Goal: Task Accomplishment & Management: Manage account settings

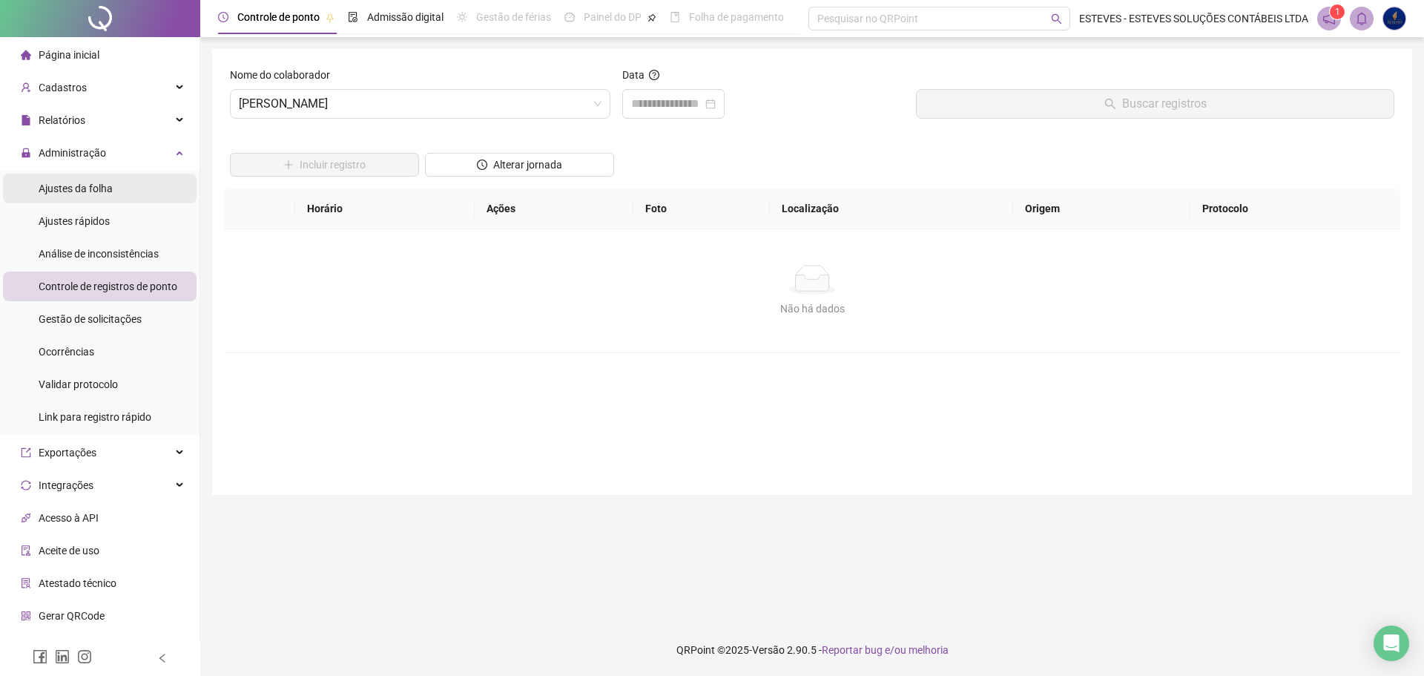
click at [113, 186] on li "Ajustes da folha" at bounding box center [100, 189] width 194 height 30
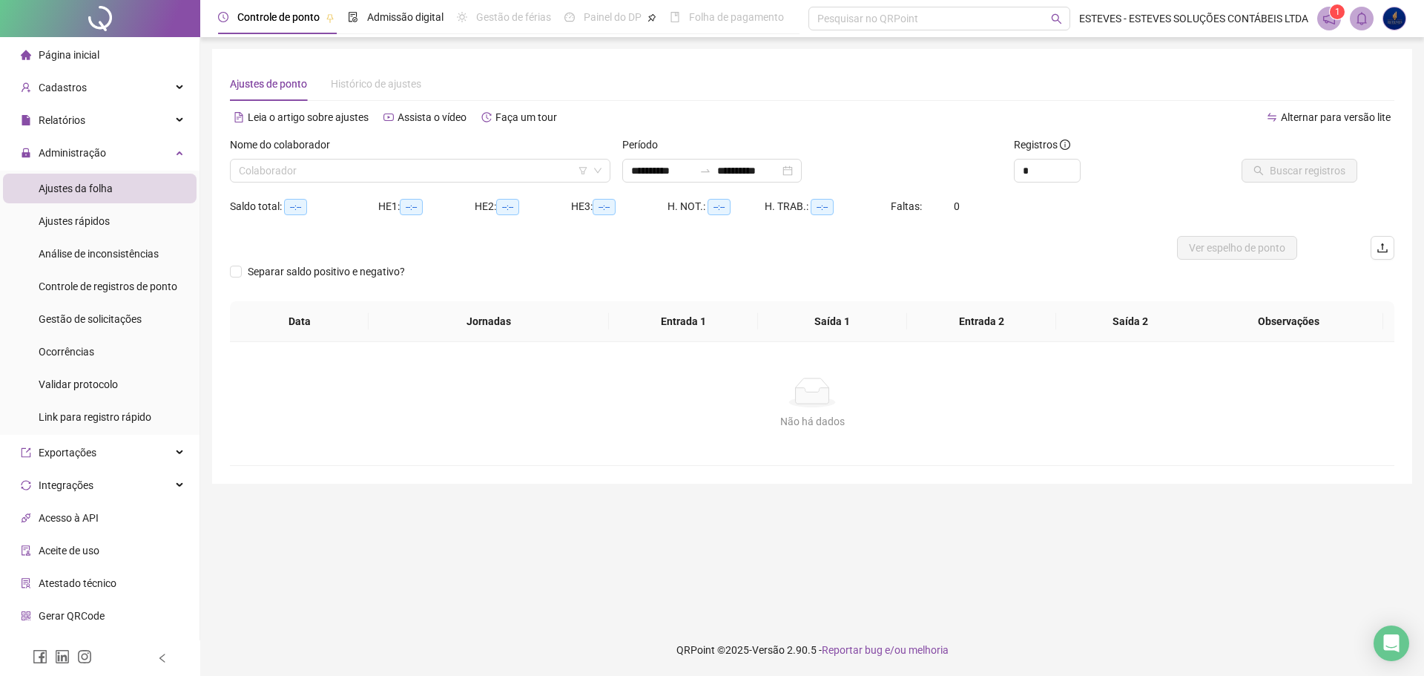
type input "**********"
click at [118, 49] on li "Página inicial" at bounding box center [100, 55] width 194 height 30
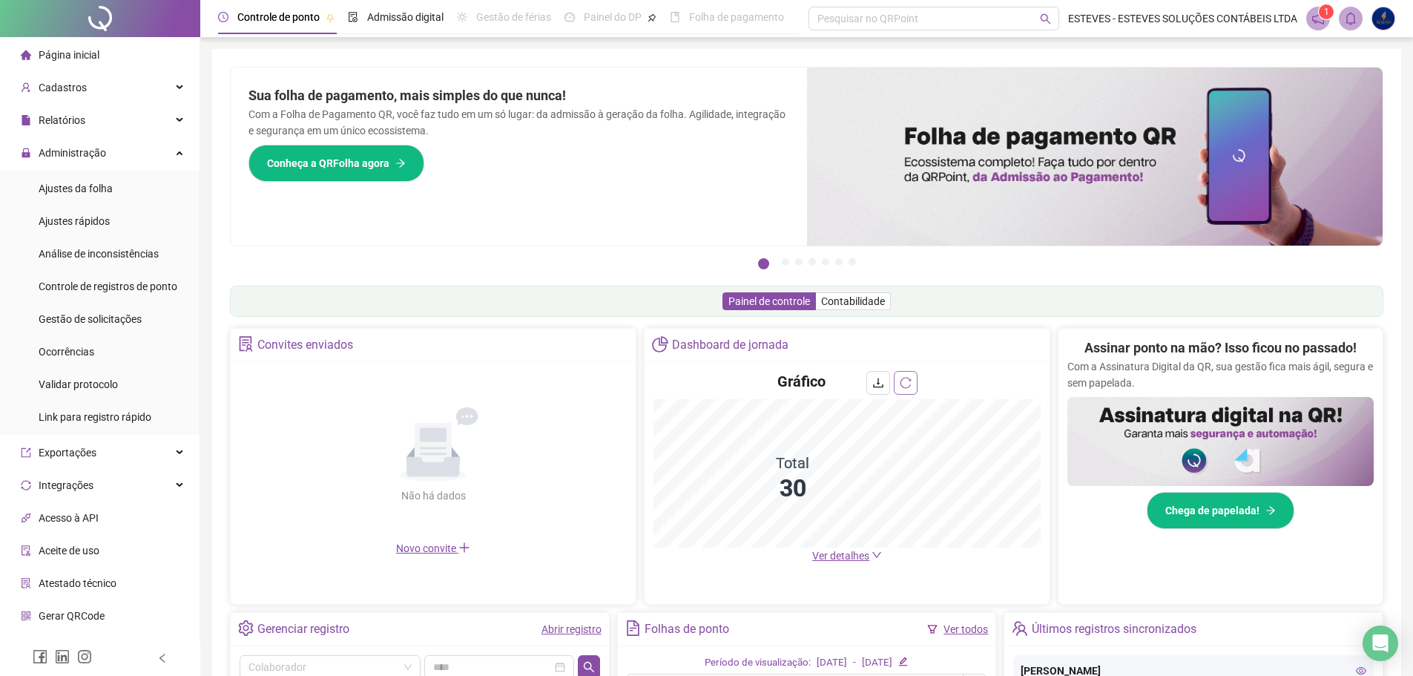
click at [906, 379] on icon "reload" at bounding box center [906, 383] width 12 height 12
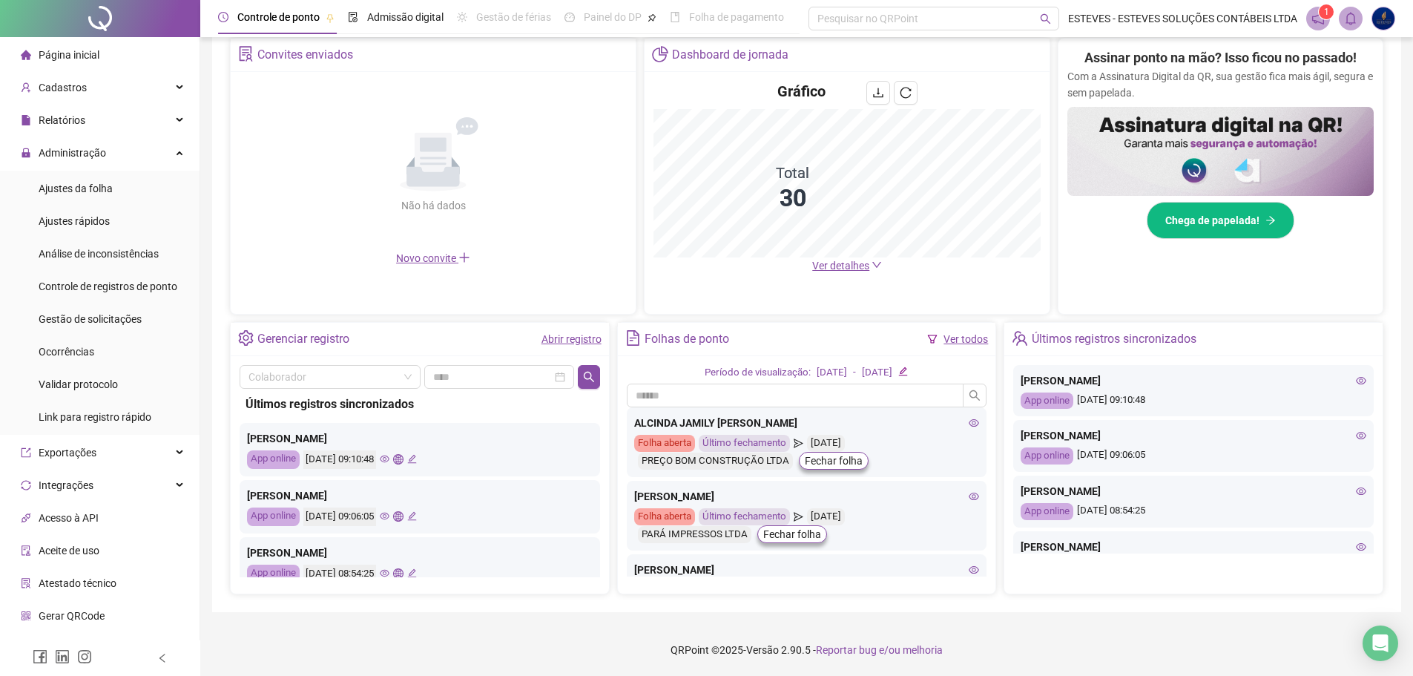
click at [856, 269] on span "Ver detalhes" at bounding box center [840, 266] width 57 height 12
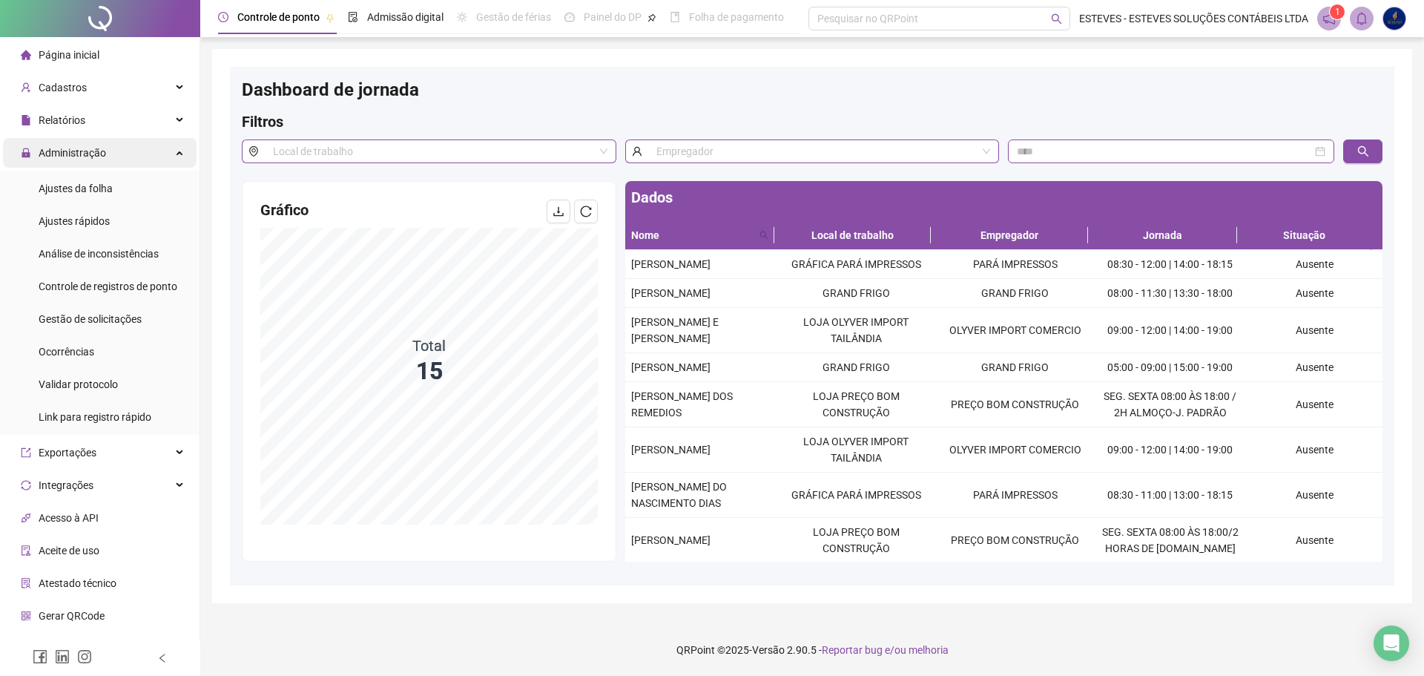
click at [132, 153] on div "Administração" at bounding box center [100, 153] width 194 height 30
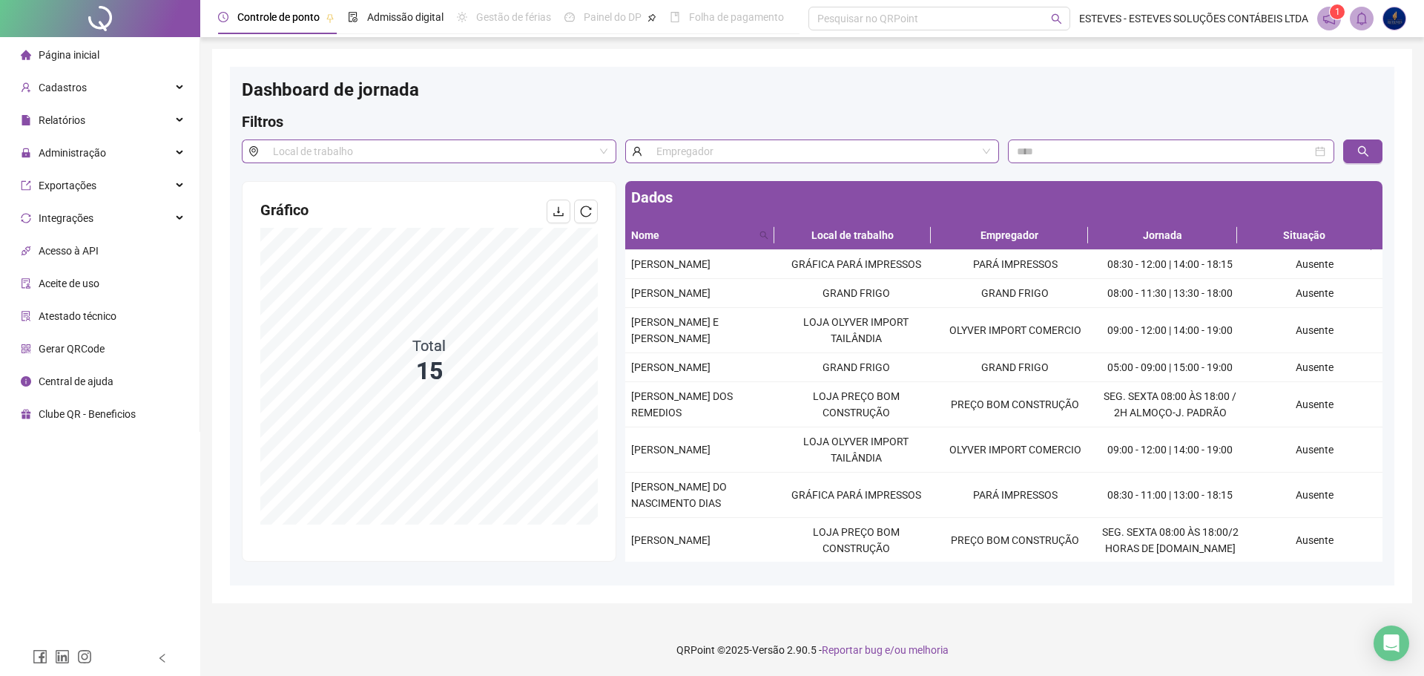
click at [77, 53] on span "Página inicial" at bounding box center [69, 55] width 61 height 12
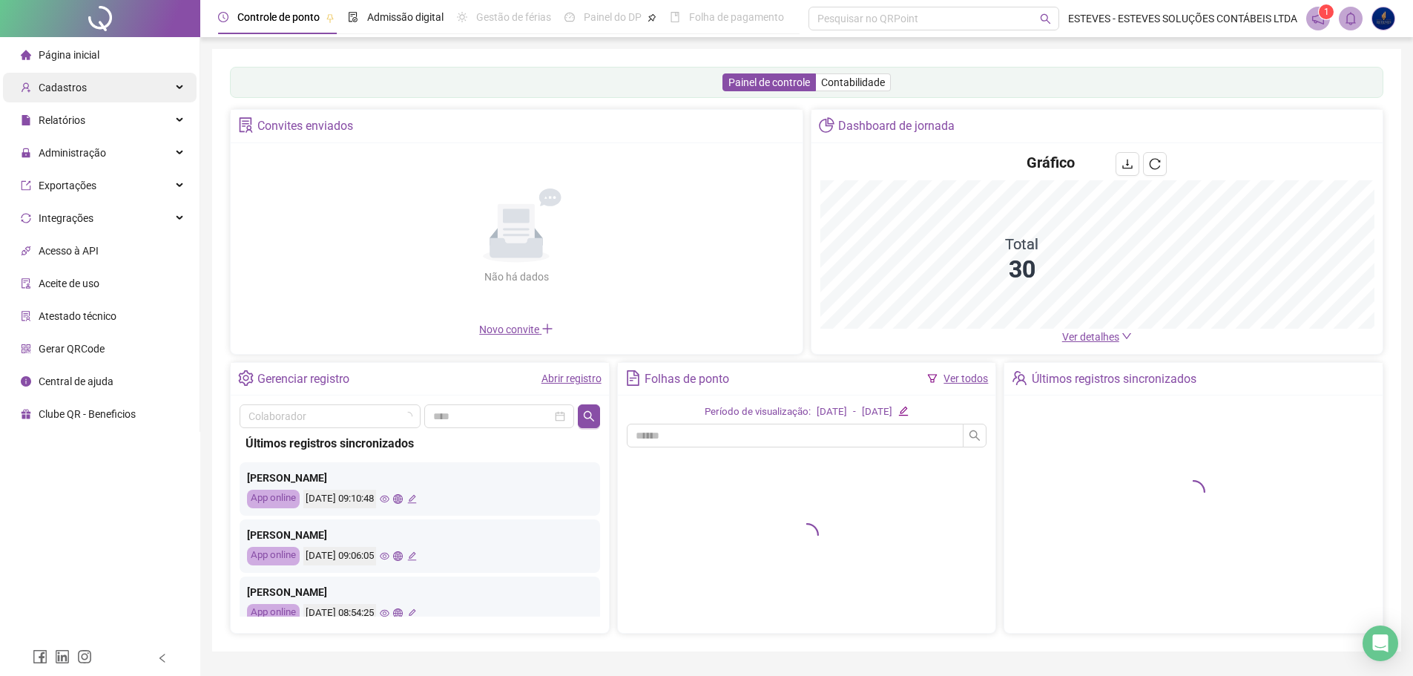
click at [76, 82] on span "Cadastros" at bounding box center [63, 88] width 48 height 12
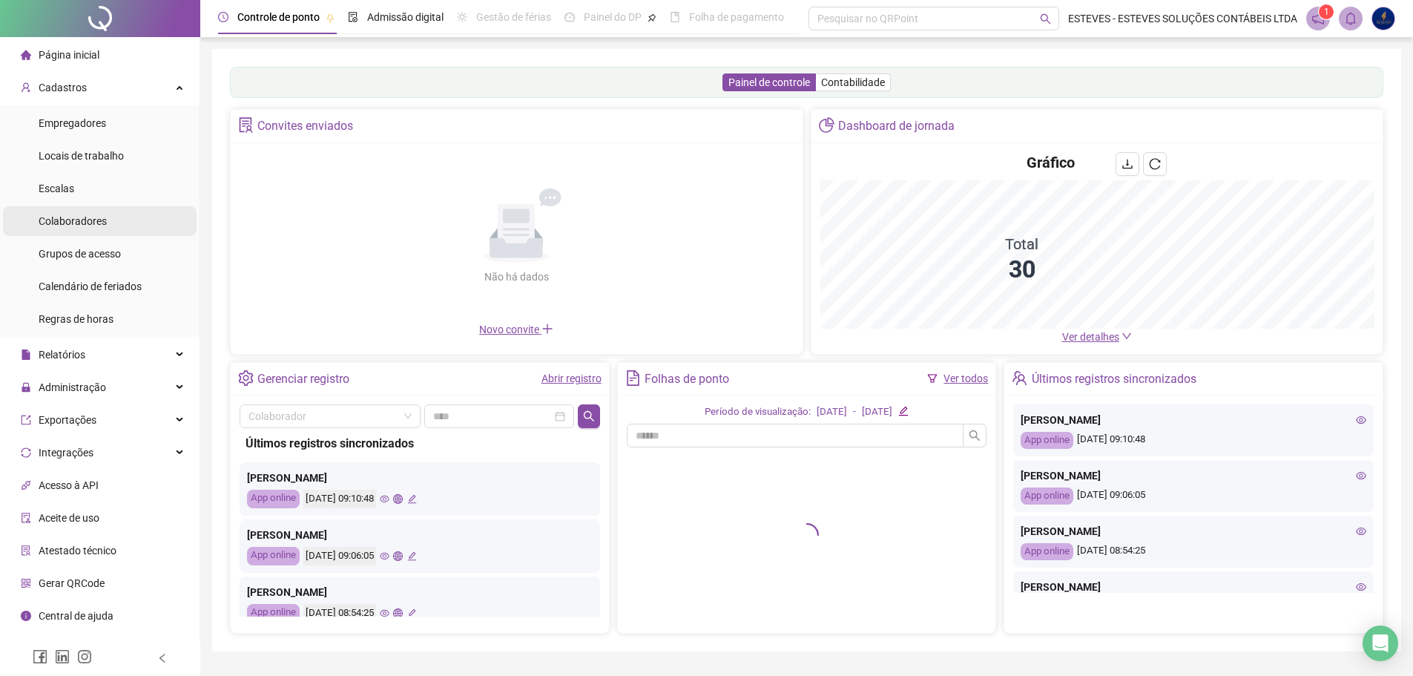
click at [94, 227] on span "Colaboradores" at bounding box center [73, 221] width 68 height 12
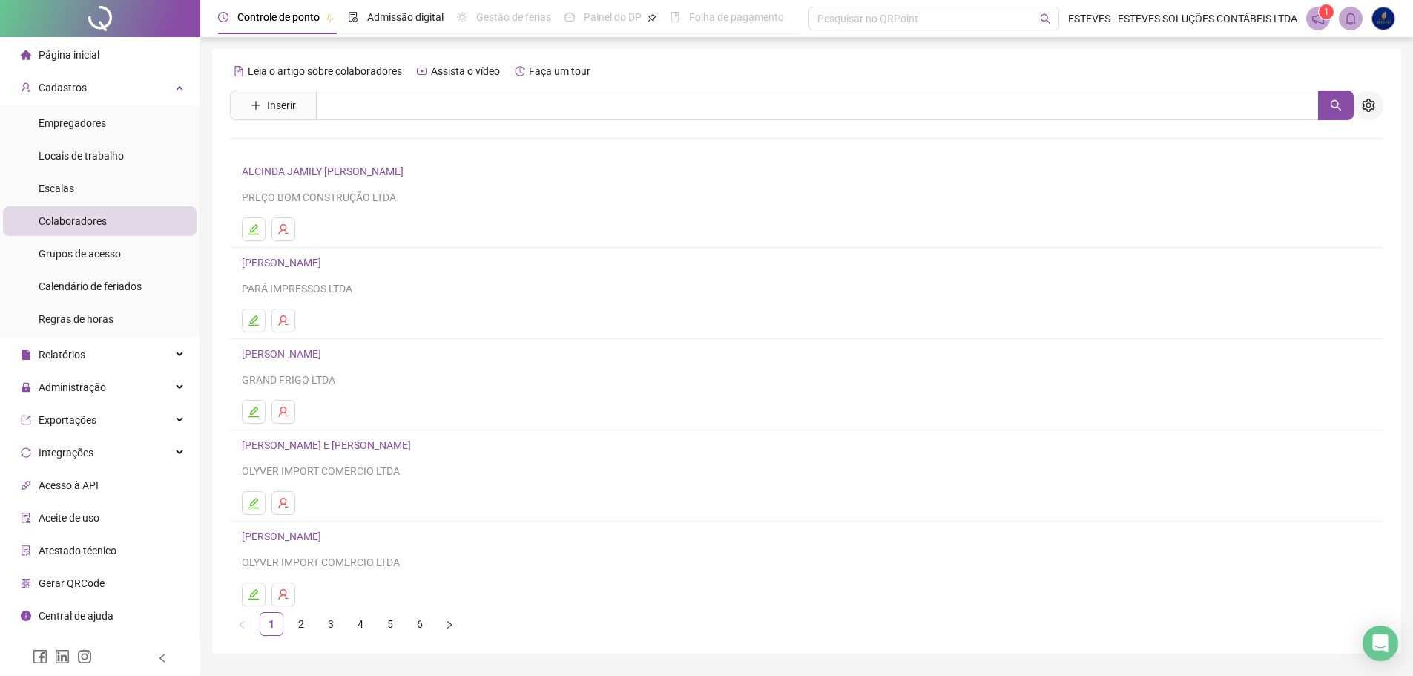
click at [1362, 109] on icon "setting" at bounding box center [1368, 105] width 13 height 13
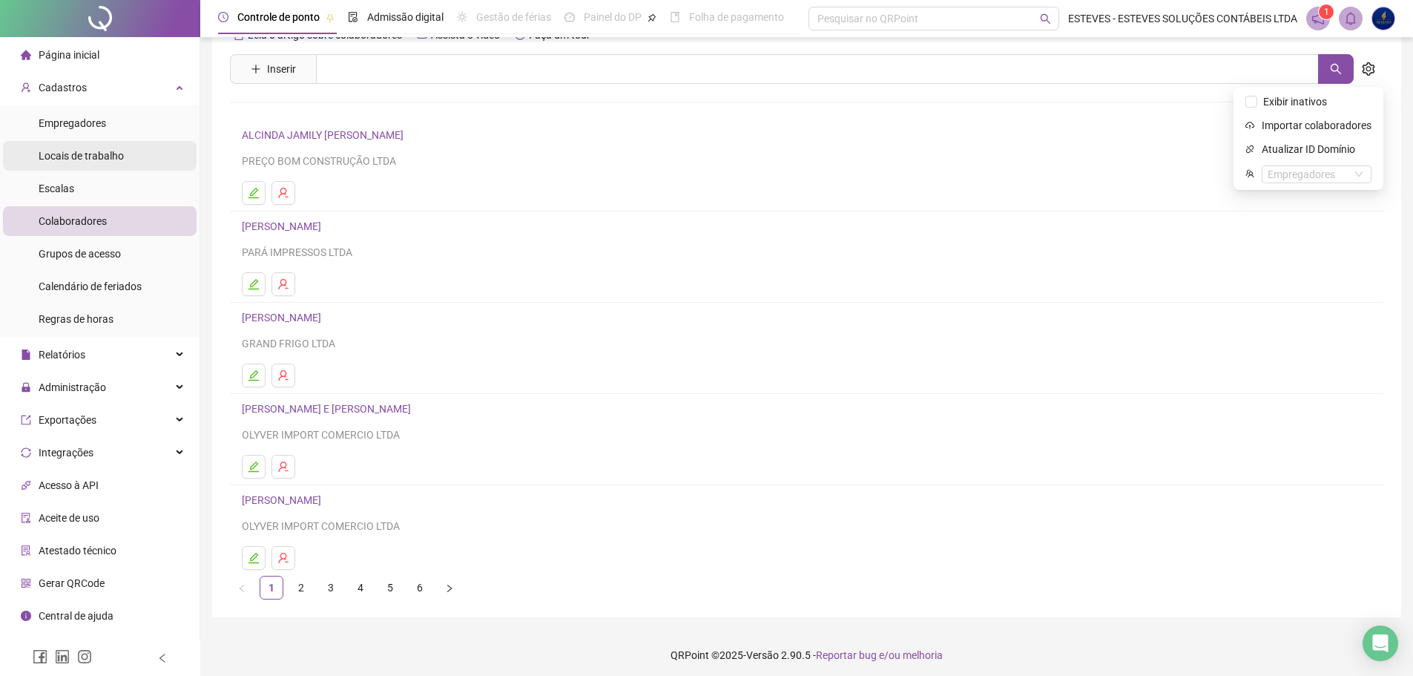
scroll to position [42, 0]
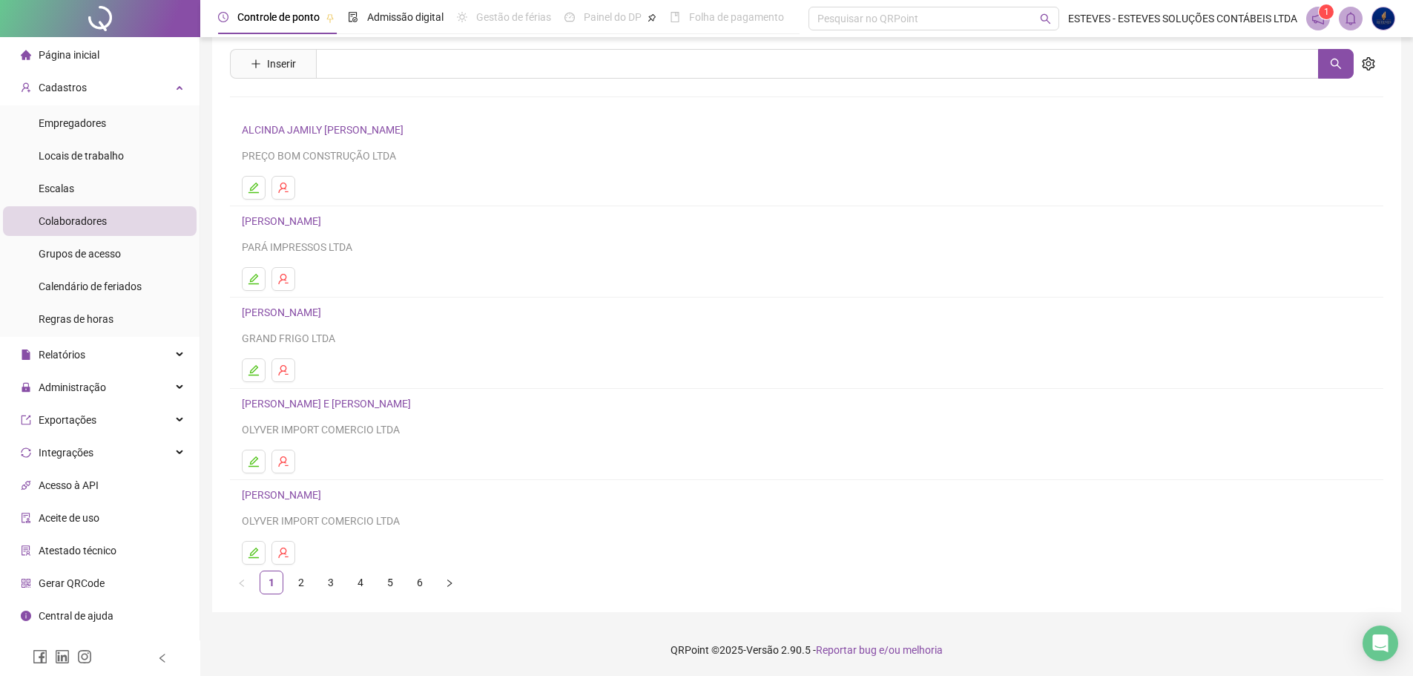
click at [120, 72] on ul "Página inicial Cadastros Empregadores Locais de trabalho Escalas Colaboradores …" at bounding box center [100, 351] width 200 height 629
click at [129, 81] on div "Cadastros" at bounding box center [100, 88] width 194 height 30
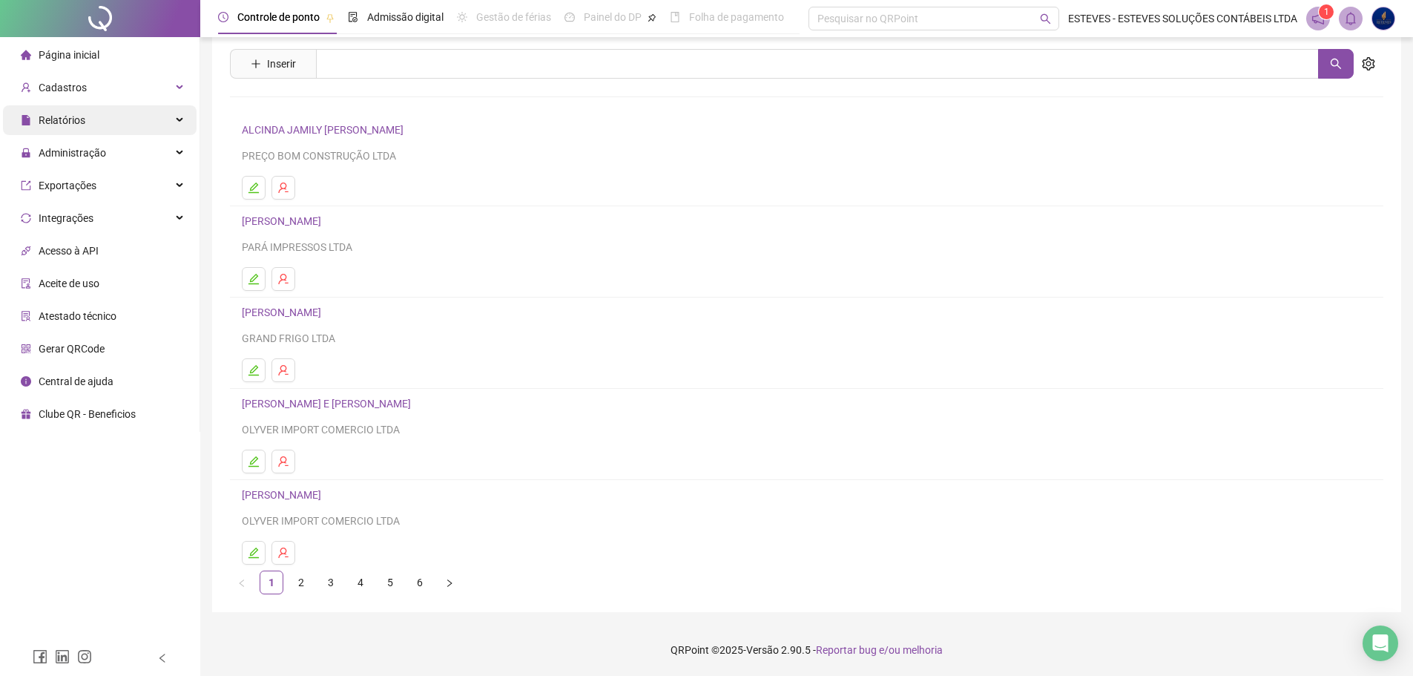
click at [125, 119] on div "Relatórios" at bounding box center [100, 120] width 194 height 30
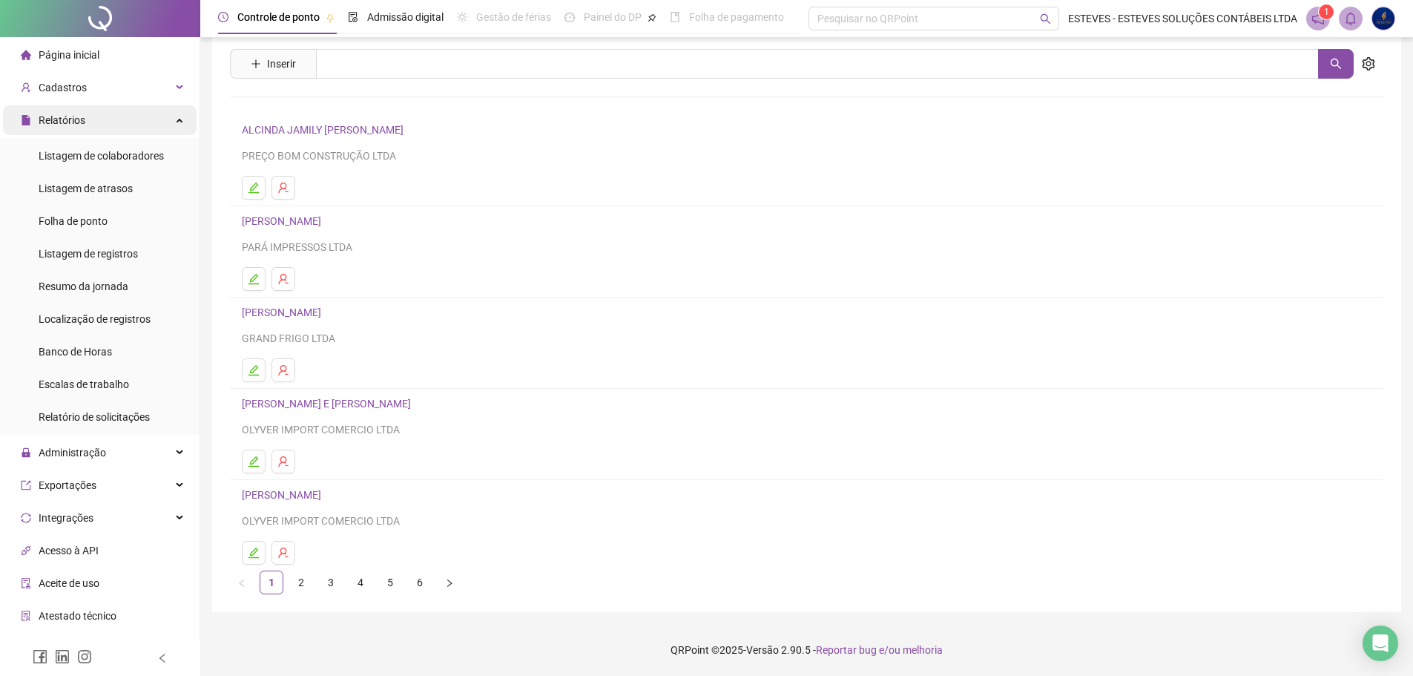
click at [127, 121] on div "Relatórios" at bounding box center [100, 120] width 194 height 30
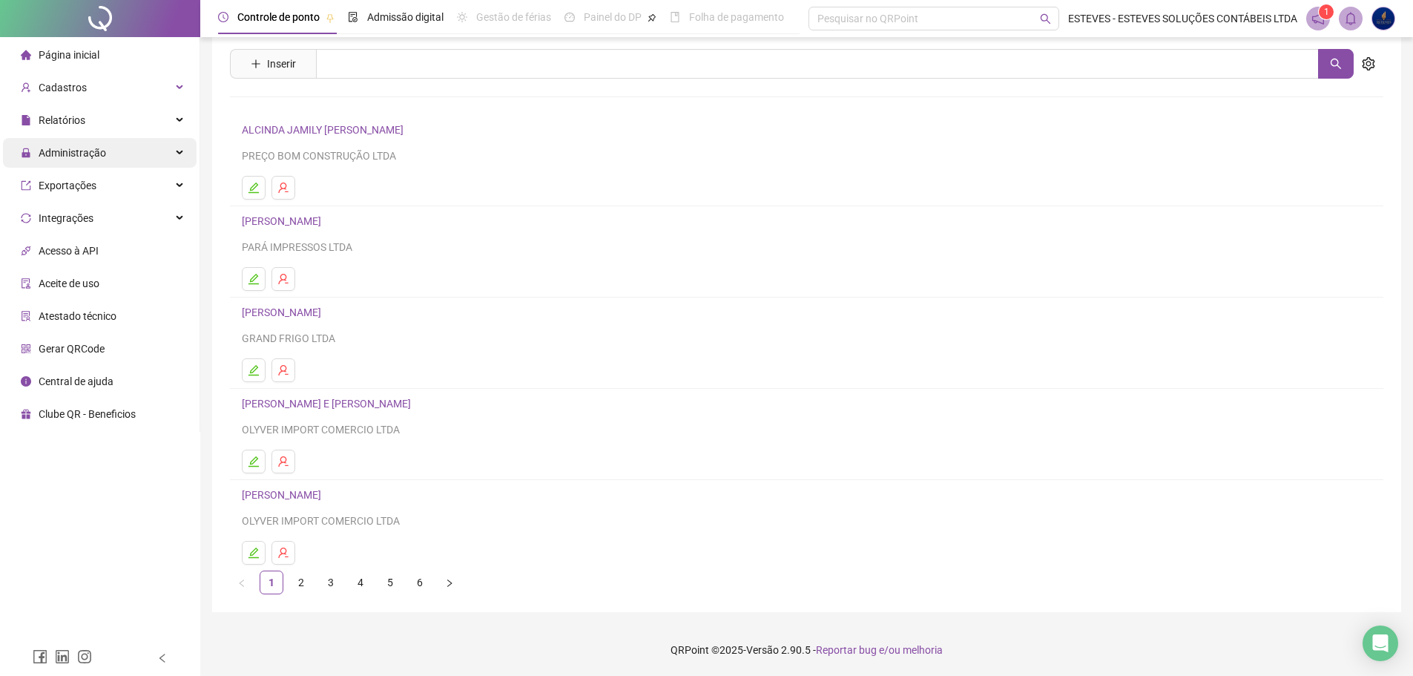
click at [126, 145] on div "Administração" at bounding box center [100, 153] width 194 height 30
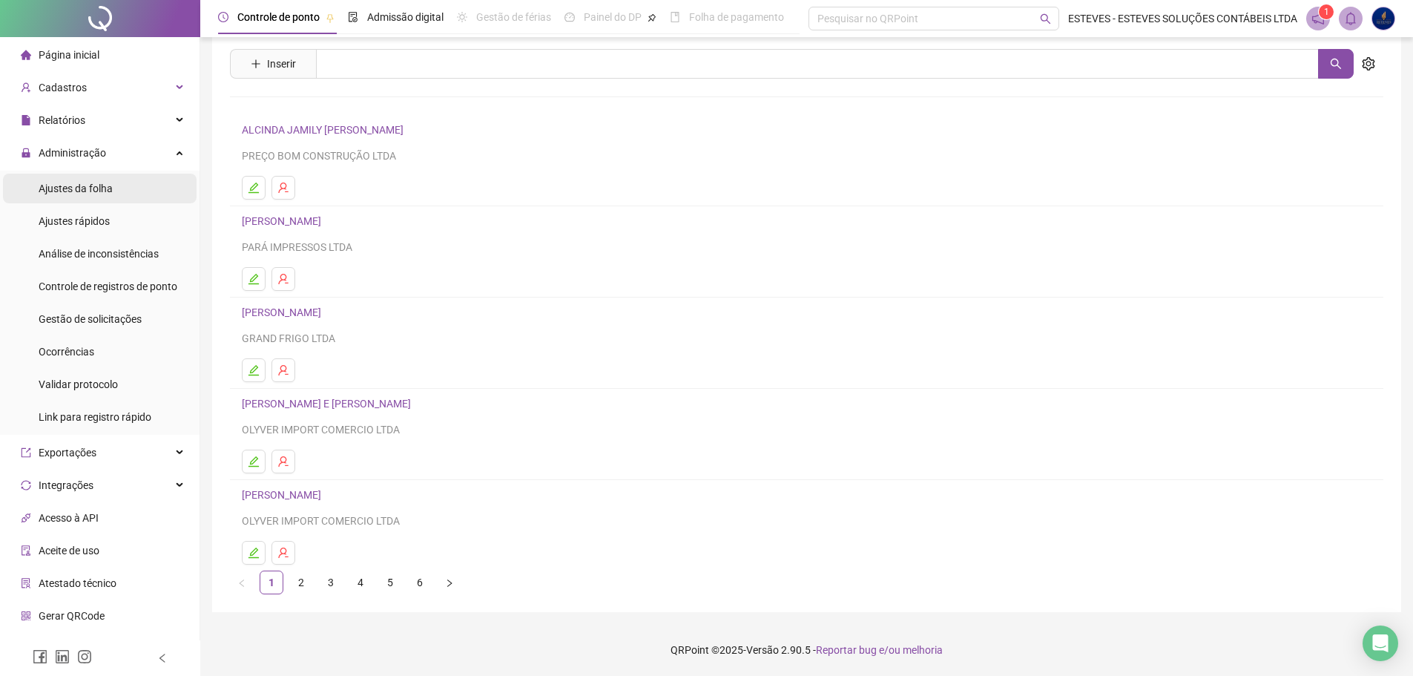
click at [102, 185] on span "Ajustes da folha" at bounding box center [76, 188] width 74 height 12
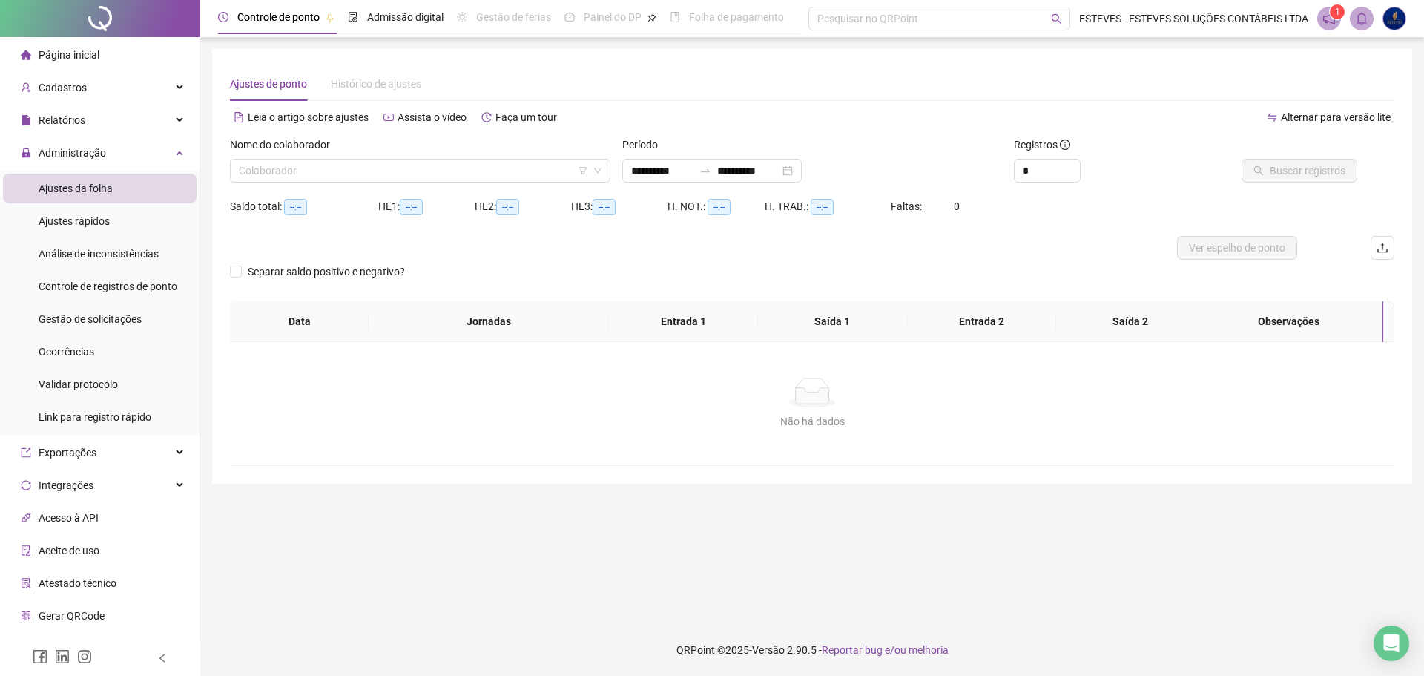
type input "**********"
click at [428, 164] on input "search" at bounding box center [413, 170] width 349 height 22
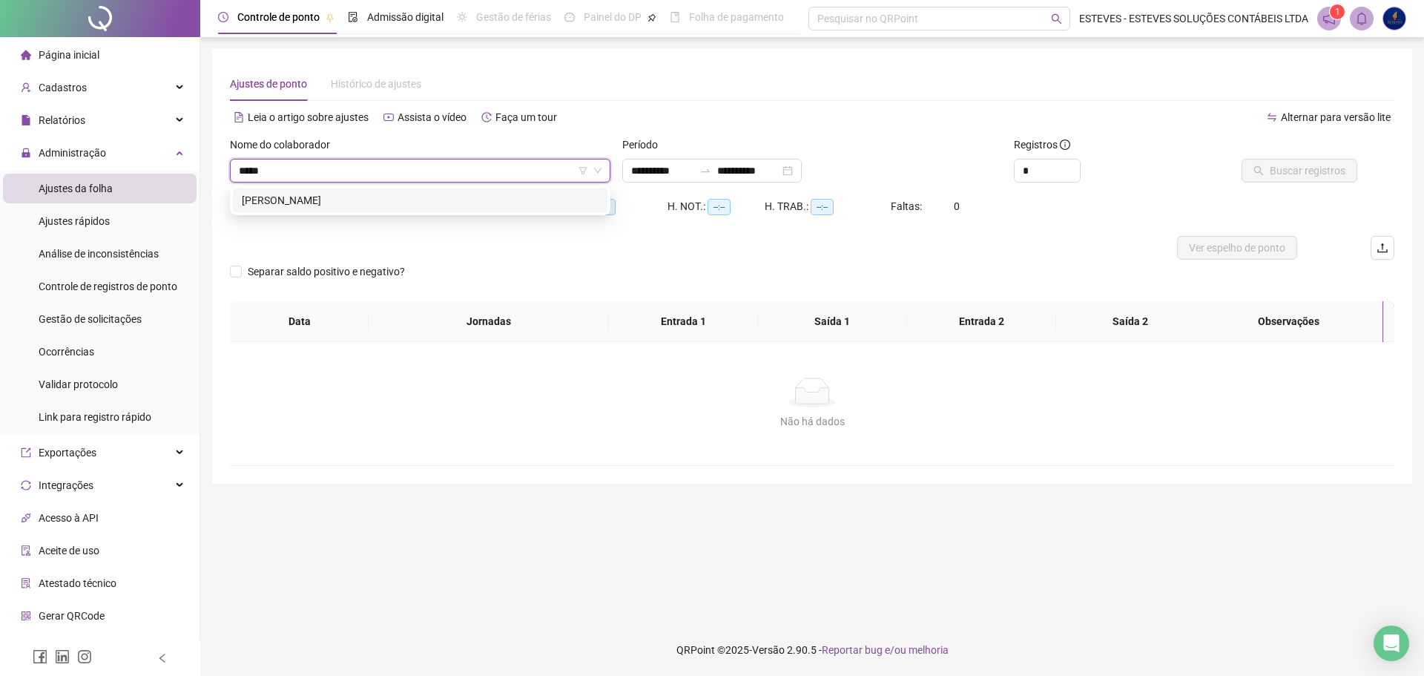
type input "******"
click at [432, 206] on div "[PERSON_NAME]" at bounding box center [420, 200] width 357 height 16
click at [1282, 169] on span "Buscar registros" at bounding box center [1308, 170] width 76 height 16
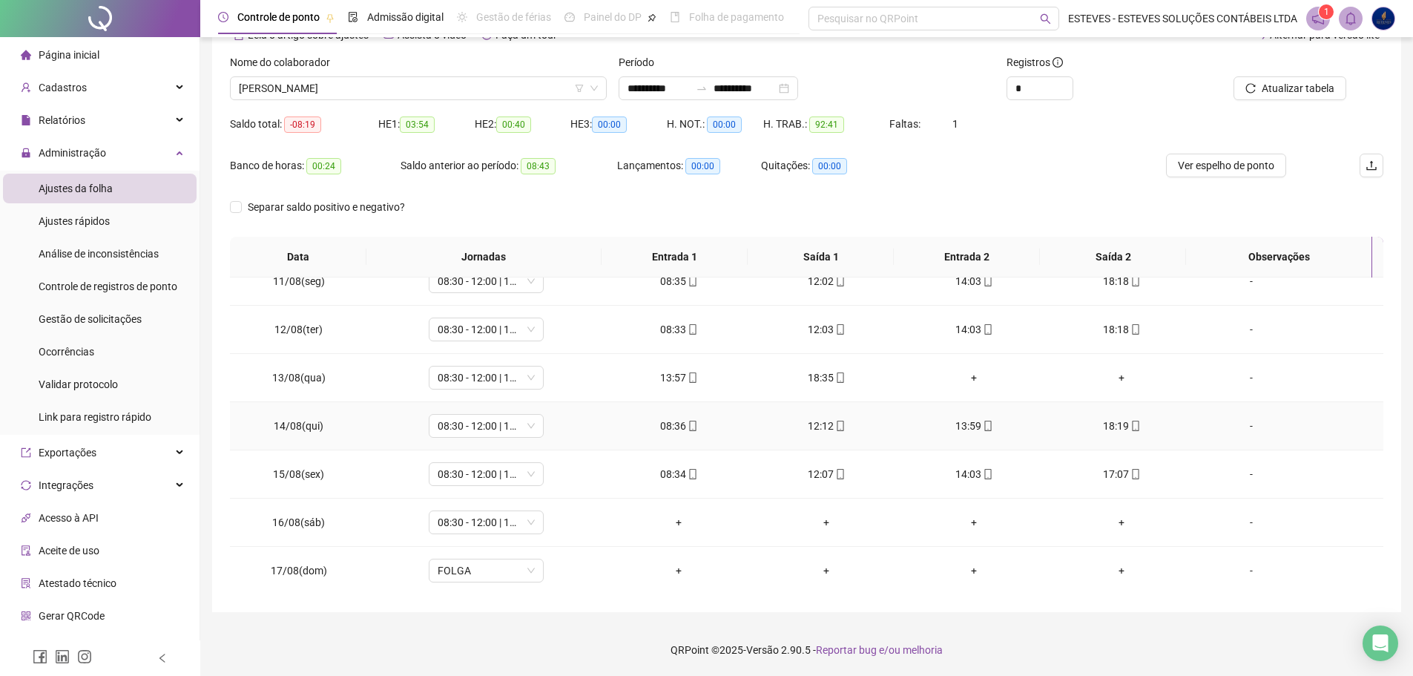
scroll to position [503, 0]
click at [1257, 171] on span "Ver espelho de ponto" at bounding box center [1226, 165] width 96 height 16
click at [501, 522] on span "08:30 - 12:00 | 14:00 - 16:30" at bounding box center [486, 521] width 97 height 22
type input "*****"
click at [516, 487] on div "Folga compensatória" at bounding box center [496, 491] width 98 height 16
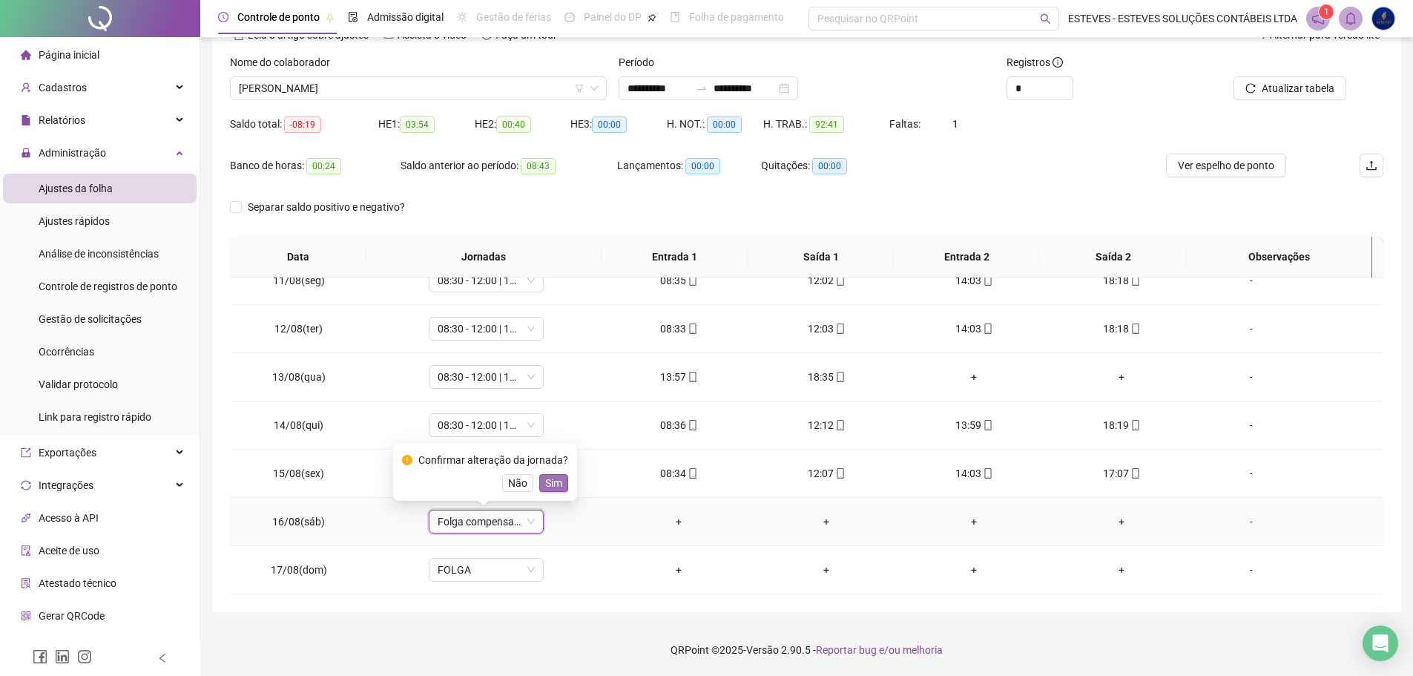
click at [550, 481] on span "Sim" at bounding box center [553, 483] width 17 height 16
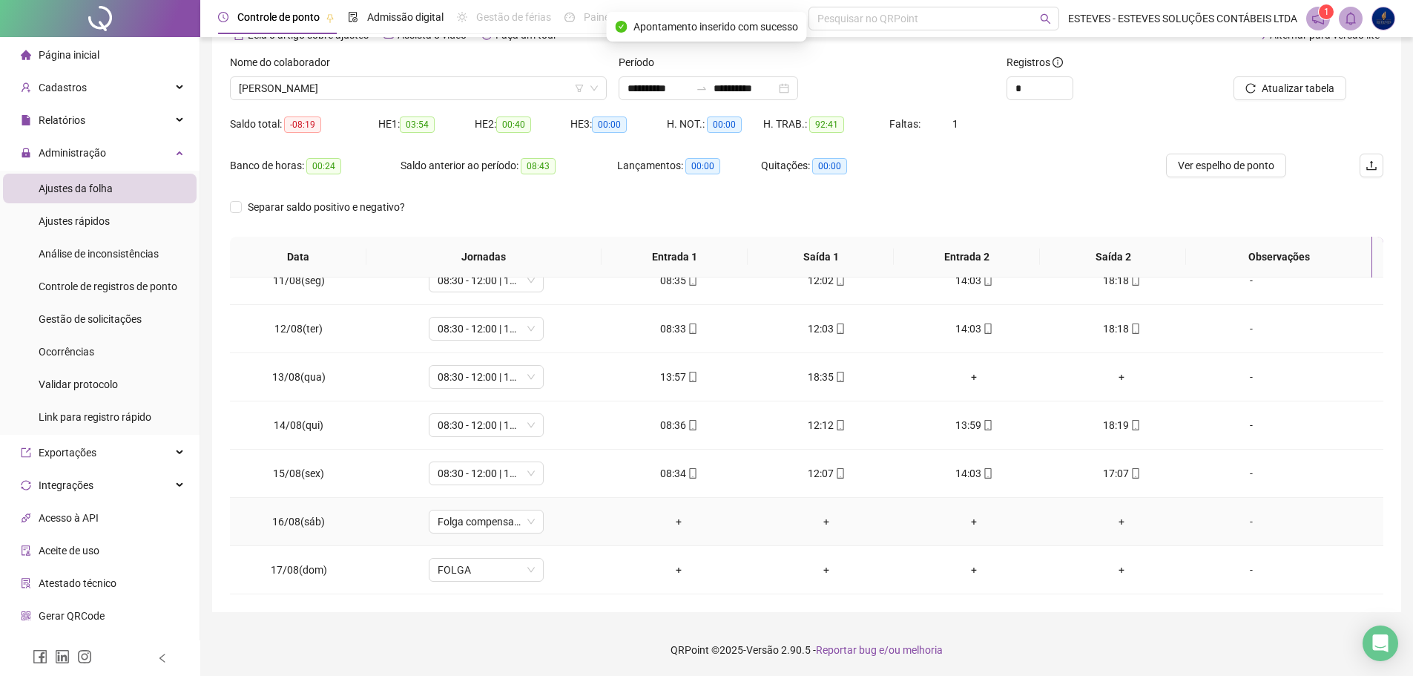
click at [1242, 521] on div "-" at bounding box center [1252, 521] width 88 height 16
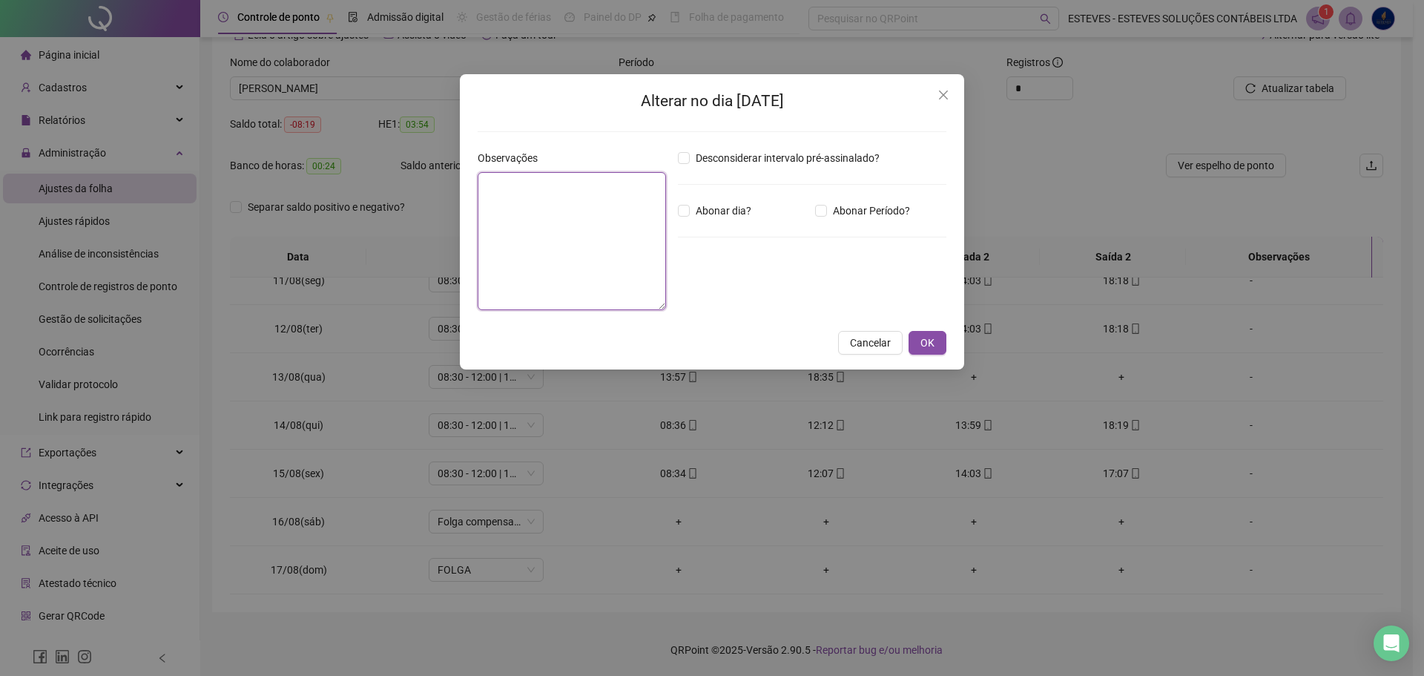
click at [556, 217] on textarea at bounding box center [572, 241] width 188 height 138
type textarea "**********"
click at [935, 347] on button "OK" at bounding box center [928, 343] width 38 height 24
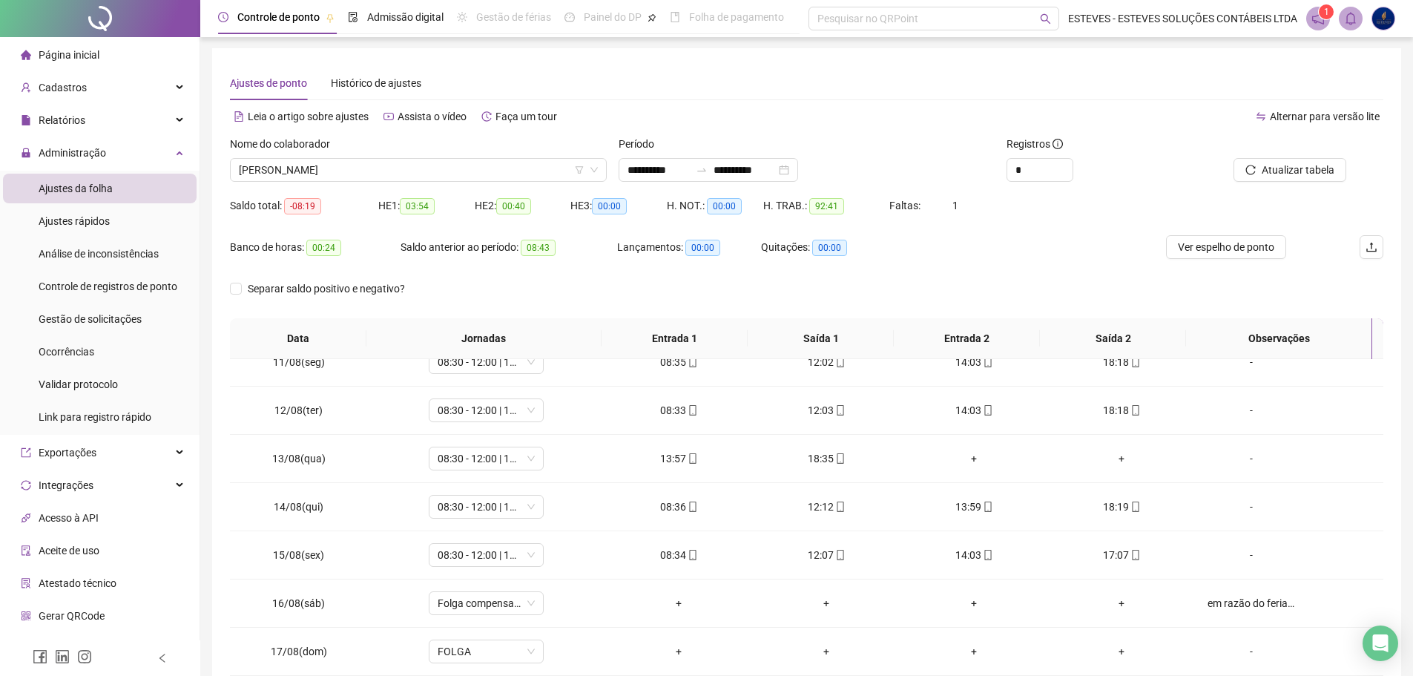
scroll to position [0, 0]
click at [1234, 246] on span "Ver espelho de ponto" at bounding box center [1226, 248] width 96 height 16
click at [511, 173] on span "[PERSON_NAME]" at bounding box center [418, 170] width 359 height 22
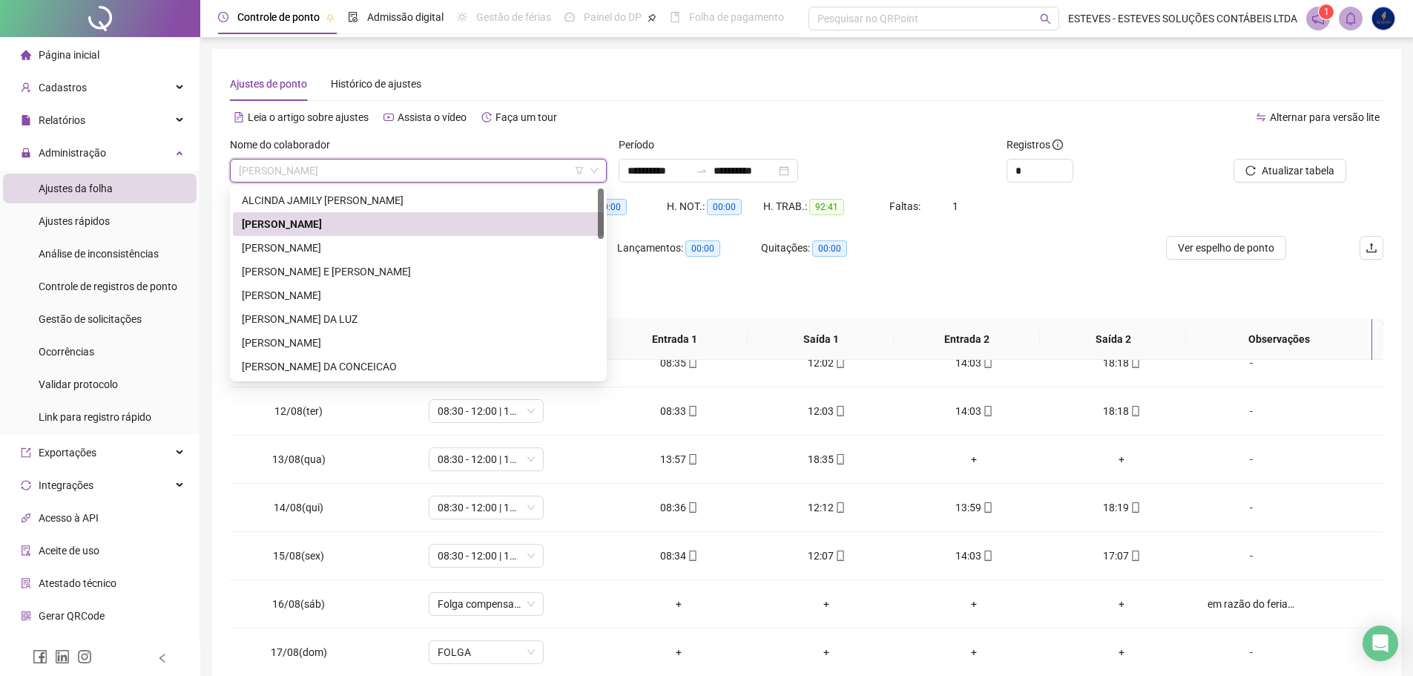
click at [511, 173] on span "[PERSON_NAME]" at bounding box center [418, 170] width 359 height 22
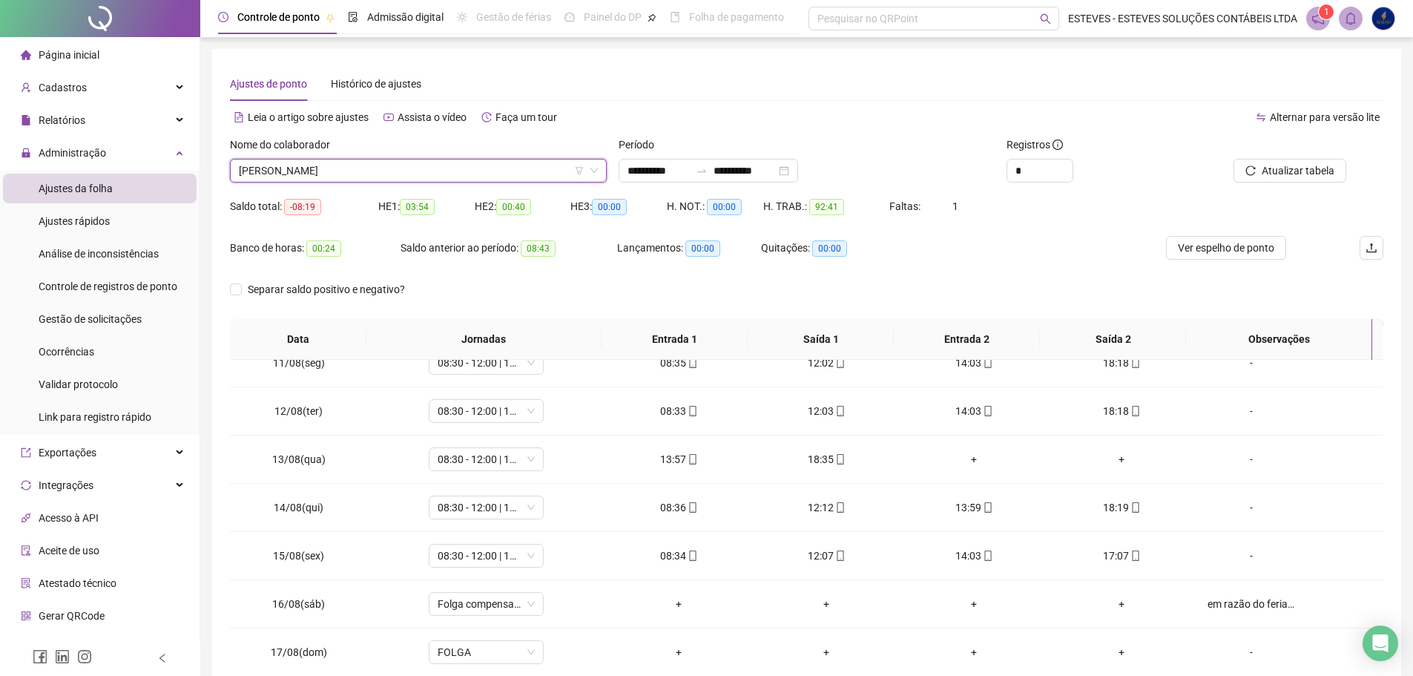
click at [511, 173] on span "[PERSON_NAME]" at bounding box center [418, 170] width 359 height 22
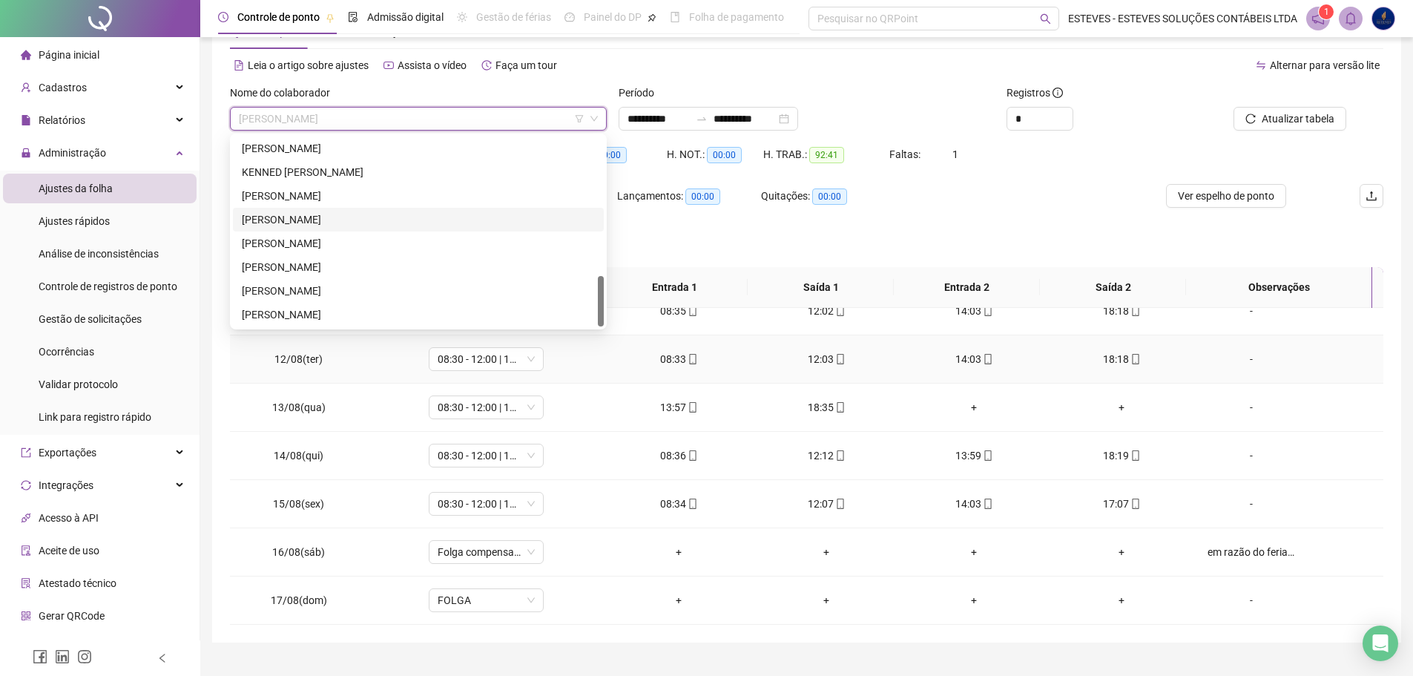
scroll to position [74, 0]
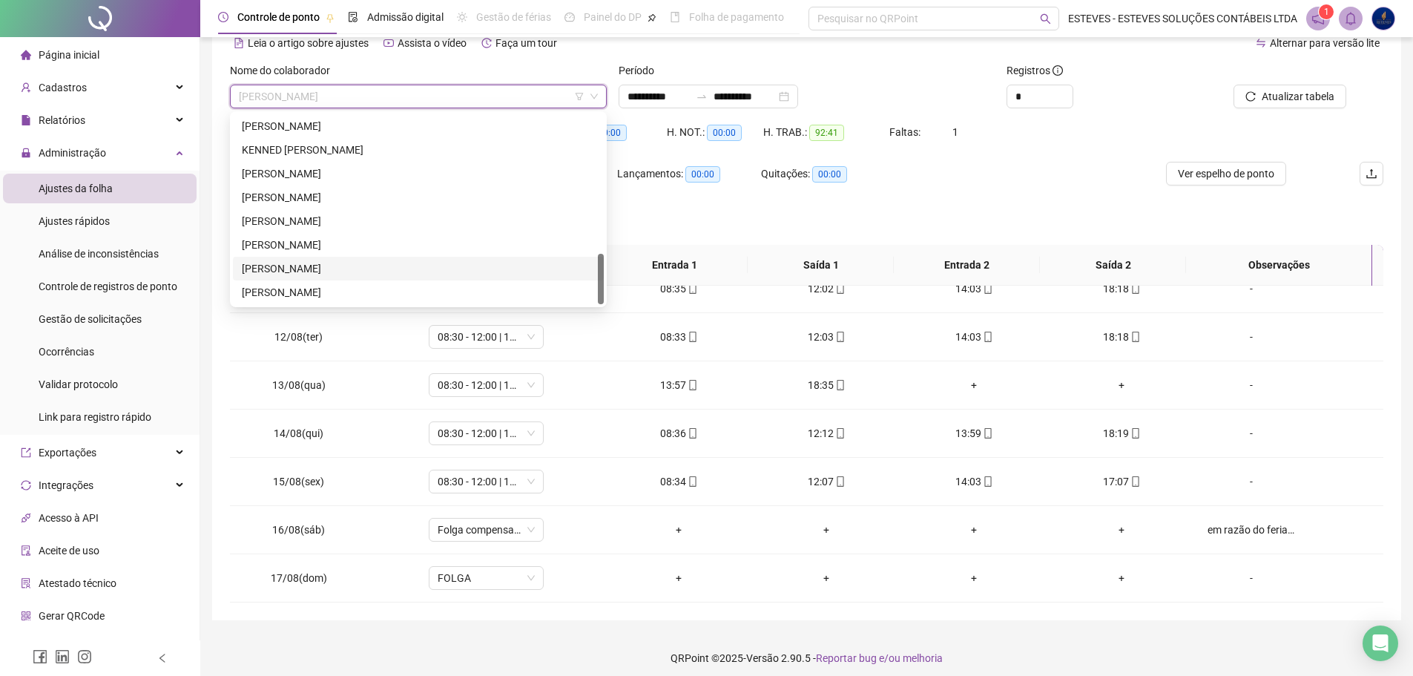
click at [390, 265] on div "[PERSON_NAME]" at bounding box center [418, 268] width 353 height 16
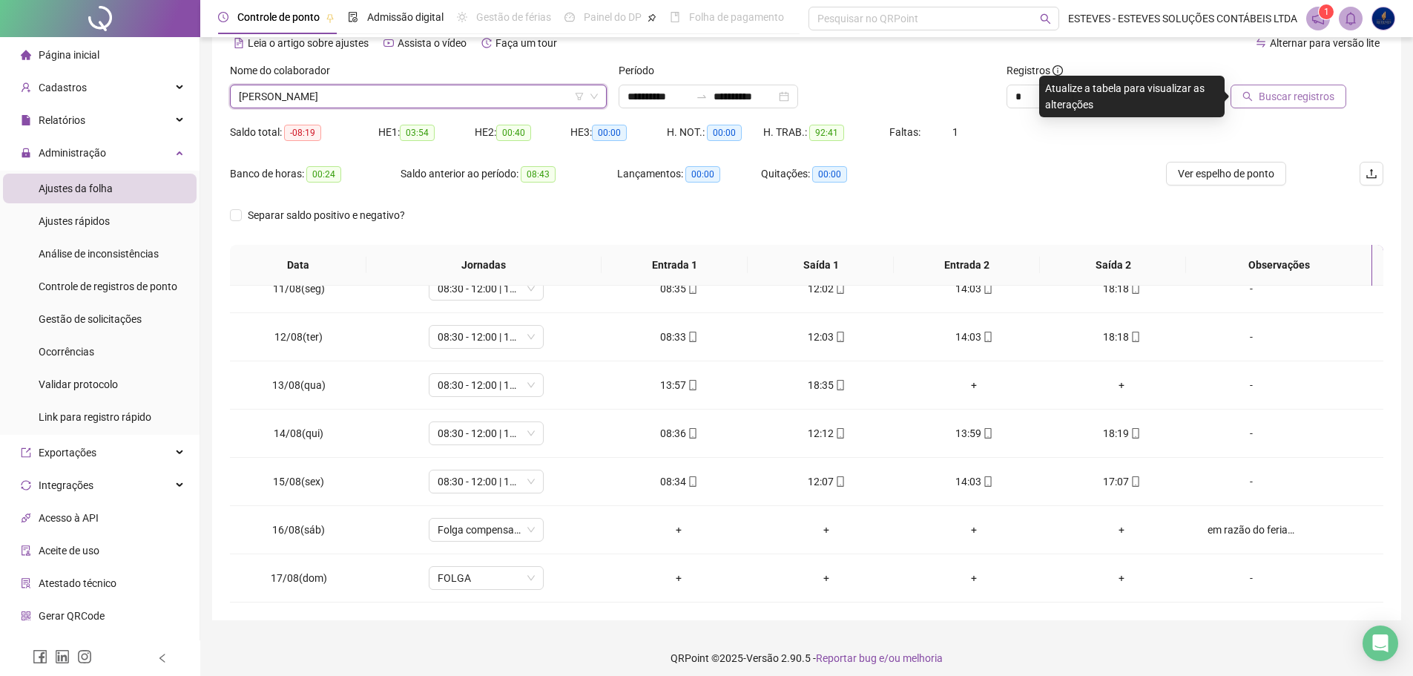
click at [1297, 98] on span "Buscar registros" at bounding box center [1297, 96] width 76 height 16
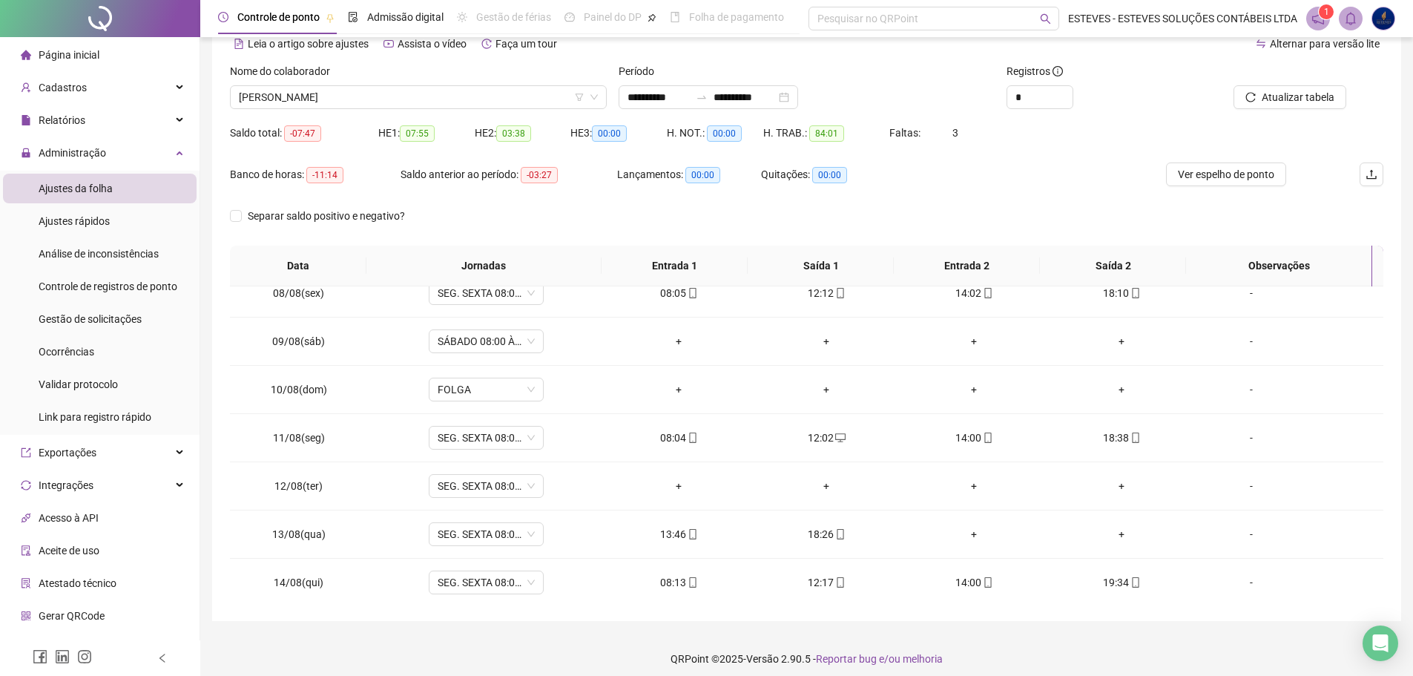
scroll to position [0, 0]
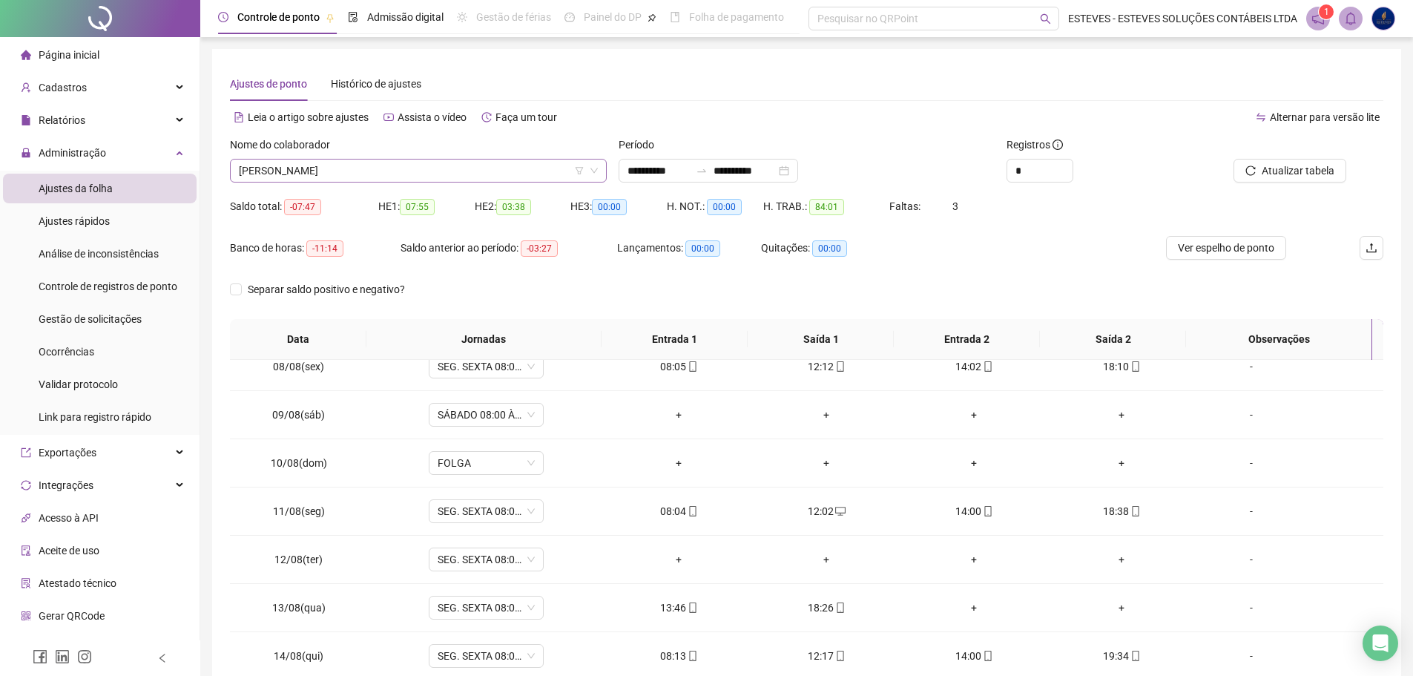
click at [466, 169] on span "[PERSON_NAME]" at bounding box center [418, 170] width 359 height 22
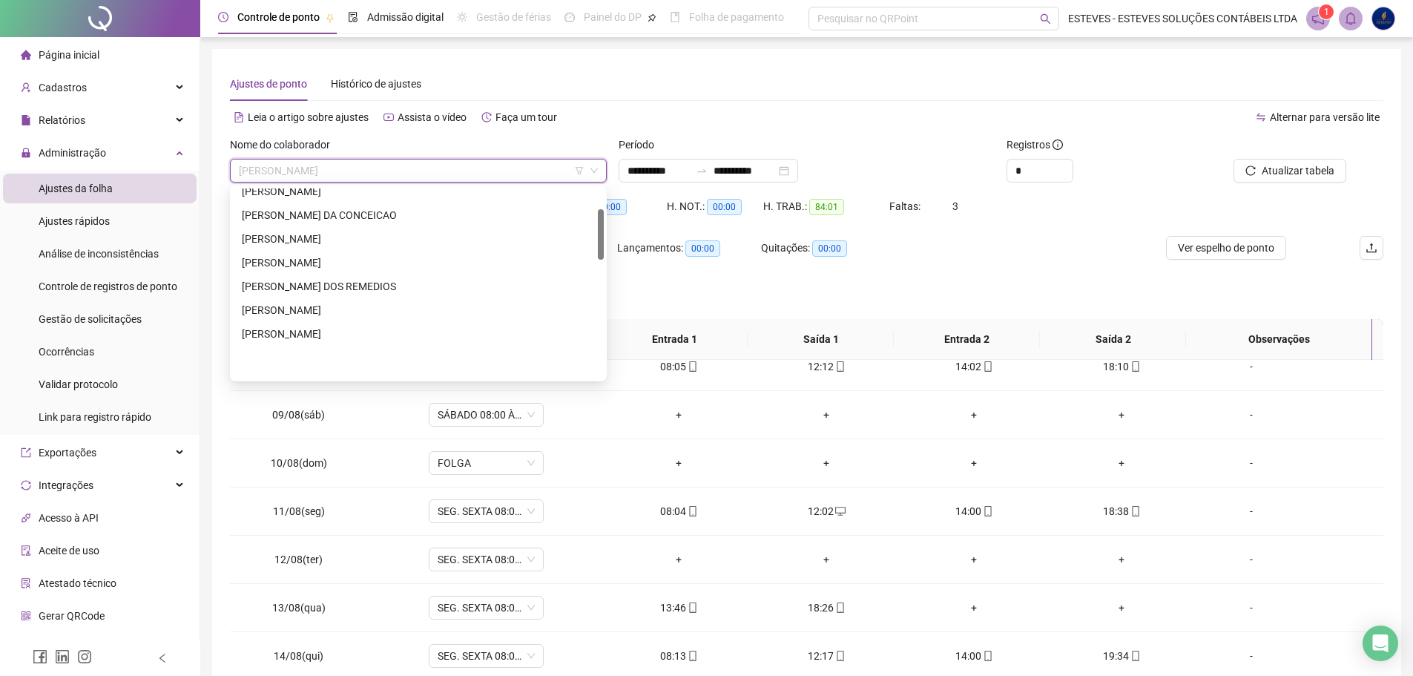
scroll to position [77, 0]
click at [358, 288] on div "[PERSON_NAME] DA CONCEICAO" at bounding box center [418, 289] width 353 height 16
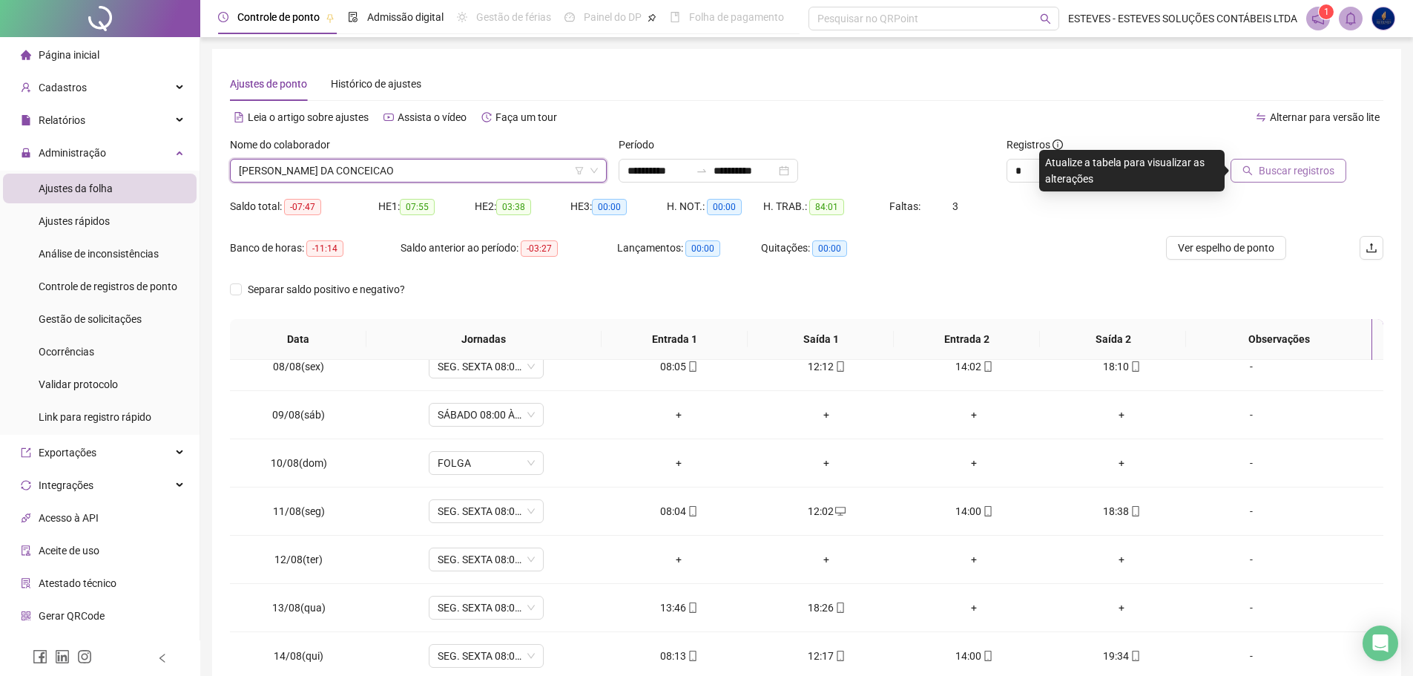
click at [1265, 167] on span "Buscar registros" at bounding box center [1297, 170] width 76 height 16
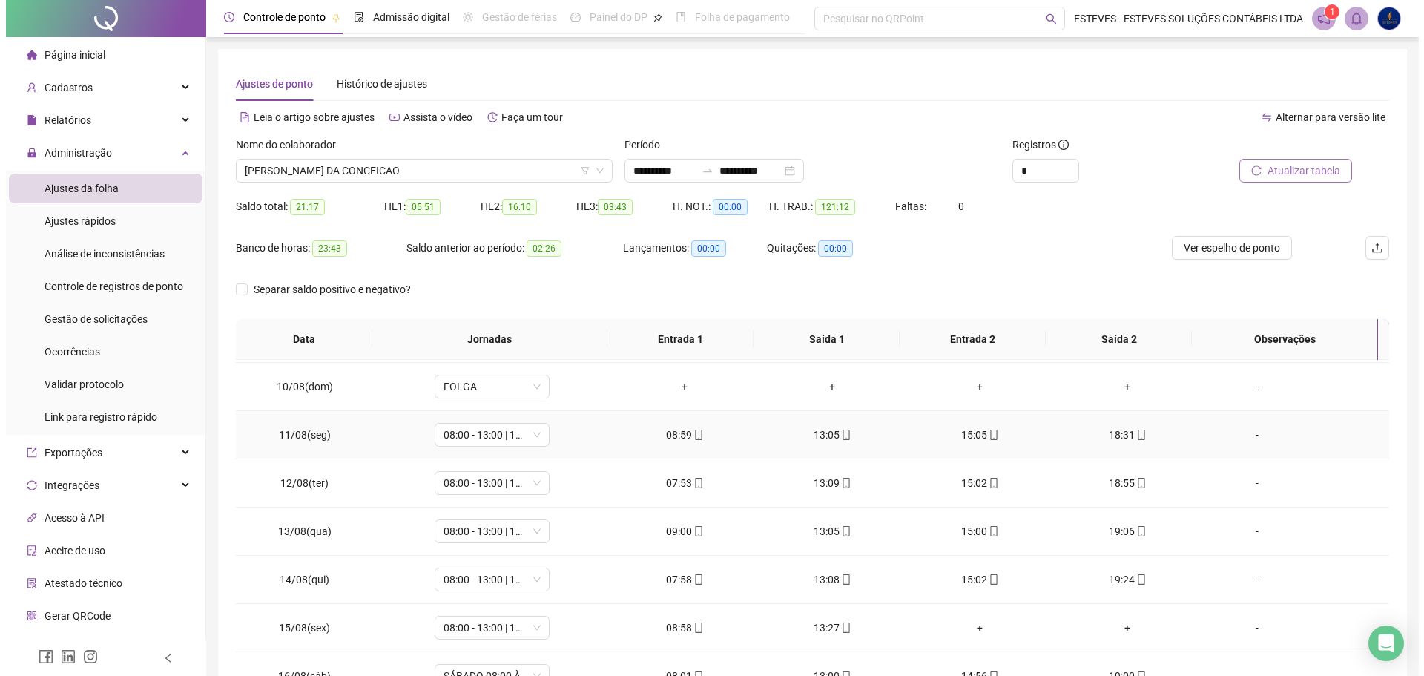
scroll to position [503, 0]
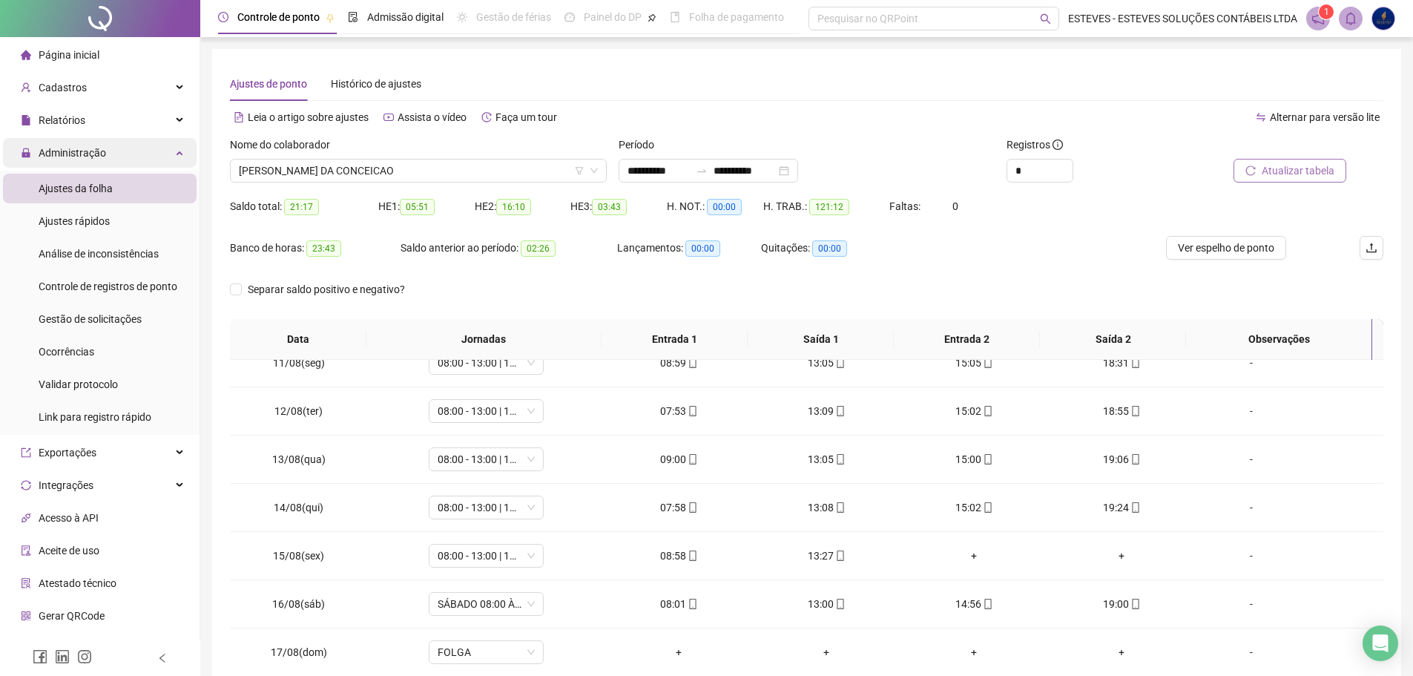
click at [92, 151] on span "Administração" at bounding box center [73, 153] width 68 height 12
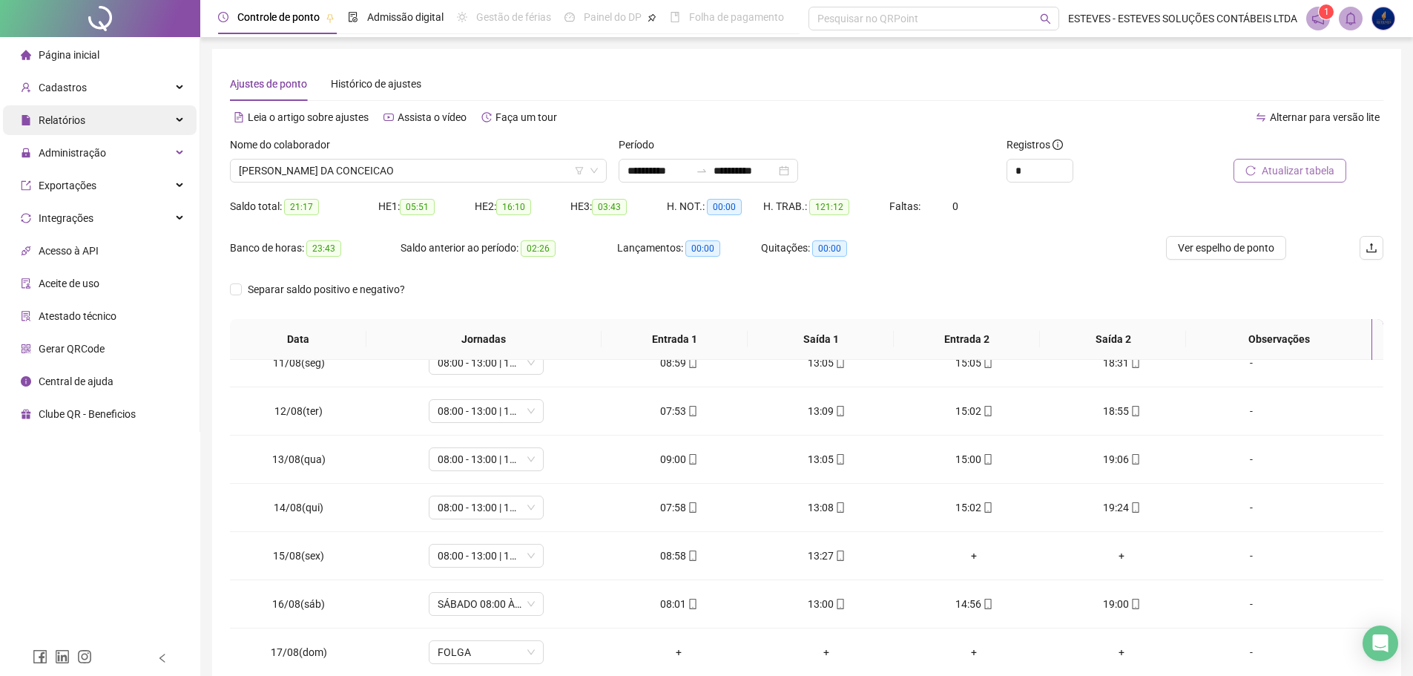
click at [108, 116] on div "Relatórios" at bounding box center [100, 120] width 194 height 30
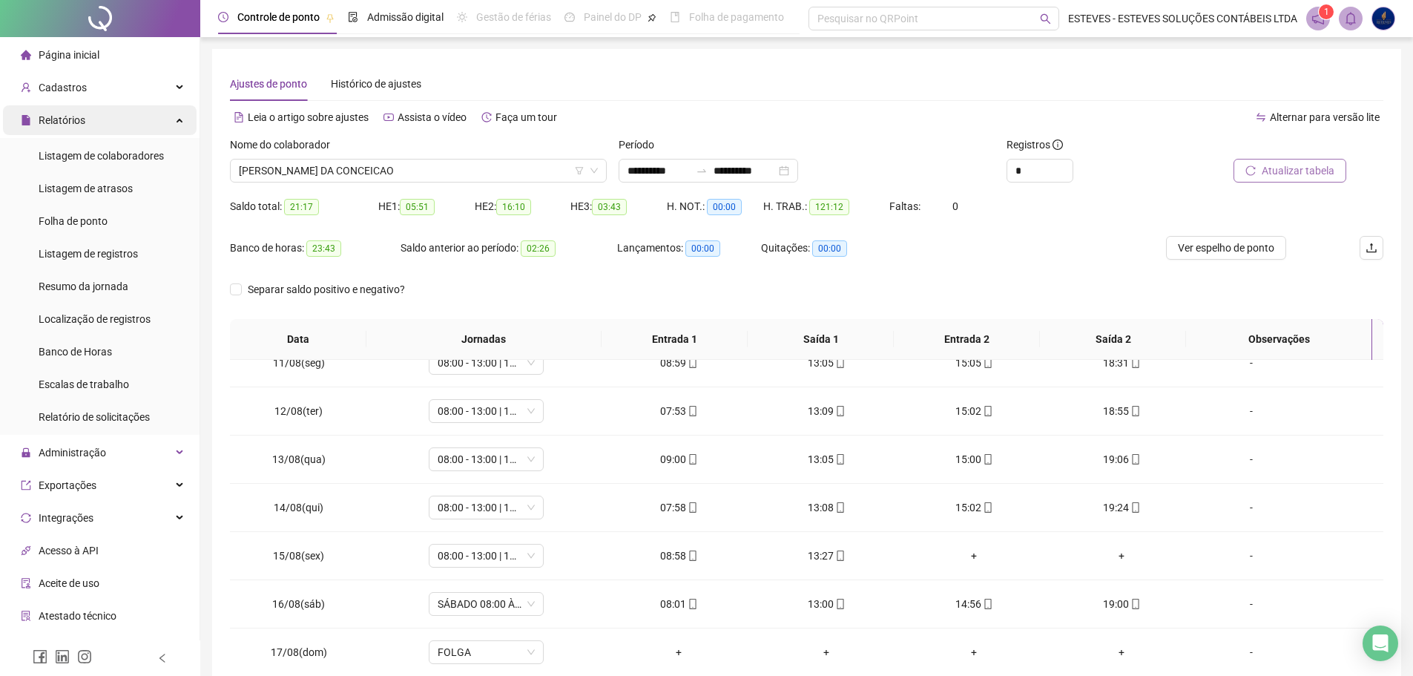
click at [84, 123] on span "Relatórios" at bounding box center [62, 120] width 47 height 12
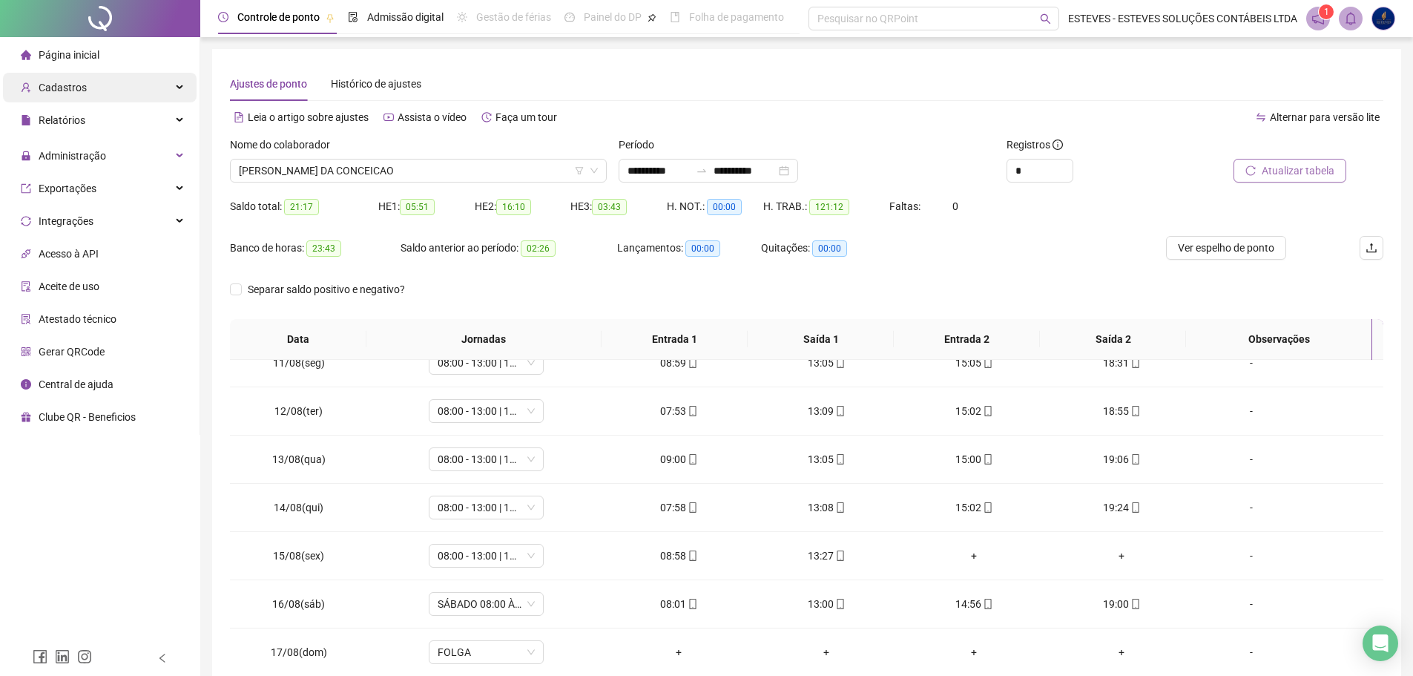
click at [108, 83] on div "Cadastros" at bounding box center [100, 88] width 194 height 30
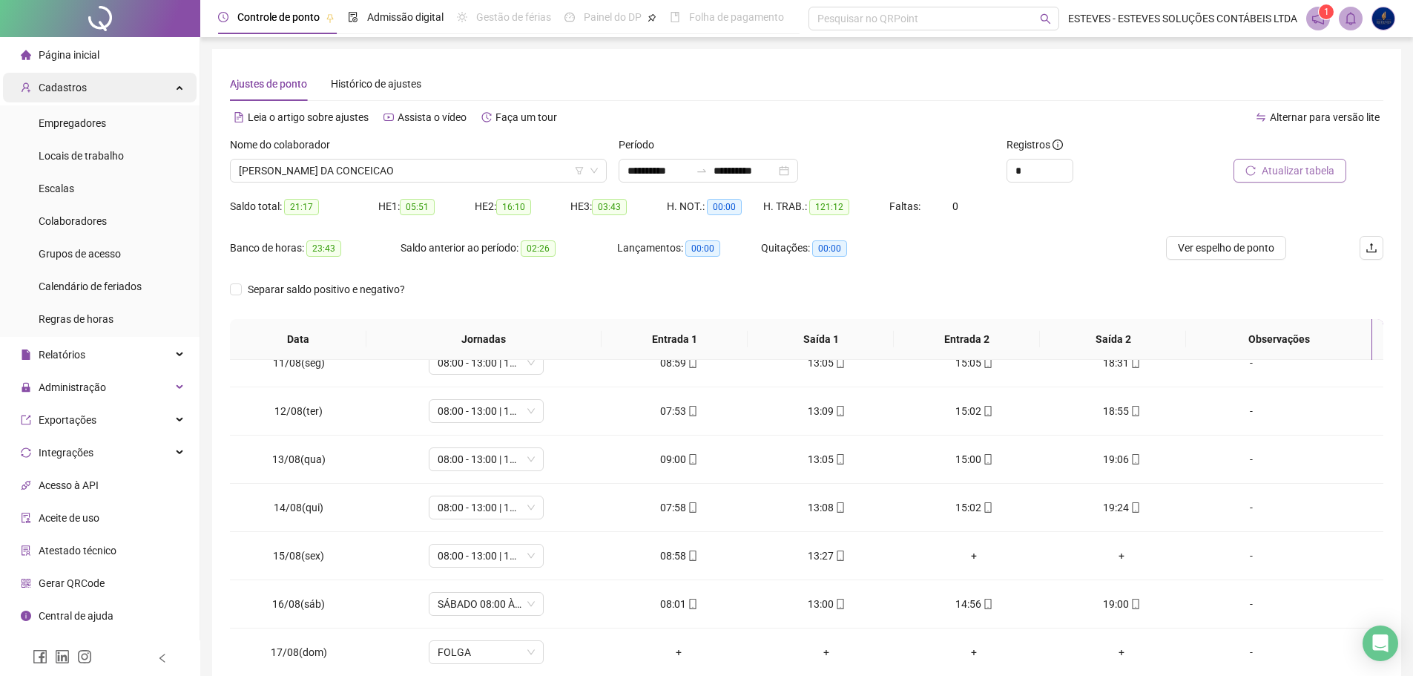
click at [118, 83] on div "Cadastros" at bounding box center [100, 88] width 194 height 30
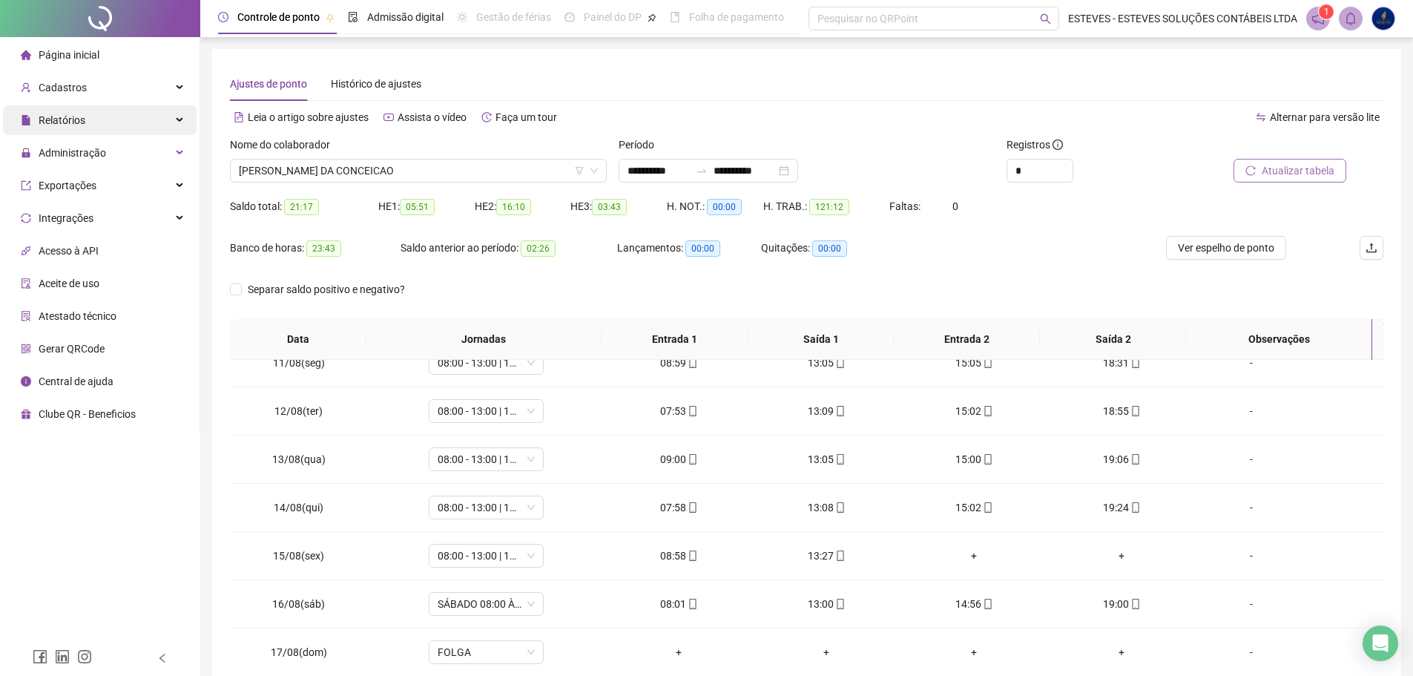
click at [105, 125] on div "Relatórios" at bounding box center [100, 120] width 194 height 30
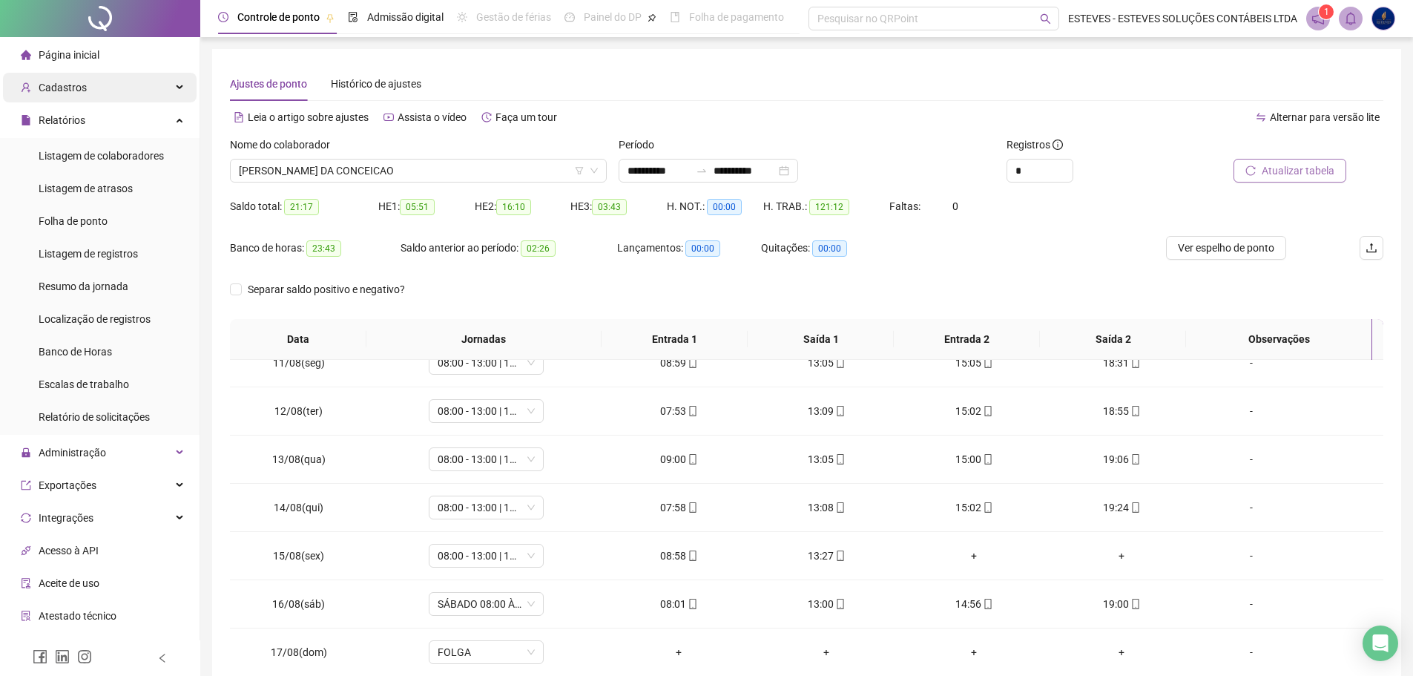
click at [105, 90] on div "Cadastros" at bounding box center [100, 88] width 194 height 30
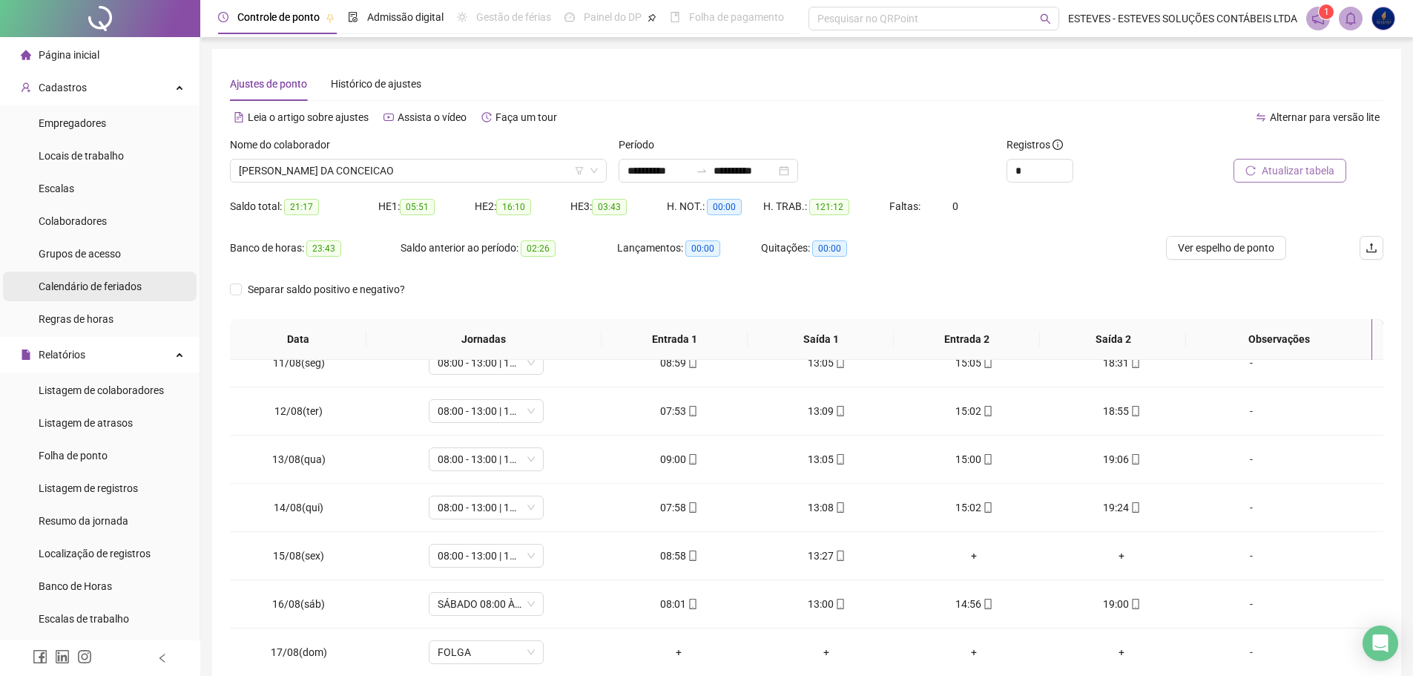
click at [96, 289] on span "Calendário de feriados" at bounding box center [90, 286] width 103 height 12
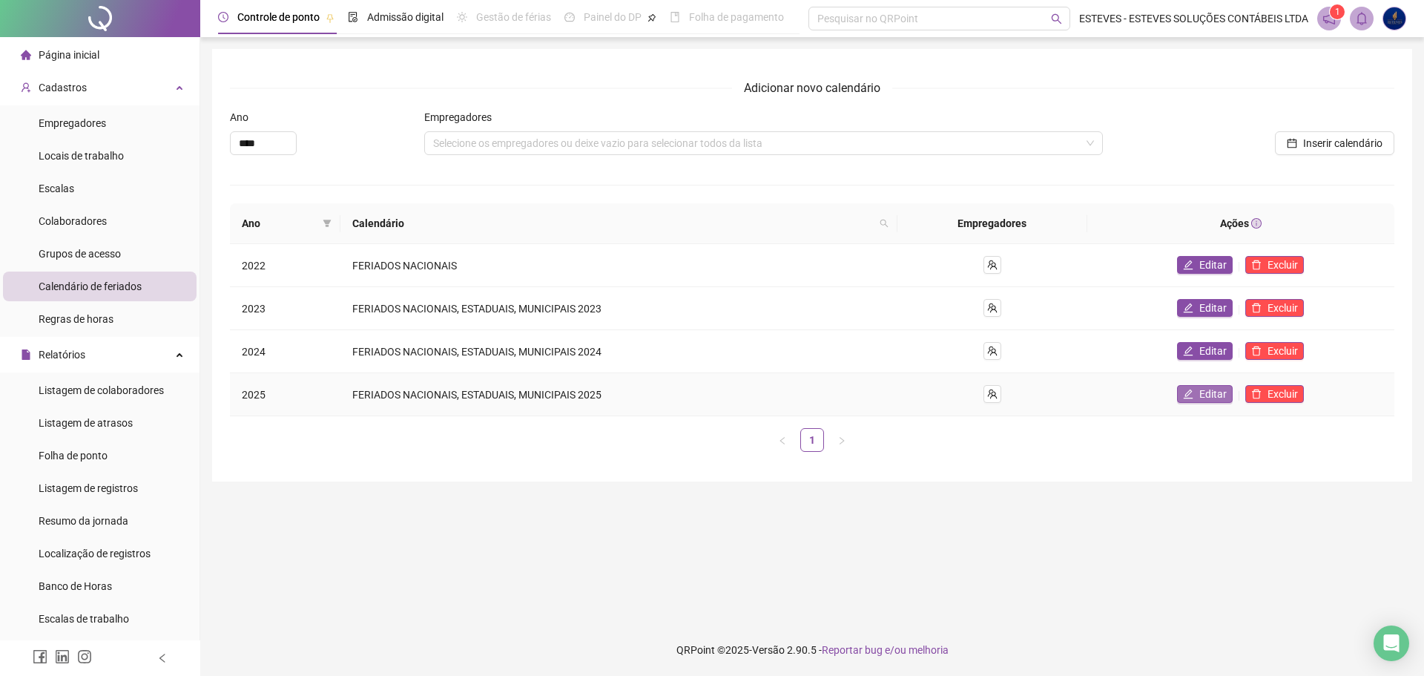
click at [1207, 387] on span "Editar" at bounding box center [1212, 394] width 27 height 16
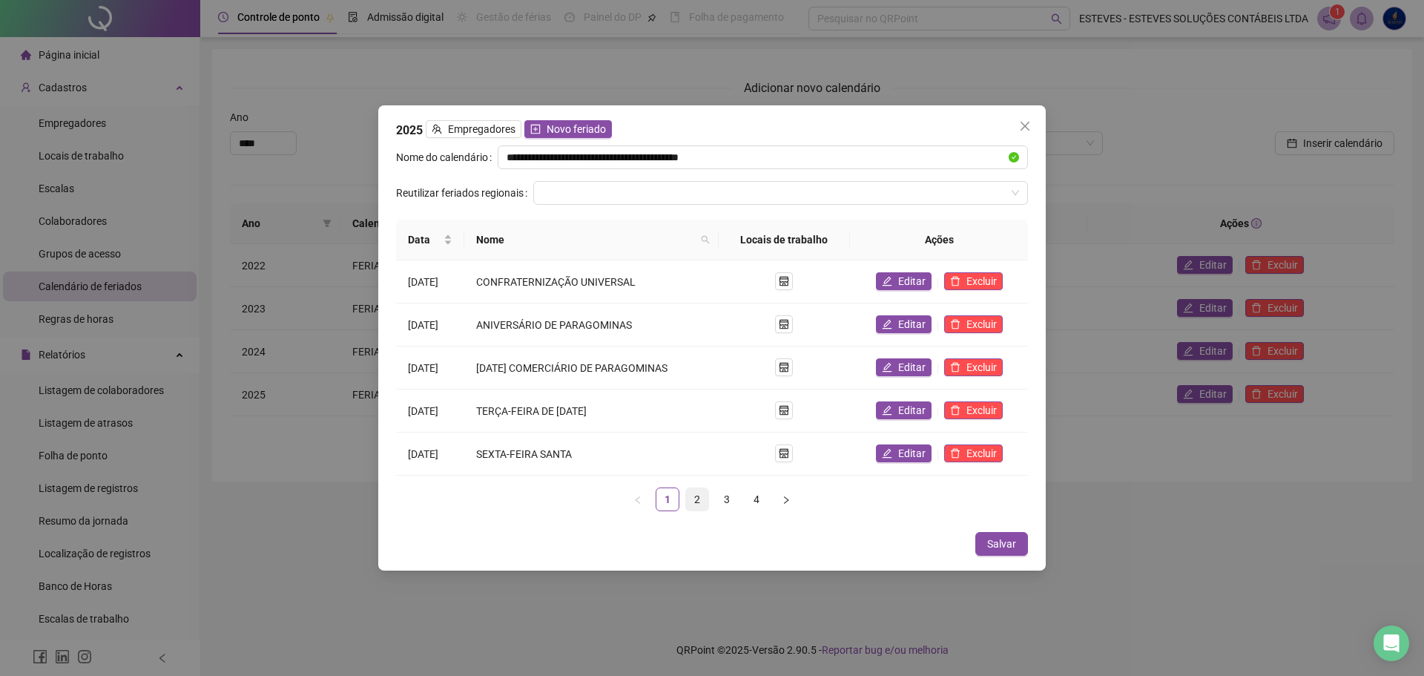
click at [700, 495] on link "2" at bounding box center [697, 499] width 22 height 22
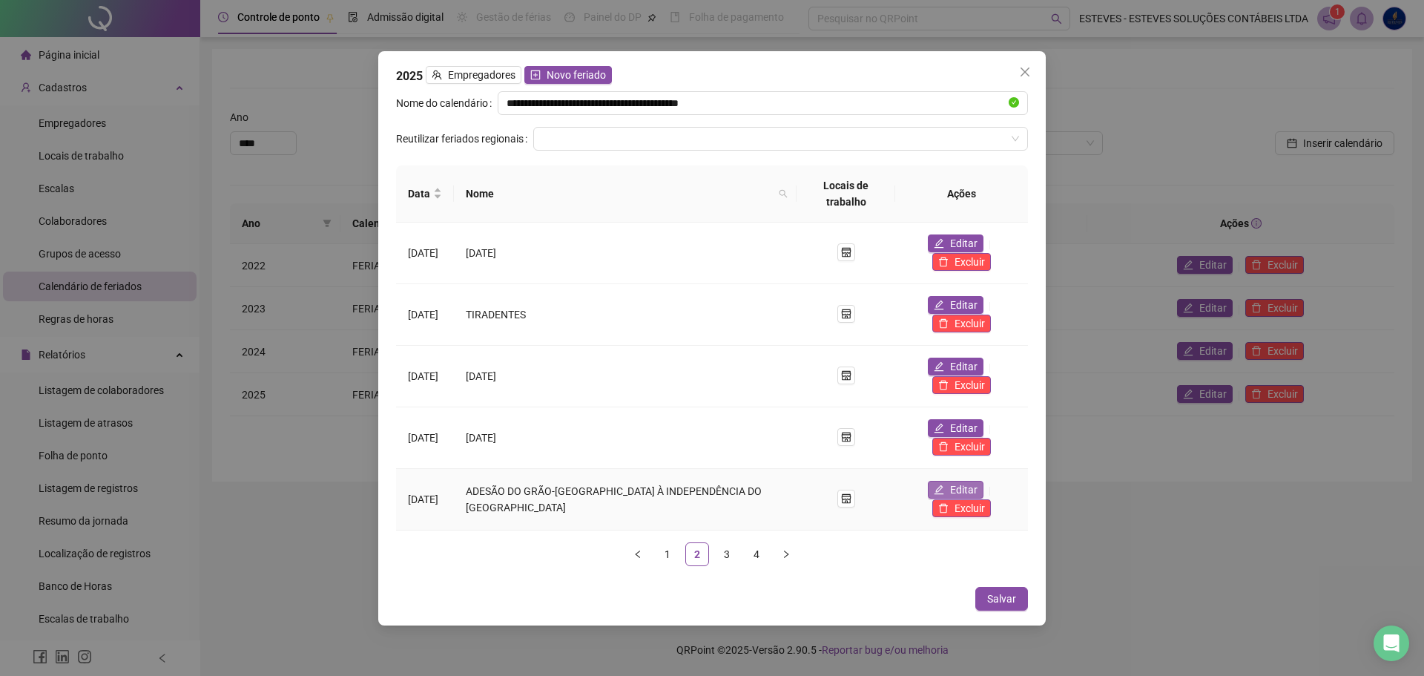
click at [934, 484] on icon "edit" at bounding box center [939, 489] width 10 height 10
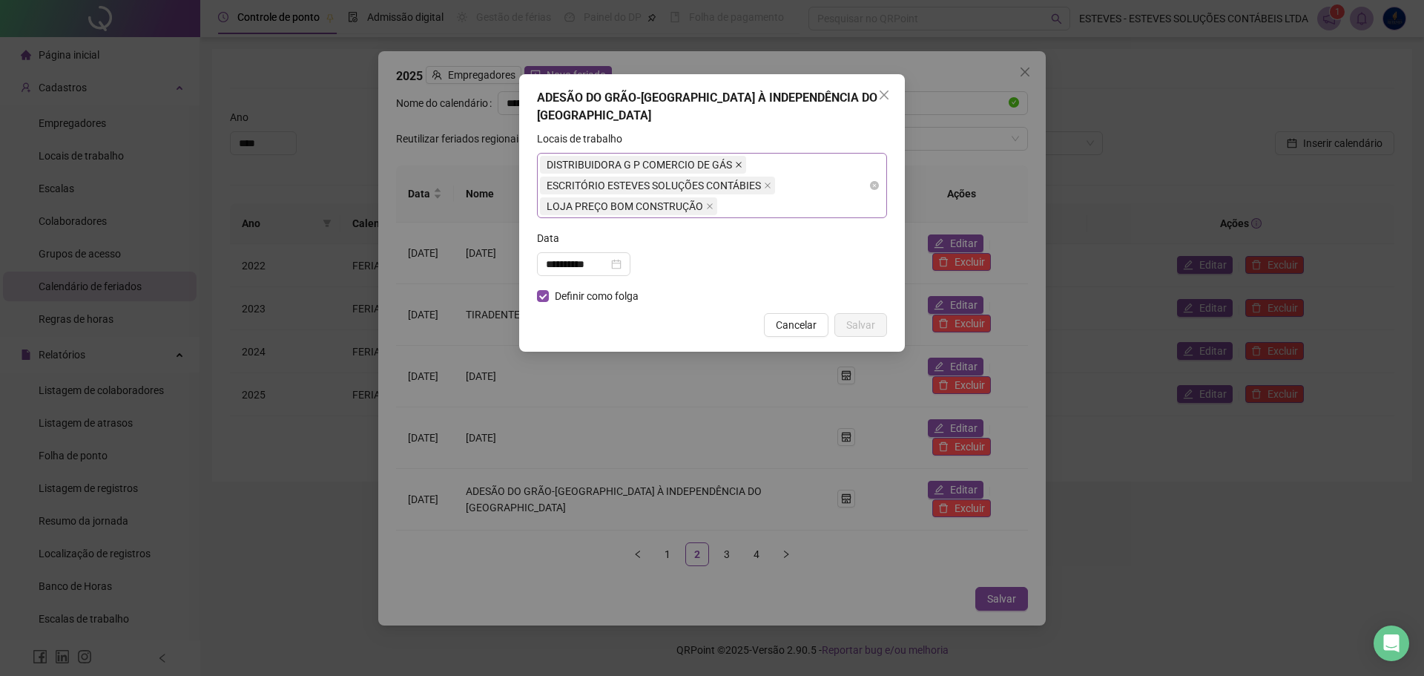
click at [740, 161] on icon "close" at bounding box center [738, 164] width 7 height 7
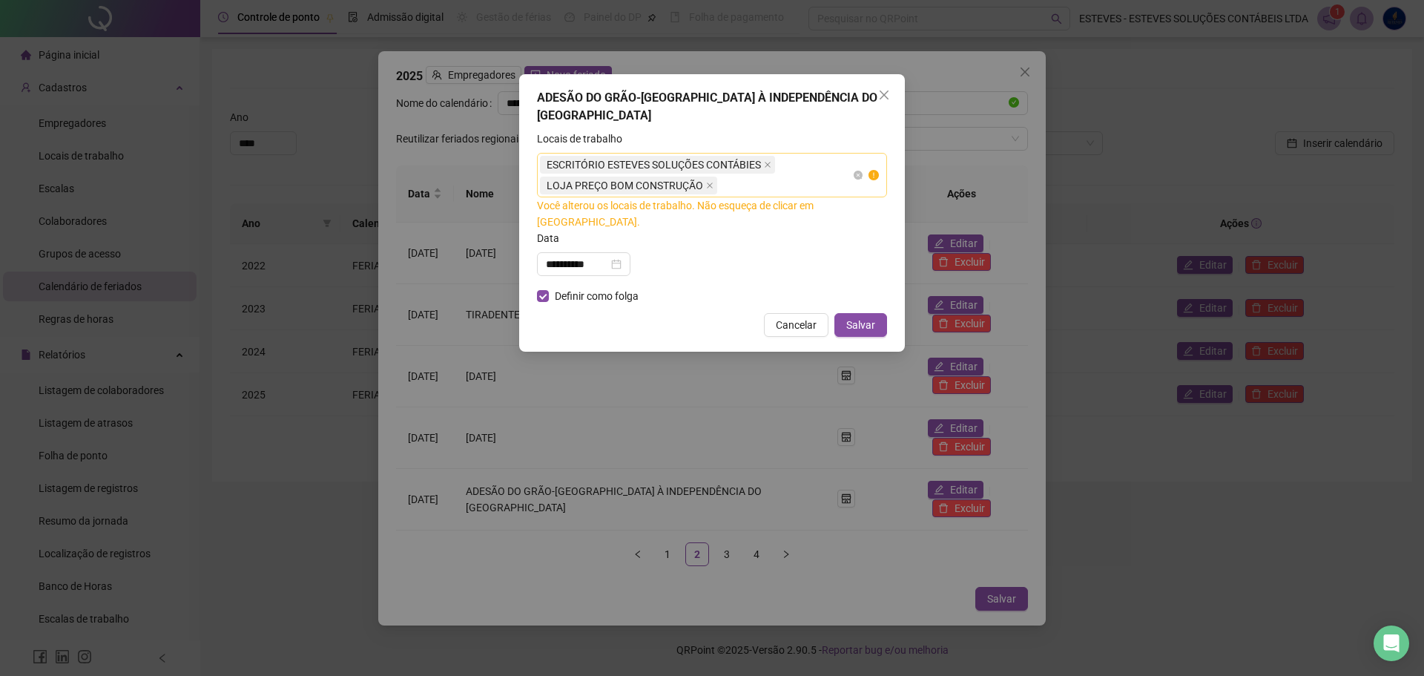
click at [753, 156] on span "ESCRITÓRIO ESTEVES SOLUÇÕES CONTÁBIES" at bounding box center [657, 165] width 235 height 18
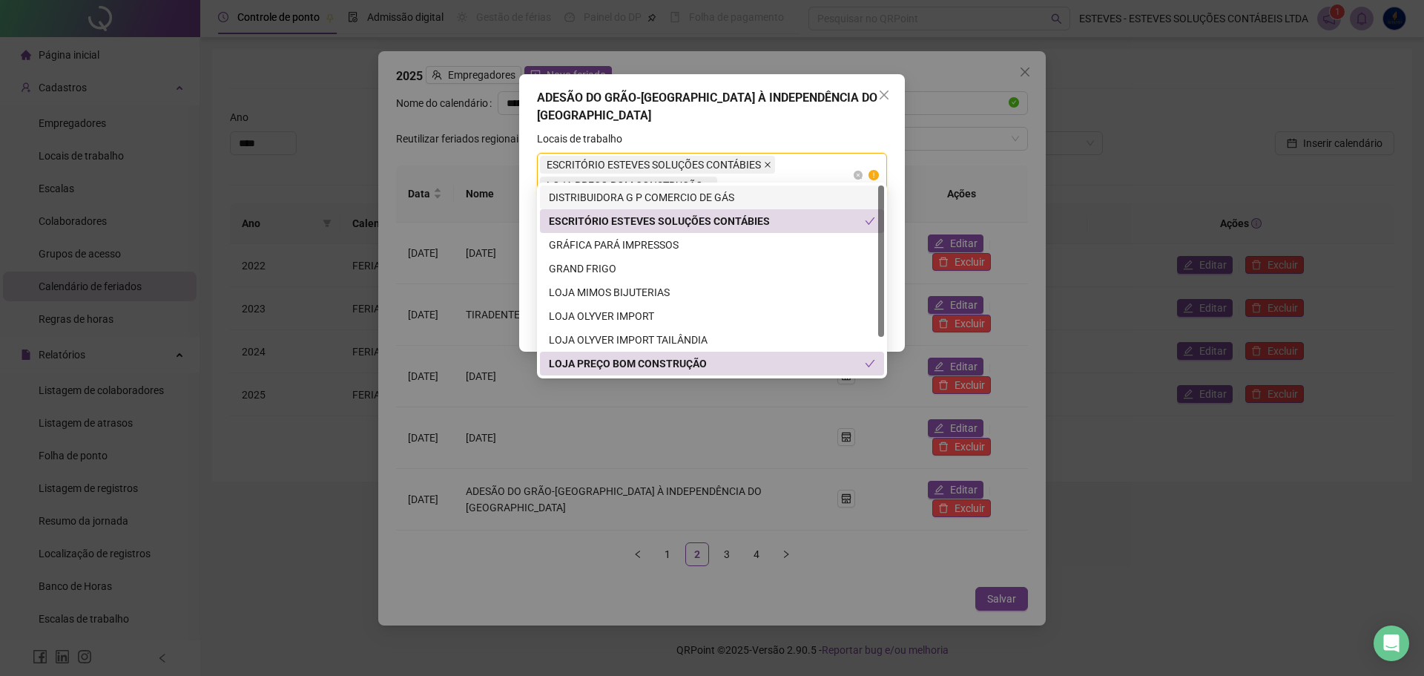
click at [764, 161] on icon "close" at bounding box center [767, 164] width 7 height 7
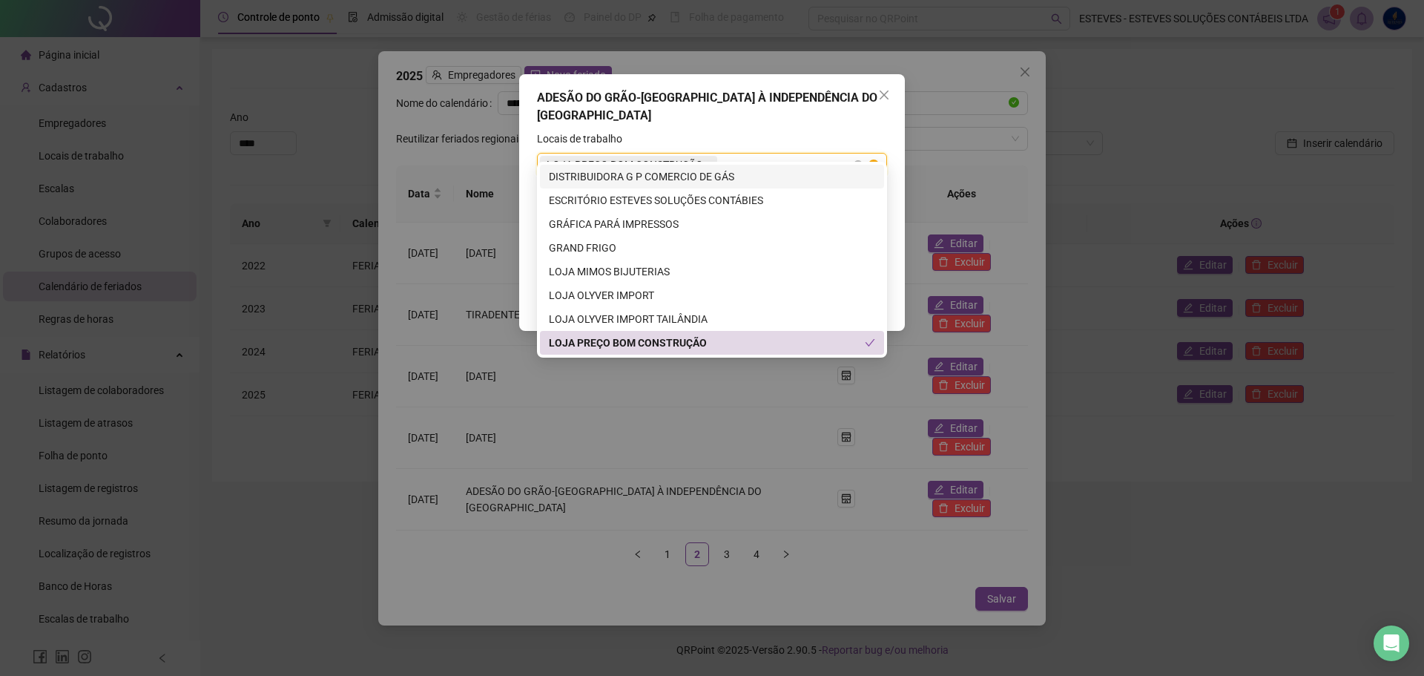
click at [706, 161] on icon "close" at bounding box center [709, 164] width 7 height 7
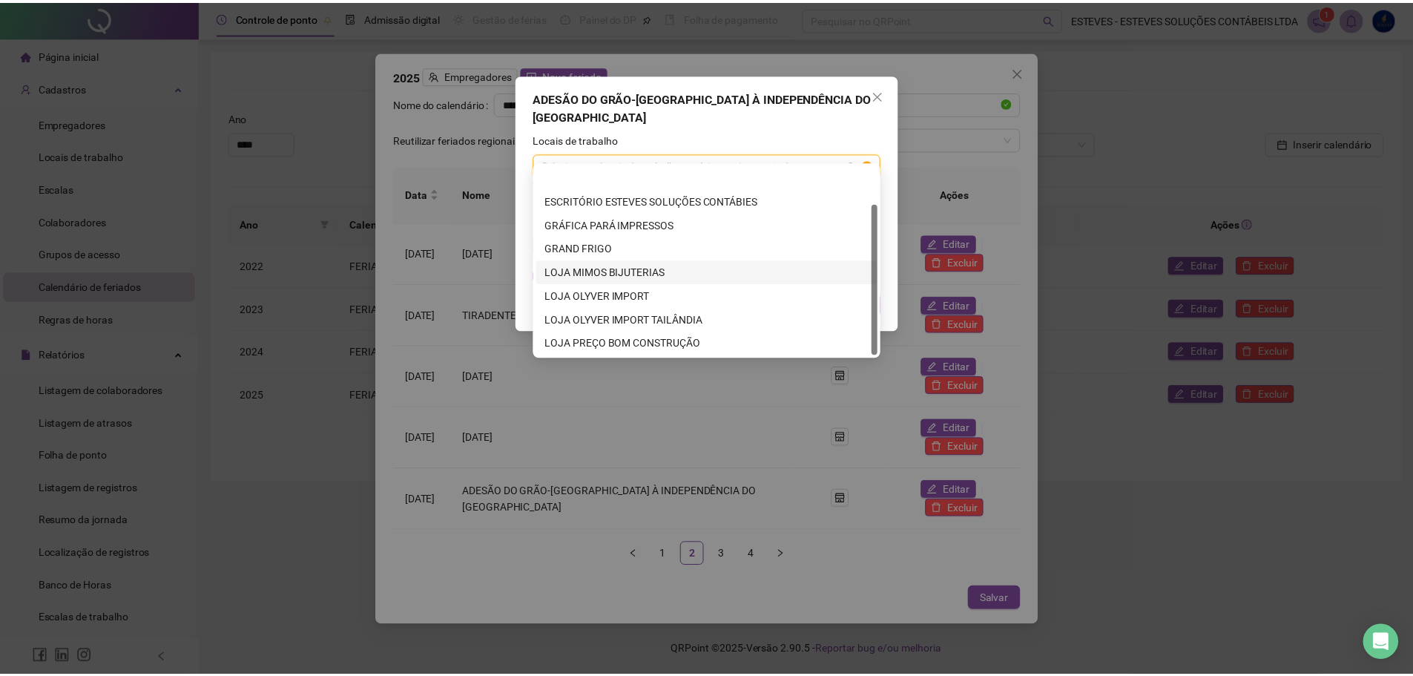
scroll to position [47, 0]
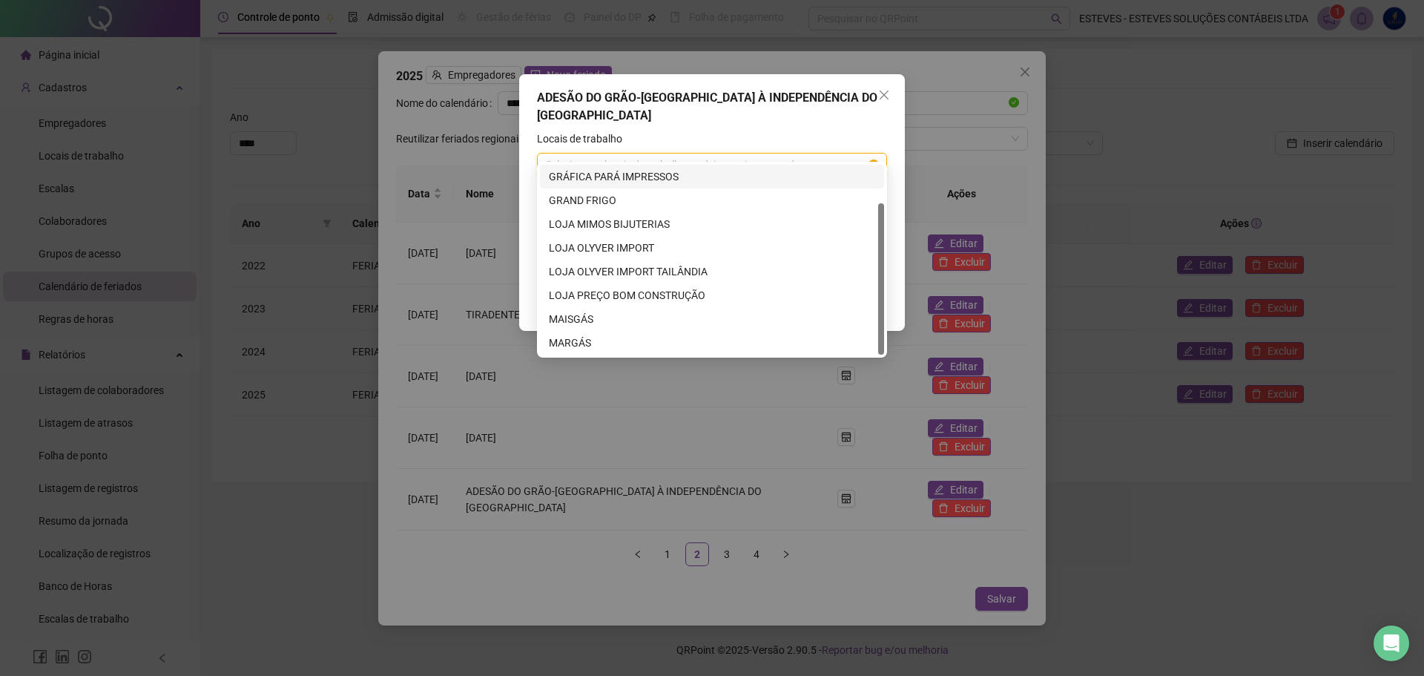
click at [783, 131] on div "Locais de trabalho" at bounding box center [712, 142] width 350 height 22
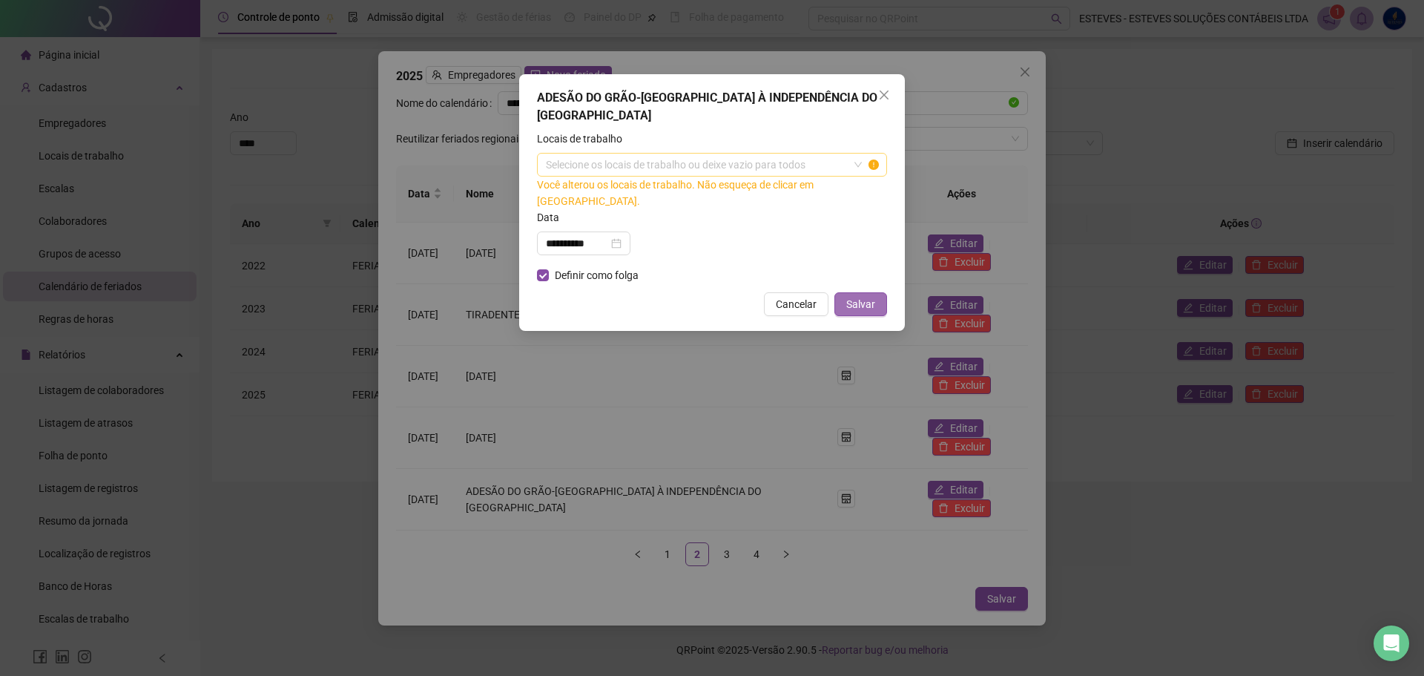
click at [866, 296] on span "Salvar" at bounding box center [860, 304] width 29 height 16
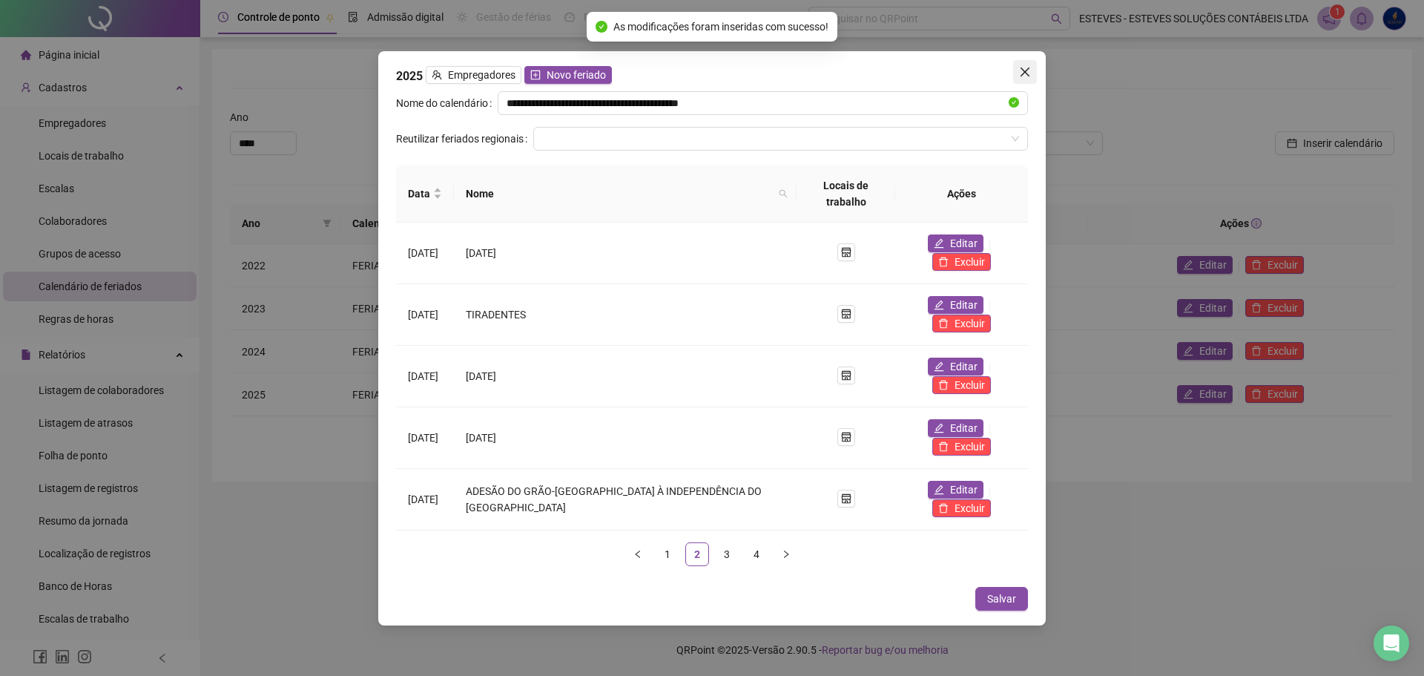
click at [1017, 78] on span "Close" at bounding box center [1025, 72] width 24 height 12
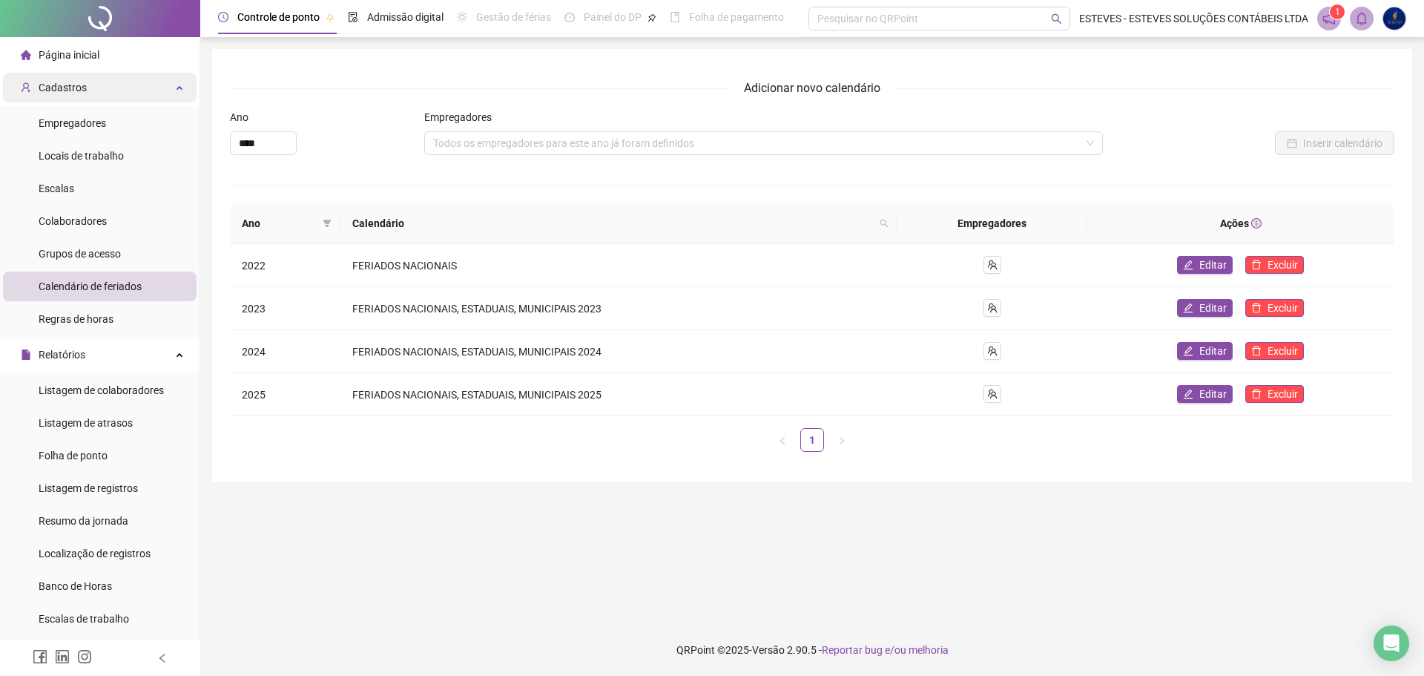
click at [169, 90] on div "Cadastros" at bounding box center [100, 88] width 194 height 30
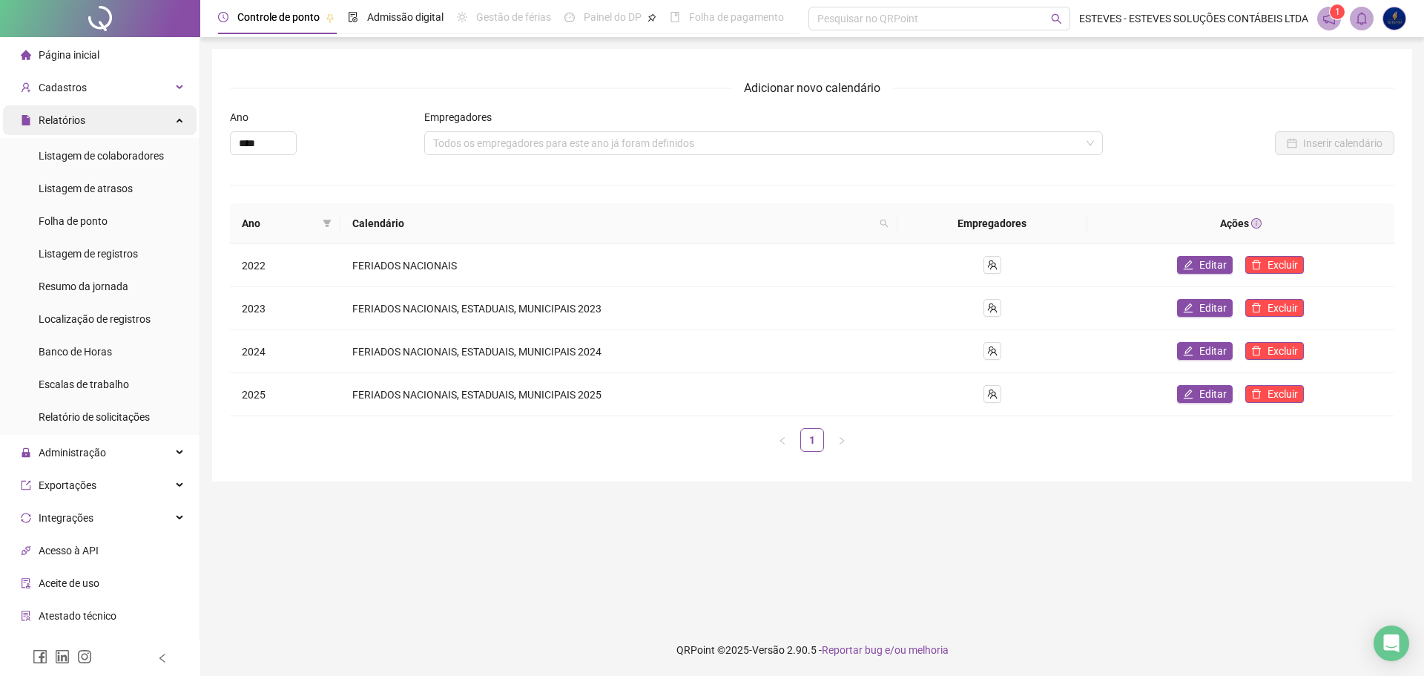
click at [142, 124] on div "Relatórios" at bounding box center [100, 120] width 194 height 30
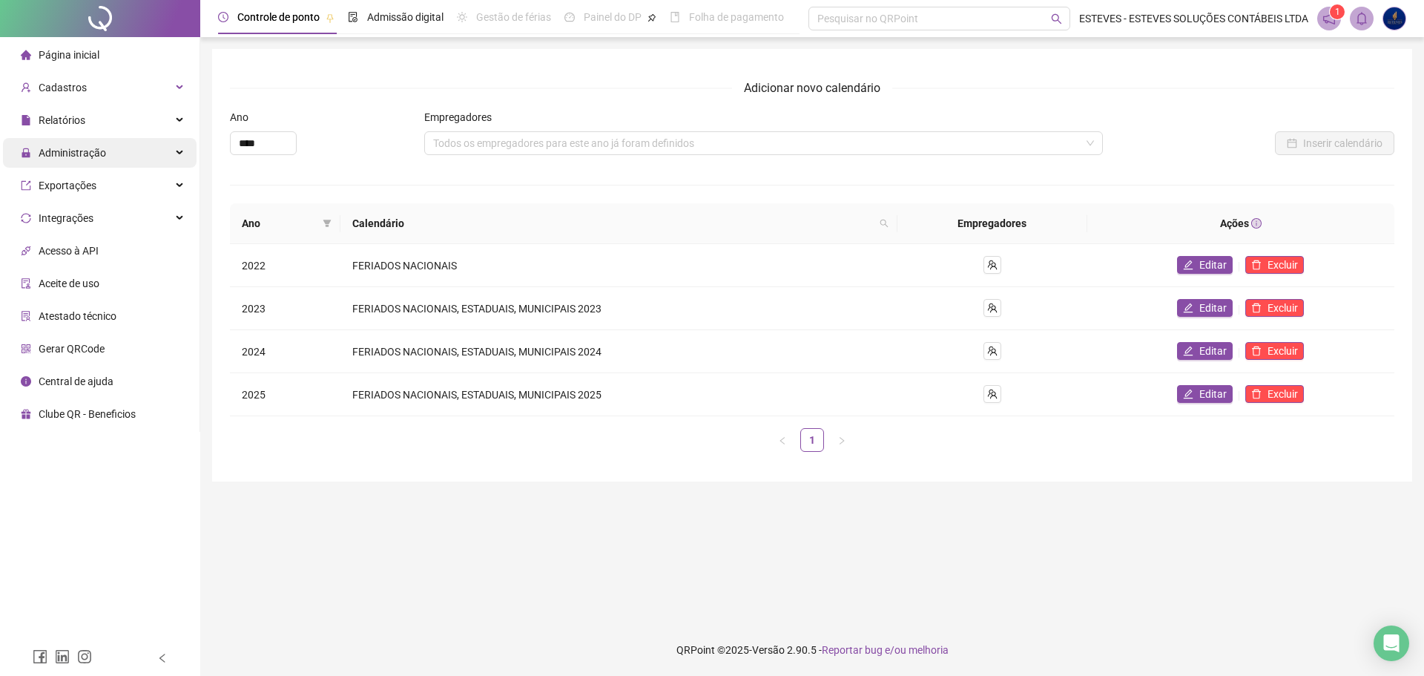
click at [142, 140] on div "Administração" at bounding box center [100, 153] width 194 height 30
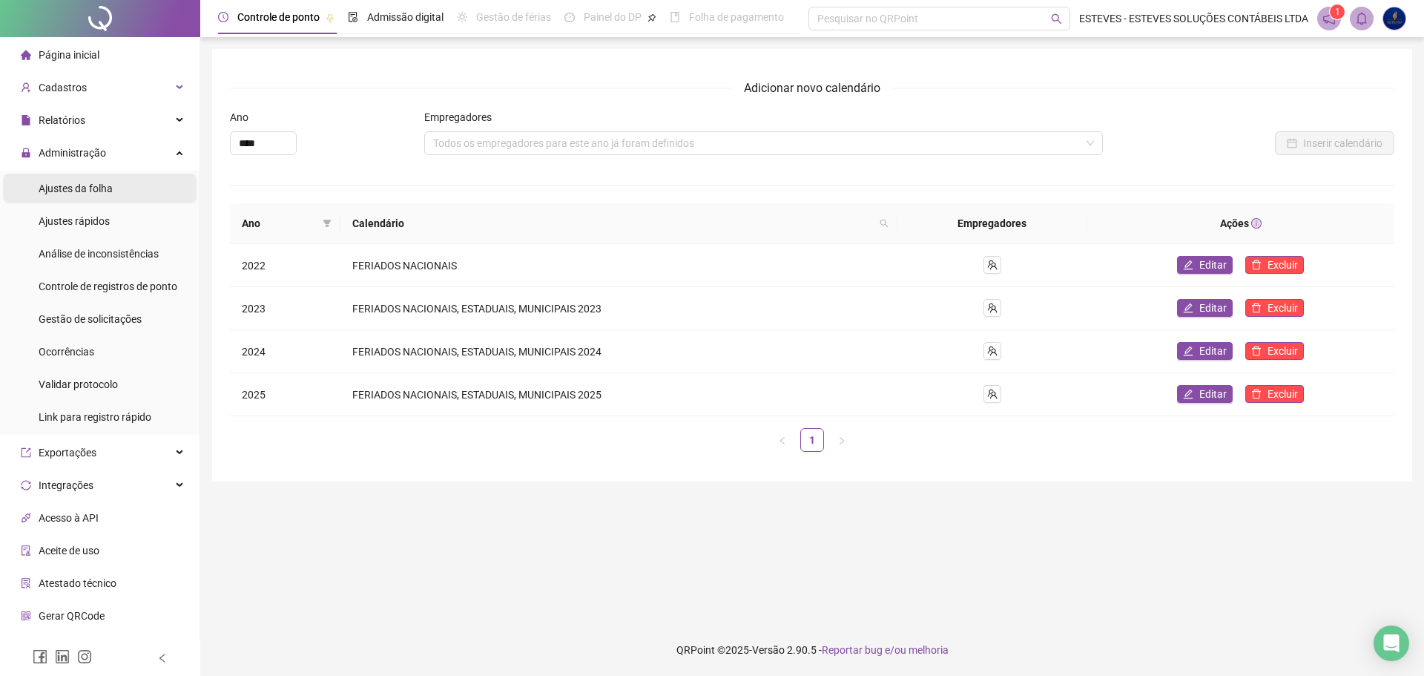
click at [116, 186] on li "Ajustes da folha" at bounding box center [100, 189] width 194 height 30
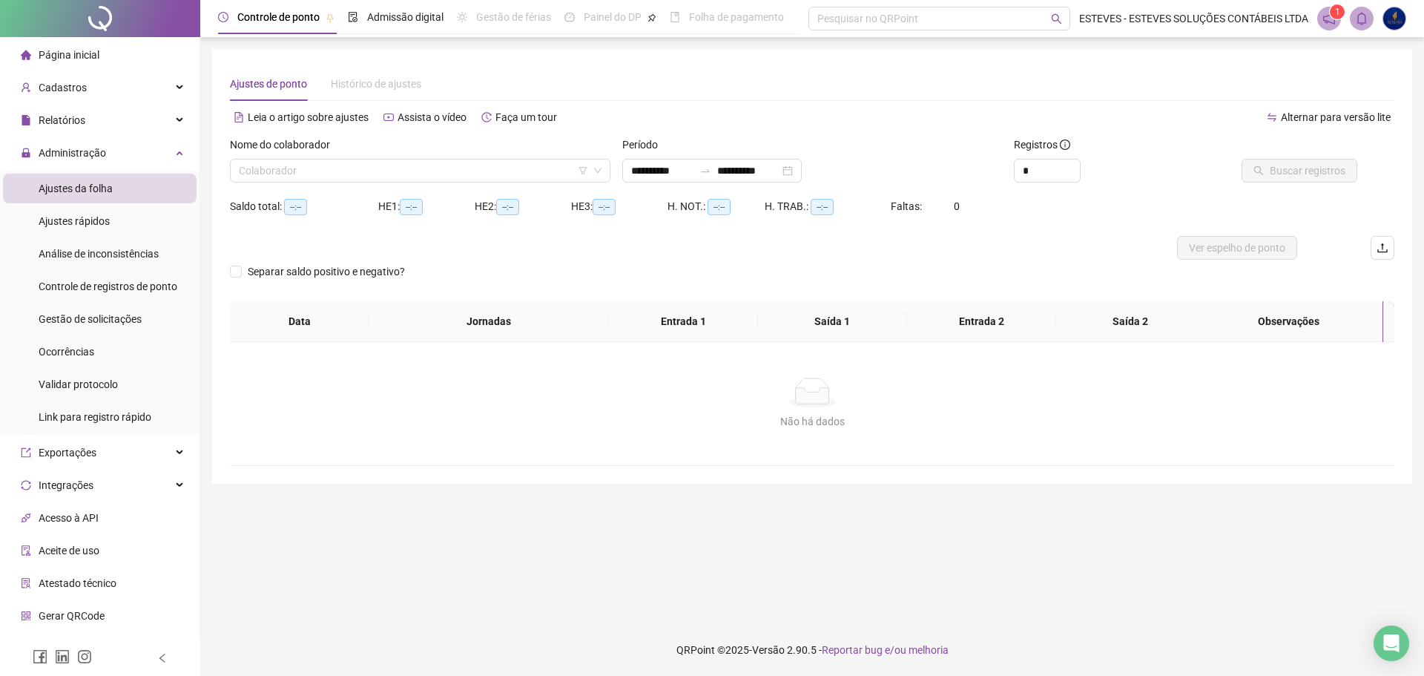
type input "**********"
click at [496, 174] on input "search" at bounding box center [413, 170] width 349 height 22
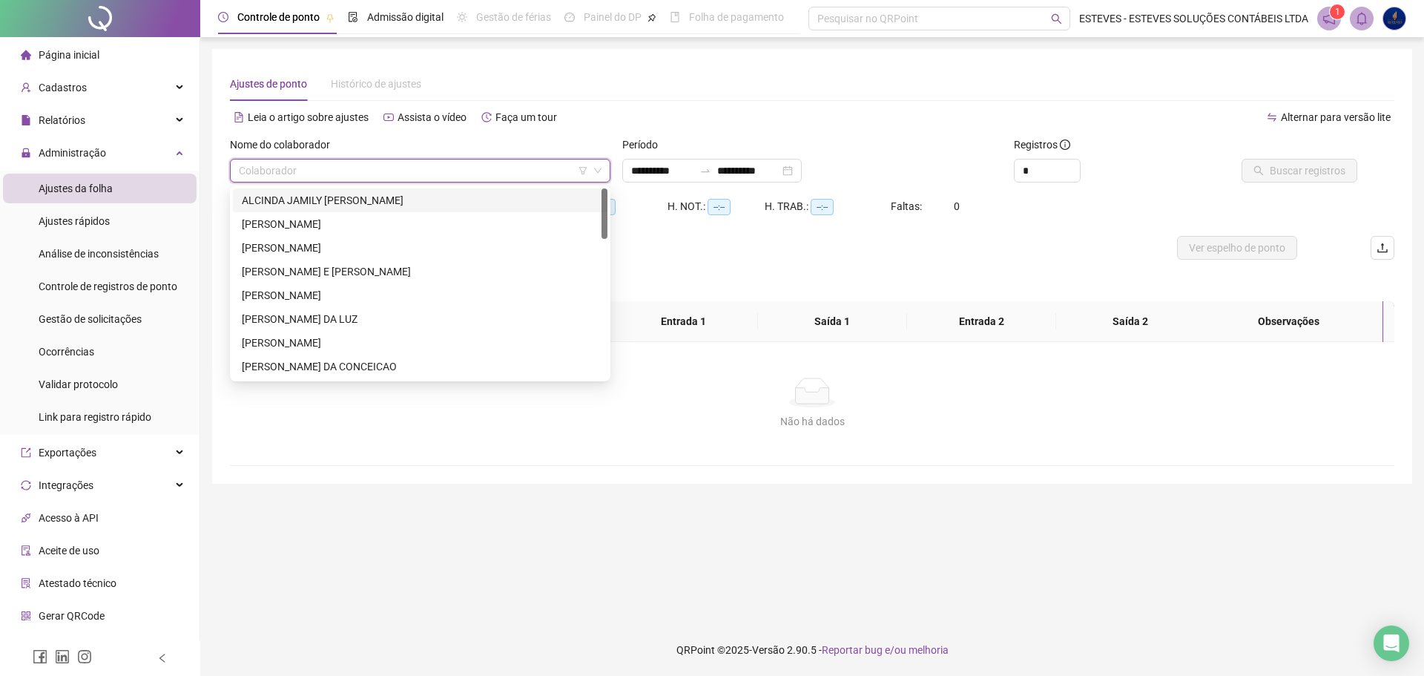
click at [448, 202] on div "ALCINDA JAMILY [PERSON_NAME]" at bounding box center [420, 200] width 357 height 16
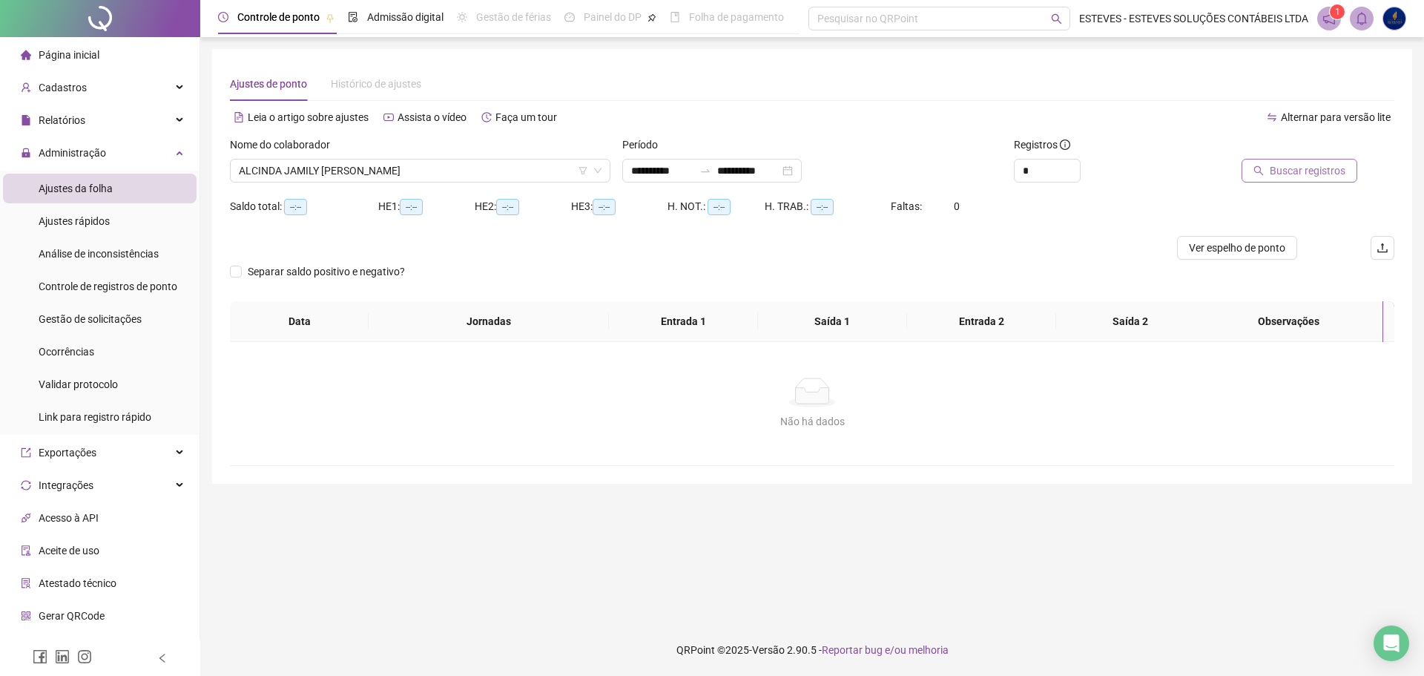
click at [1296, 178] on span "Buscar registros" at bounding box center [1308, 170] width 76 height 16
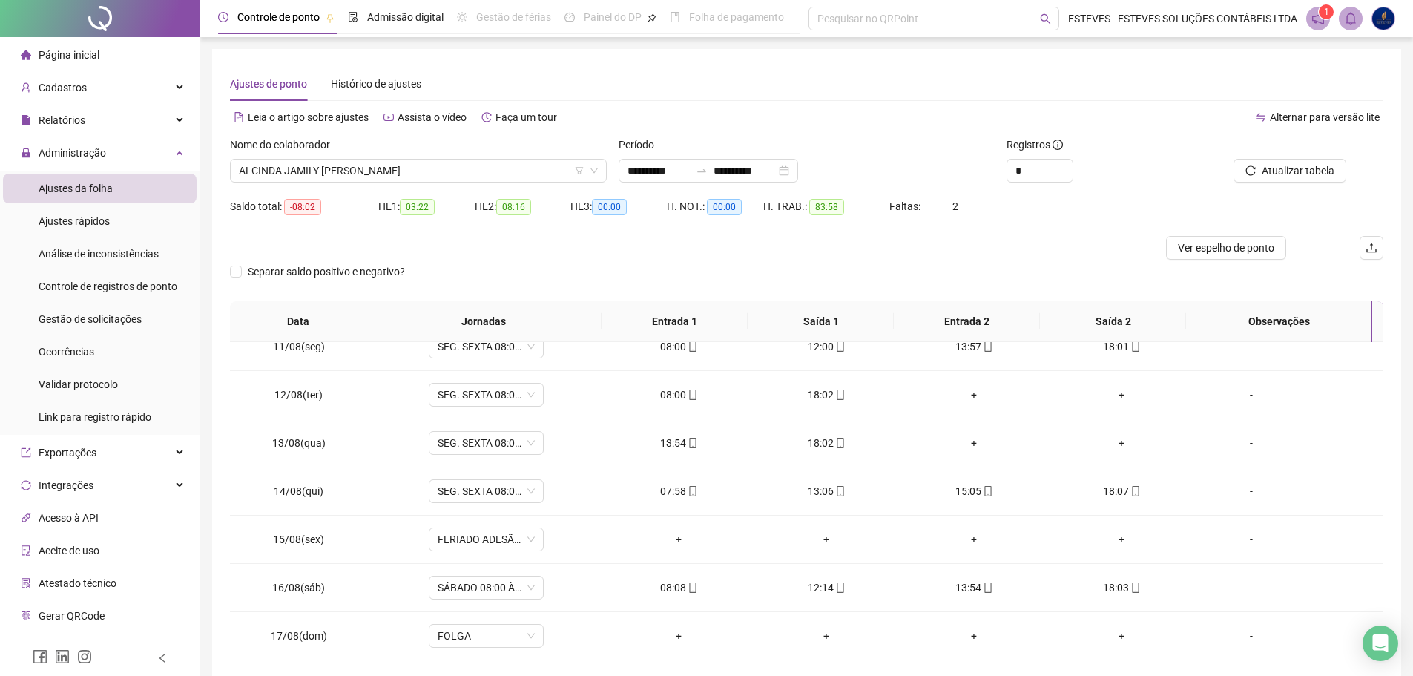
scroll to position [503, 0]
click at [472, 171] on span "ALCINDA JAMILY [PERSON_NAME]" at bounding box center [418, 170] width 359 height 22
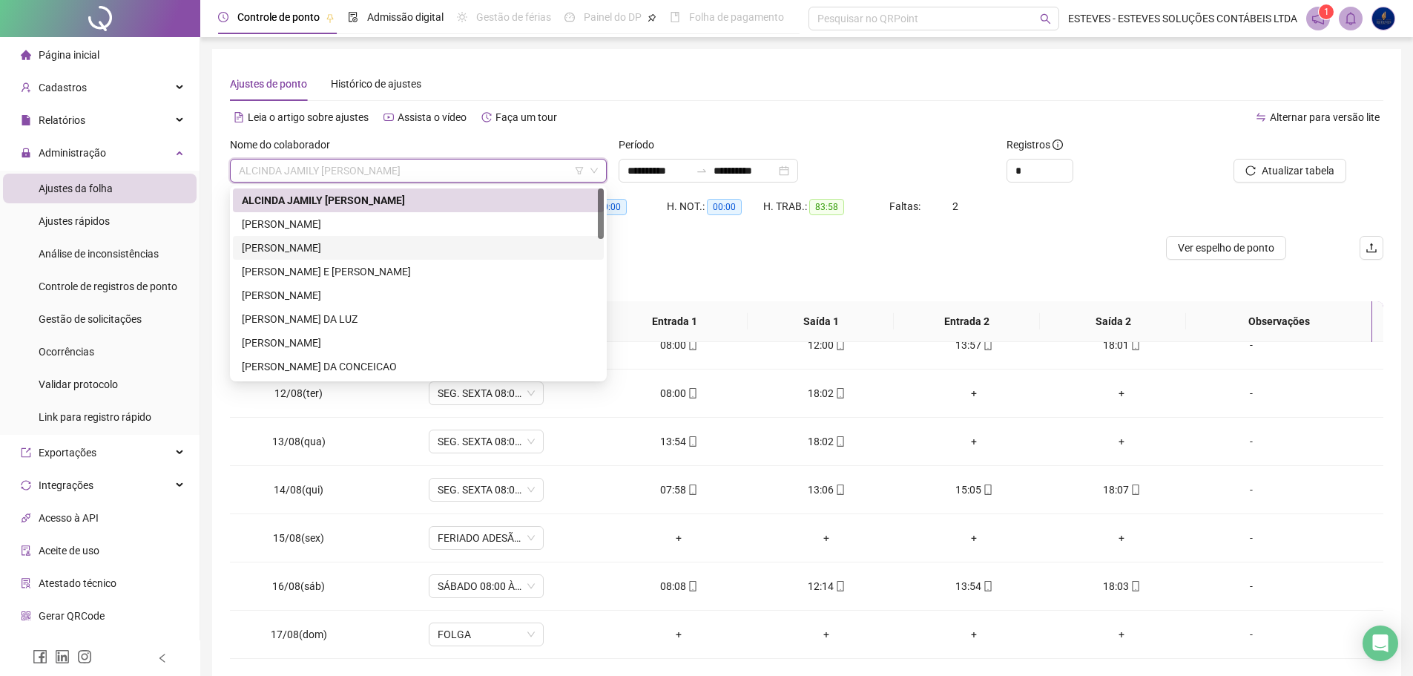
click at [447, 233] on div "[PERSON_NAME]" at bounding box center [418, 224] width 371 height 24
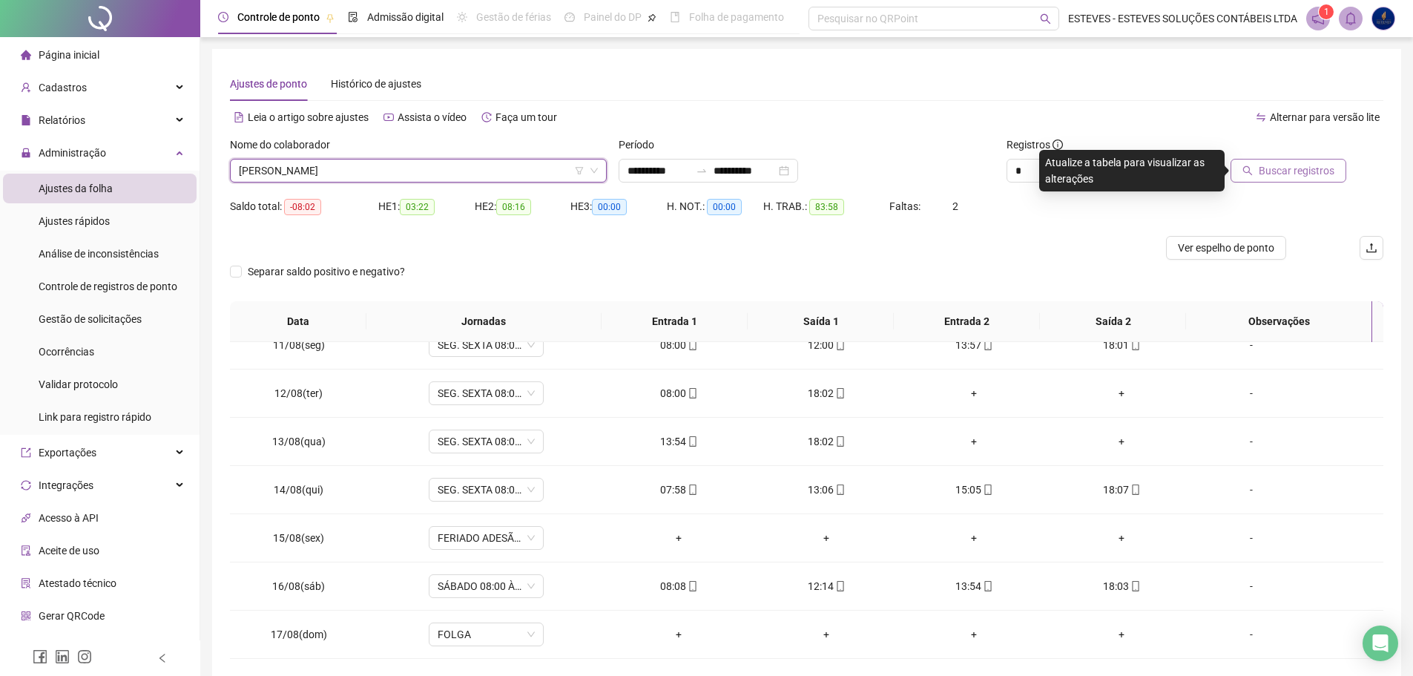
click at [1286, 166] on span "Buscar registros" at bounding box center [1297, 170] width 76 height 16
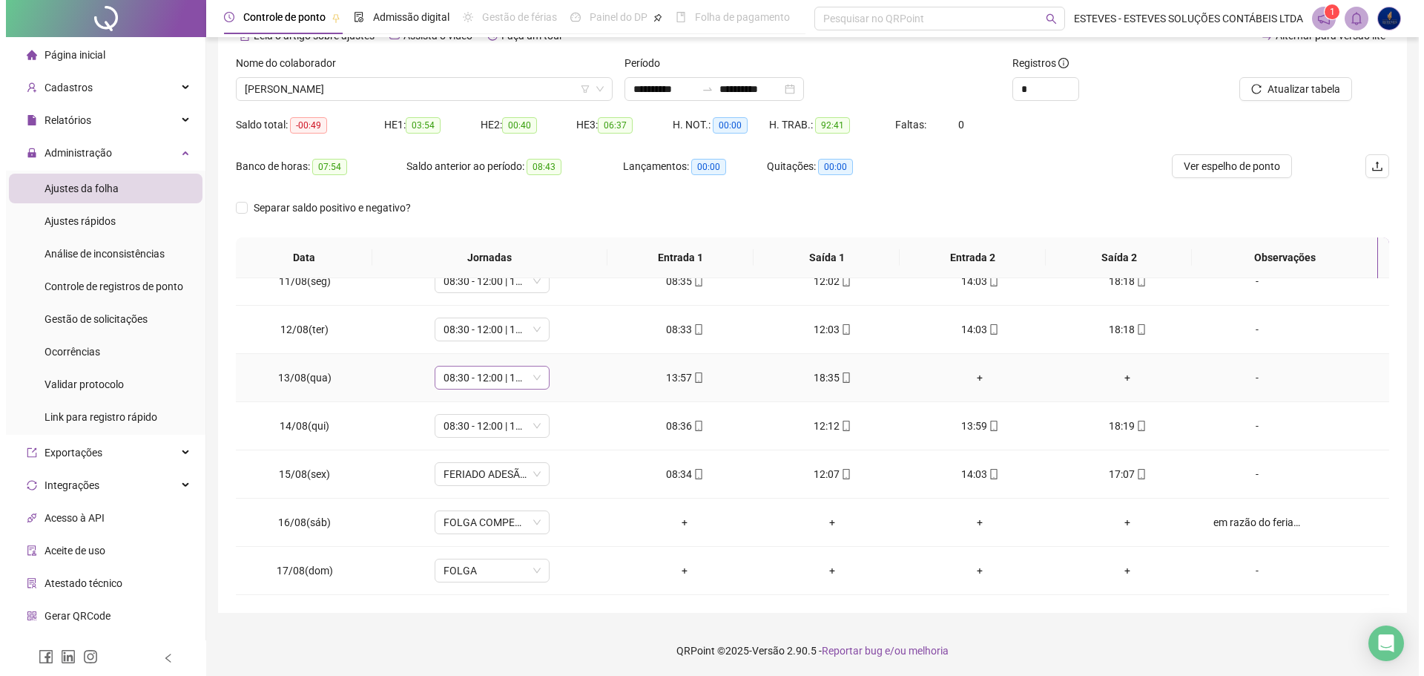
scroll to position [82, 0]
click at [537, 79] on span "[PERSON_NAME]" at bounding box center [418, 88] width 359 height 22
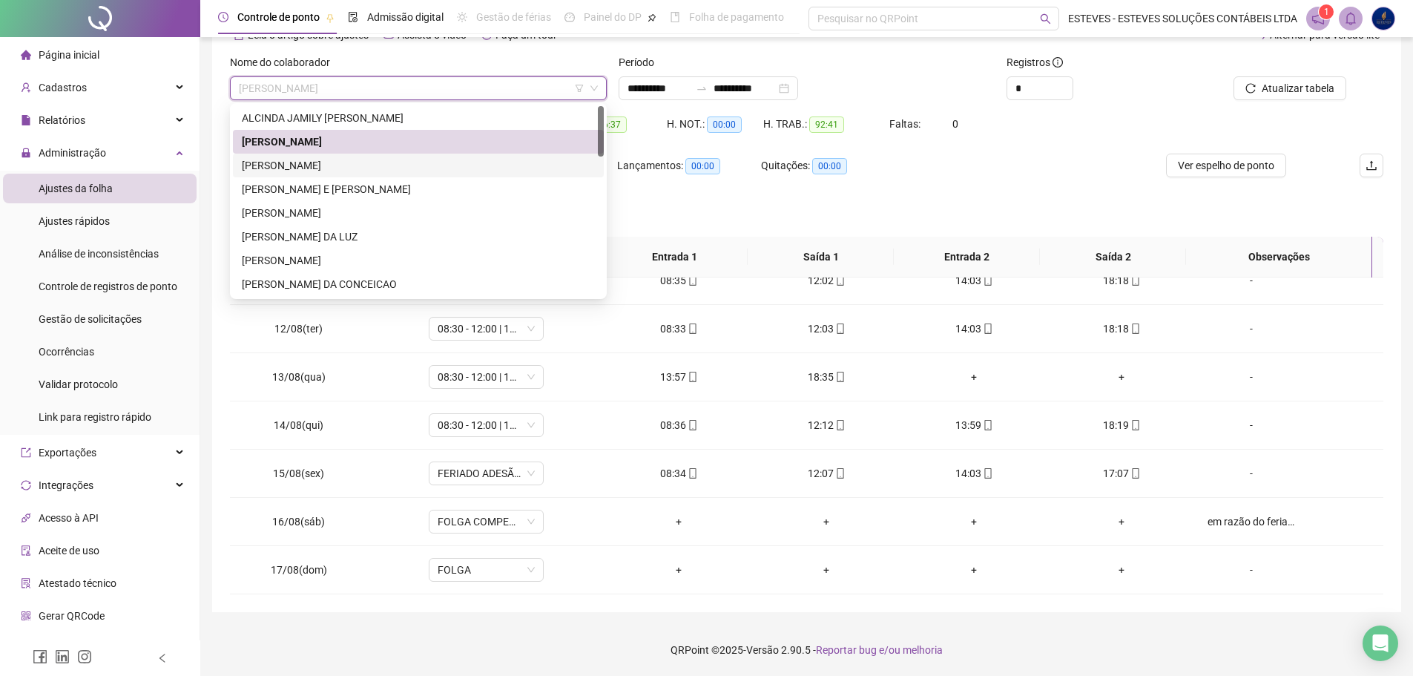
click at [427, 168] on div "[PERSON_NAME]" at bounding box center [418, 165] width 353 height 16
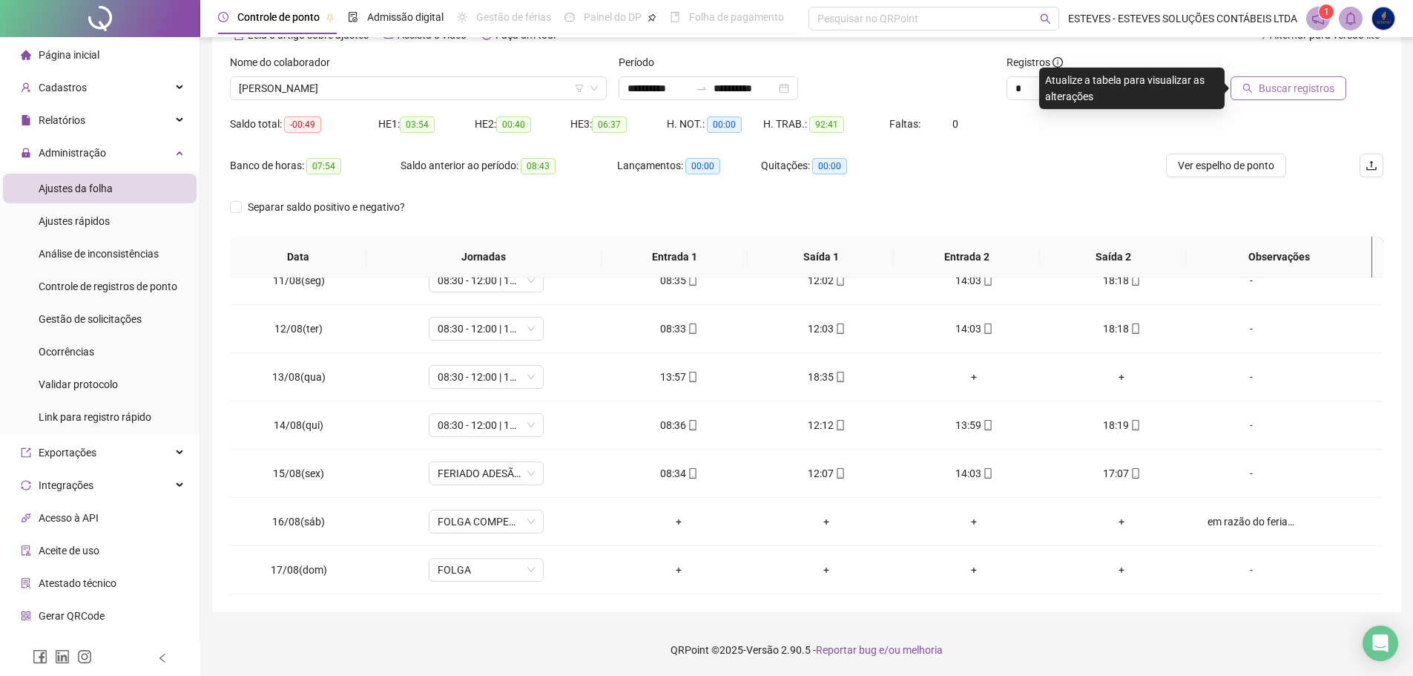
click at [1324, 90] on span "Buscar registros" at bounding box center [1297, 88] width 76 height 16
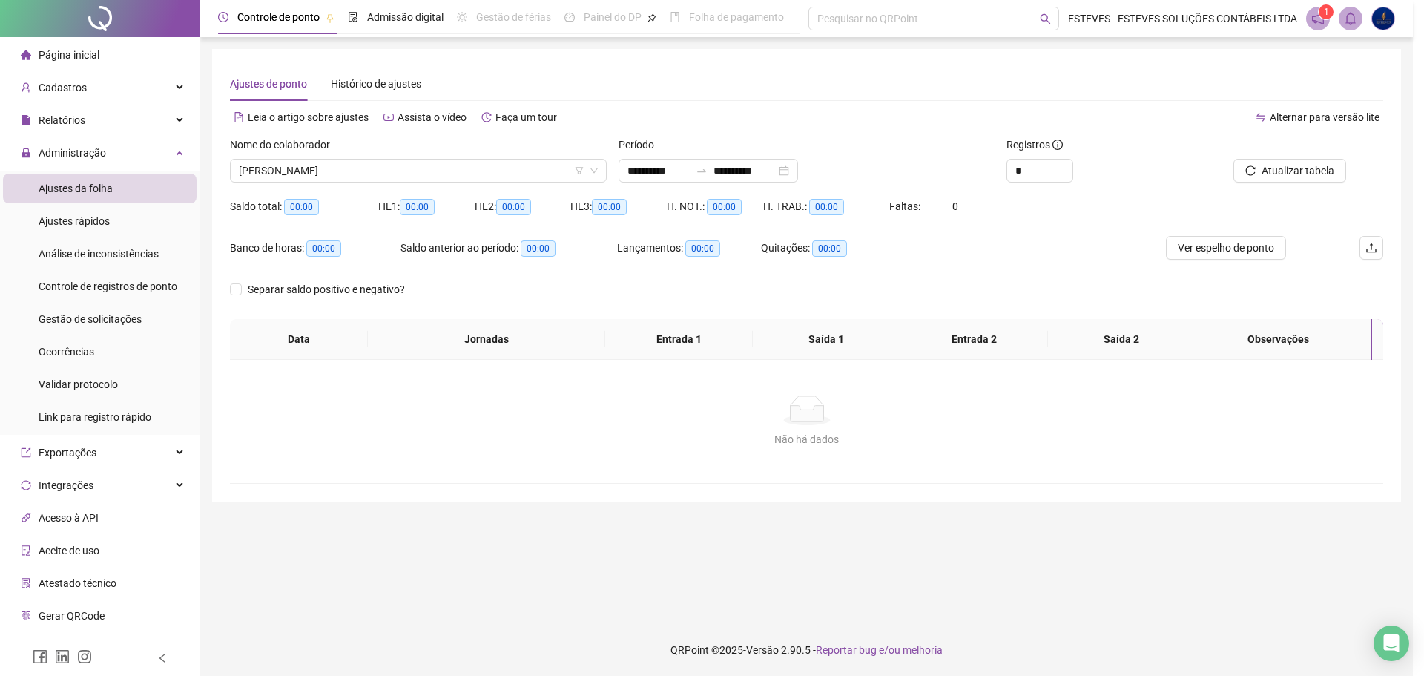
scroll to position [0, 0]
click at [541, 168] on span "[PERSON_NAME]" at bounding box center [420, 170] width 363 height 22
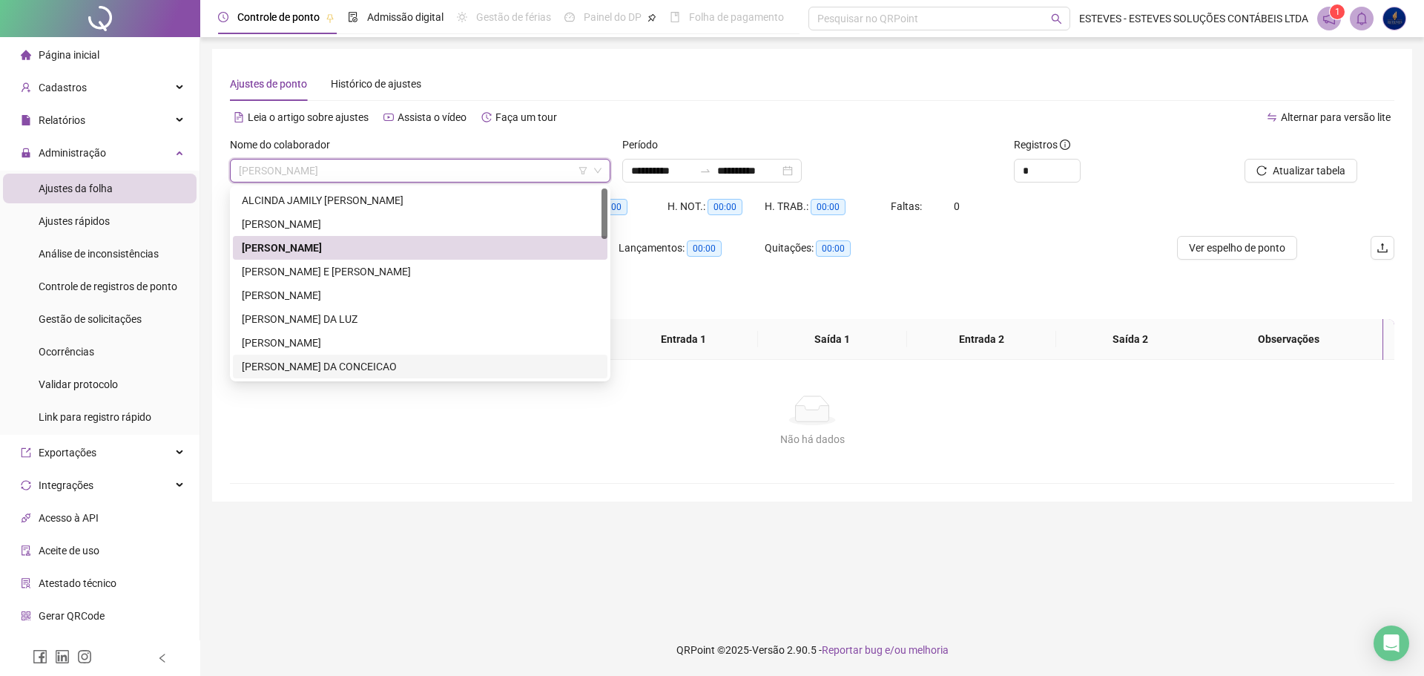
click at [384, 365] on div "[PERSON_NAME] DA CONCEICAO" at bounding box center [420, 366] width 357 height 16
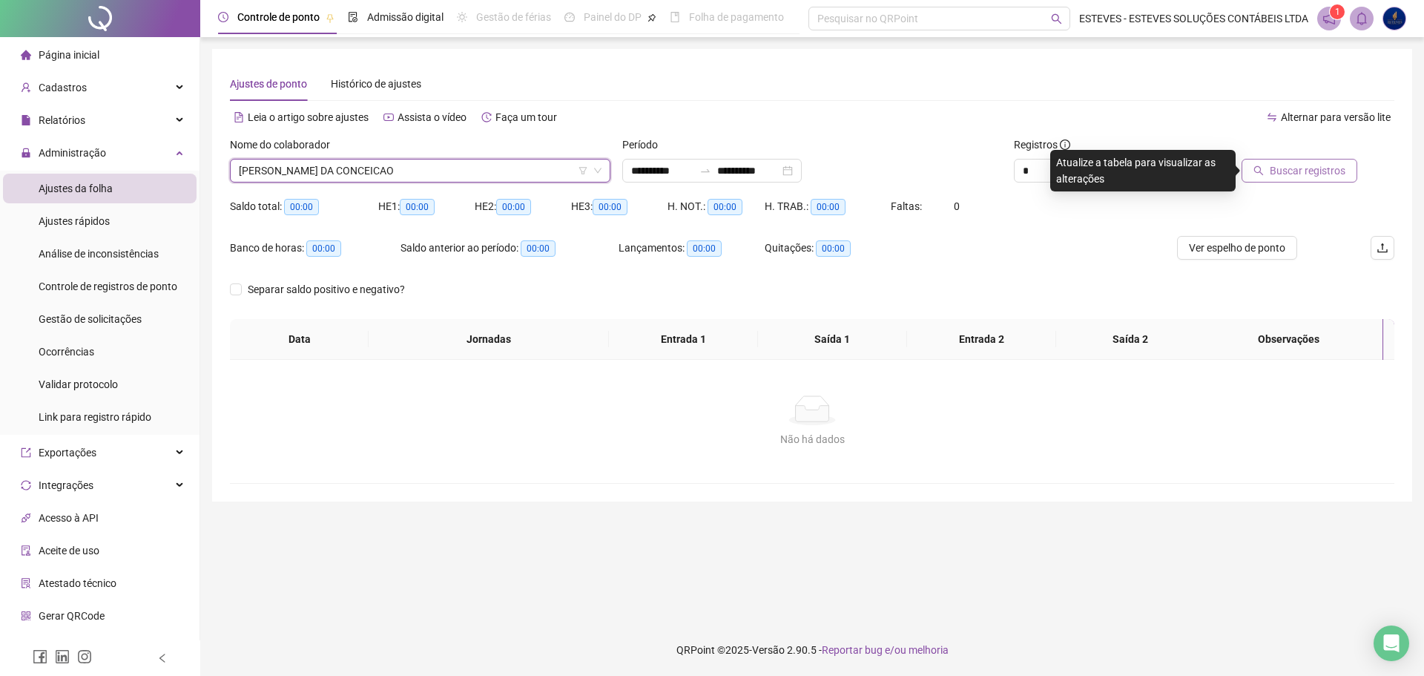
click at [1294, 172] on span "Buscar registros" at bounding box center [1308, 170] width 76 height 16
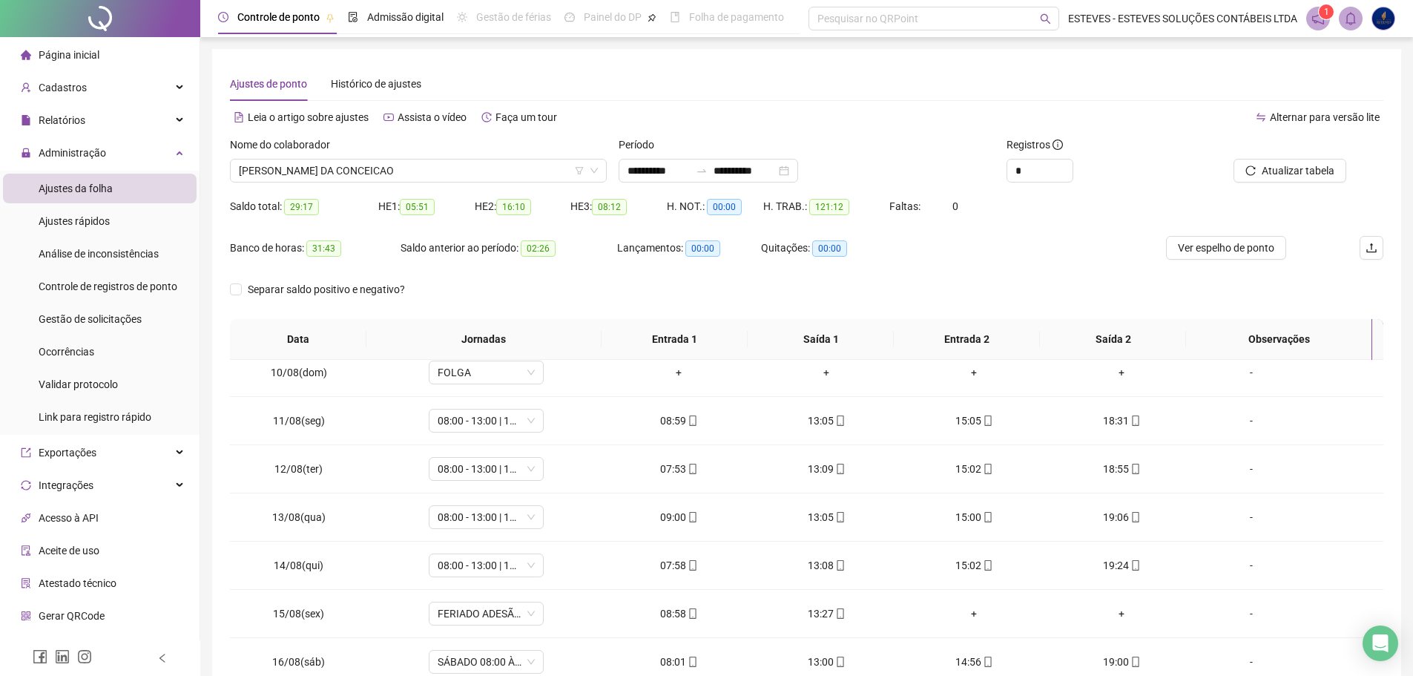
scroll to position [503, 0]
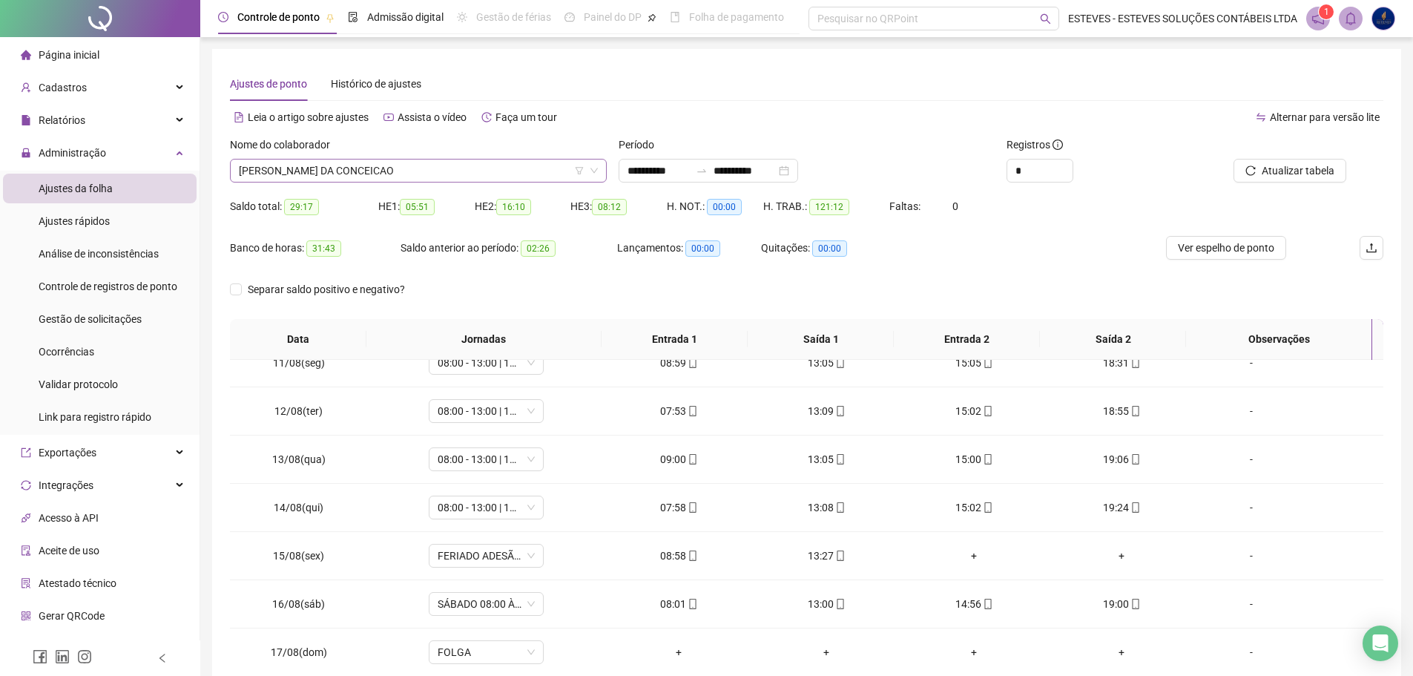
click at [453, 172] on span "[PERSON_NAME] DA CONCEICAO" at bounding box center [418, 170] width 359 height 22
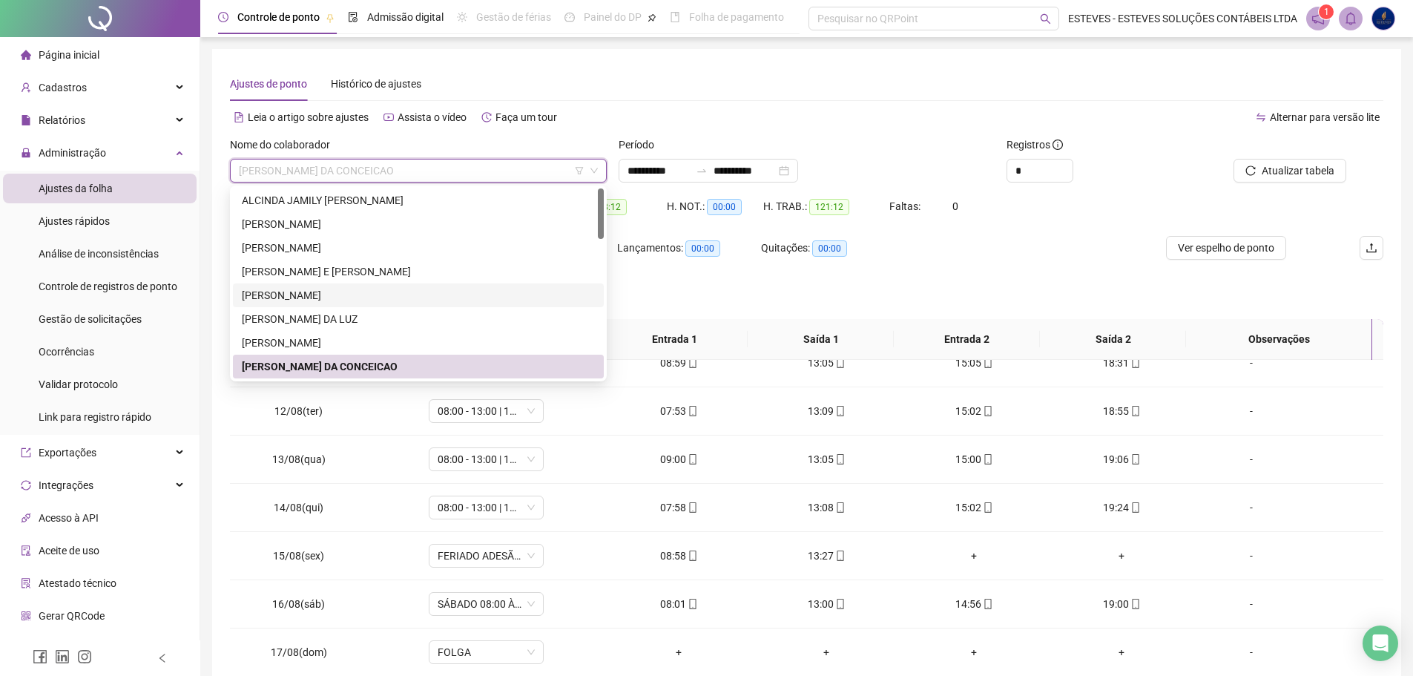
click at [338, 297] on div "[PERSON_NAME]" at bounding box center [418, 295] width 353 height 16
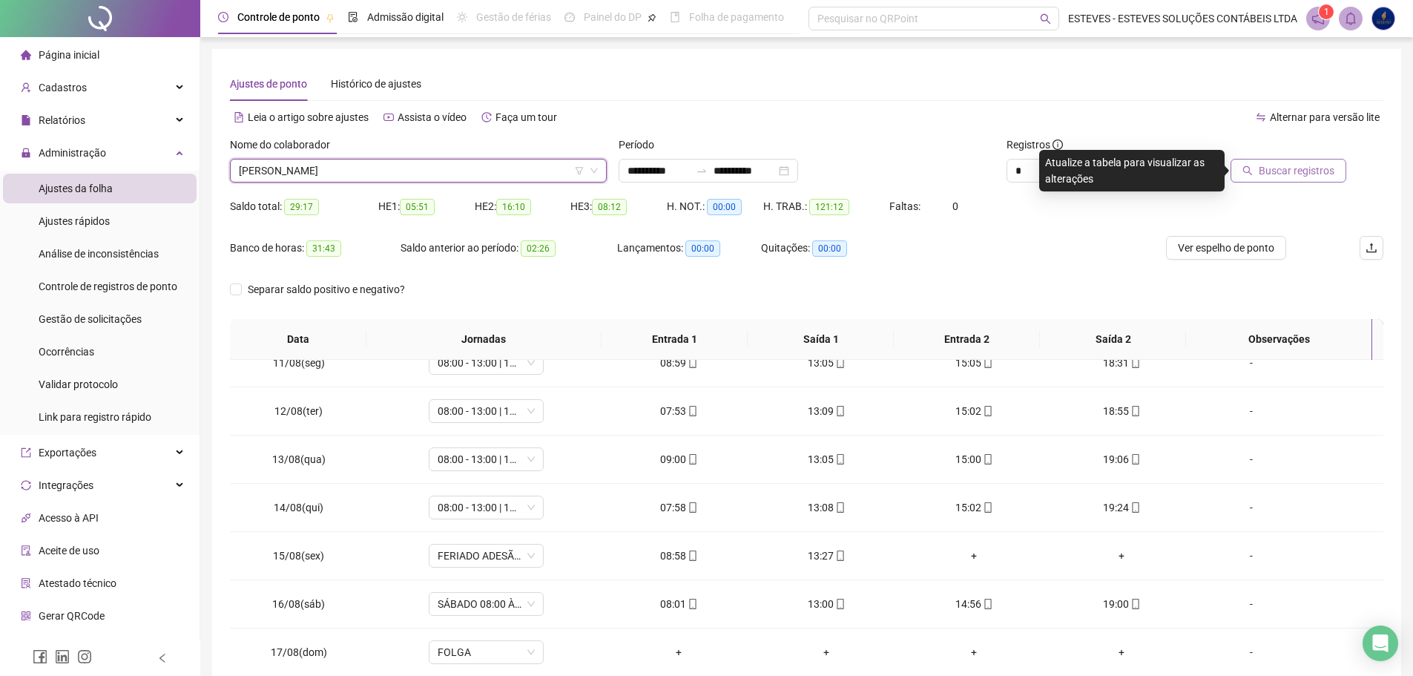
click at [1261, 172] on button "Buscar registros" at bounding box center [1289, 171] width 116 height 24
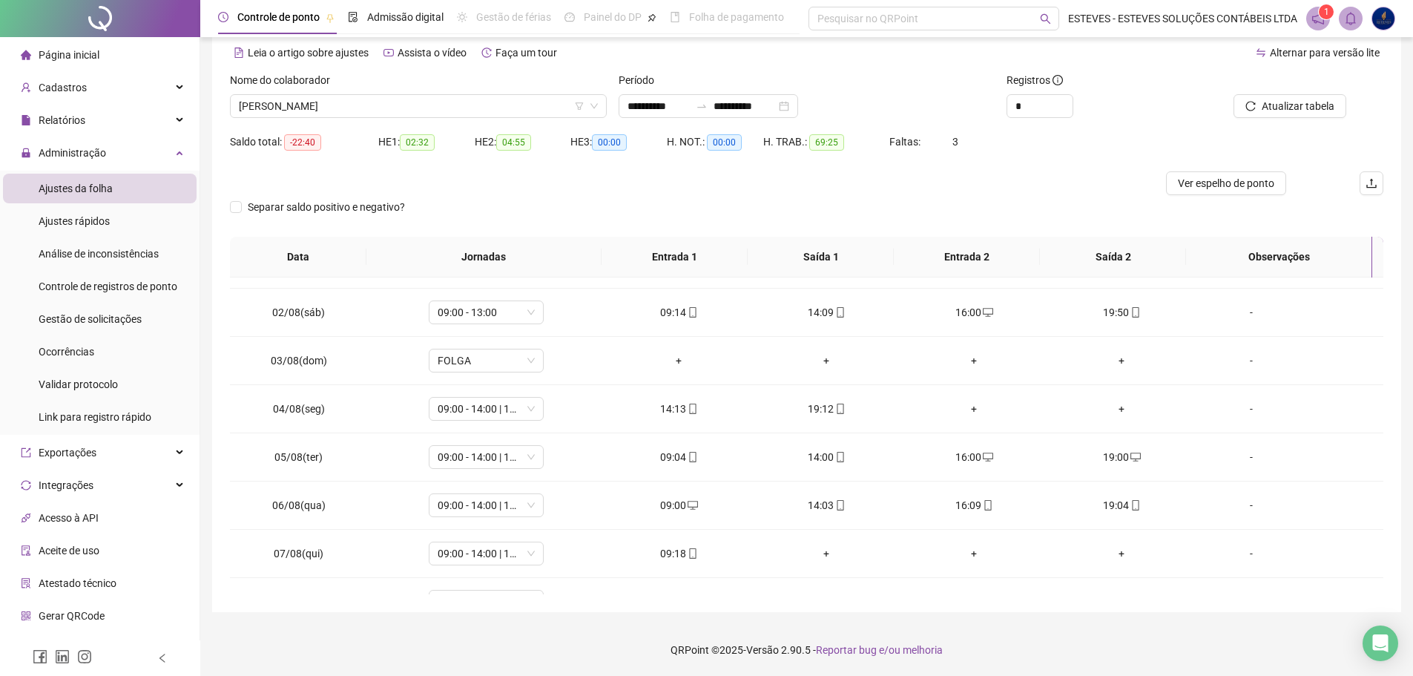
scroll to position [0, 0]
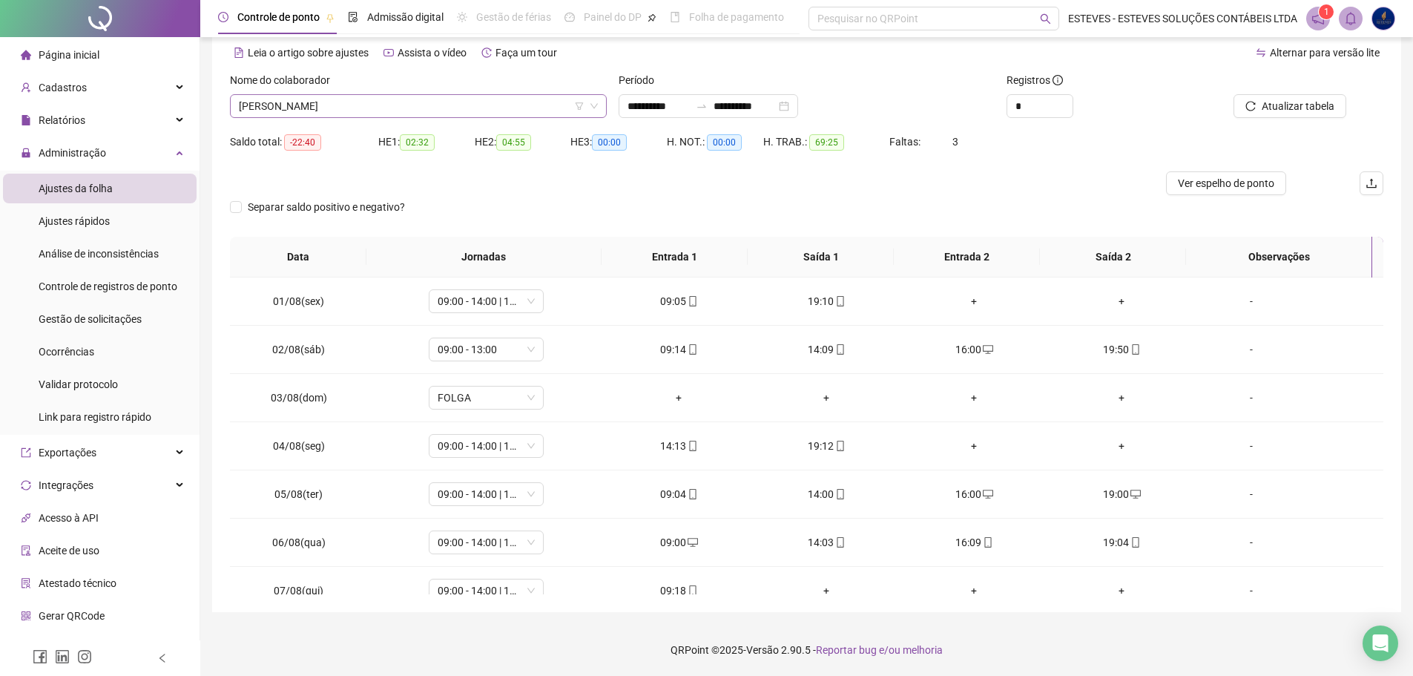
click at [550, 96] on span "[PERSON_NAME]" at bounding box center [418, 106] width 359 height 22
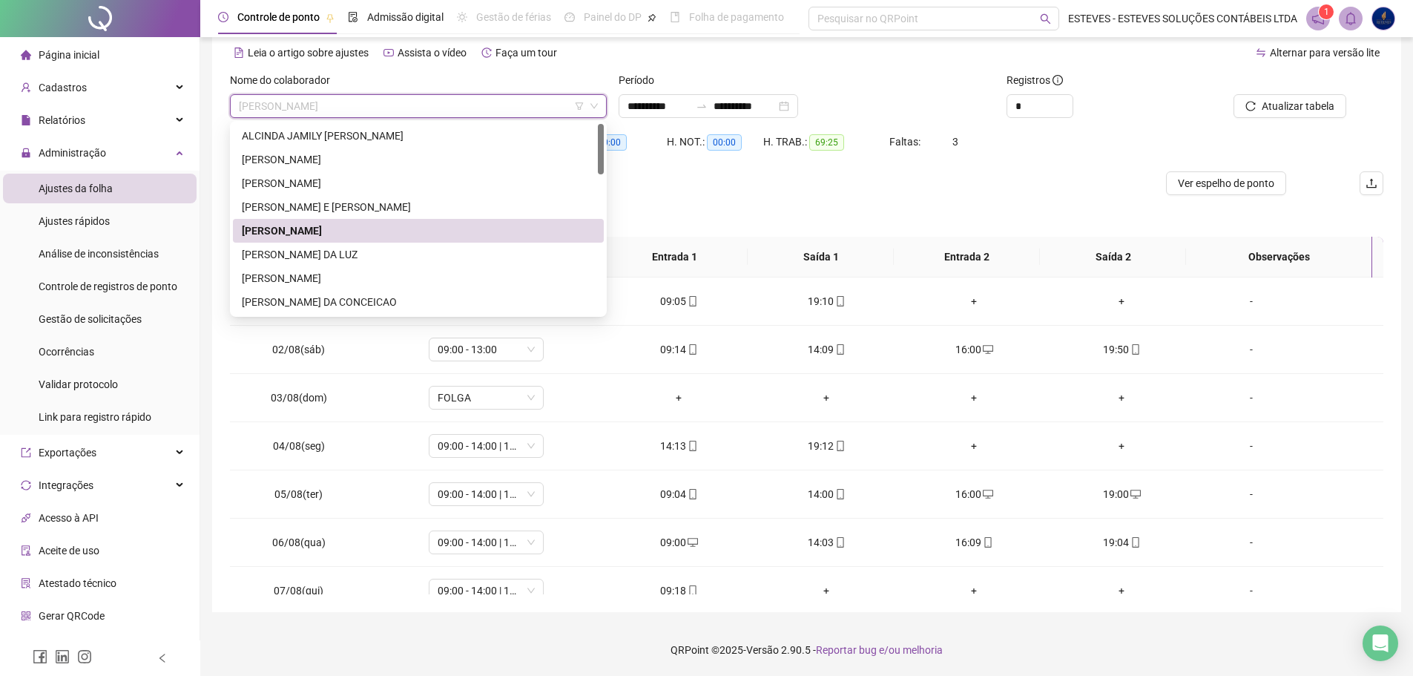
click at [372, 250] on div "[PERSON_NAME] DA LUZ" at bounding box center [418, 254] width 353 height 16
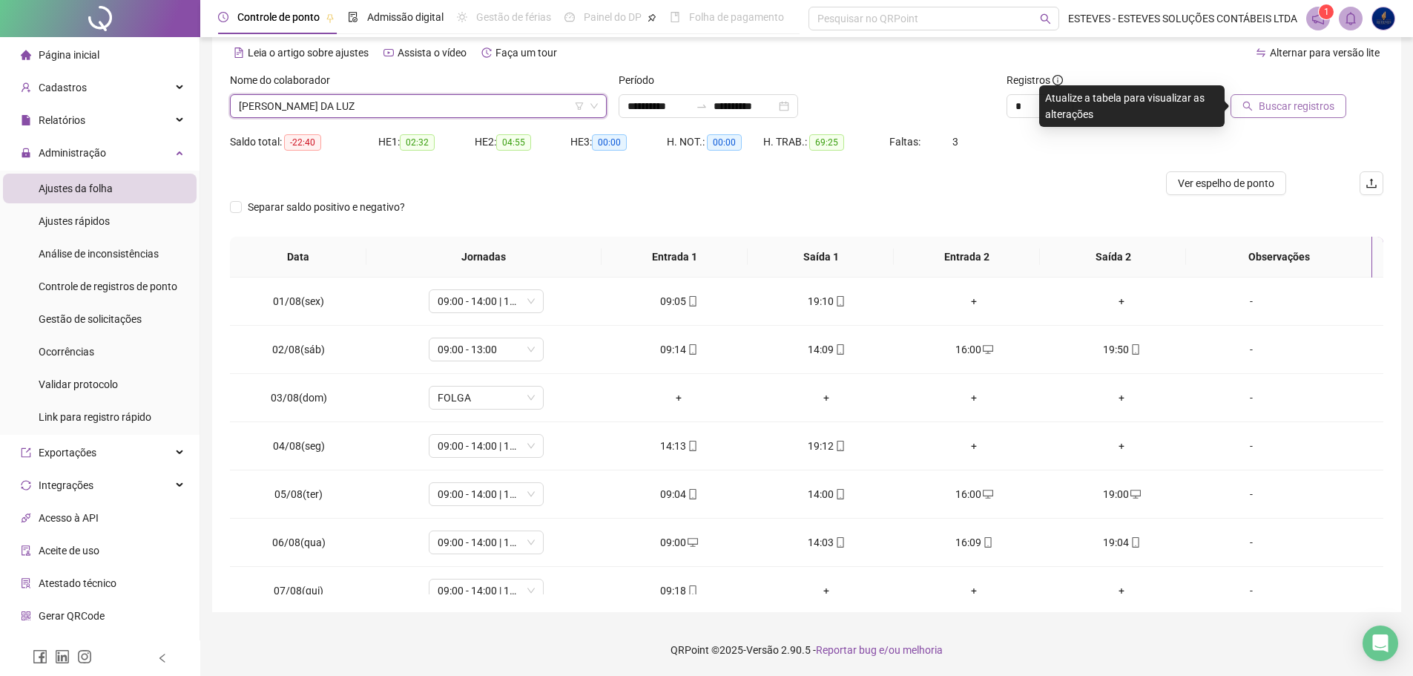
click at [1313, 108] on span "Buscar registros" at bounding box center [1297, 106] width 76 height 16
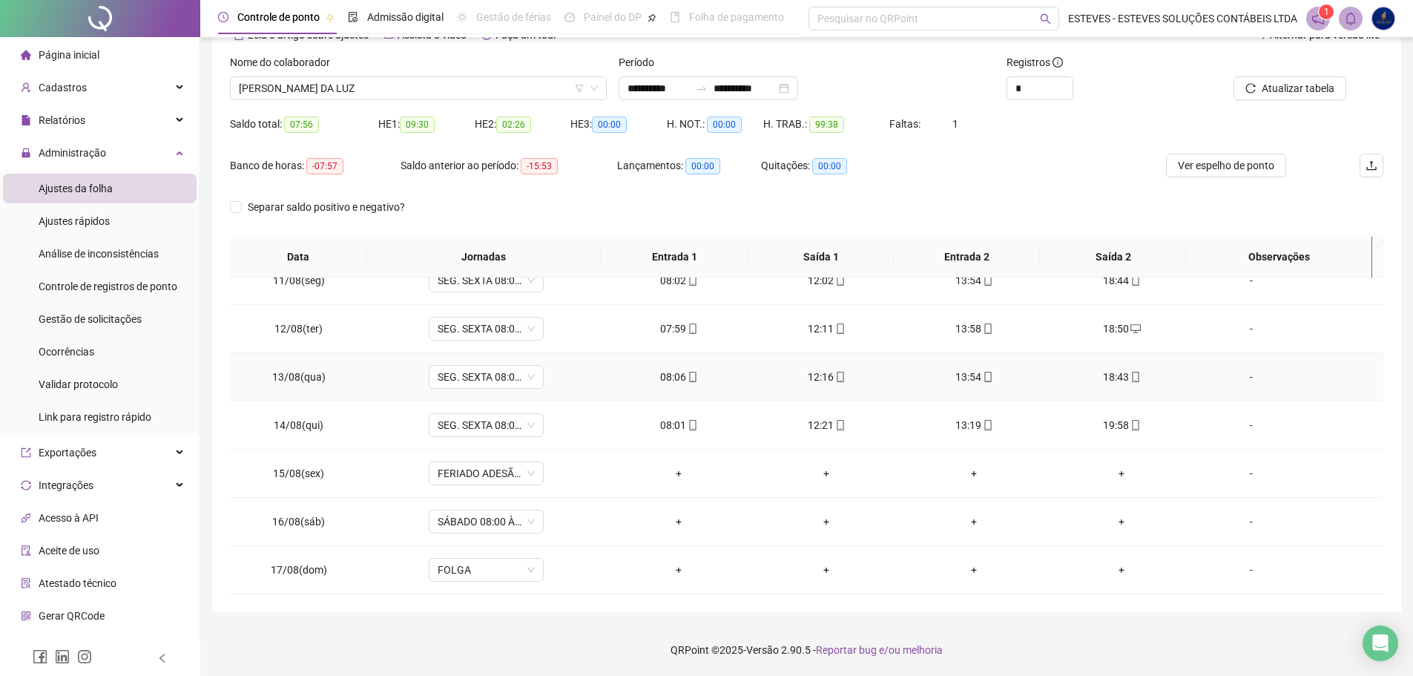
scroll to position [429, 0]
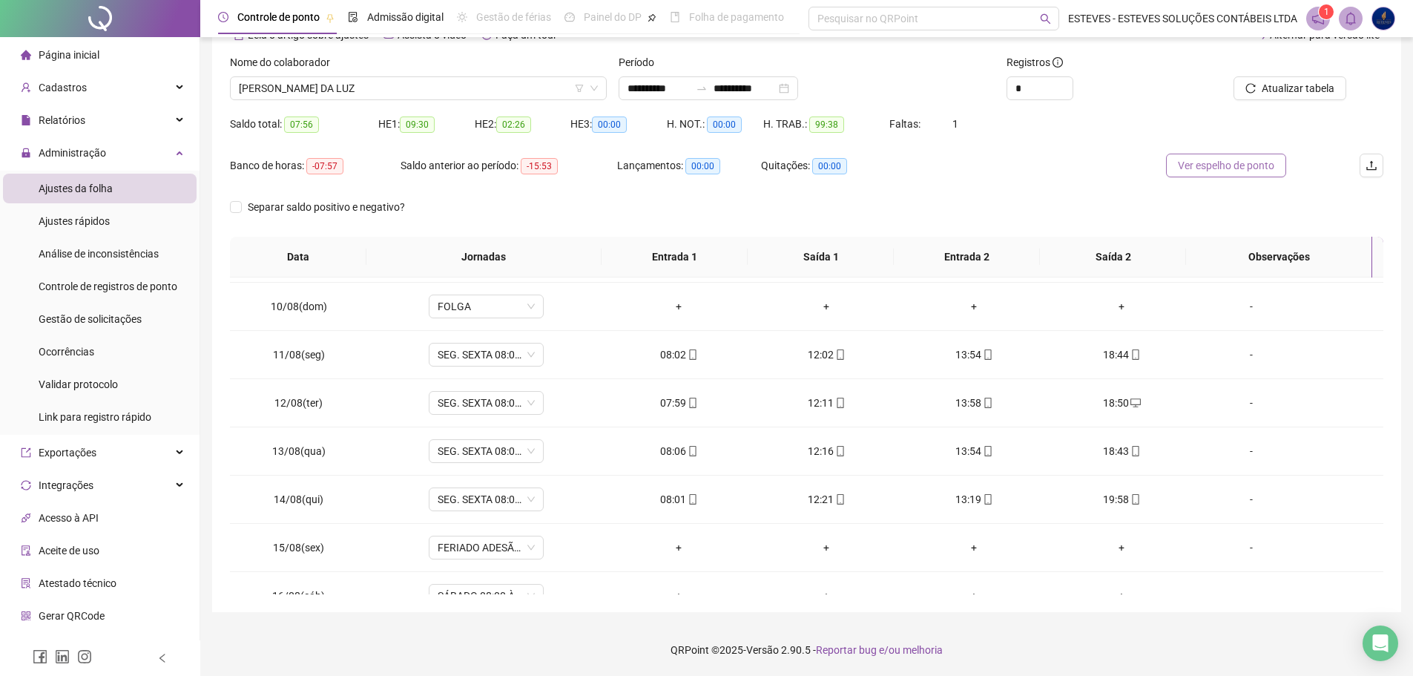
click at [1255, 158] on span "Ver espelho de ponto" at bounding box center [1226, 165] width 96 height 16
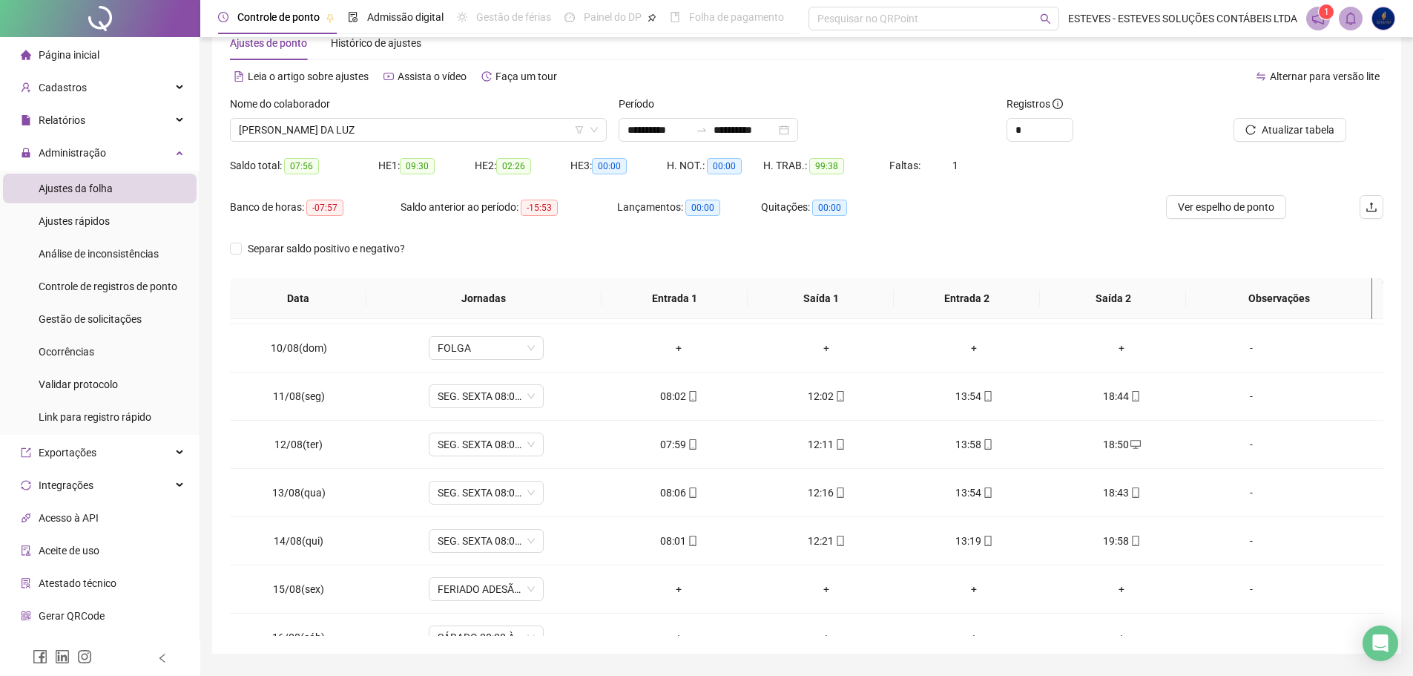
scroll to position [0, 0]
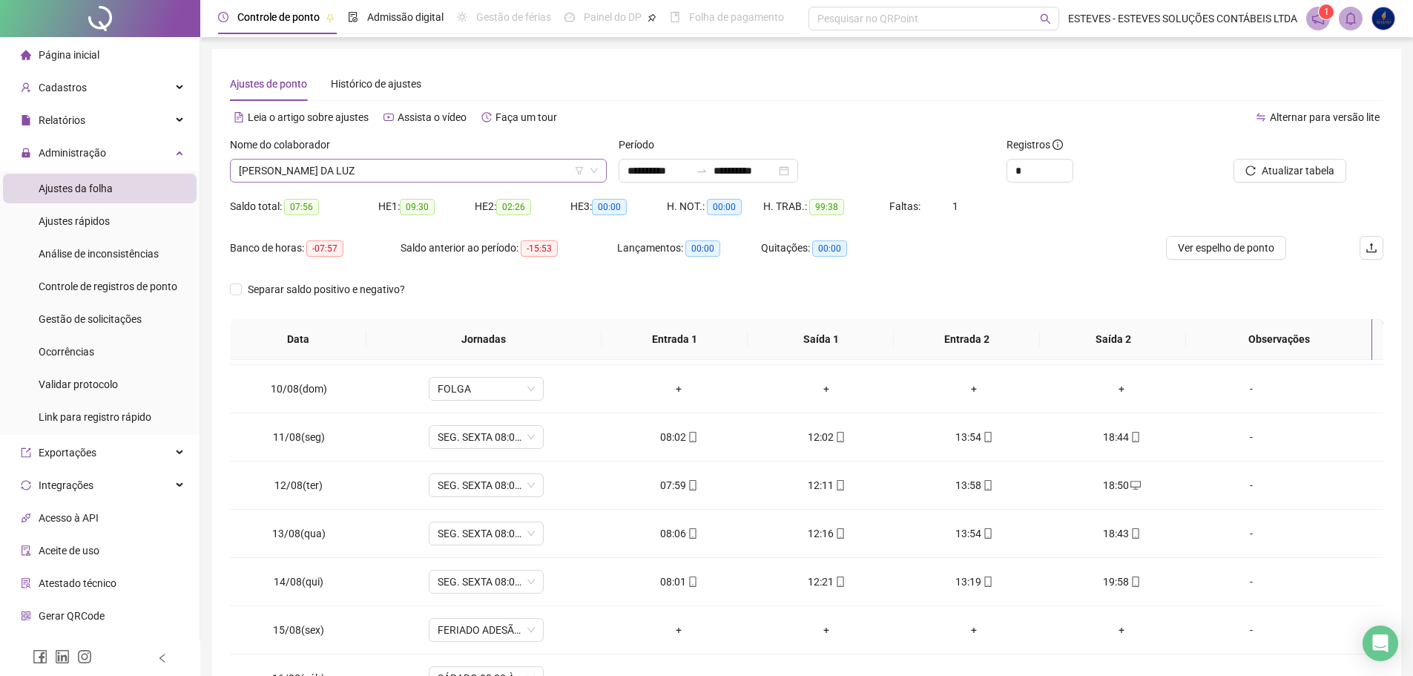
click at [460, 172] on span "[PERSON_NAME] DA LUZ" at bounding box center [418, 170] width 359 height 22
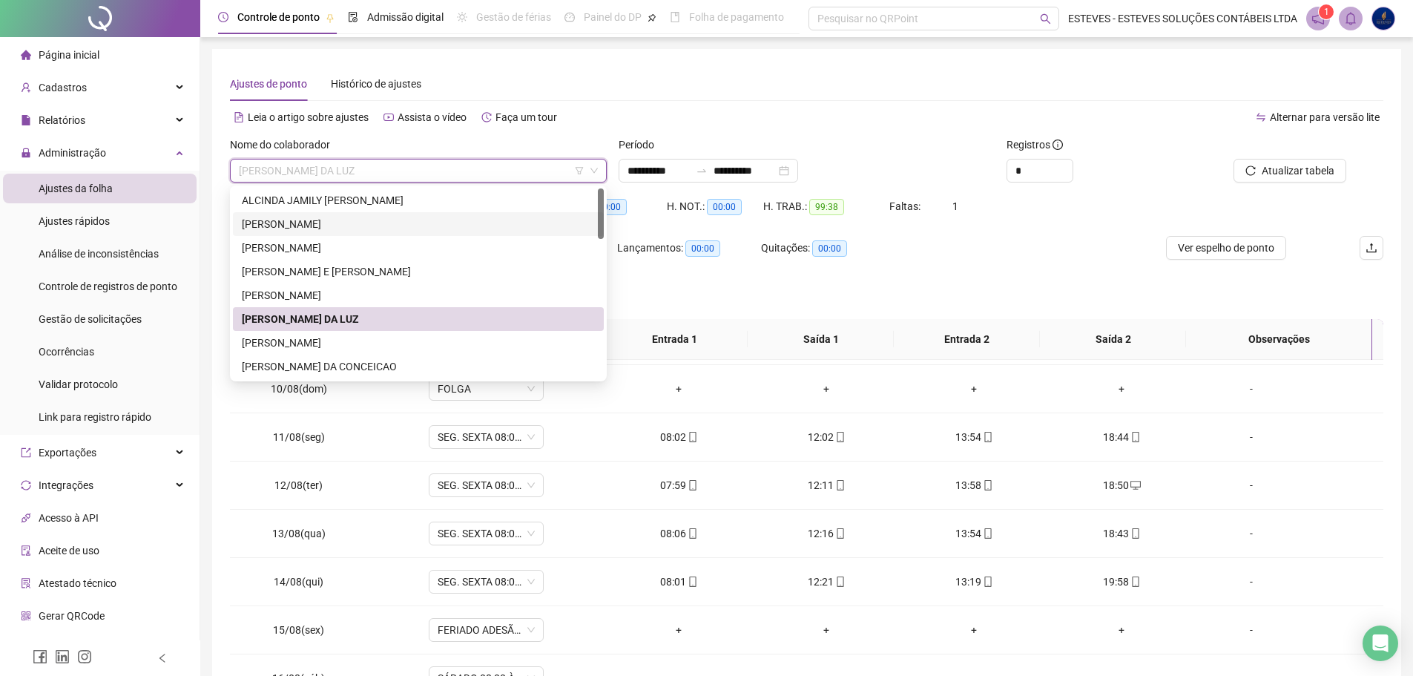
click at [337, 222] on div "[PERSON_NAME]" at bounding box center [418, 224] width 353 height 16
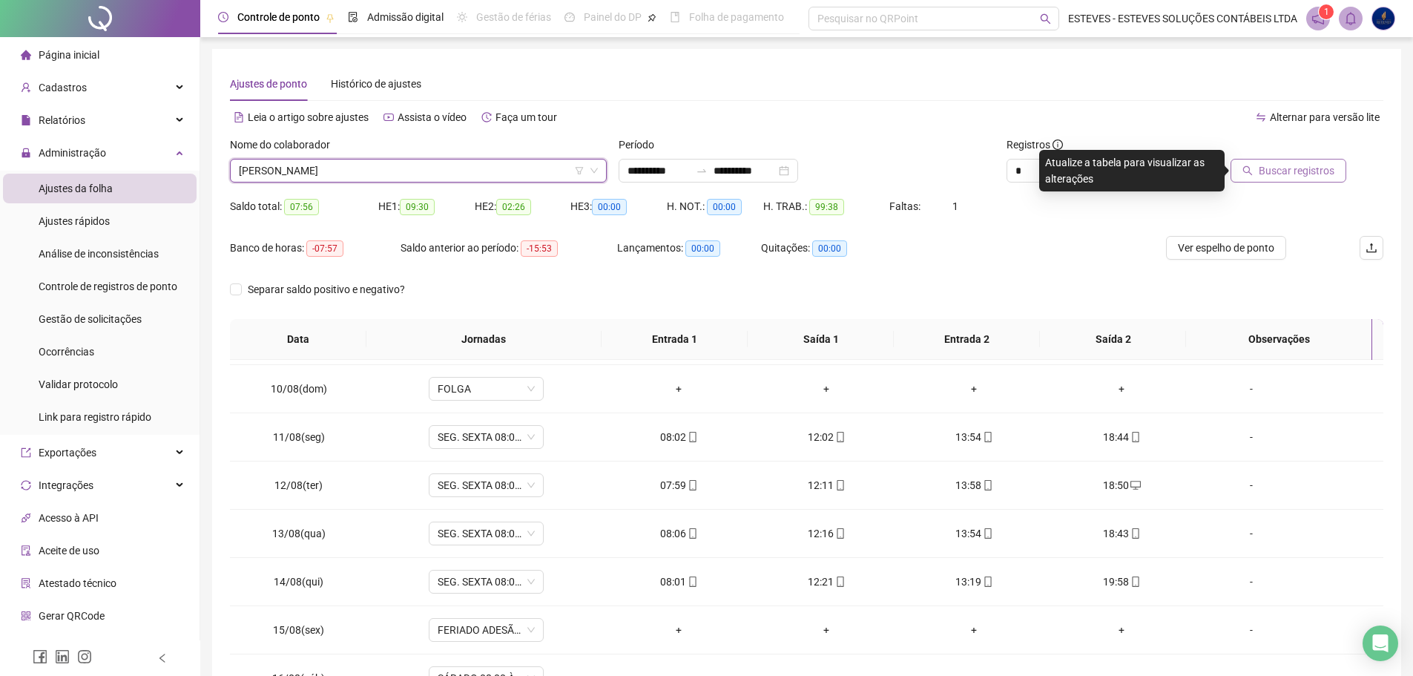
click at [1271, 167] on span "Buscar registros" at bounding box center [1297, 170] width 76 height 16
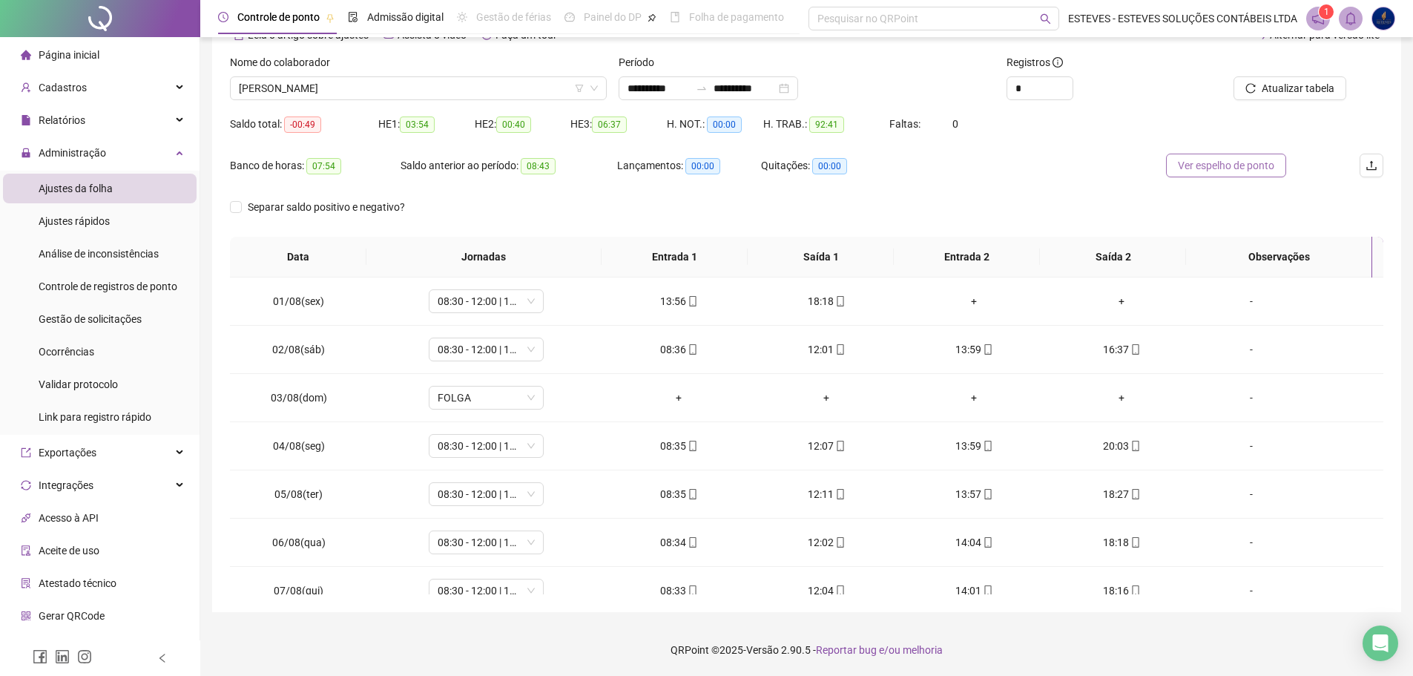
click at [1219, 160] on span "Ver espelho de ponto" at bounding box center [1226, 165] width 96 height 16
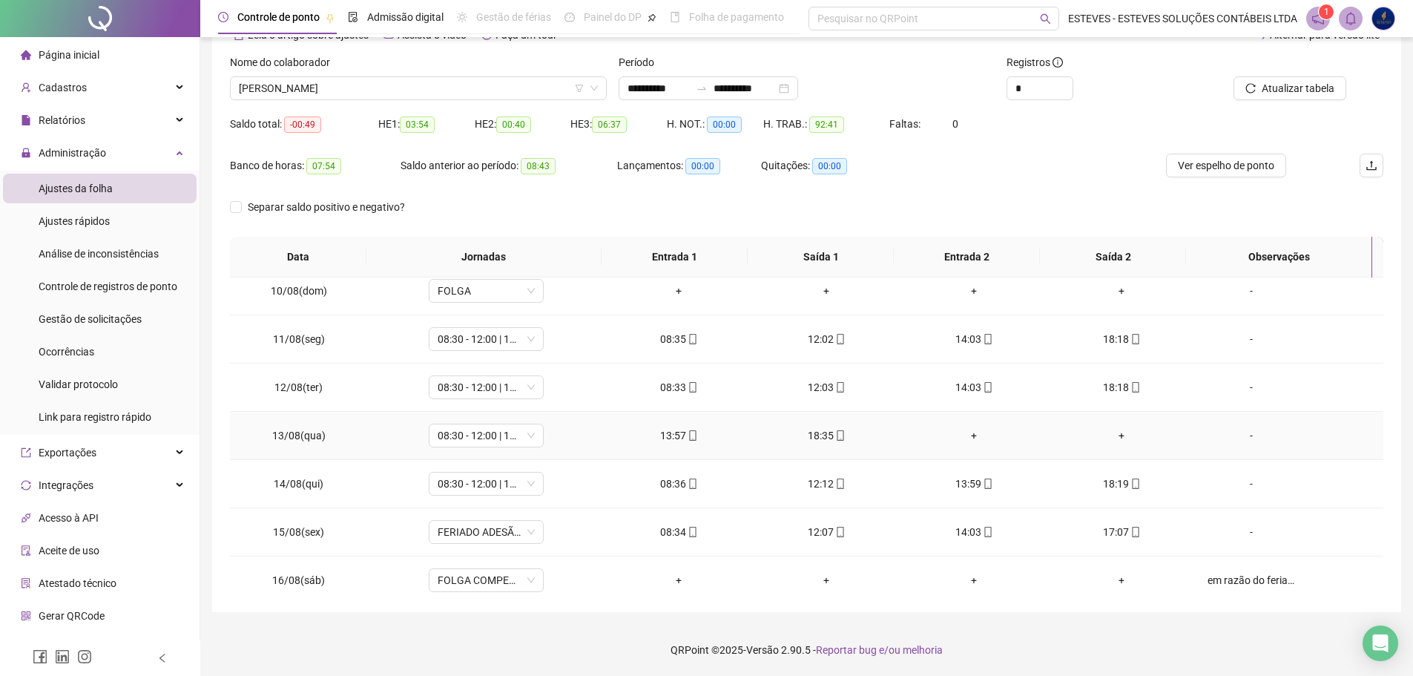
scroll to position [445, 0]
click at [103, 151] on span "Administração" at bounding box center [73, 153] width 68 height 12
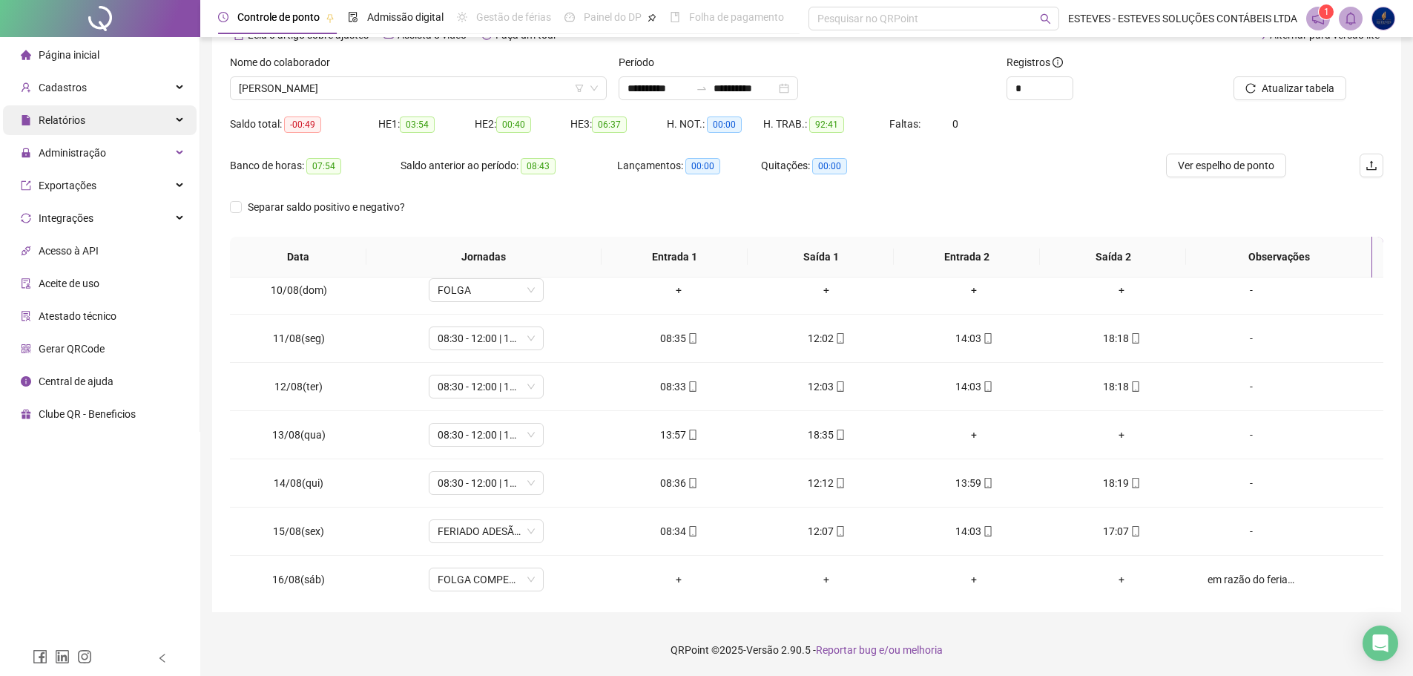
click at [113, 125] on div "Relatórios" at bounding box center [100, 120] width 194 height 30
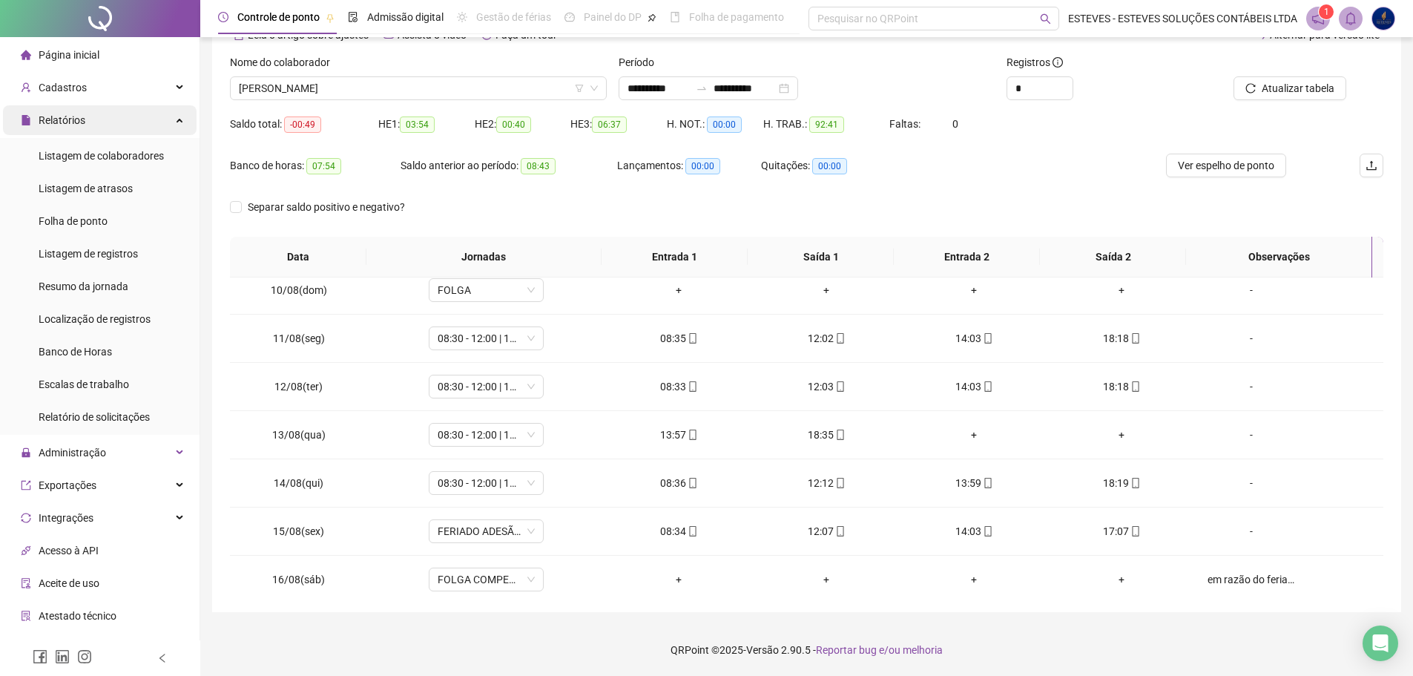
click at [99, 119] on div "Relatórios" at bounding box center [100, 120] width 194 height 30
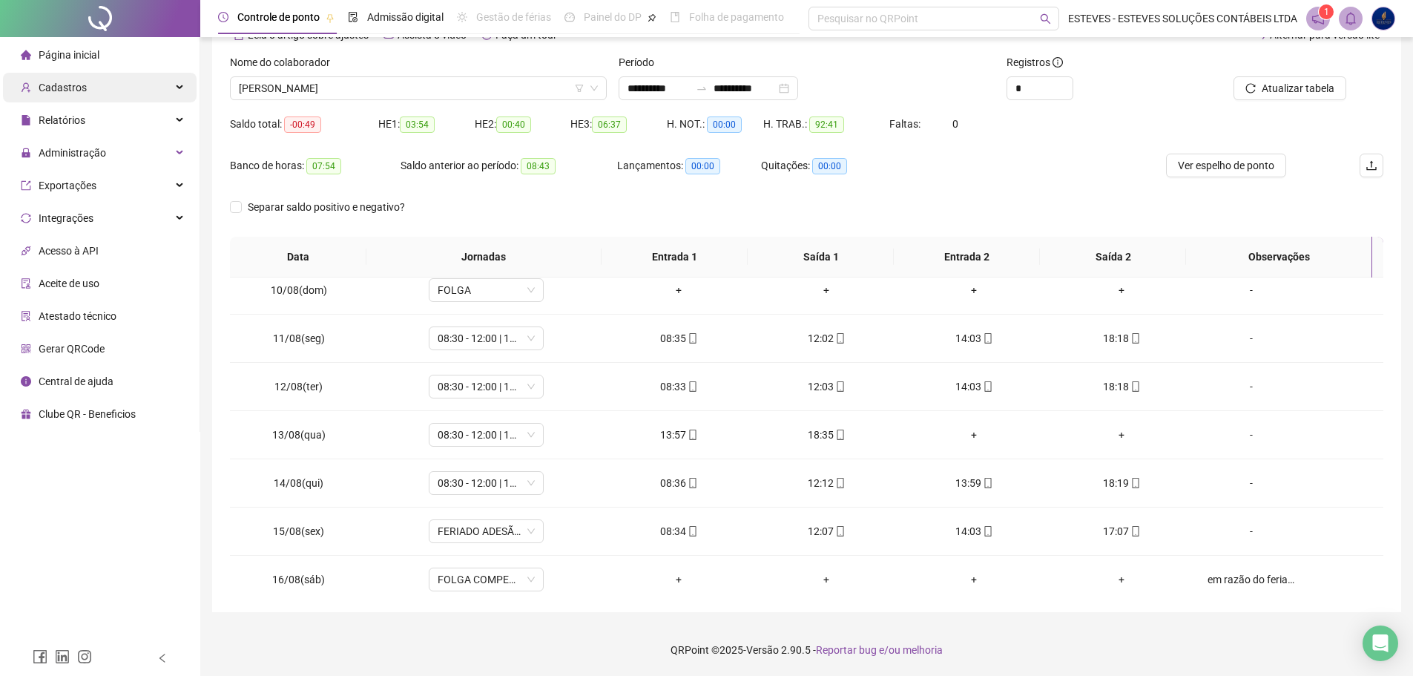
click at [108, 88] on div "Cadastros" at bounding box center [100, 88] width 194 height 30
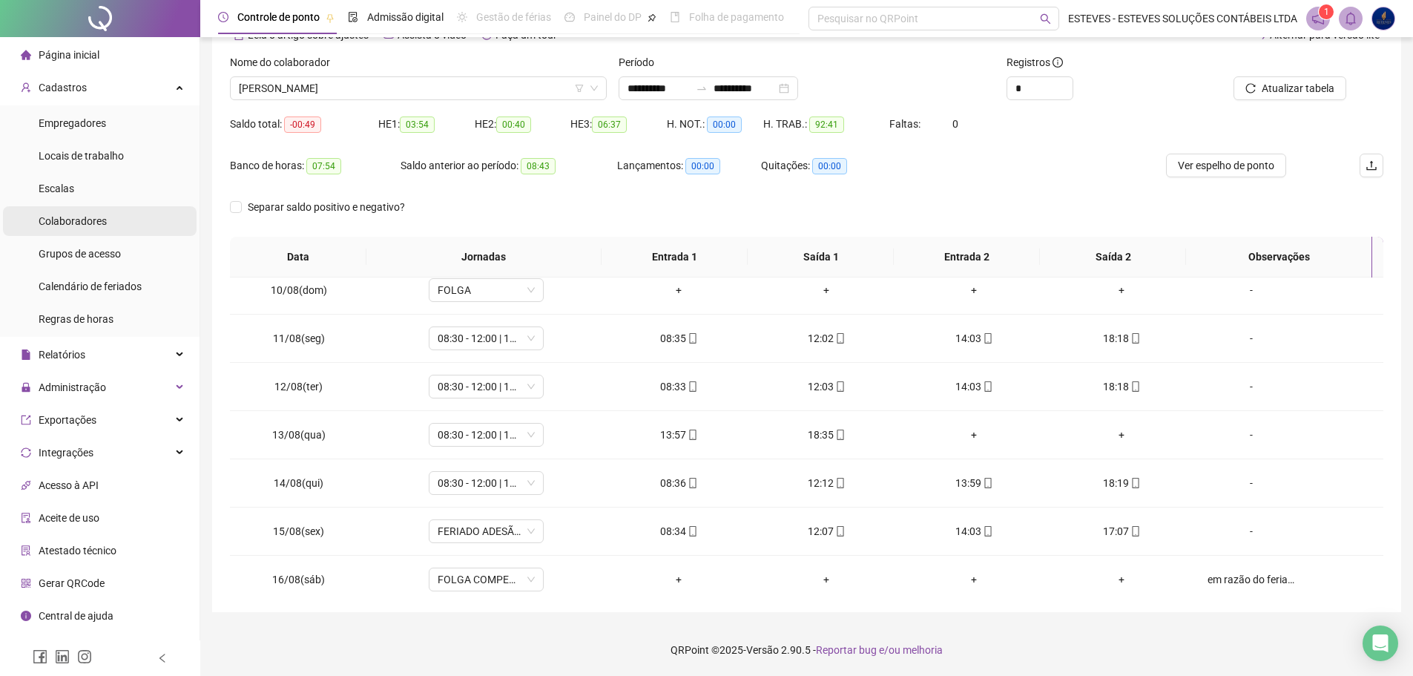
click at [83, 222] on span "Colaboradores" at bounding box center [73, 221] width 68 height 12
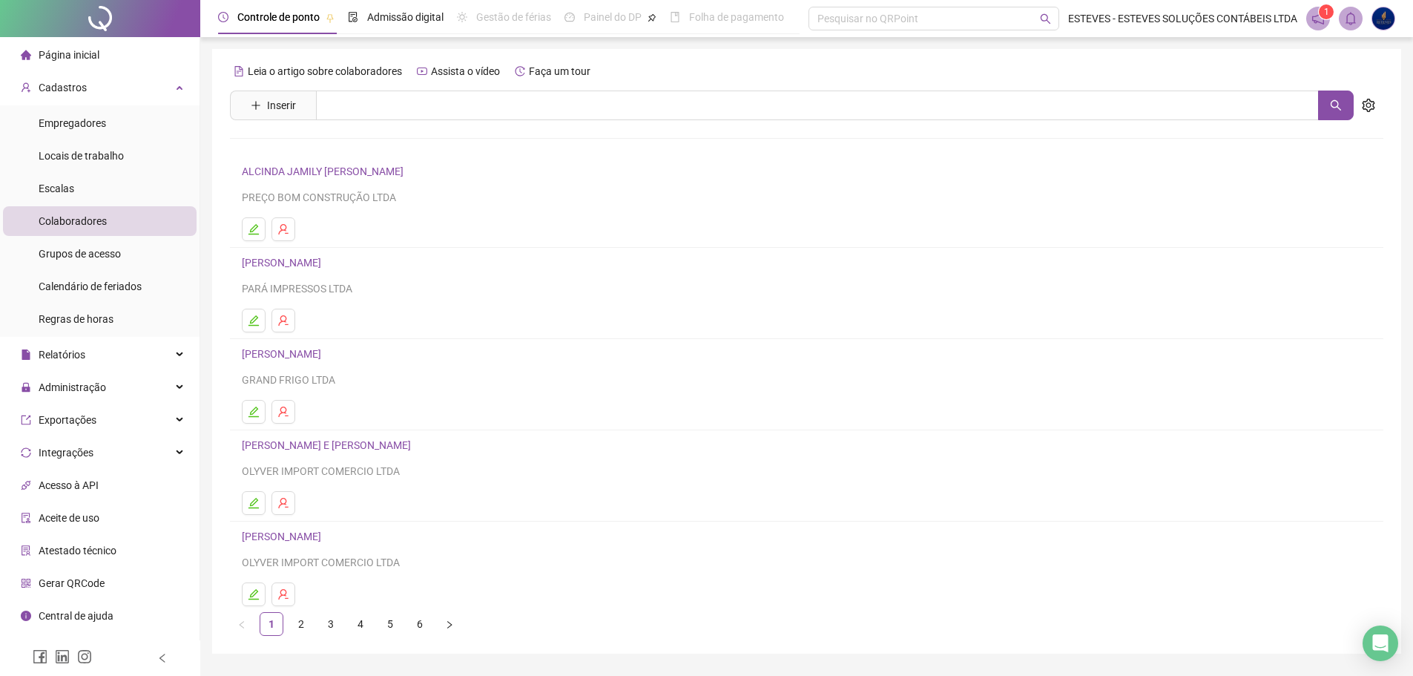
click at [326, 269] on link "[PERSON_NAME]" at bounding box center [284, 263] width 84 height 12
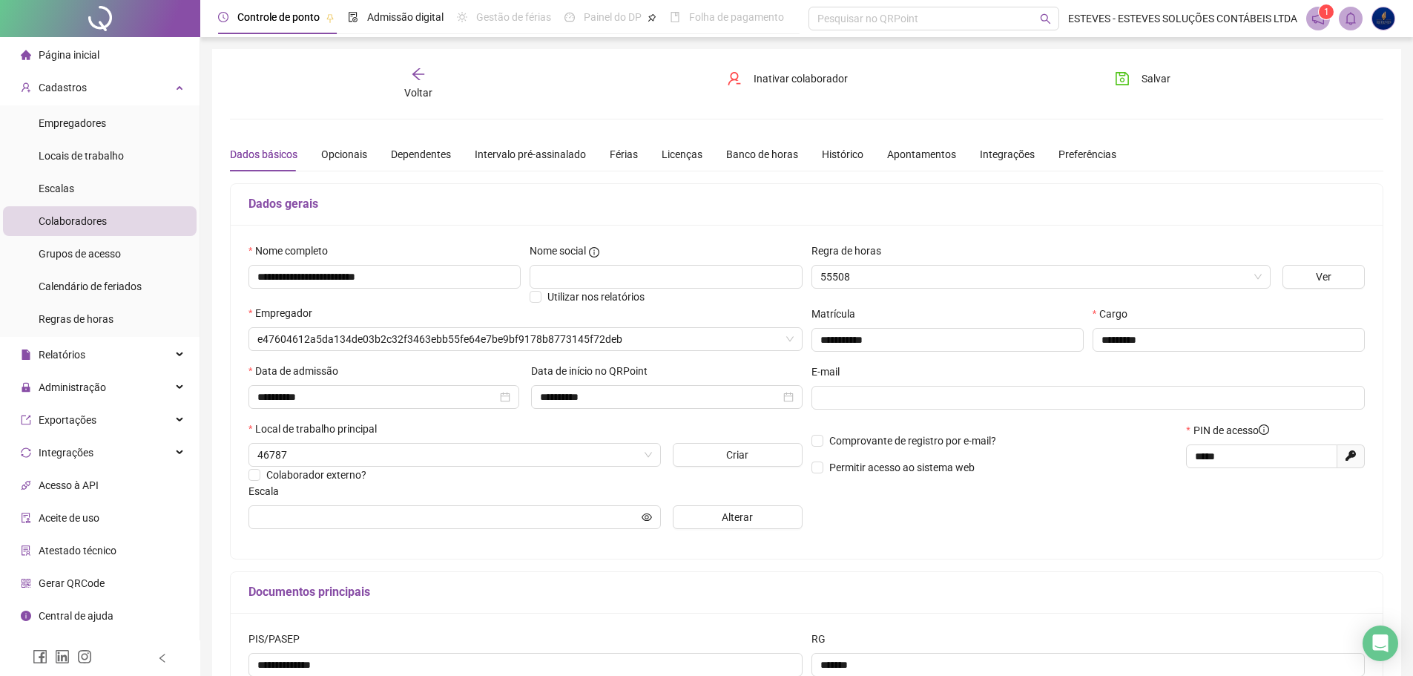
type input "**********"
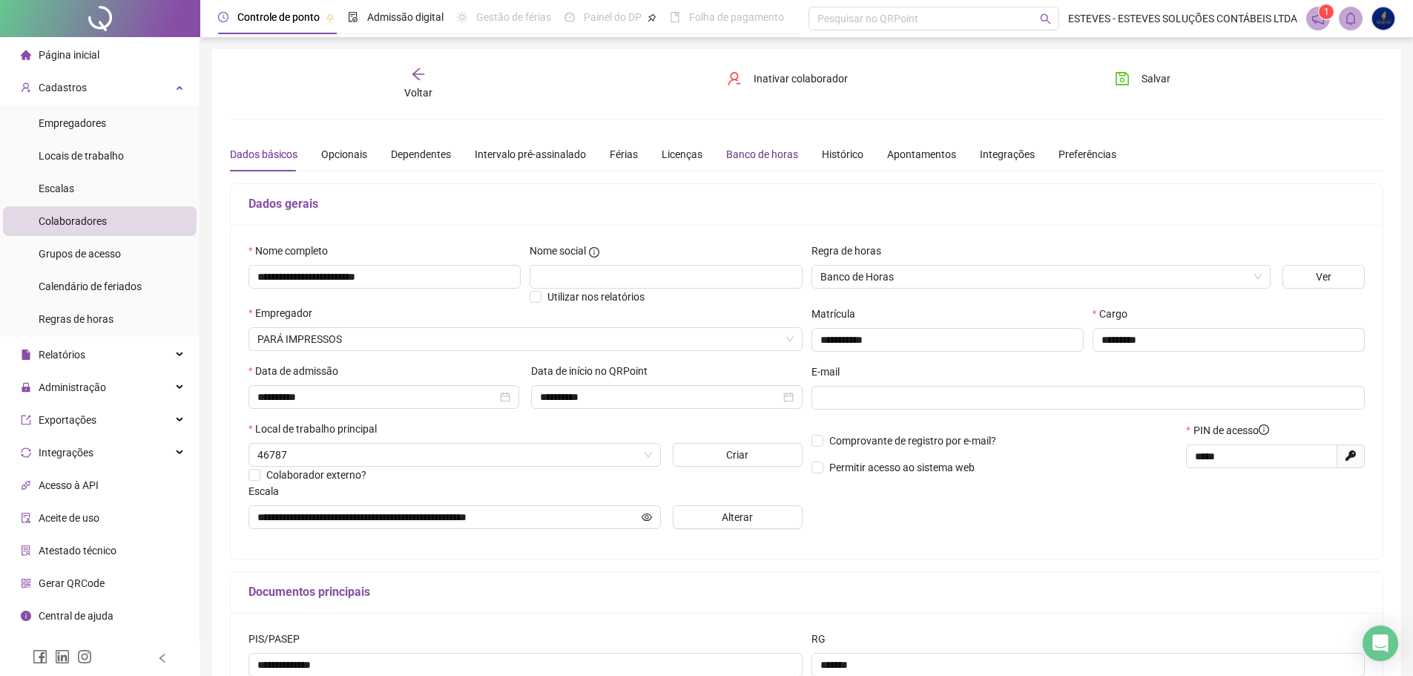
click at [733, 150] on div "Banco de horas" at bounding box center [762, 154] width 72 height 16
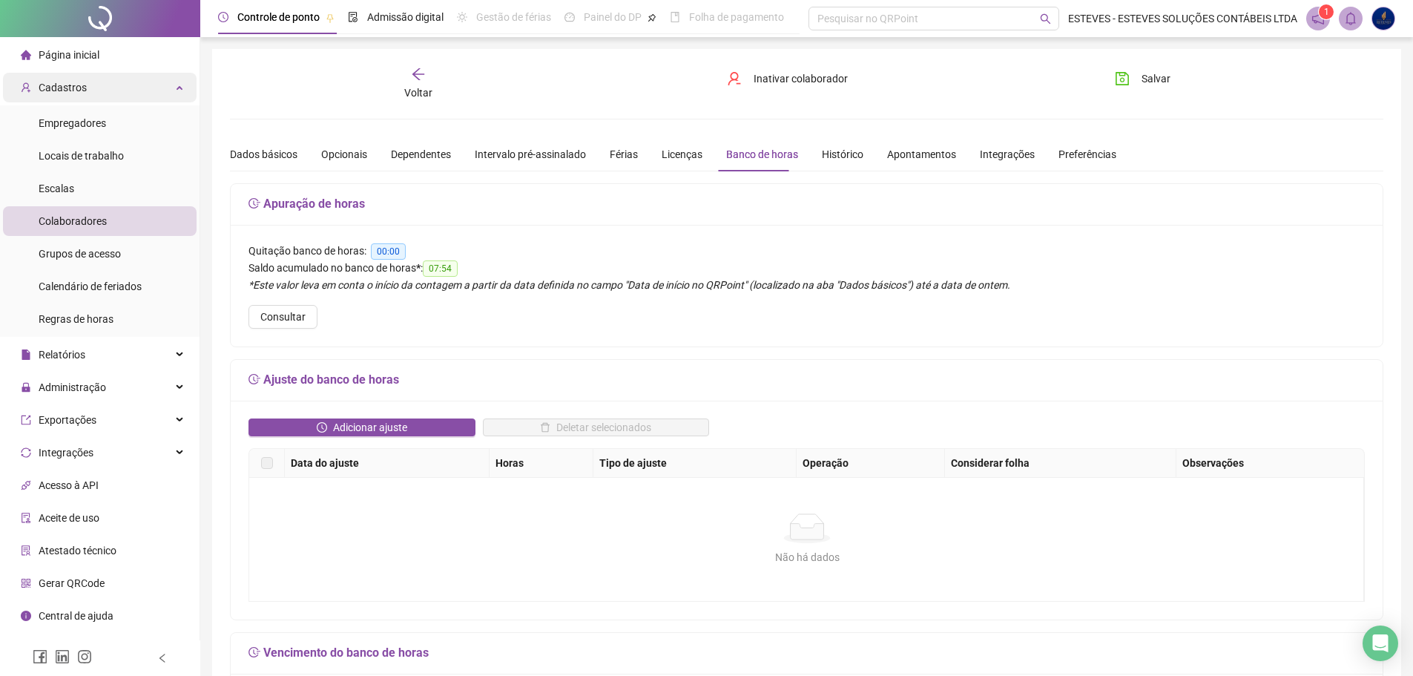
click at [109, 91] on div "Cadastros" at bounding box center [100, 88] width 194 height 30
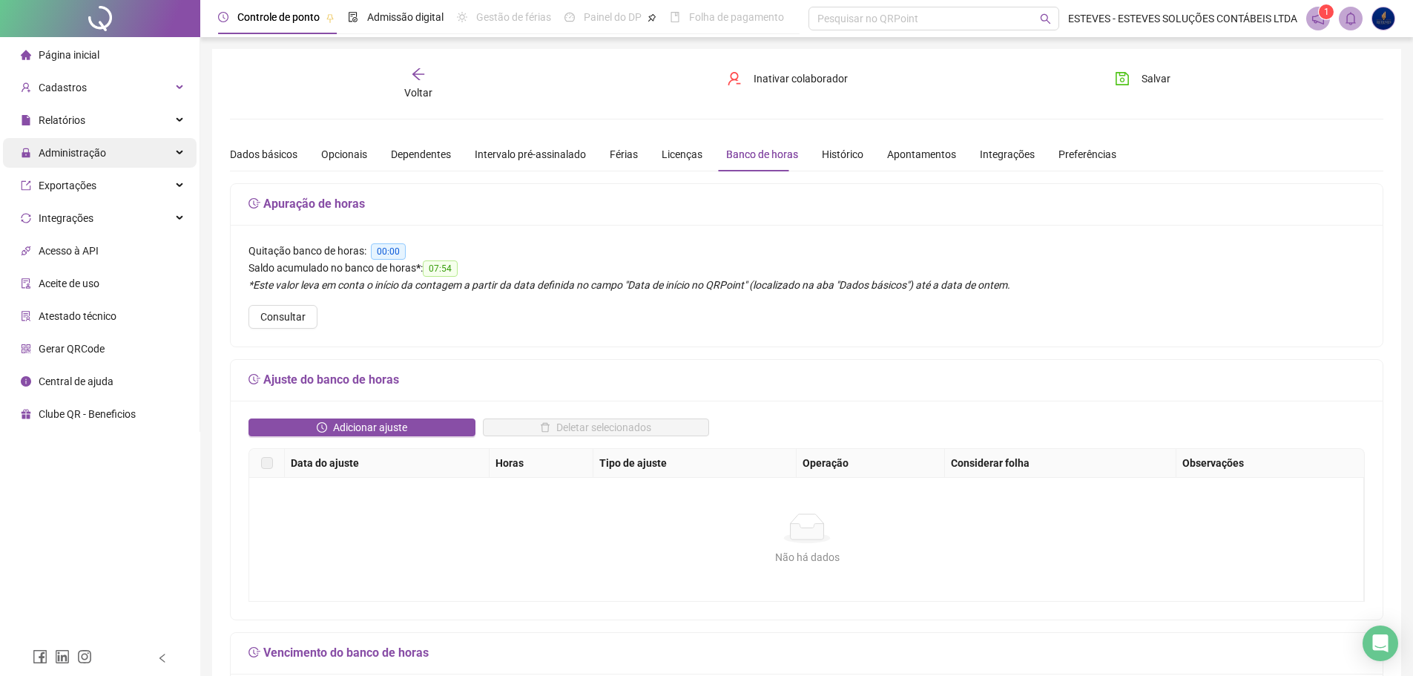
click at [109, 142] on div "Administração" at bounding box center [100, 153] width 194 height 30
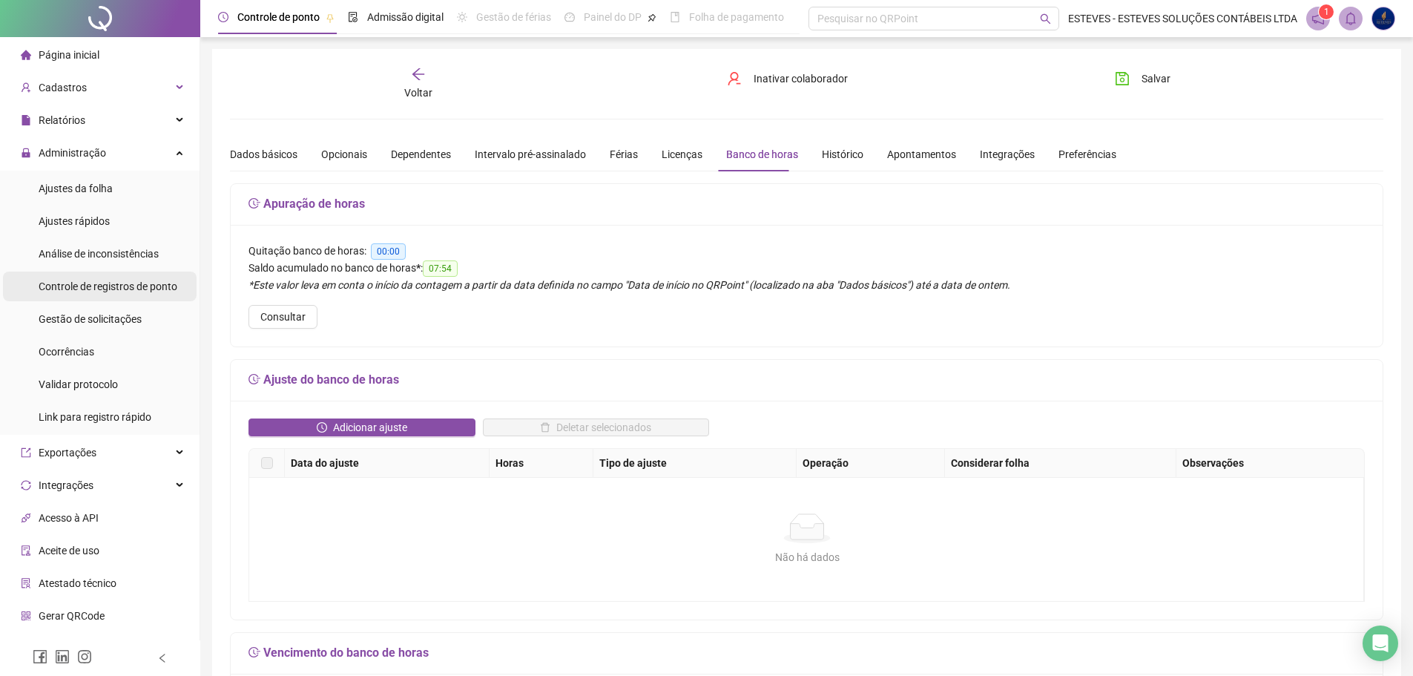
click at [123, 288] on span "Controle de registros de ponto" at bounding box center [108, 286] width 139 height 12
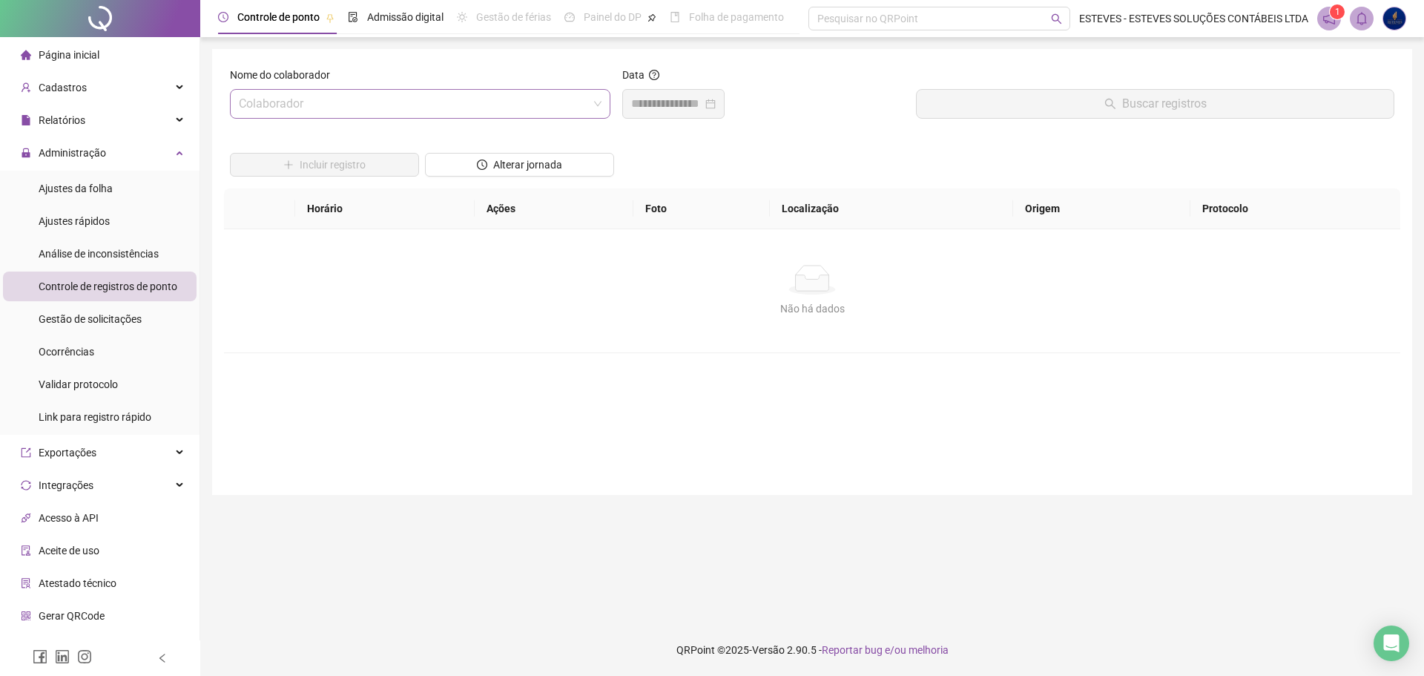
click at [372, 90] on input "search" at bounding box center [413, 104] width 349 height 28
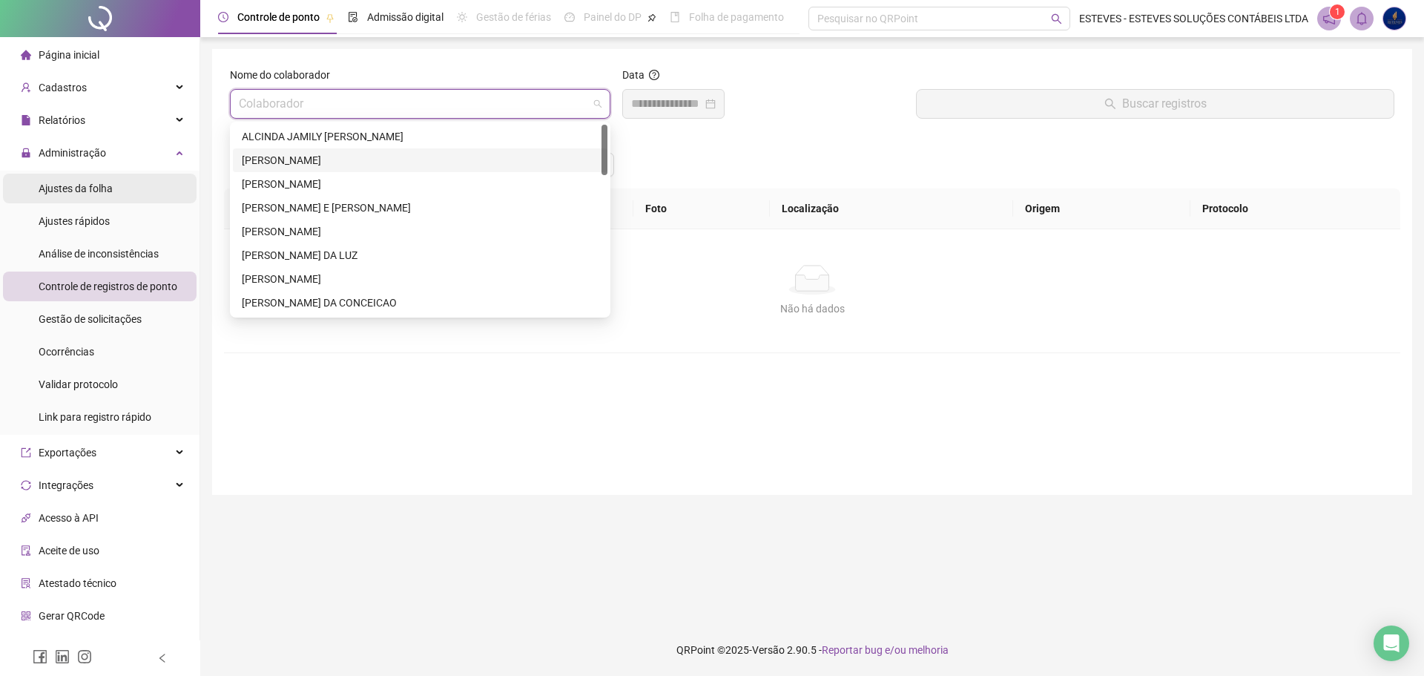
click at [84, 191] on span "Ajustes da folha" at bounding box center [76, 188] width 74 height 12
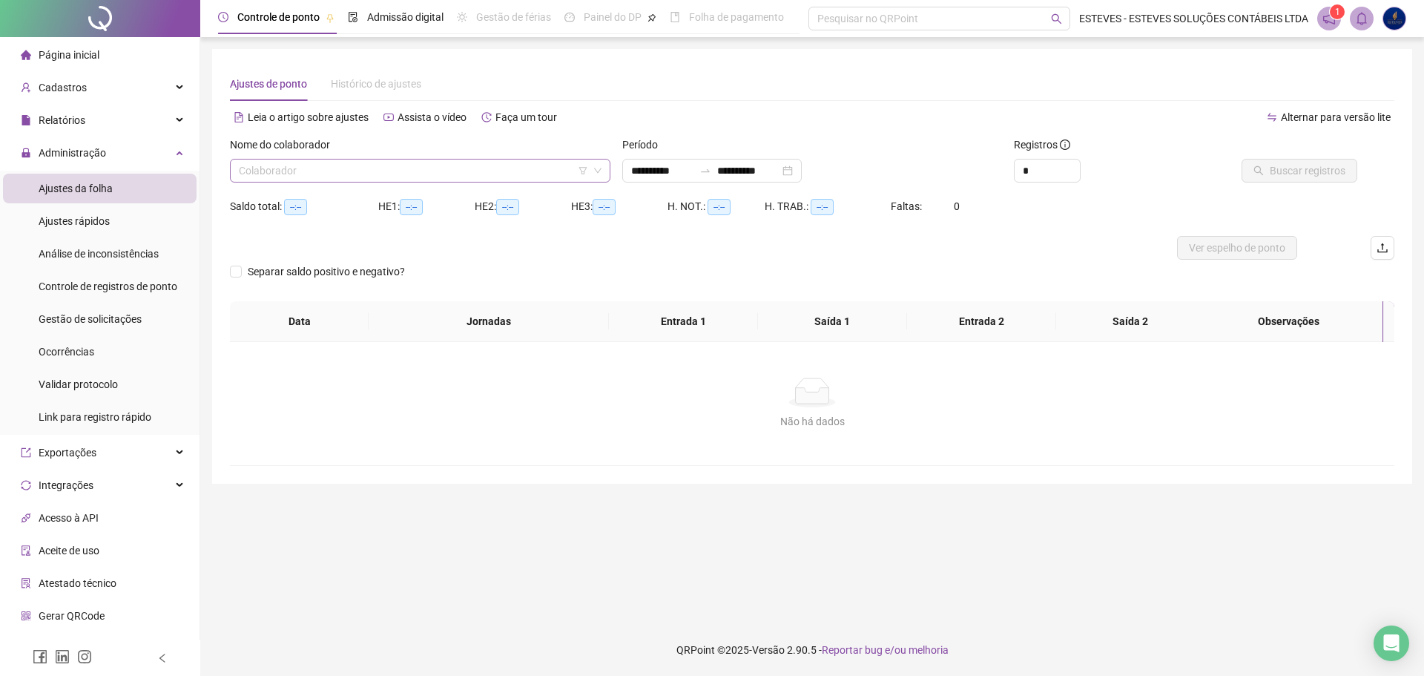
click at [441, 177] on input "search" at bounding box center [413, 170] width 349 height 22
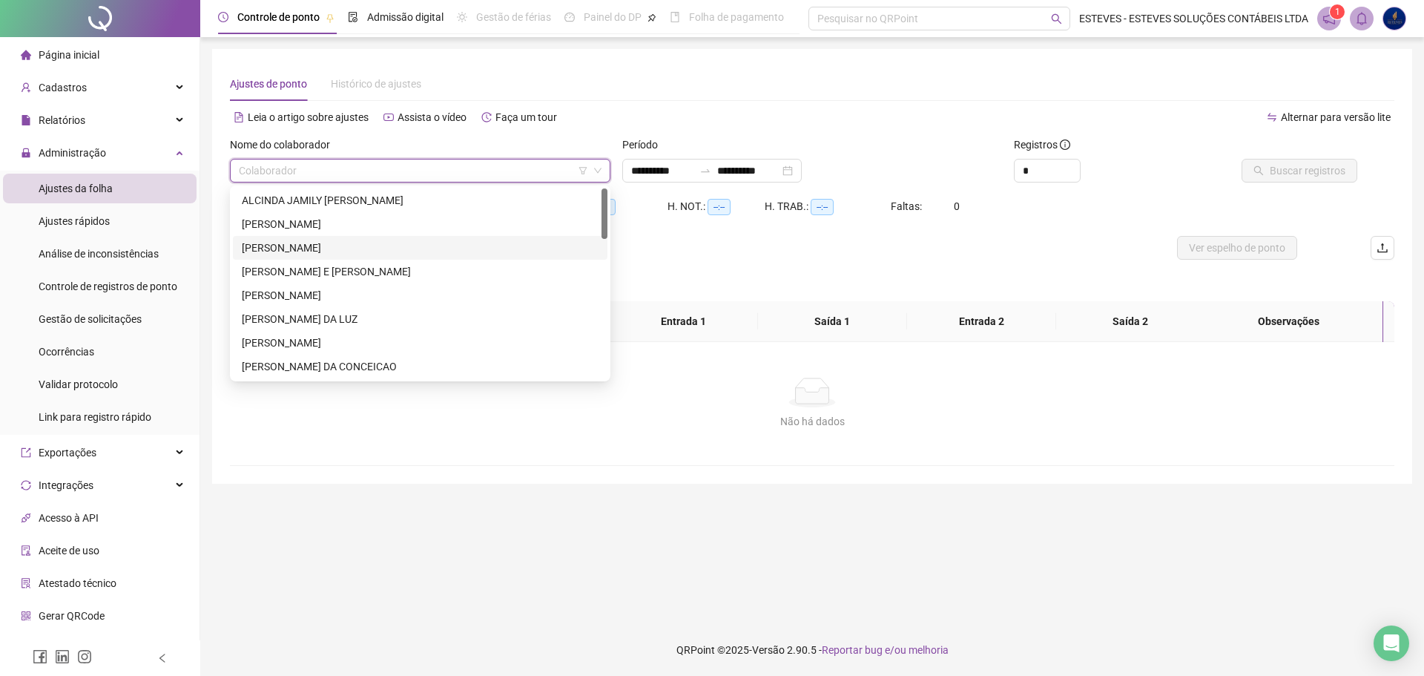
click at [366, 223] on div "[PERSON_NAME]" at bounding box center [420, 224] width 357 height 16
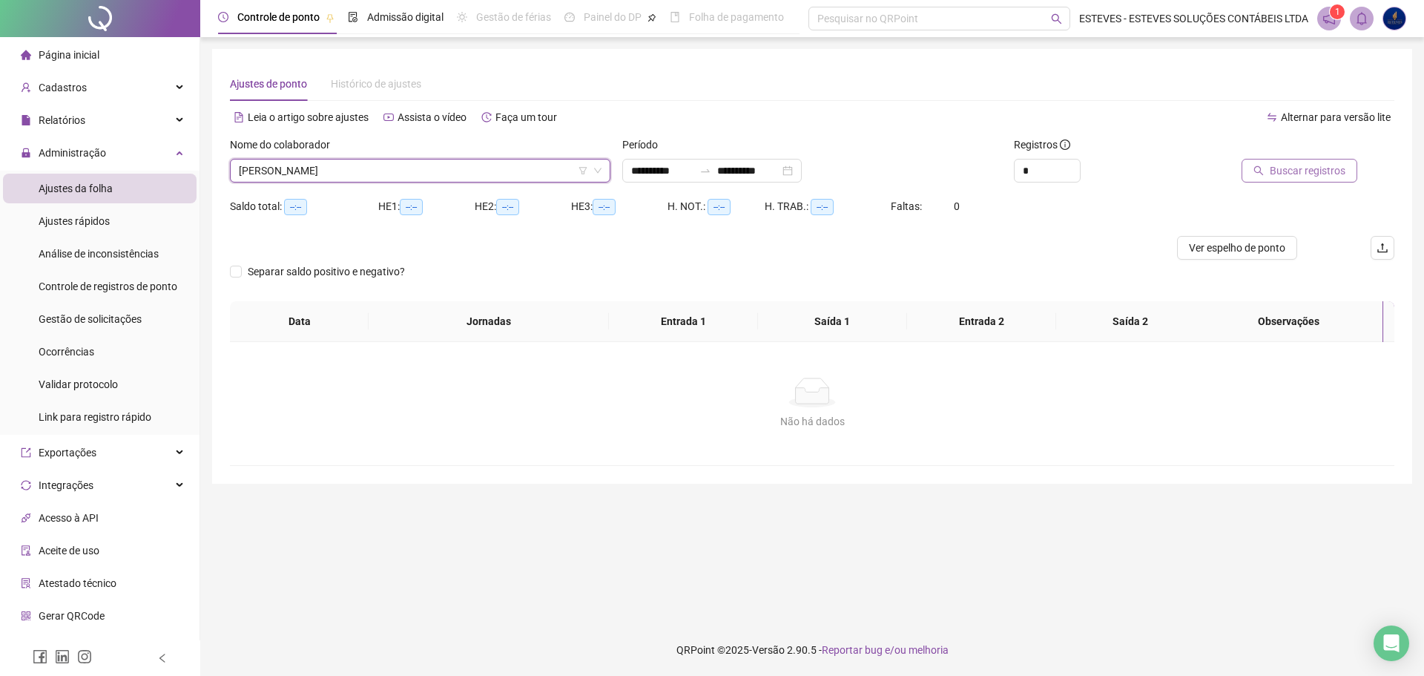
click at [1280, 165] on span "Buscar registros" at bounding box center [1308, 170] width 76 height 16
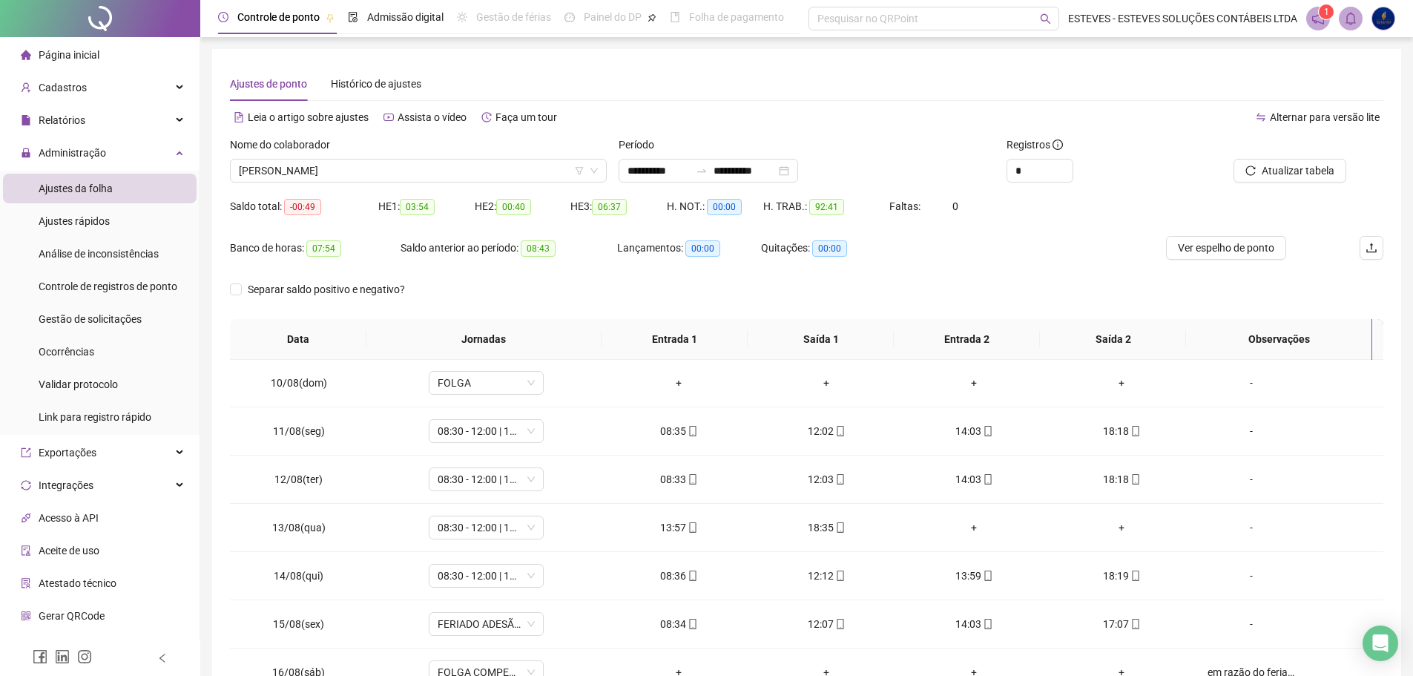
scroll to position [445, 0]
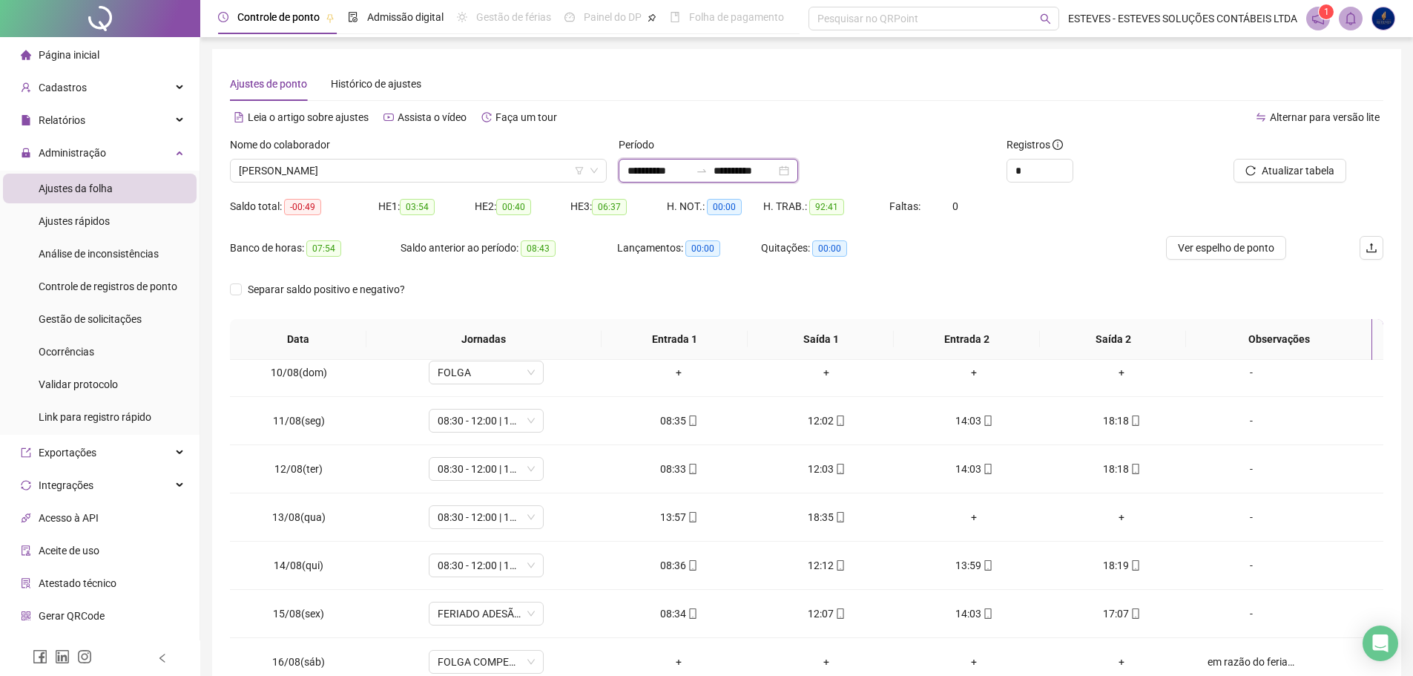
click at [753, 175] on input "**********" at bounding box center [745, 170] width 62 height 16
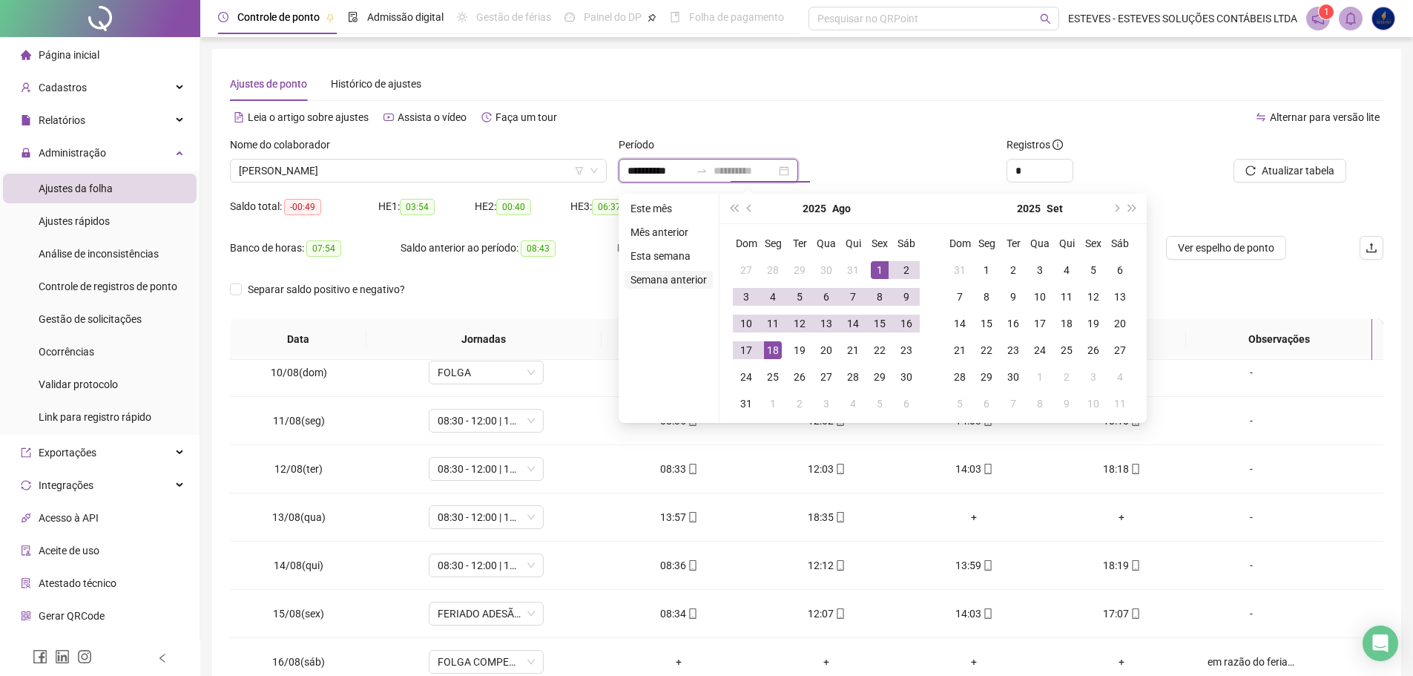
type input "**********"
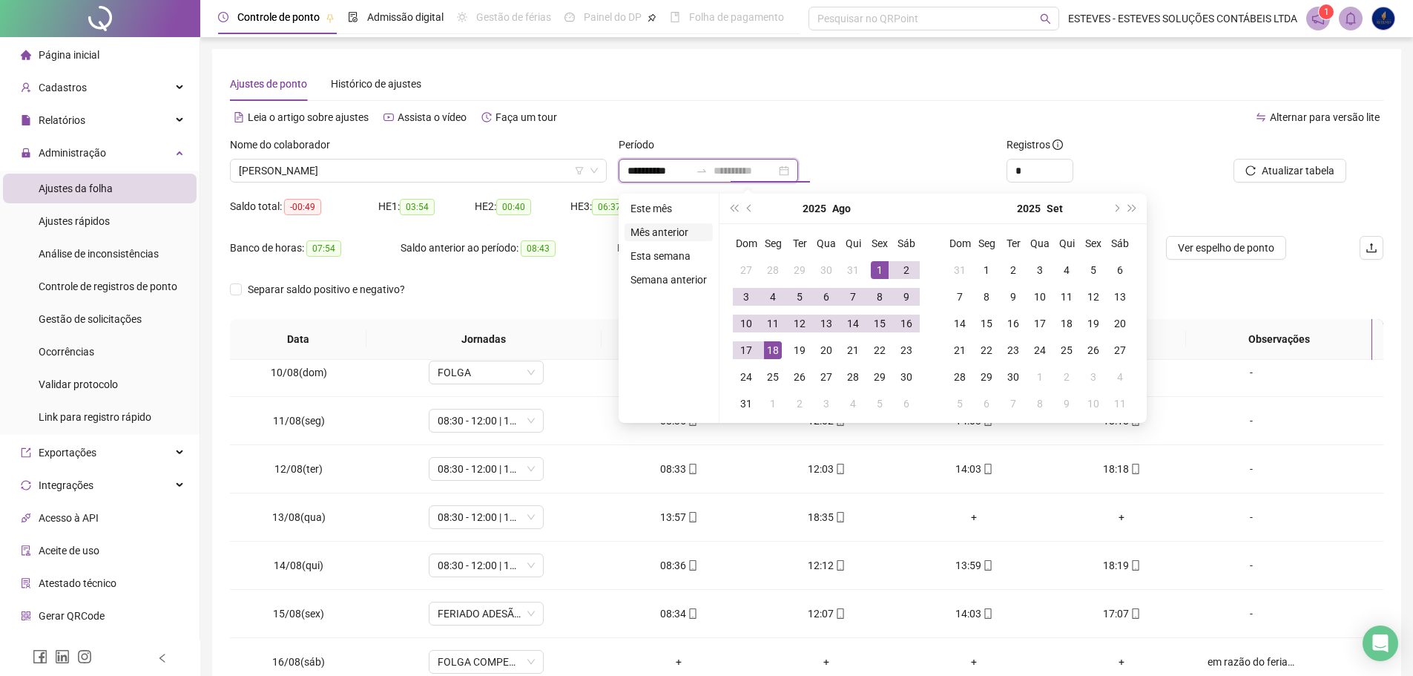
type input "**********"
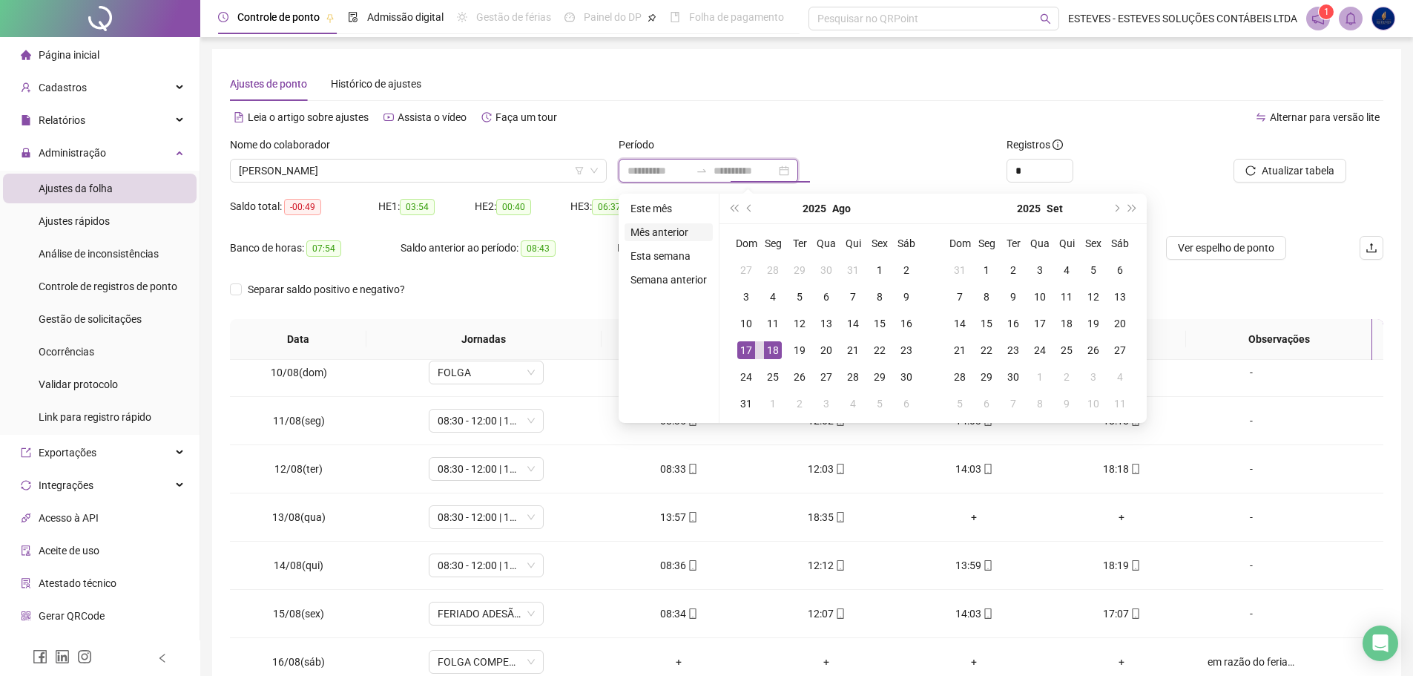
type input "**********"
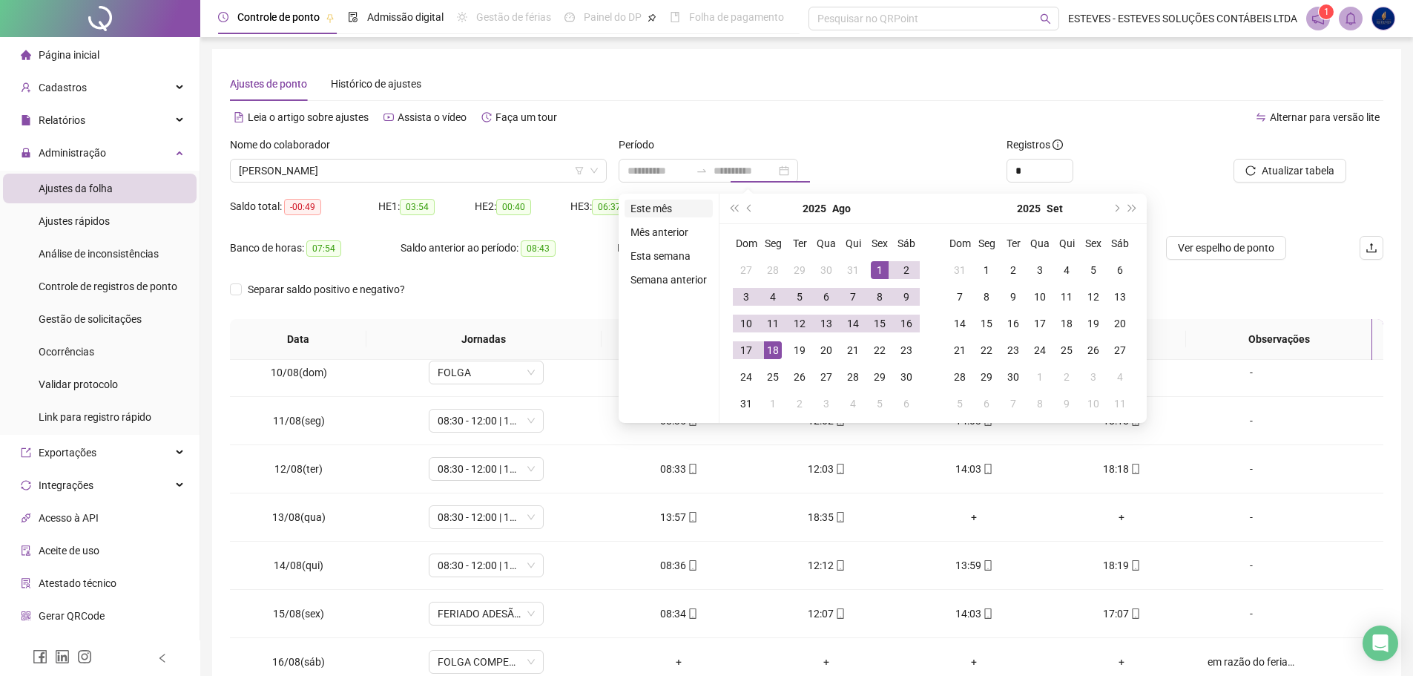
click at [662, 203] on li "Este mês" at bounding box center [669, 209] width 88 height 18
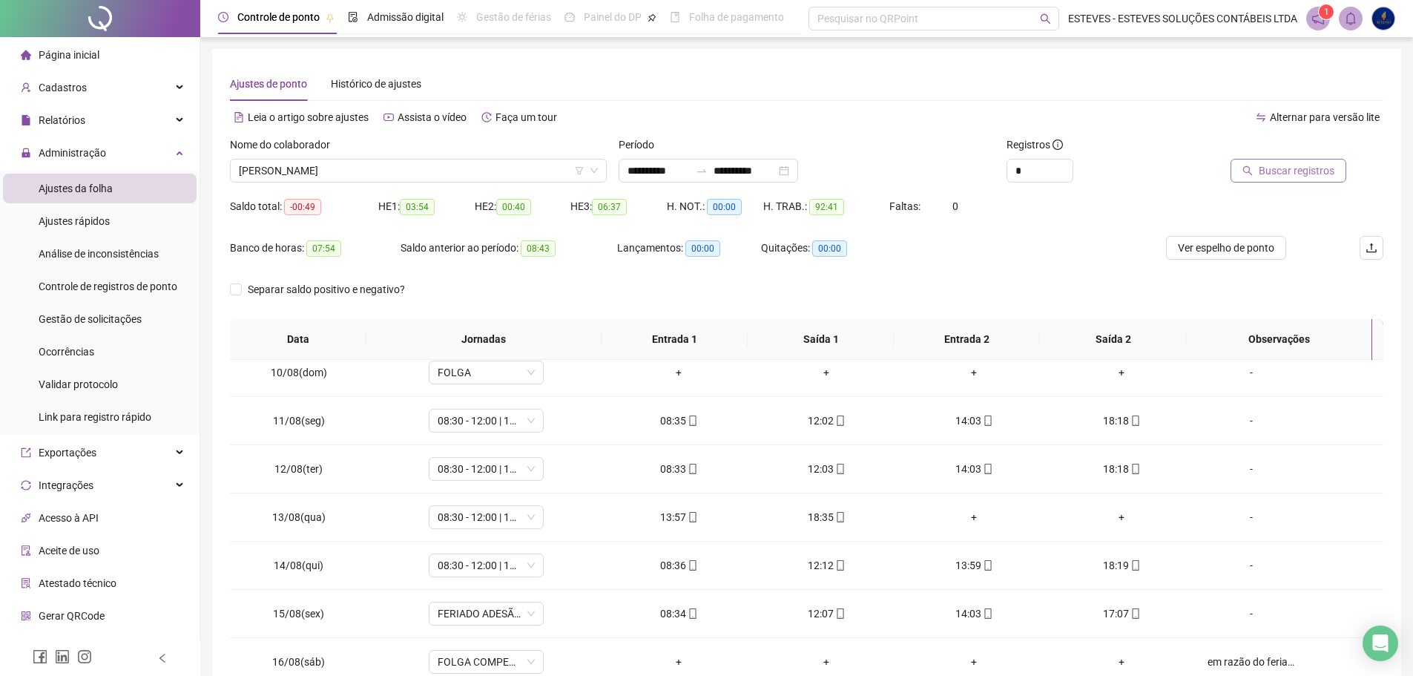
click at [1278, 175] on span "Buscar registros" at bounding box center [1297, 170] width 76 height 16
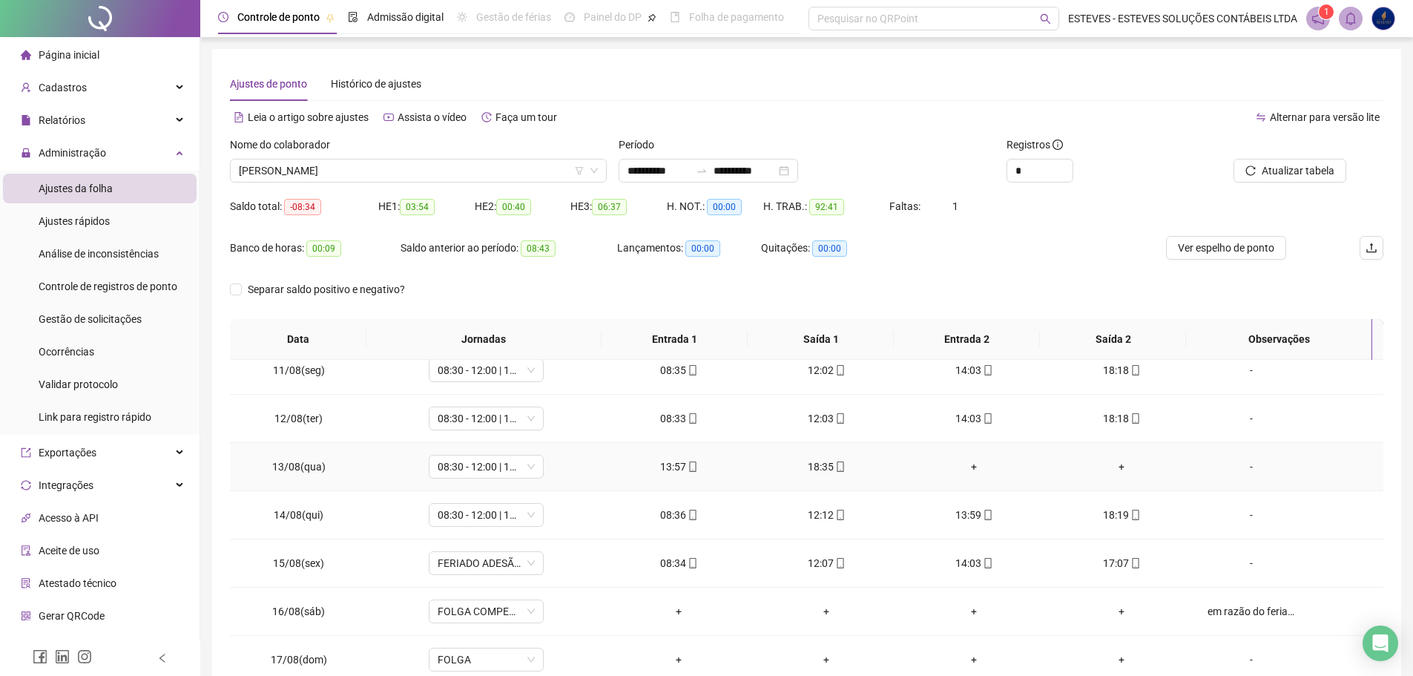
scroll to position [551, 0]
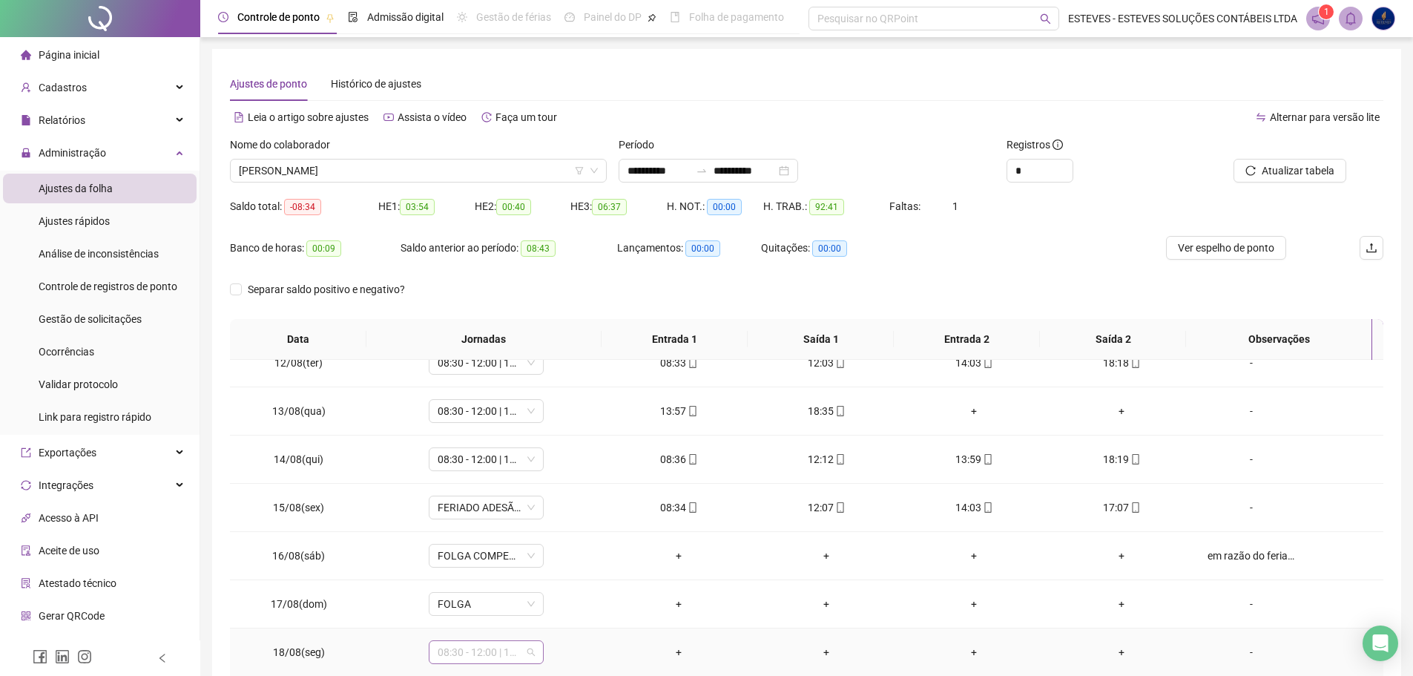
click at [475, 660] on span "08:30 - 12:00 | 14:00 - 18:15" at bounding box center [486, 652] width 97 height 22
type input "*****"
click at [518, 622] on div "Folga compensatória" at bounding box center [496, 621] width 98 height 16
click at [557, 603] on div "Confirmar alteração da jornada? Não Sim" at bounding box center [485, 602] width 166 height 40
click at [555, 612] on span "Sim" at bounding box center [553, 613] width 17 height 16
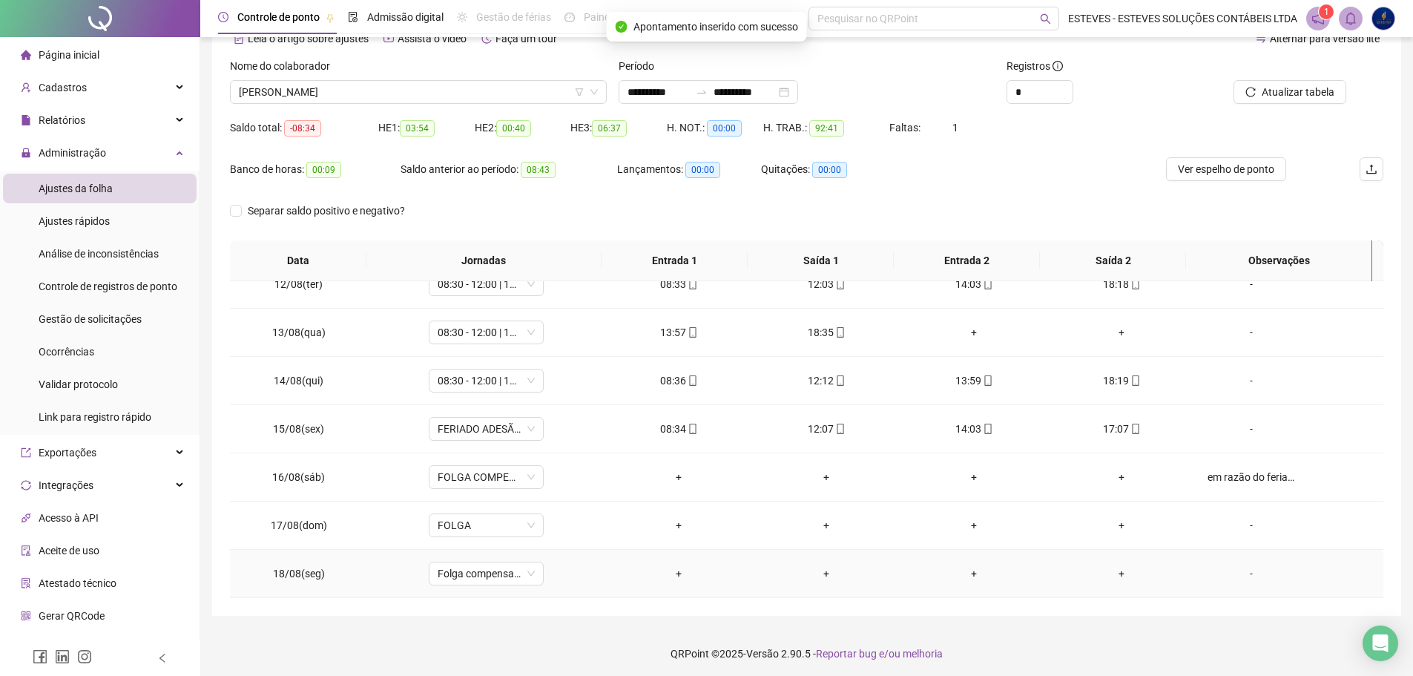
scroll to position [82, 0]
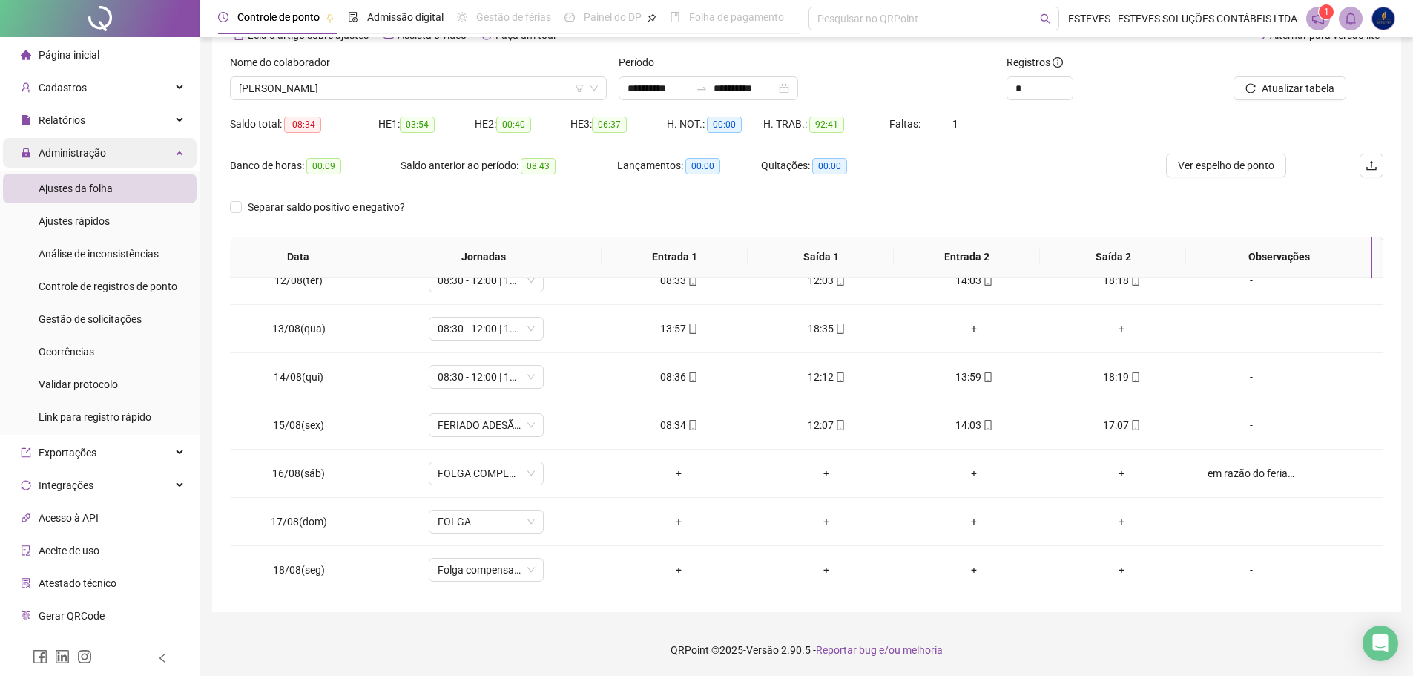
click at [78, 156] on span "Administração" at bounding box center [73, 153] width 68 height 12
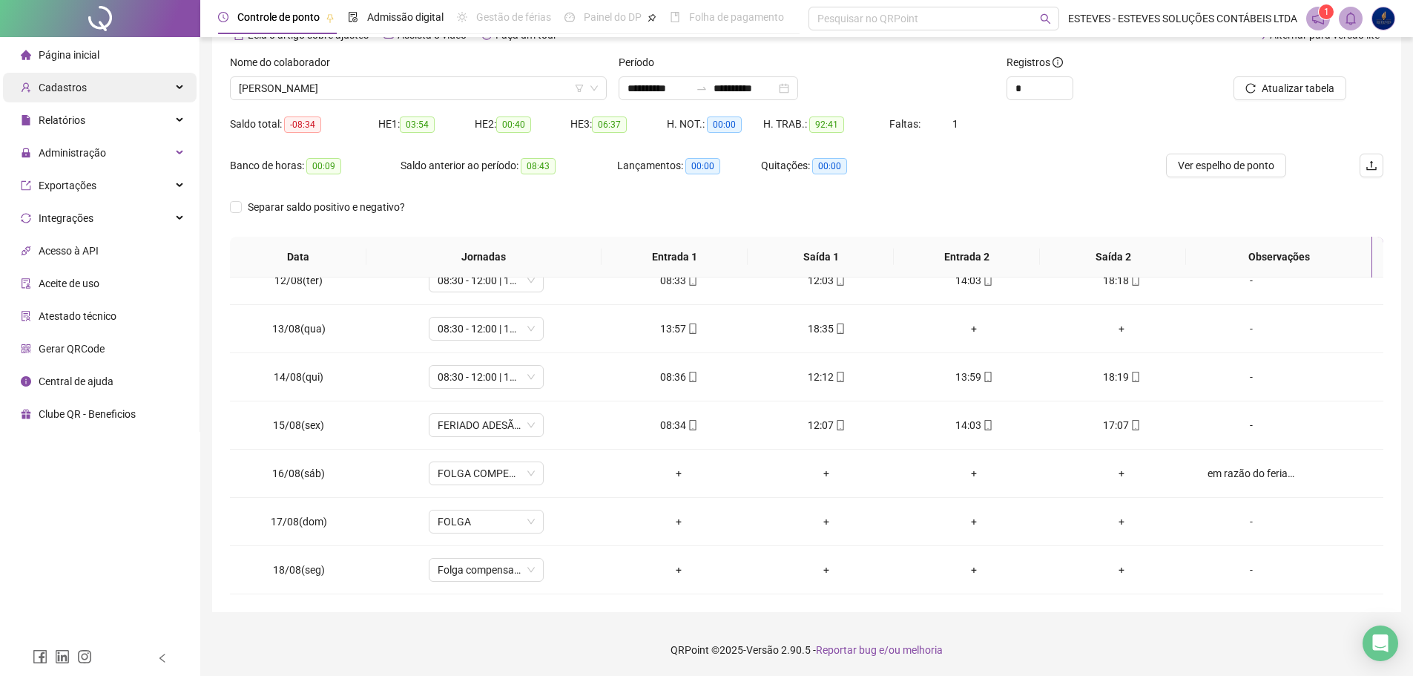
click at [113, 89] on div "Cadastros" at bounding box center [100, 88] width 194 height 30
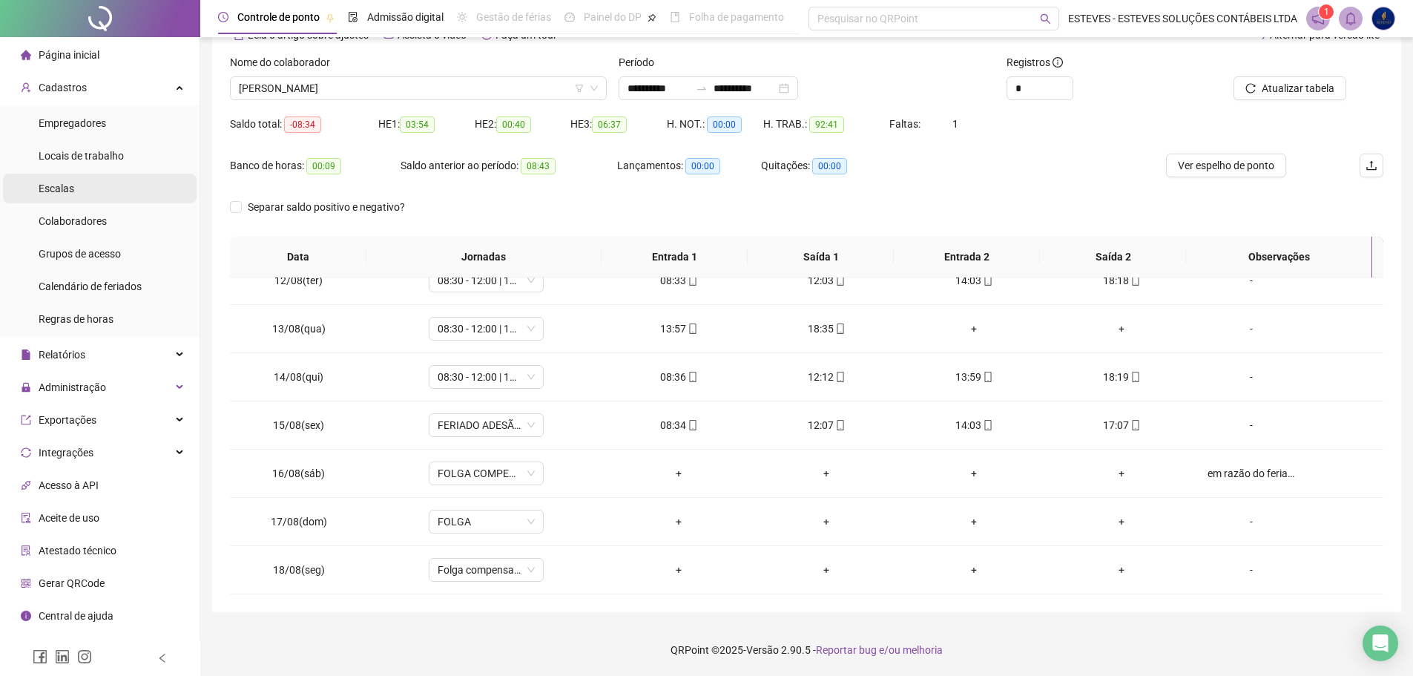
click at [73, 186] on li "Escalas" at bounding box center [100, 189] width 194 height 30
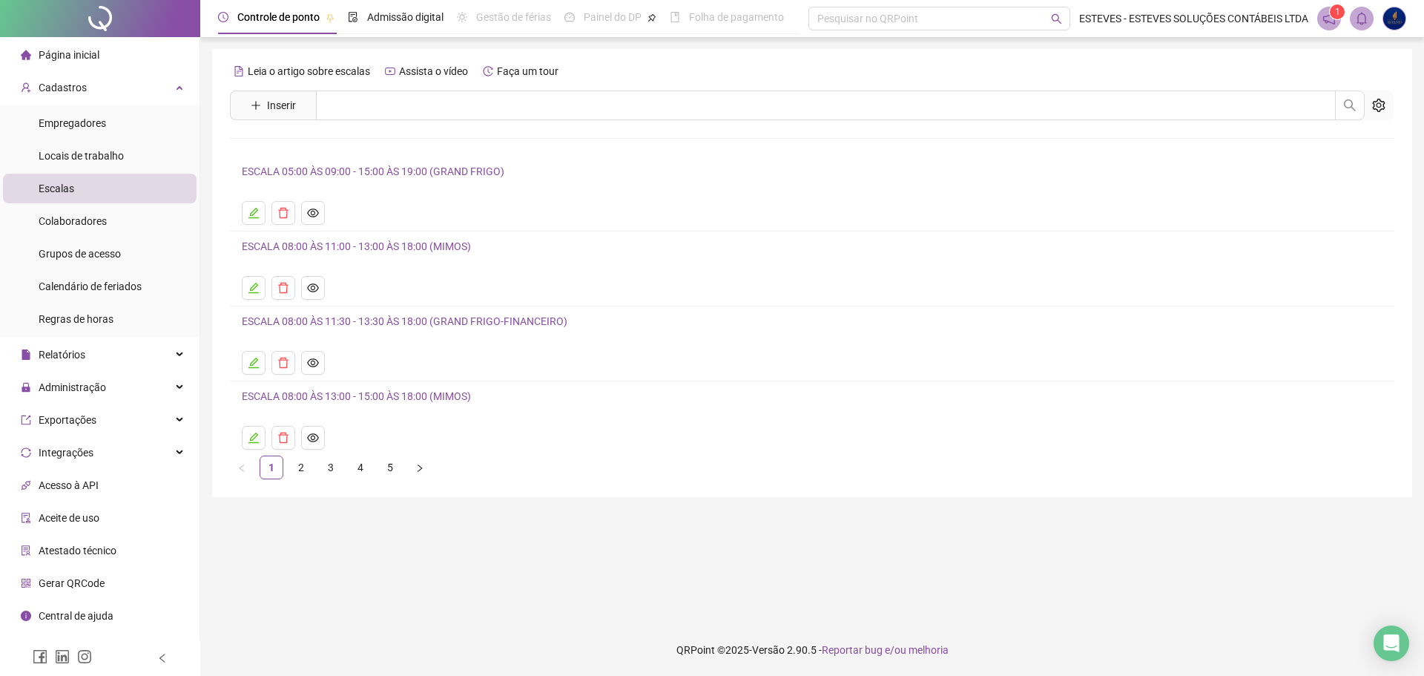
click at [317, 164] on h4 "ESCALA 05:00 ÀS 09:00 - 15:00 ÀS 19:00 (GRAND FRIGO)" at bounding box center [812, 171] width 1141 height 18
click at [326, 166] on link "ESCALA 05:00 ÀS 09:00 - 15:00 ÀS 19:00 (GRAND FRIGO)" at bounding box center [373, 171] width 263 height 12
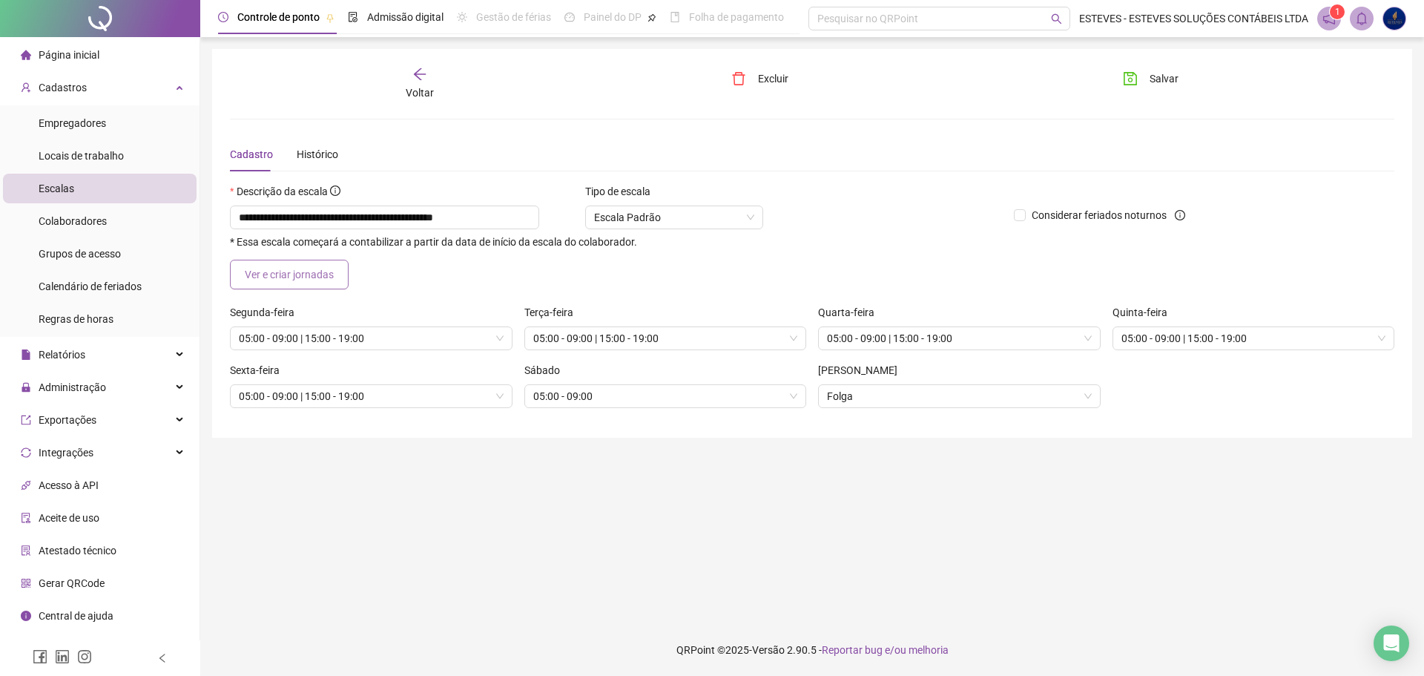
click at [300, 269] on span "Ver e criar jornadas" at bounding box center [289, 274] width 89 height 16
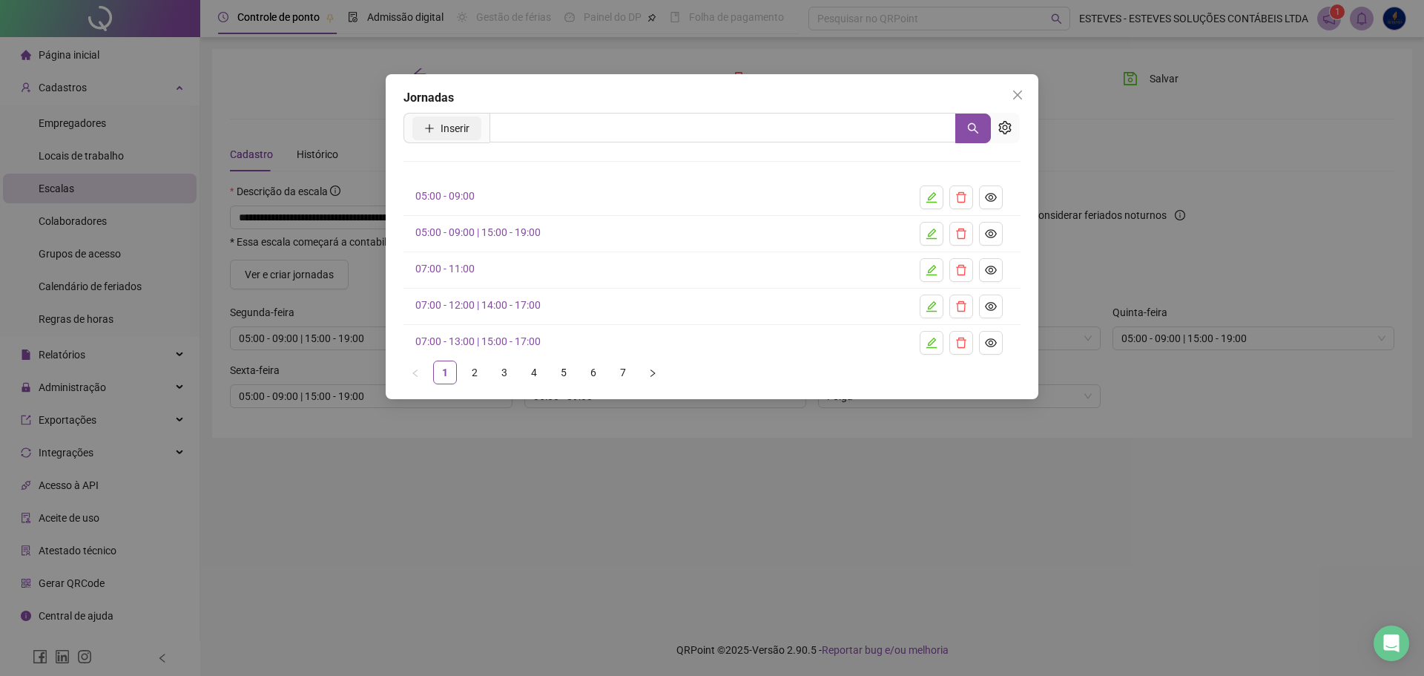
click at [440, 119] on button "Inserir" at bounding box center [446, 128] width 69 height 24
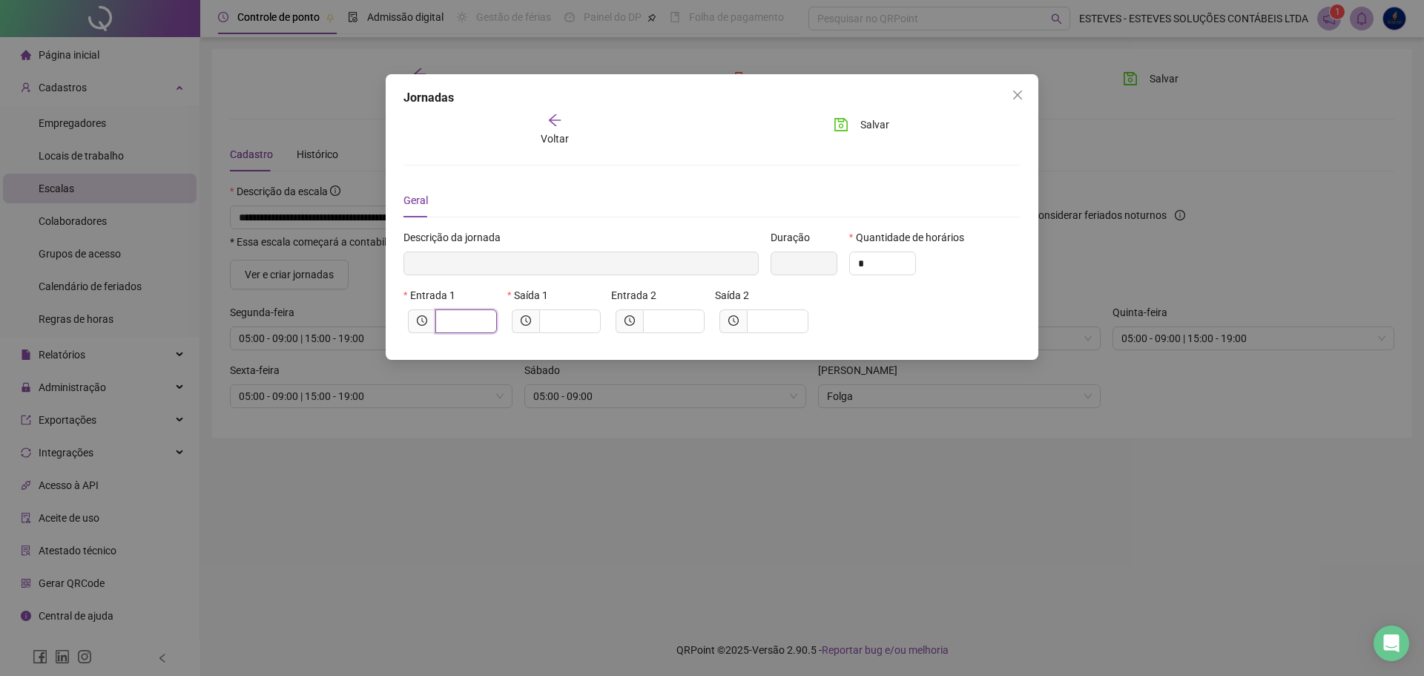
click at [469, 326] on input "text" at bounding box center [464, 321] width 41 height 16
type input "*****"
type input "*"
type input "******"
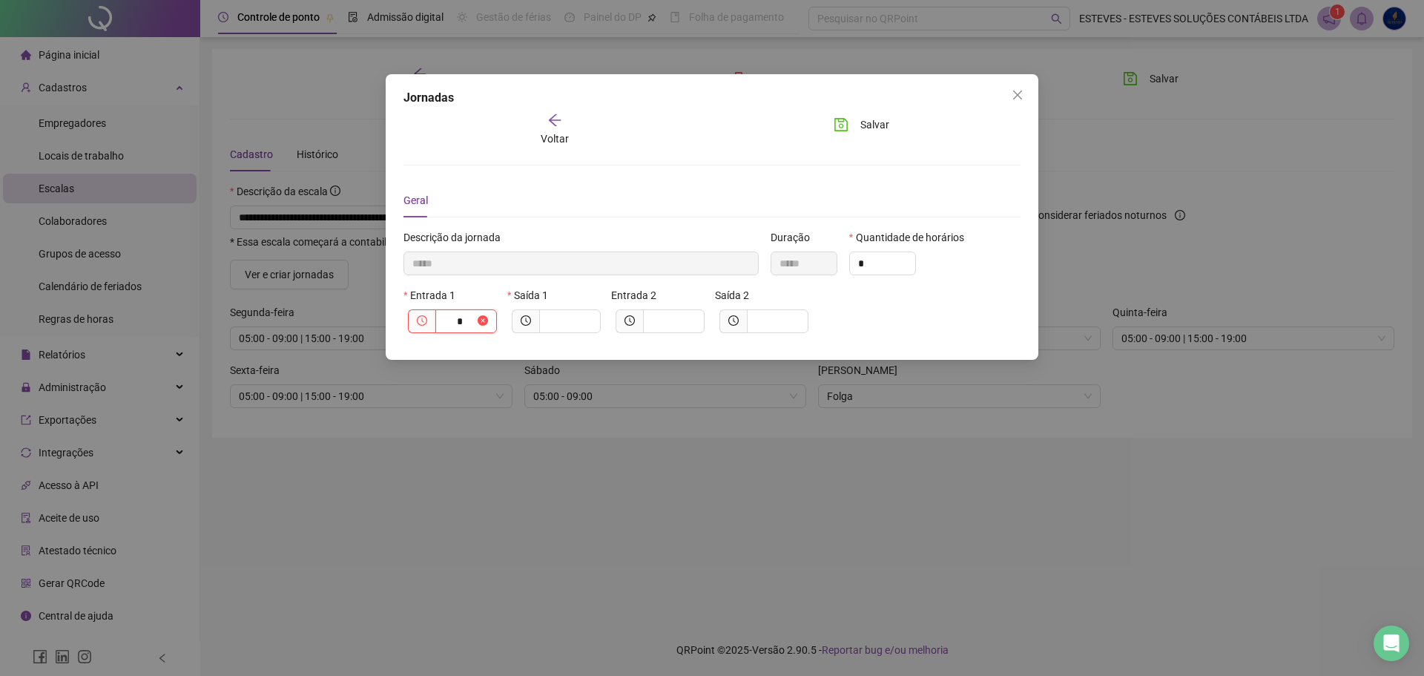
type input "**"
type input "********"
type input "****"
type input "*********"
type input "*****"
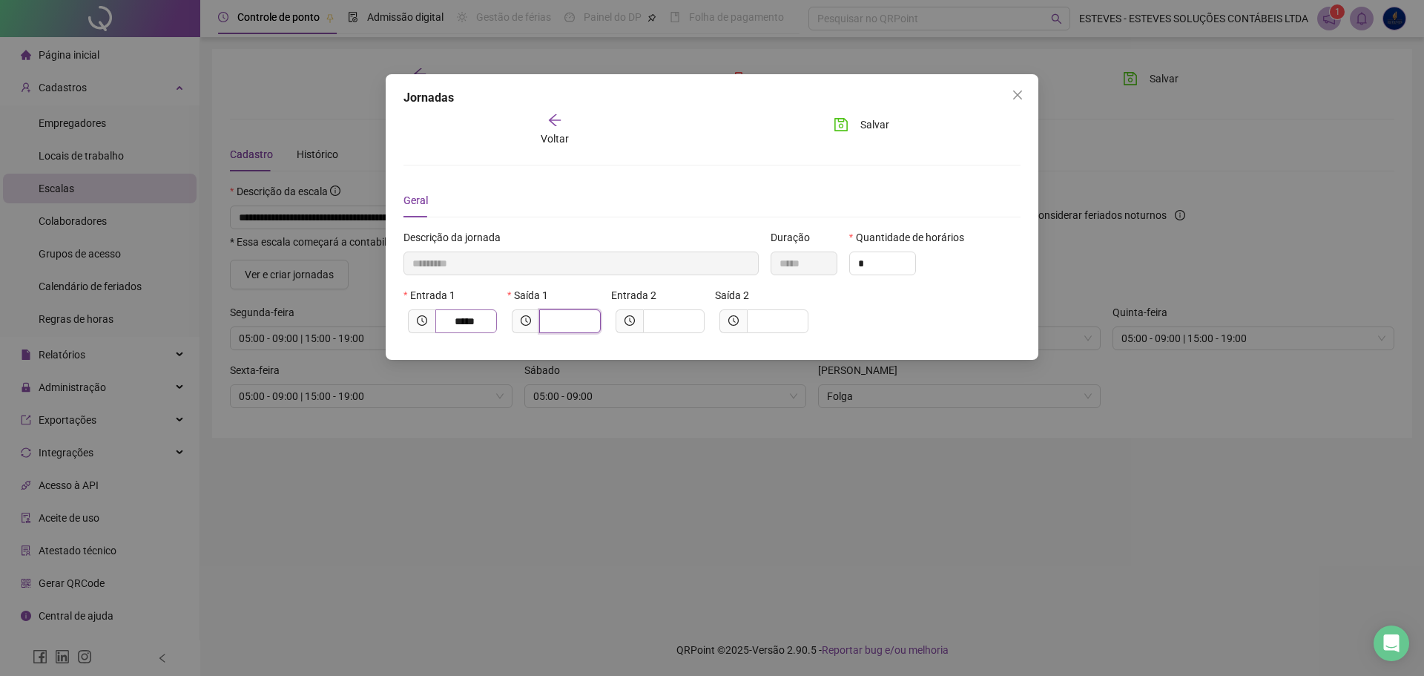
type input "*********"
type input "*"
type input "**********"
type input "**"
type input "**********"
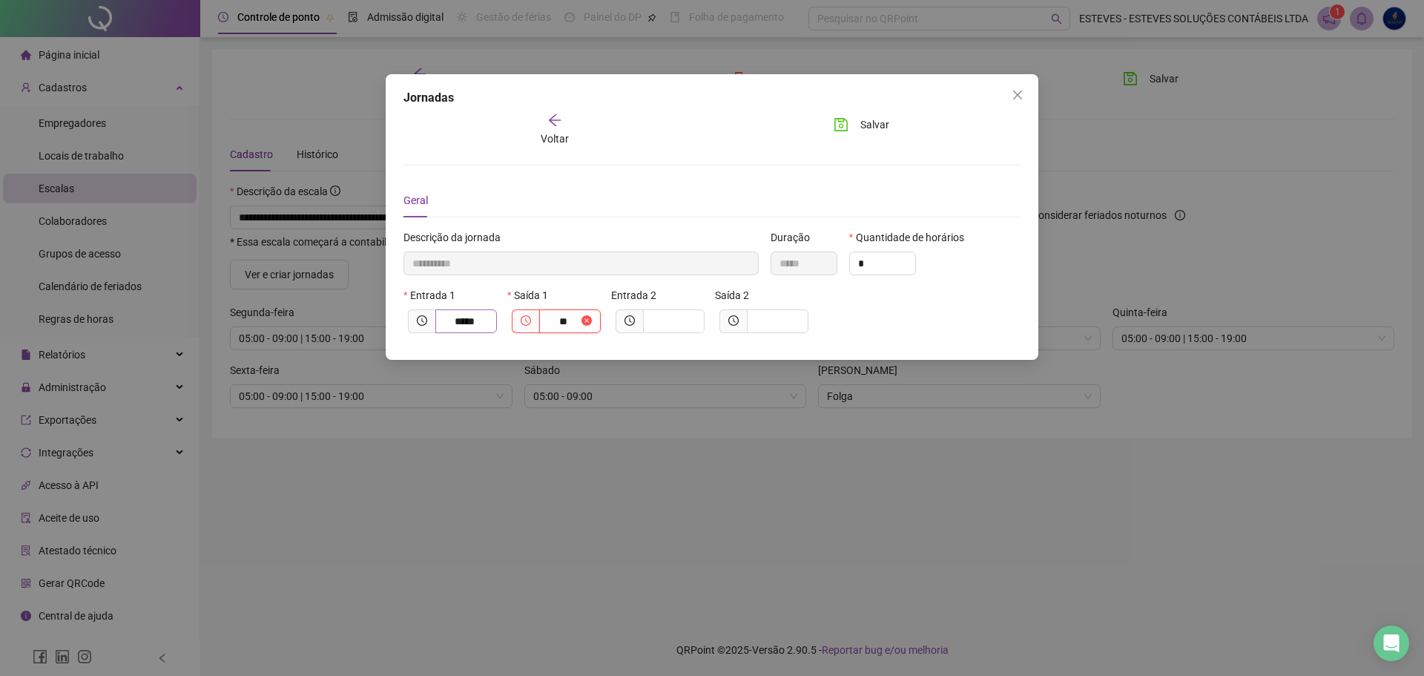
type input "*****"
type input "****"
type input "**********"
type input "*****"
type input "**********"
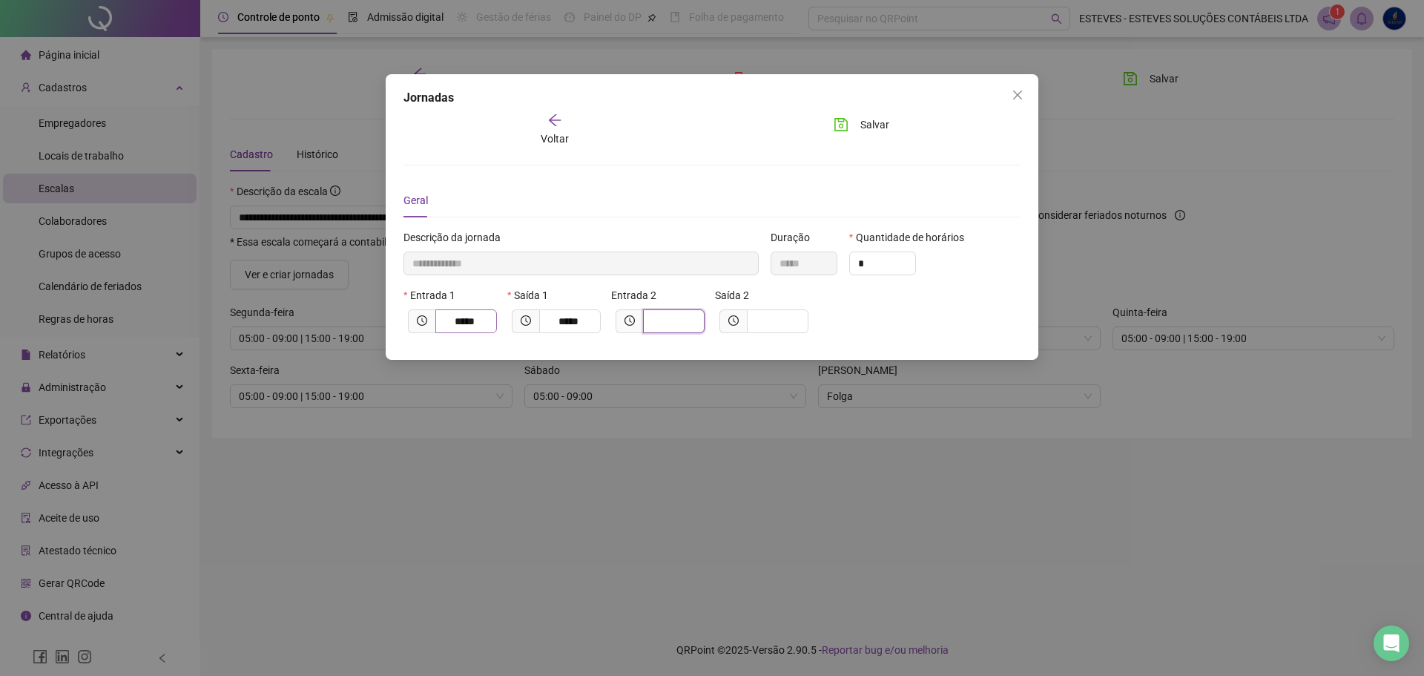
type input "*"
type input "**********"
type input "**"
type input "**********"
type input "****"
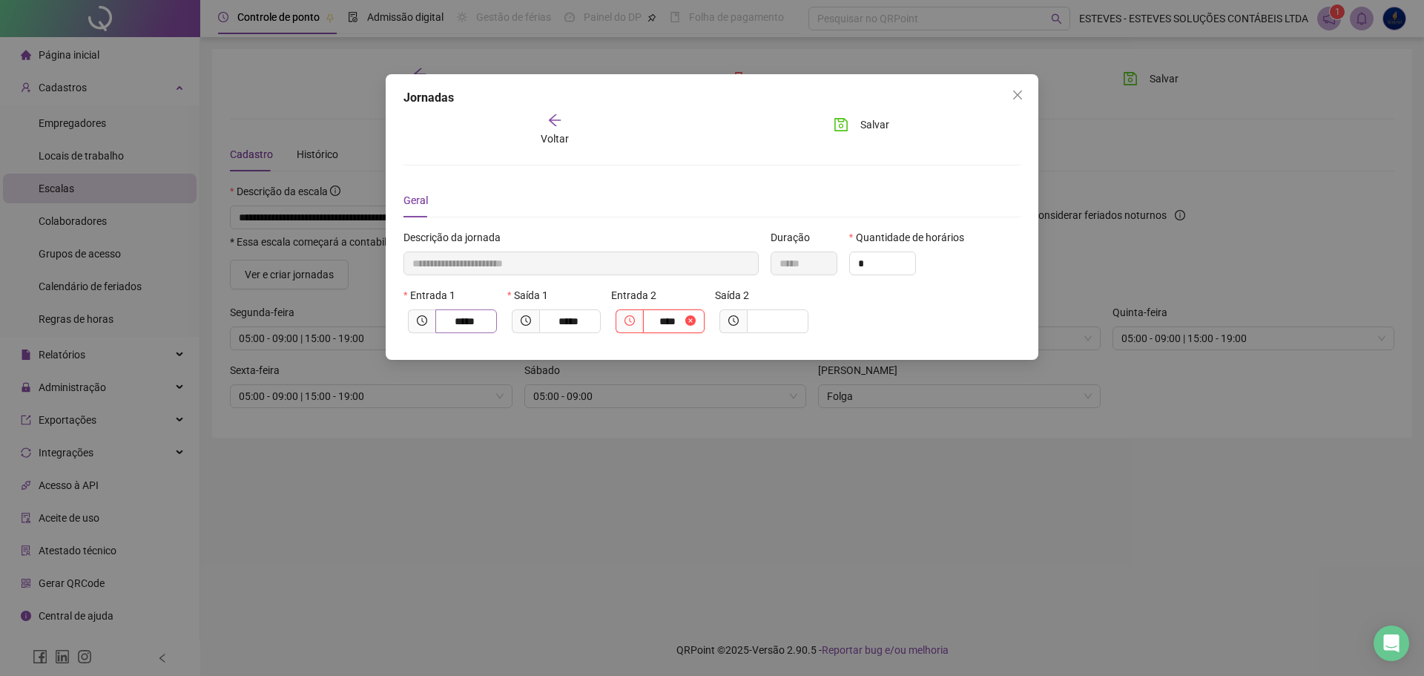
type input "**********"
type input "*****"
type input "**********"
type input "*"
type input "**********"
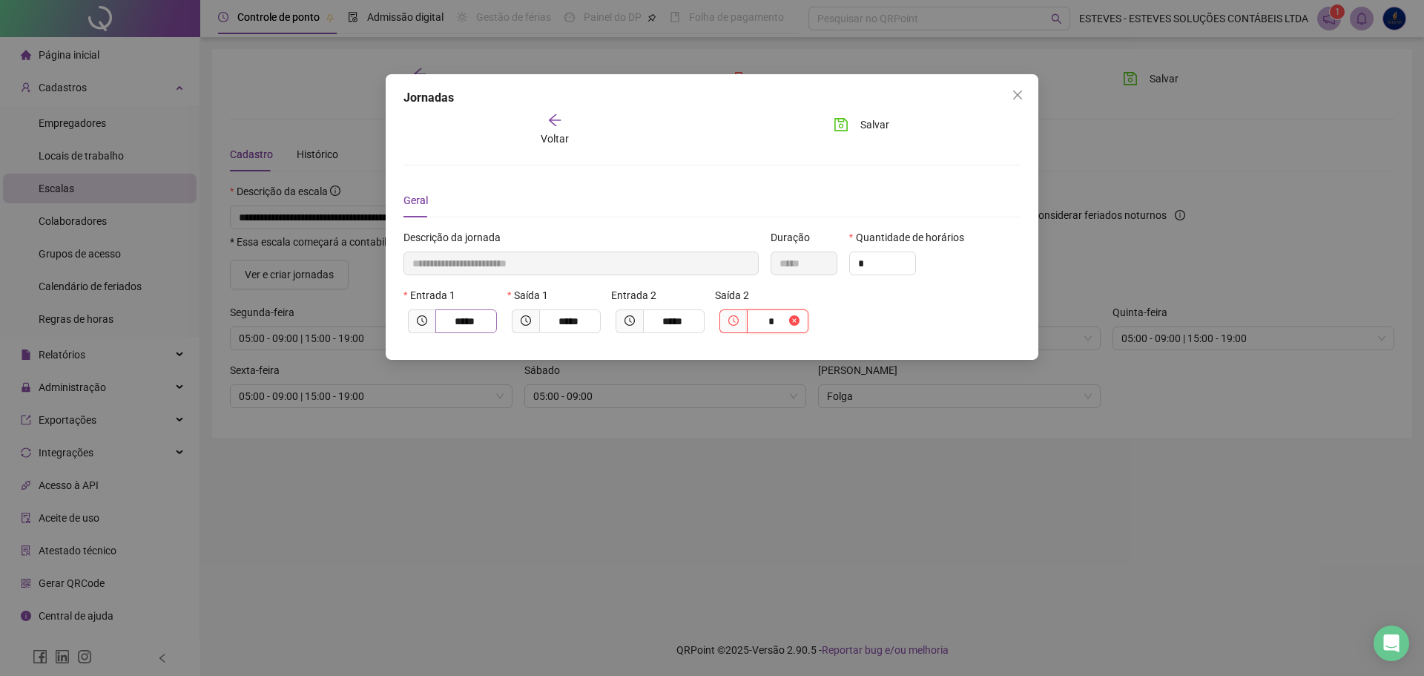
type input "**"
type input "**********"
type input "*****"
type input "****"
type input "**********"
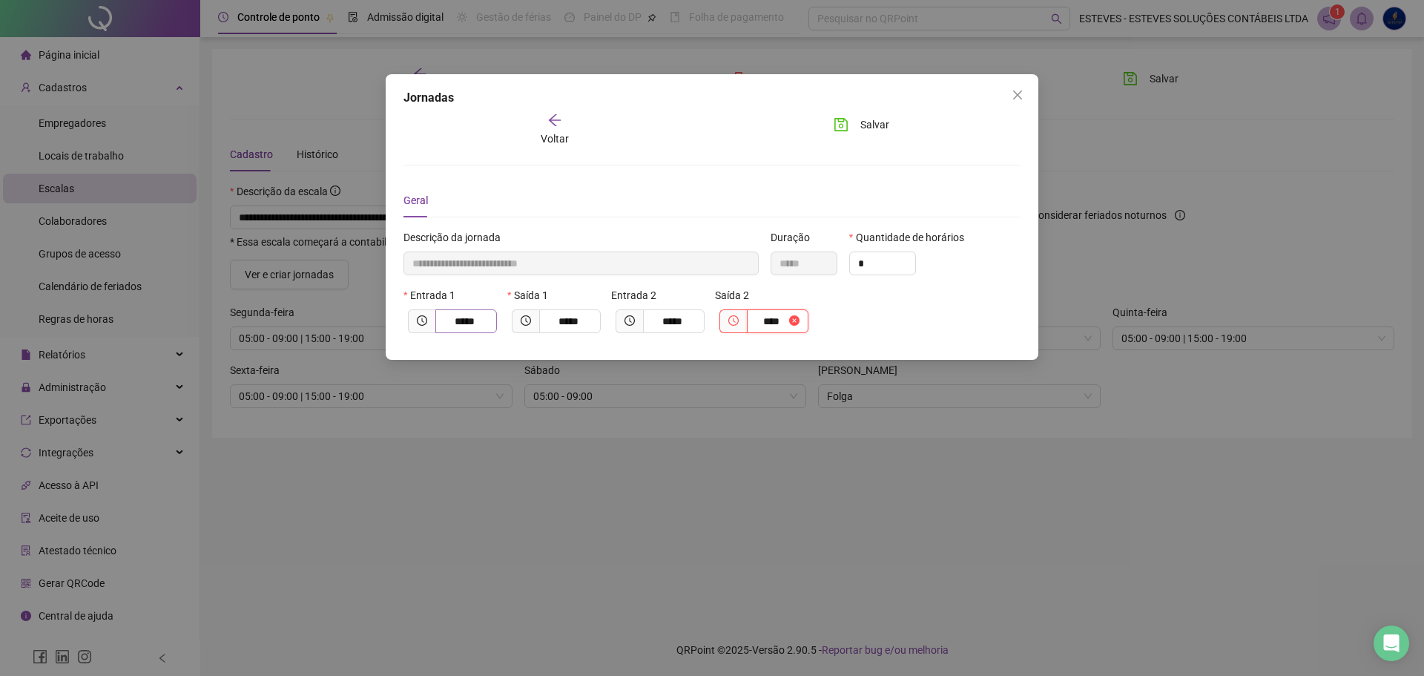
type input "*****"
click at [1024, 94] on span "Close" at bounding box center [1018, 95] width 24 height 12
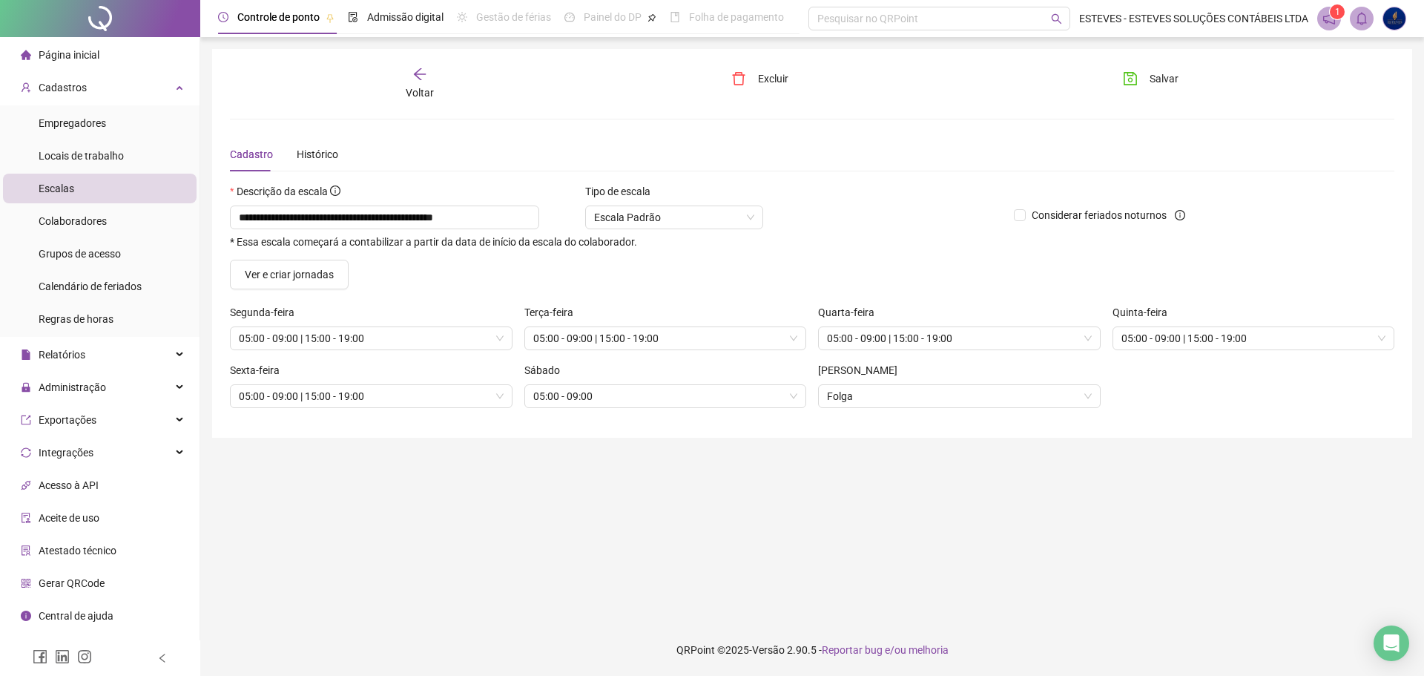
click at [421, 73] on icon "arrow-left" at bounding box center [419, 74] width 15 height 15
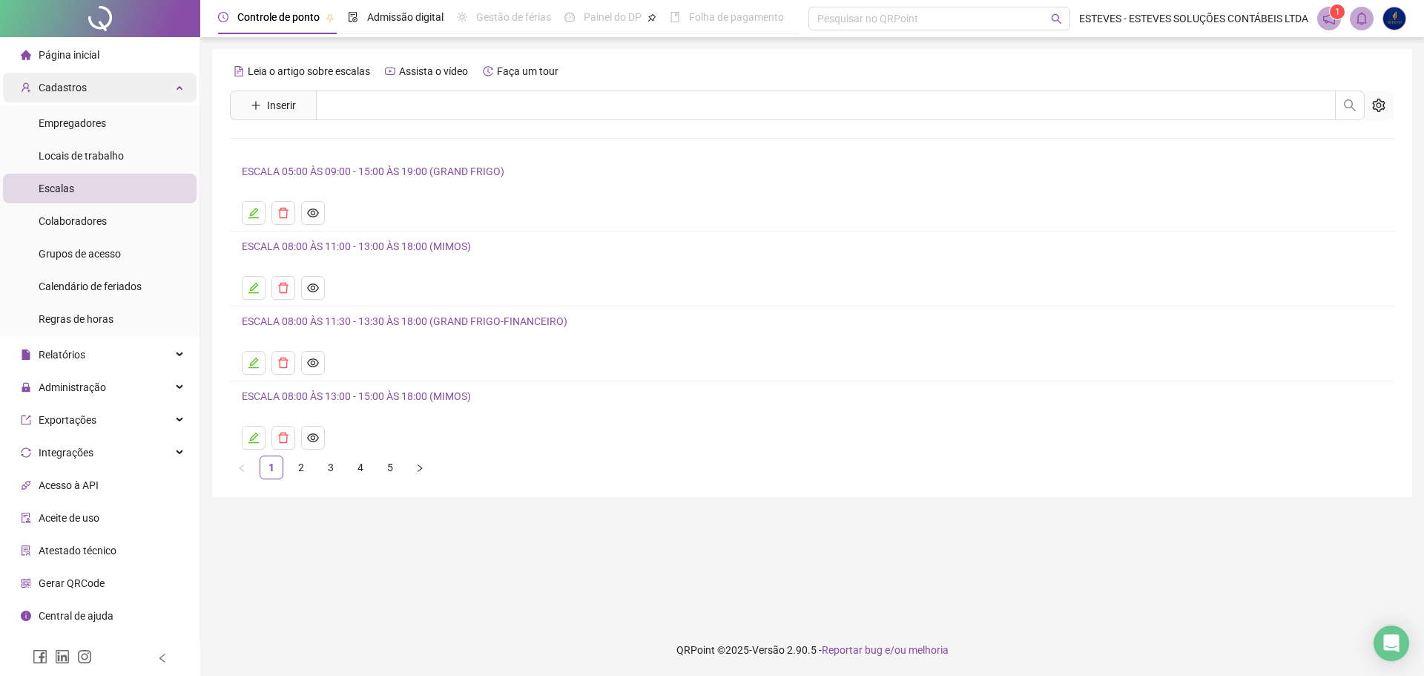
click at [111, 91] on div "Cadastros" at bounding box center [100, 88] width 194 height 30
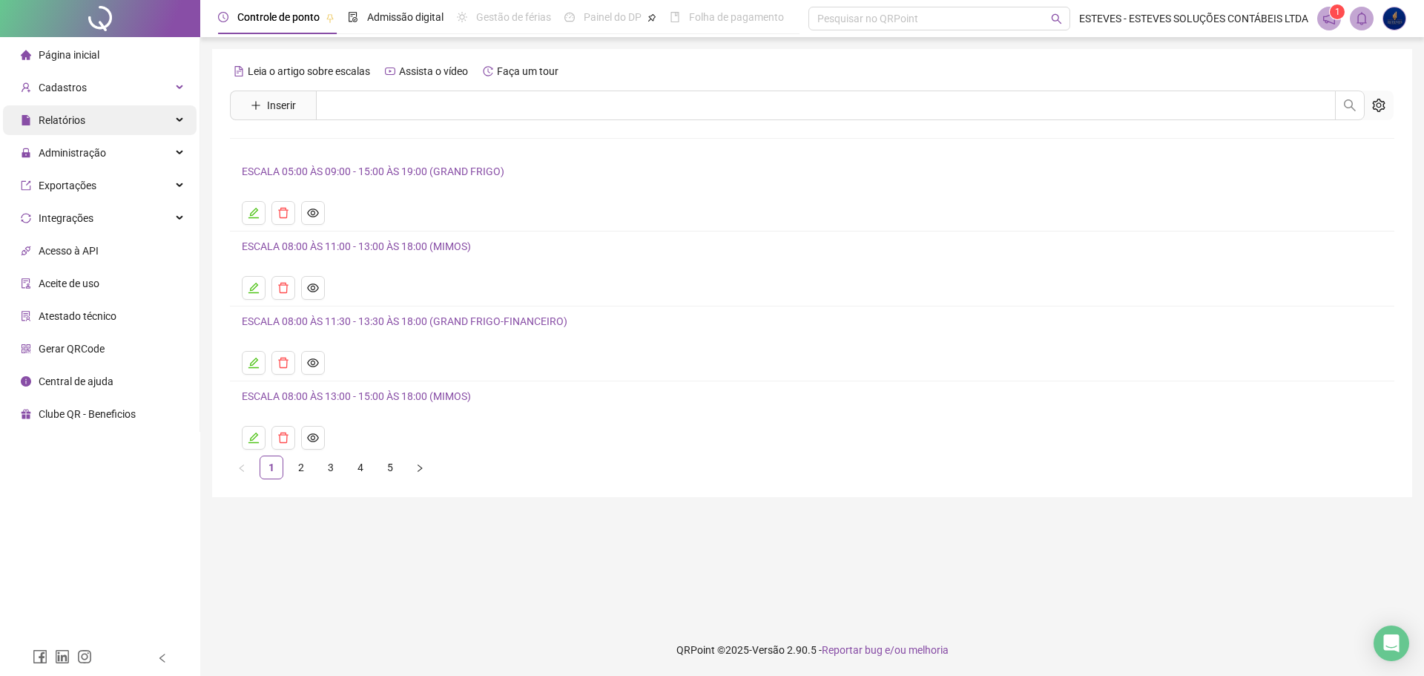
click at [104, 123] on div "Relatórios" at bounding box center [100, 120] width 194 height 30
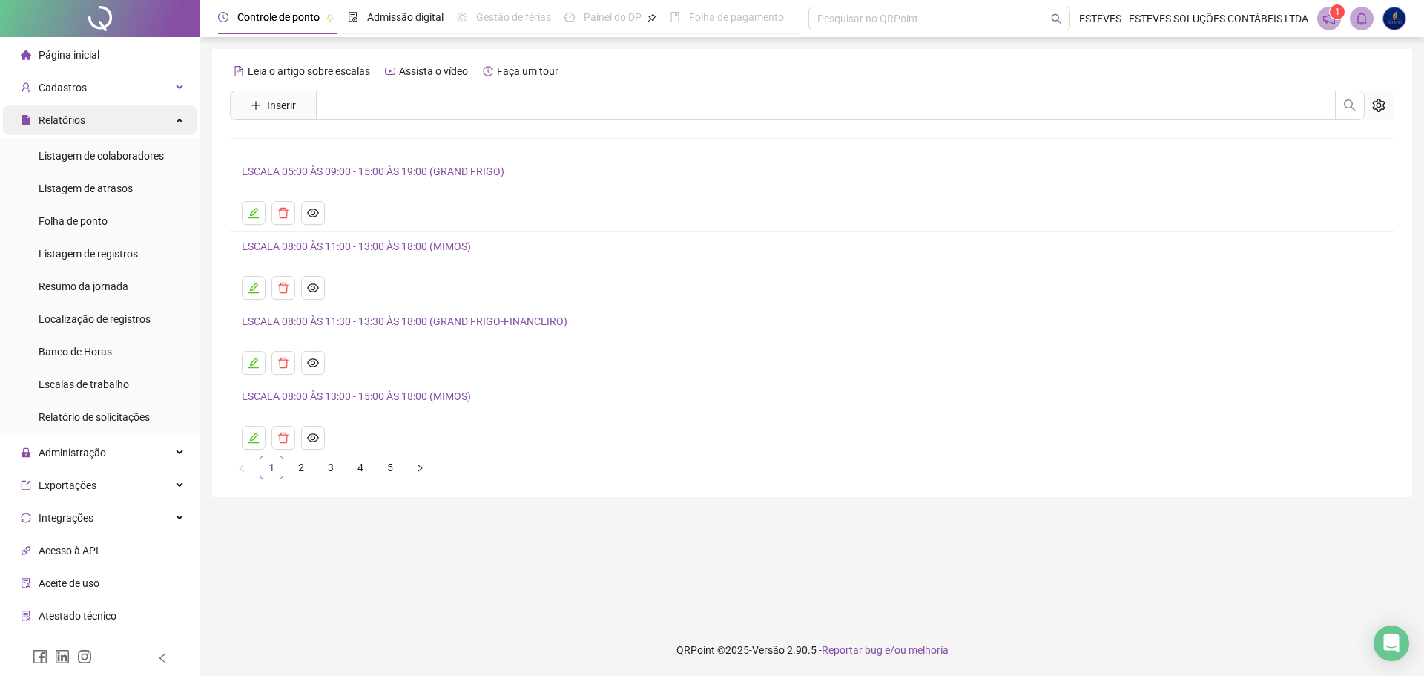
click at [119, 118] on div "Relatórios" at bounding box center [100, 120] width 194 height 30
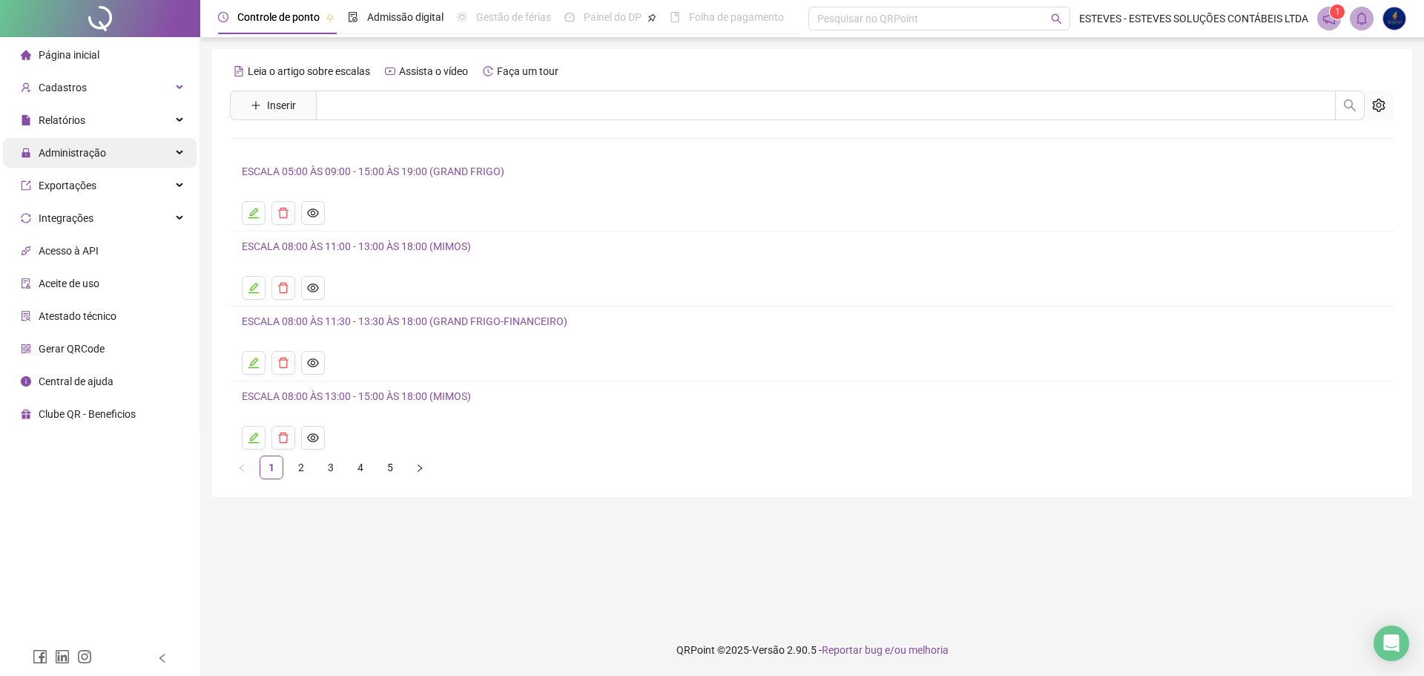
click at [110, 142] on div "Administração" at bounding box center [100, 153] width 194 height 30
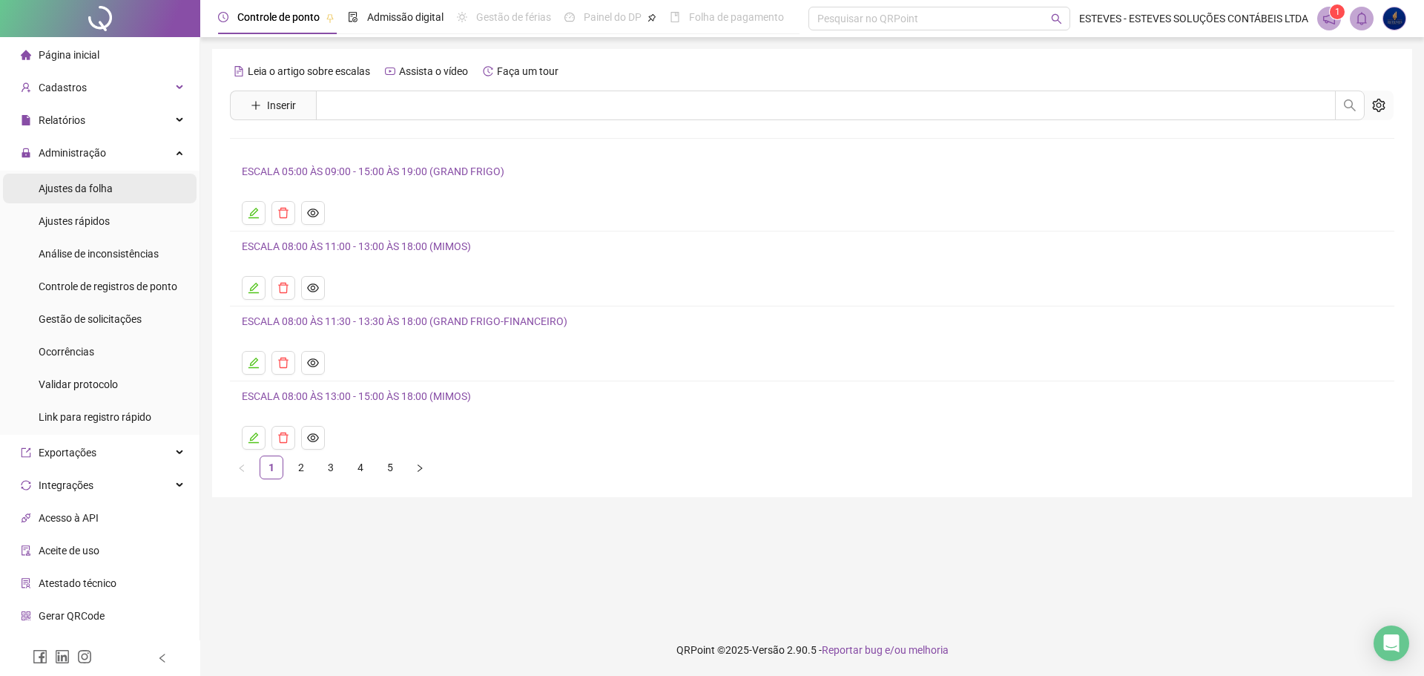
click at [122, 188] on li "Ajustes da folha" at bounding box center [100, 189] width 194 height 30
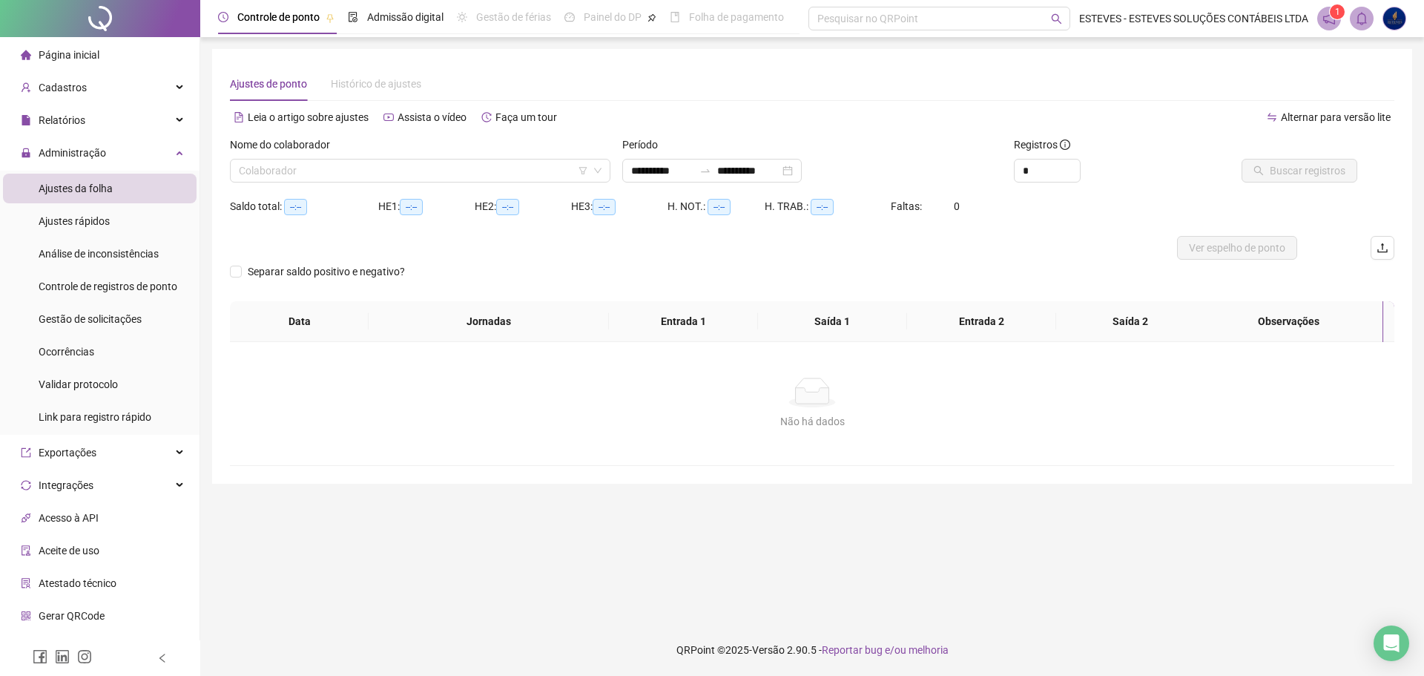
type input "**********"
click at [307, 174] on input "search" at bounding box center [413, 170] width 349 height 22
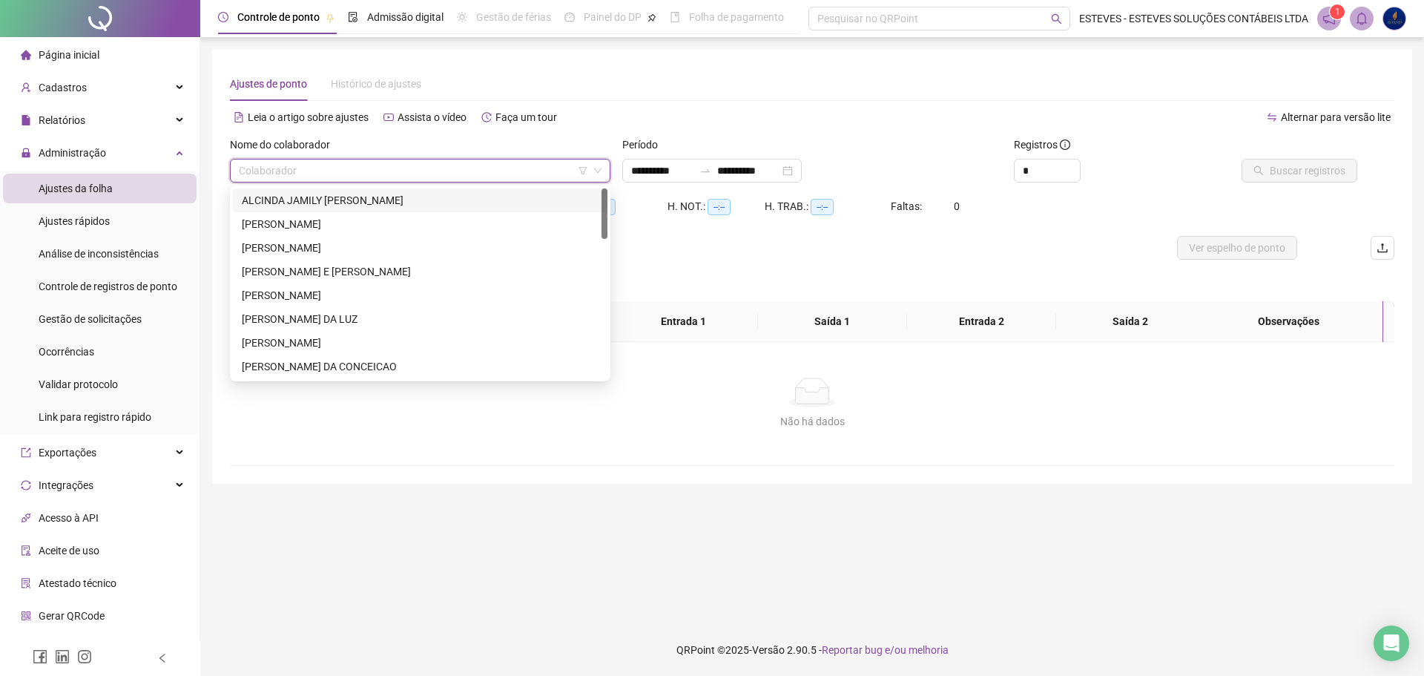
click at [336, 196] on div "ALCINDA JAMILY [PERSON_NAME]" at bounding box center [420, 200] width 357 height 16
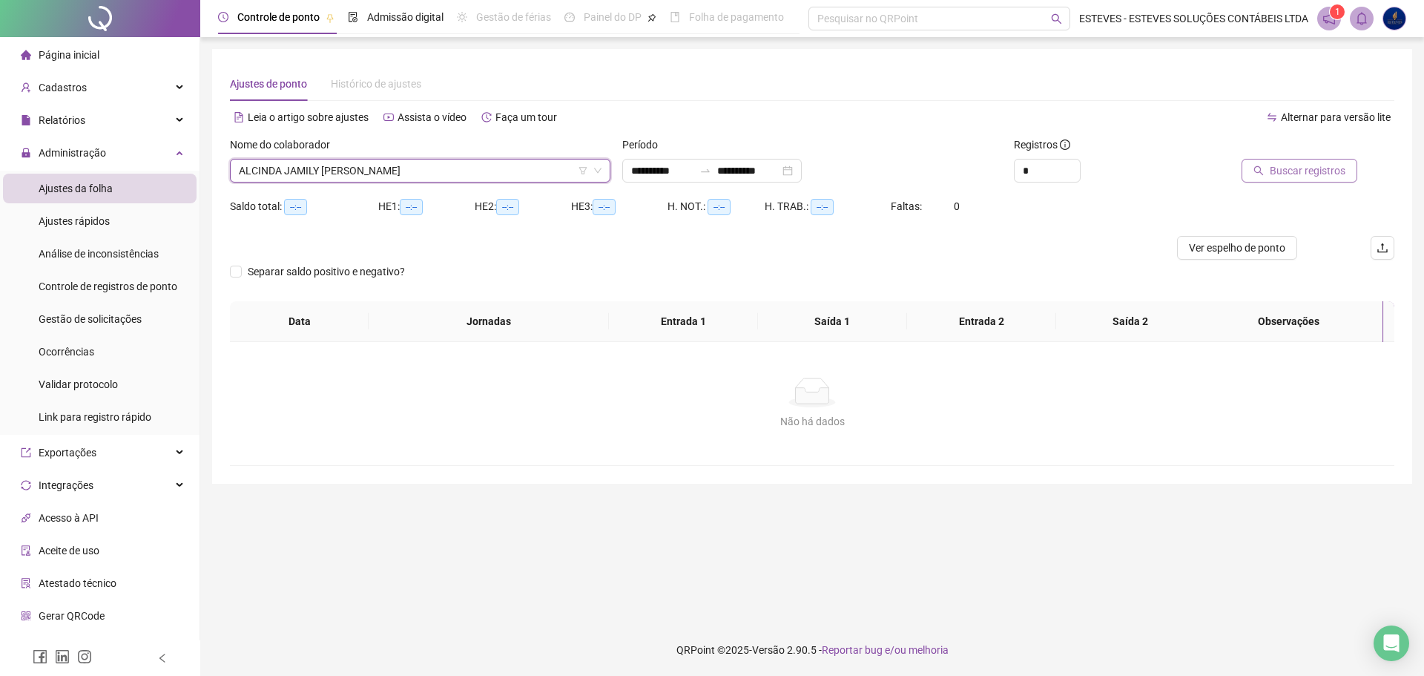
click at [1314, 163] on span "Buscar registros" at bounding box center [1308, 170] width 76 height 16
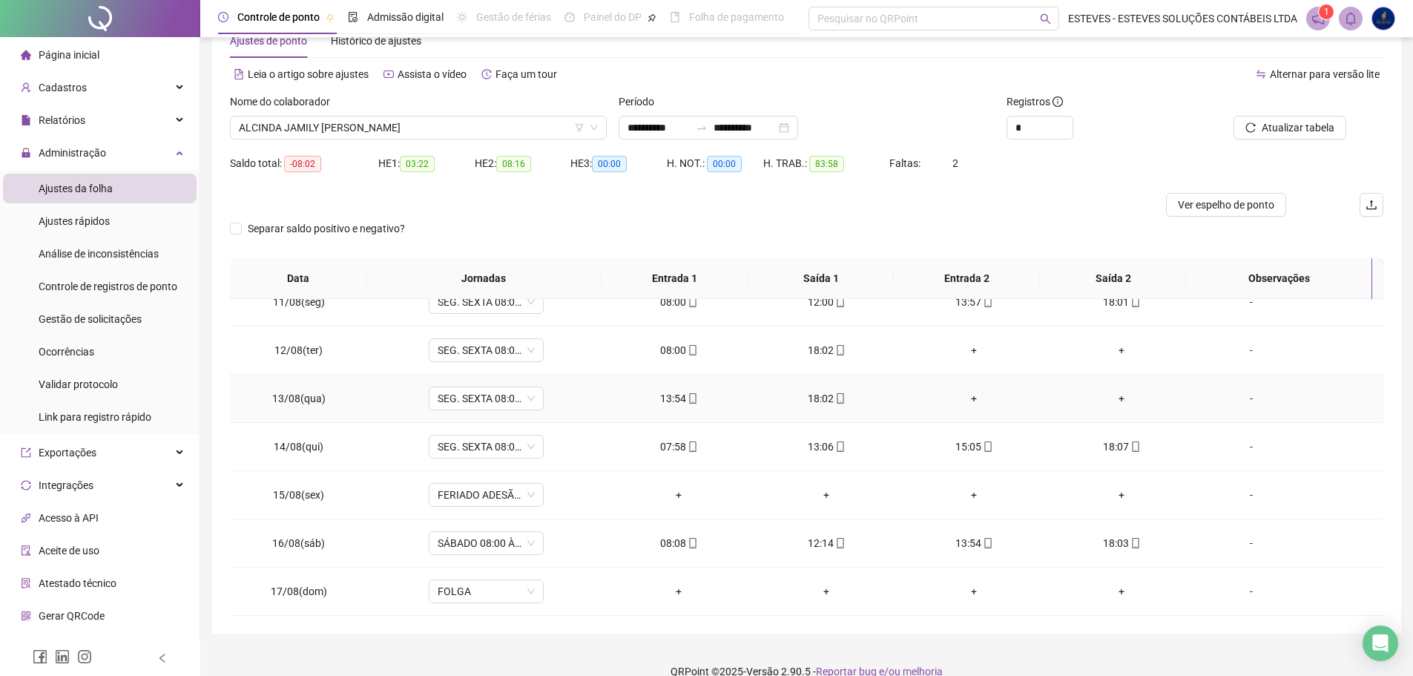
scroll to position [65, 0]
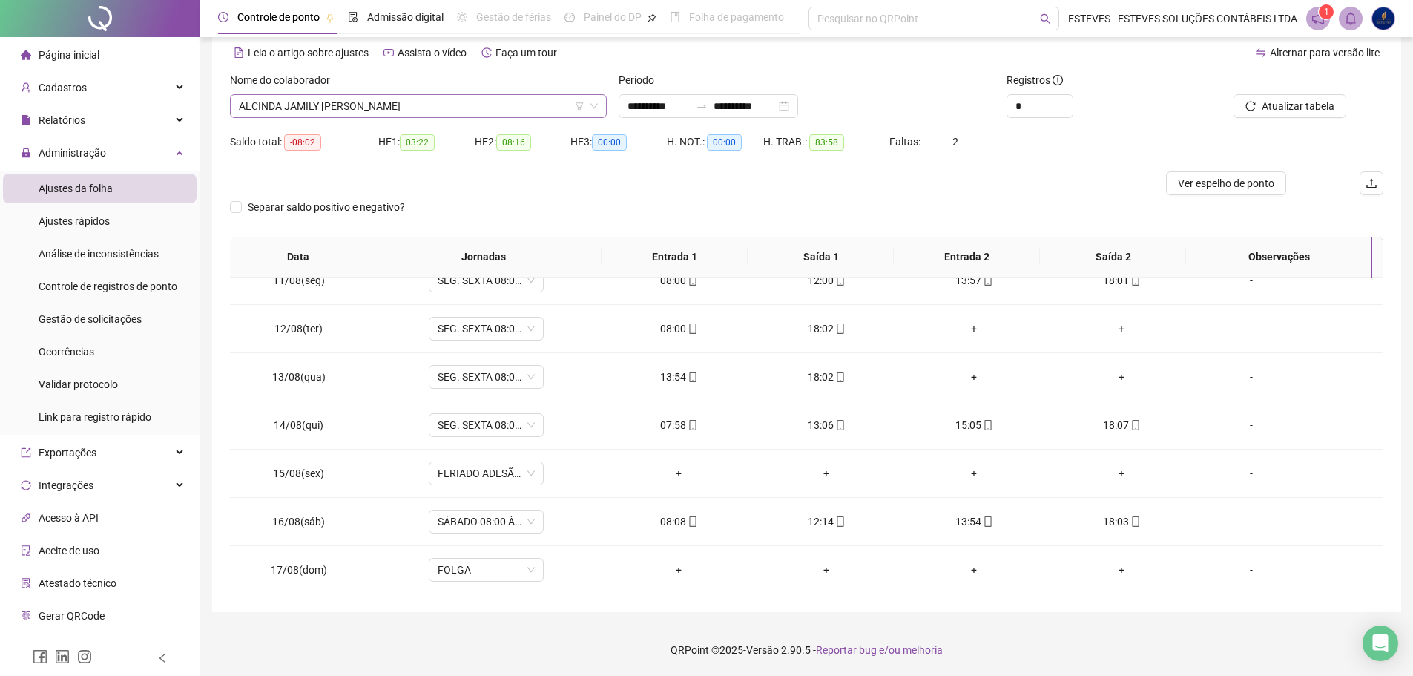
click at [386, 115] on span "ALCINDA JAMILY [PERSON_NAME]" at bounding box center [418, 106] width 359 height 22
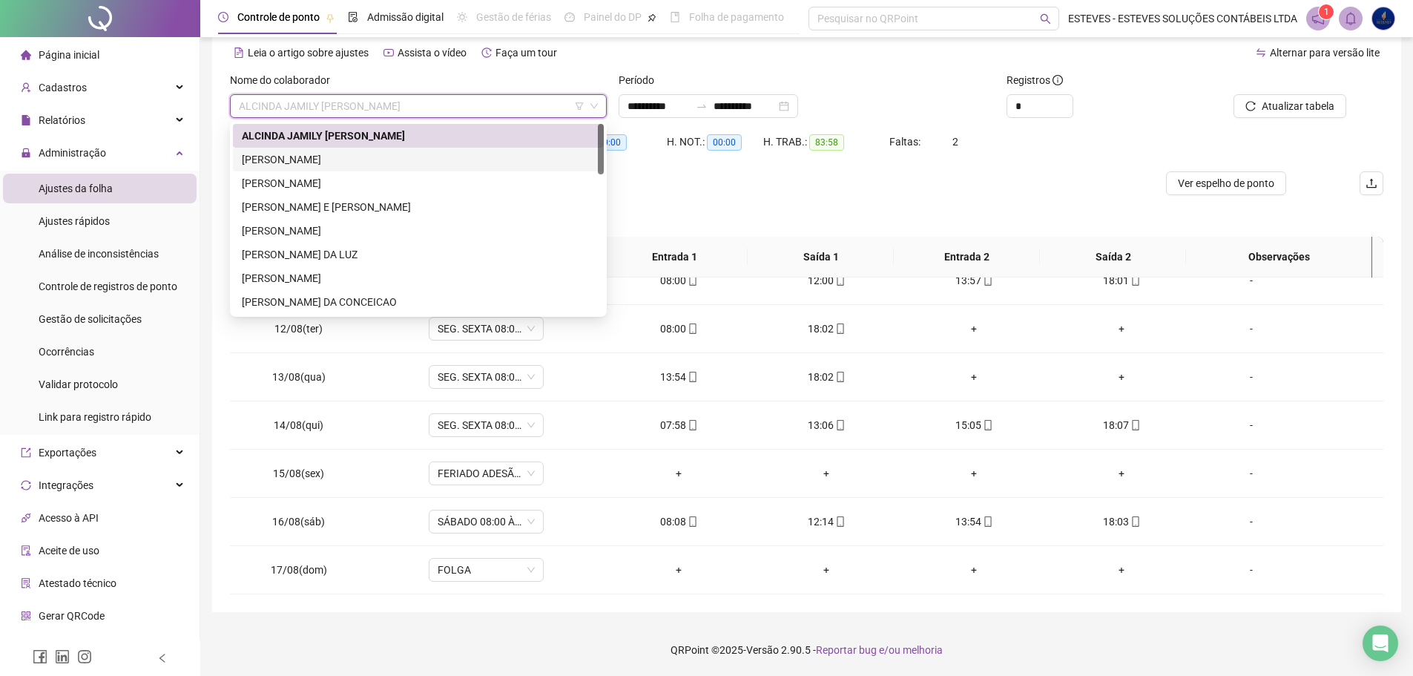
click at [384, 155] on div "[PERSON_NAME]" at bounding box center [418, 159] width 353 height 16
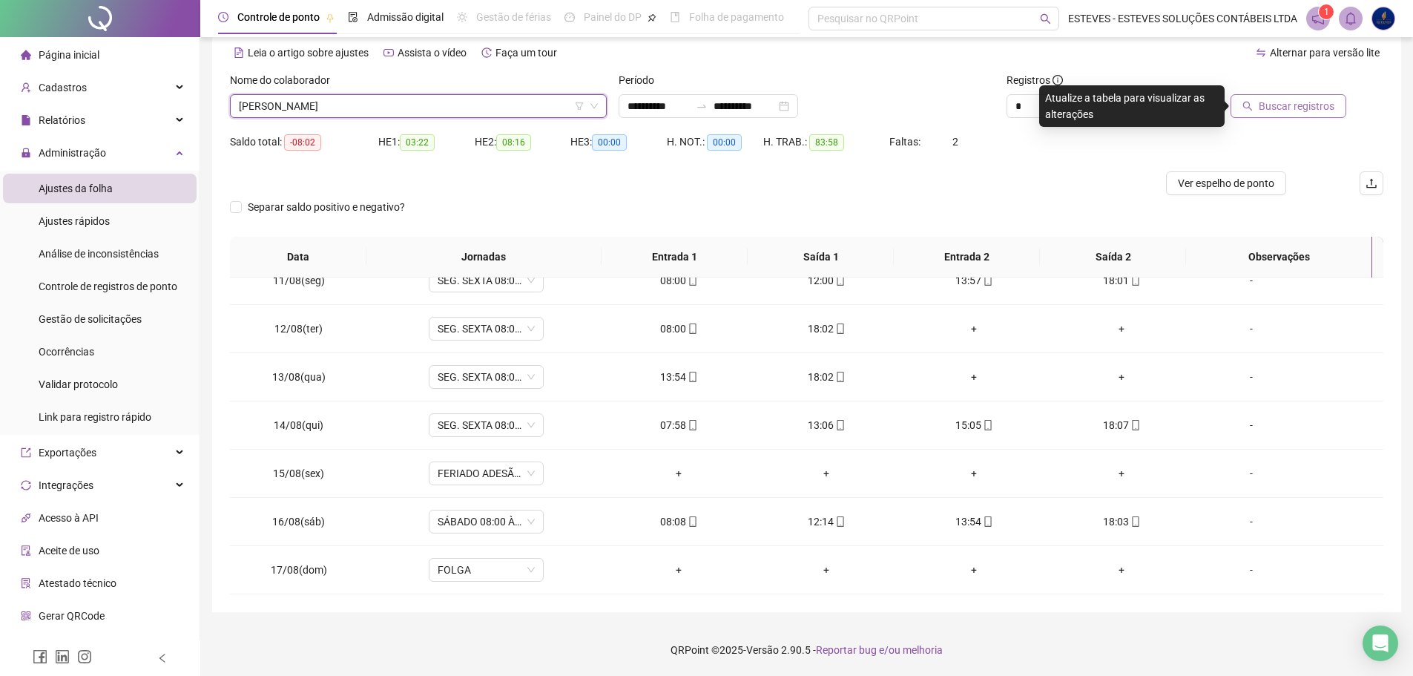
click at [1257, 113] on button "Buscar registros" at bounding box center [1289, 106] width 116 height 24
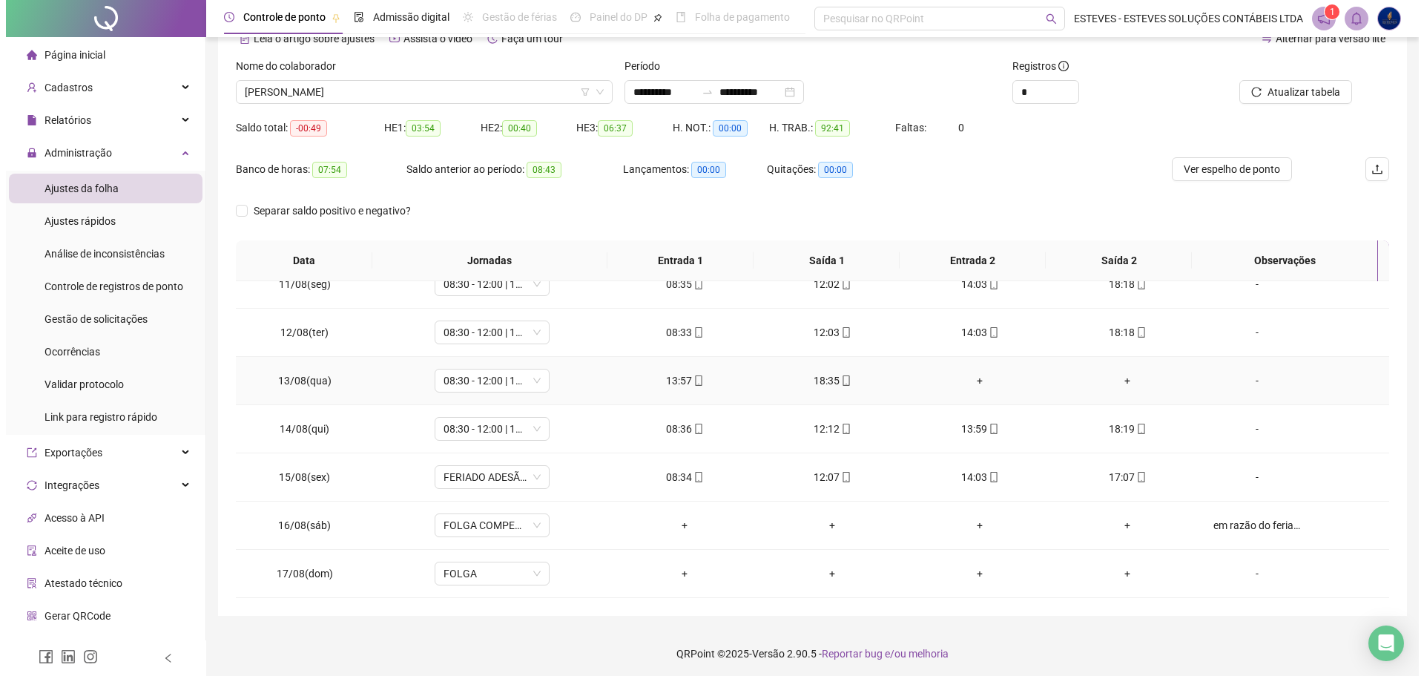
scroll to position [82, 0]
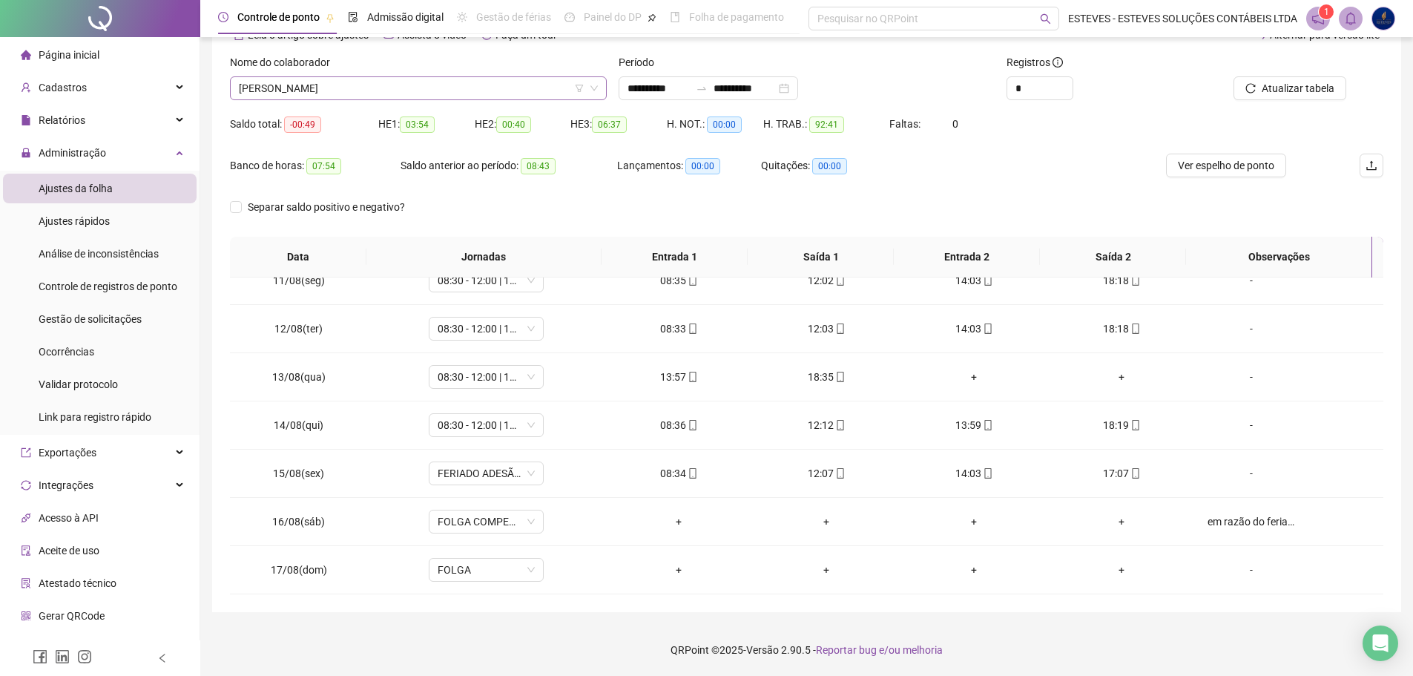
drag, startPoint x: 477, startPoint y: 86, endPoint x: 475, endPoint y: 93, distance: 7.7
click at [478, 86] on span "[PERSON_NAME]" at bounding box center [418, 88] width 359 height 22
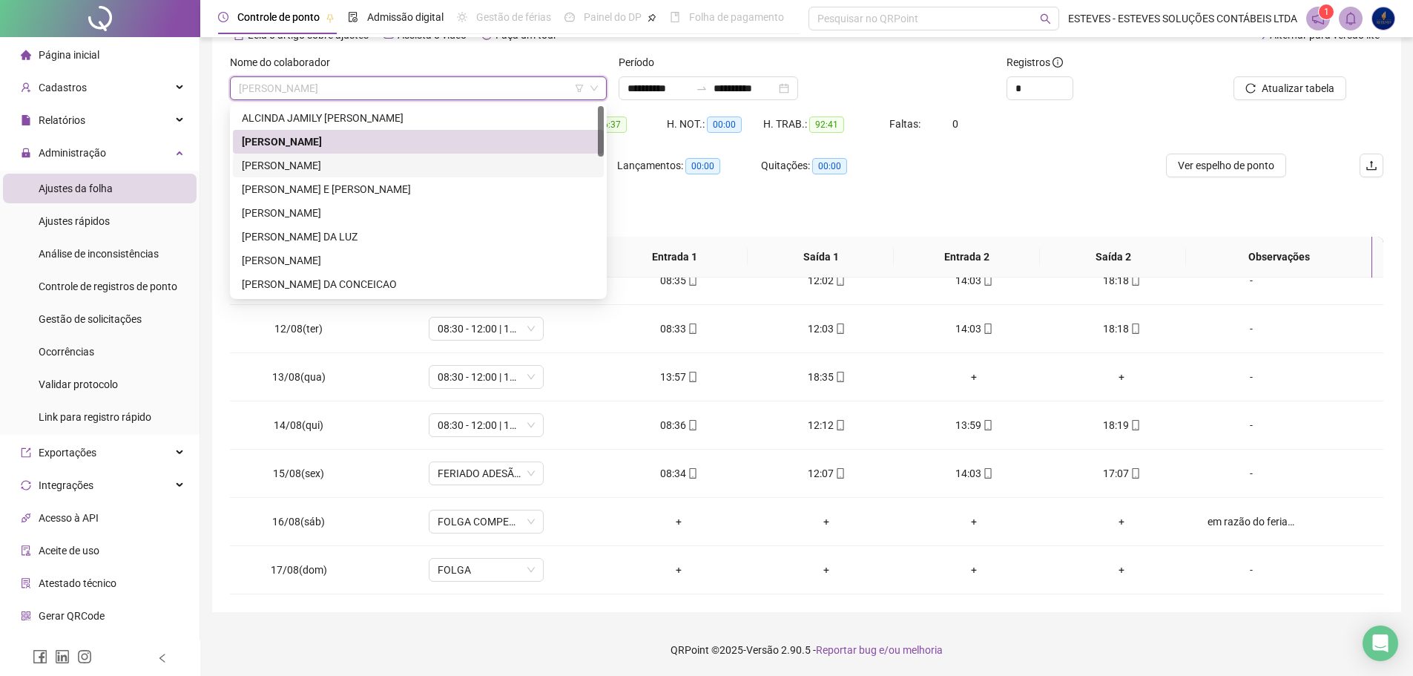
click at [438, 164] on div "[PERSON_NAME]" at bounding box center [418, 165] width 353 height 16
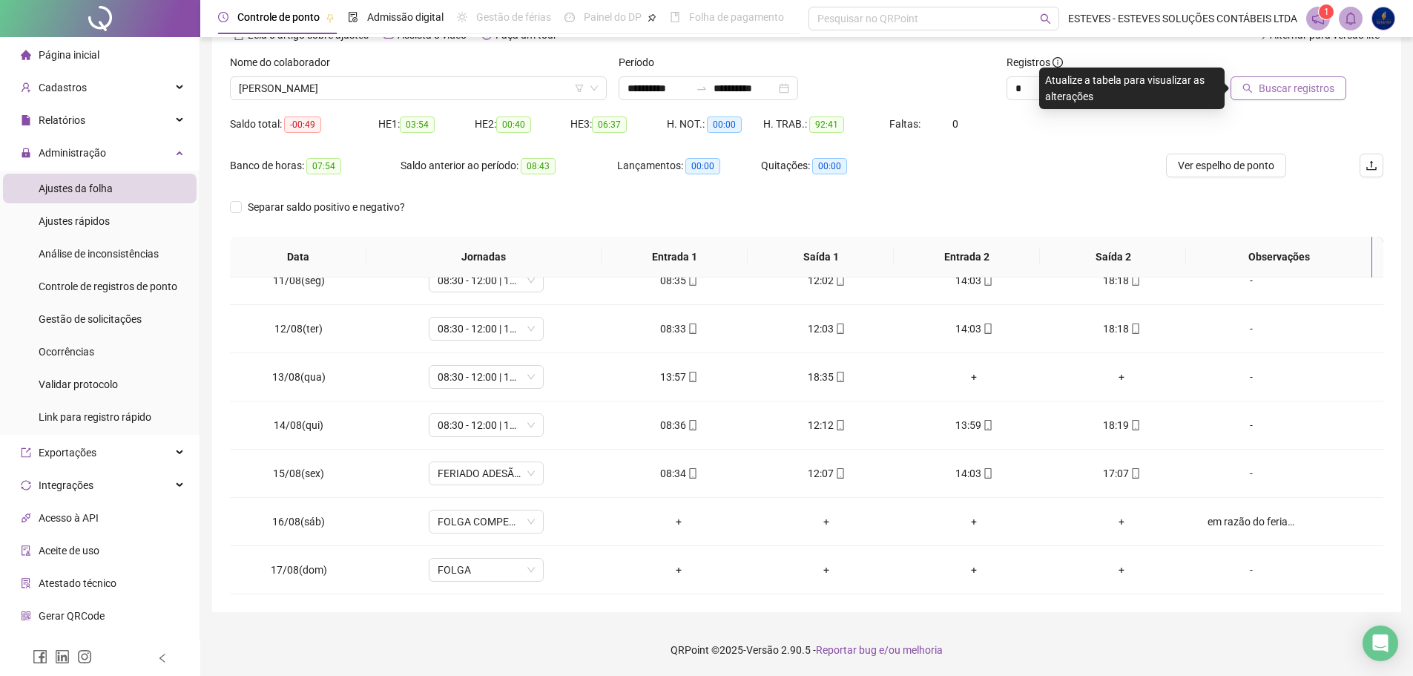
click at [1271, 92] on span "Buscar registros" at bounding box center [1297, 88] width 76 height 16
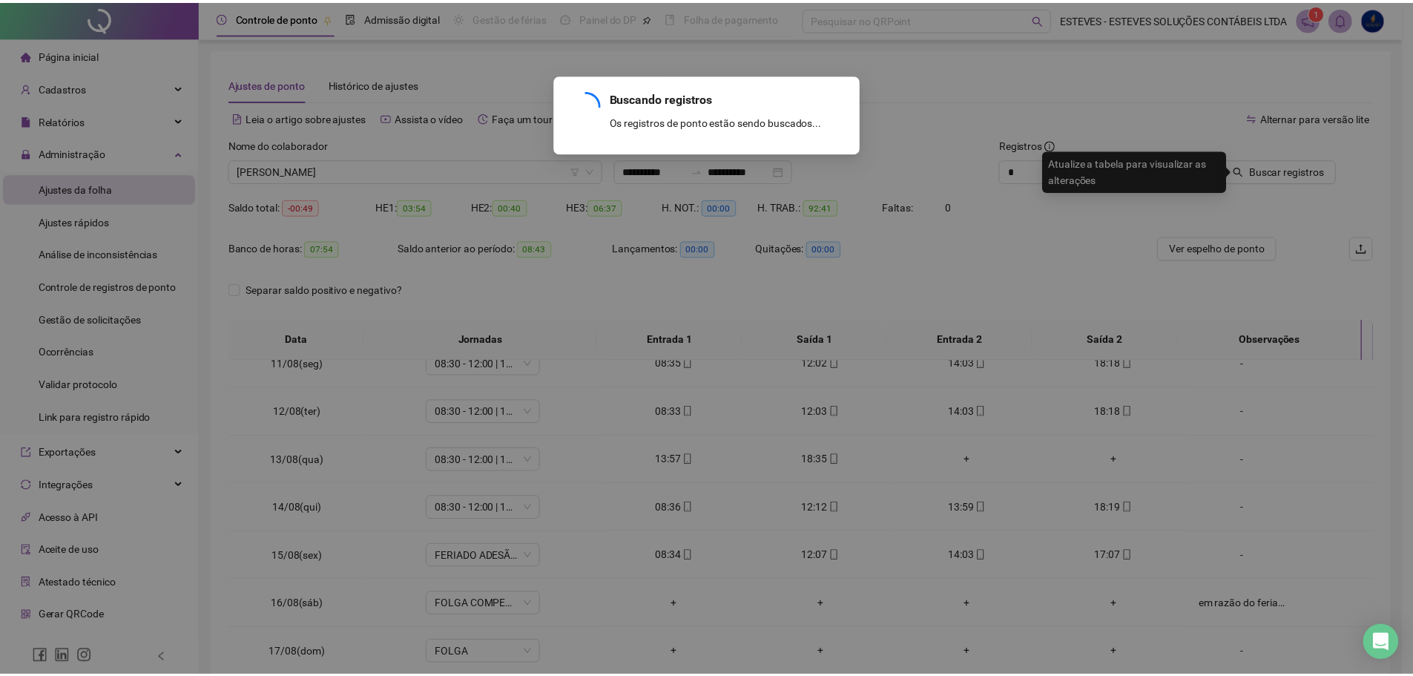
scroll to position [0, 0]
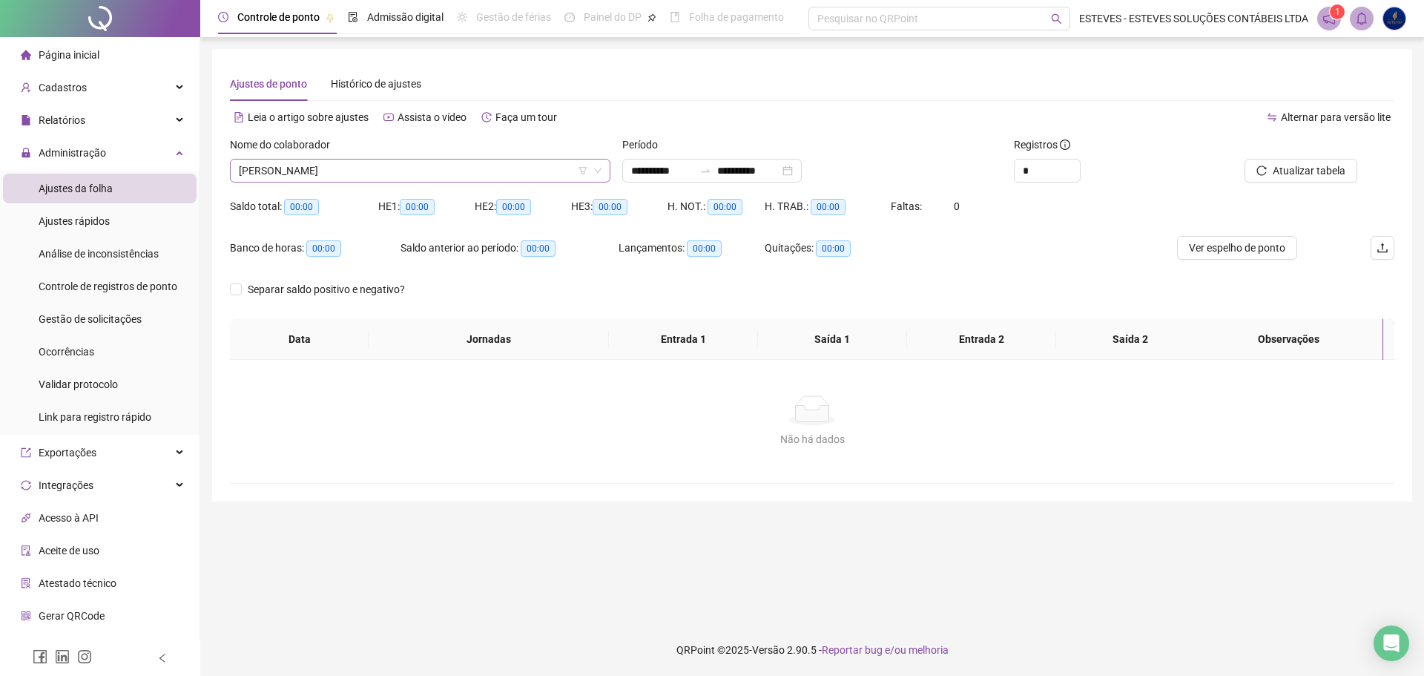
click at [466, 170] on span "[PERSON_NAME]" at bounding box center [420, 170] width 363 height 22
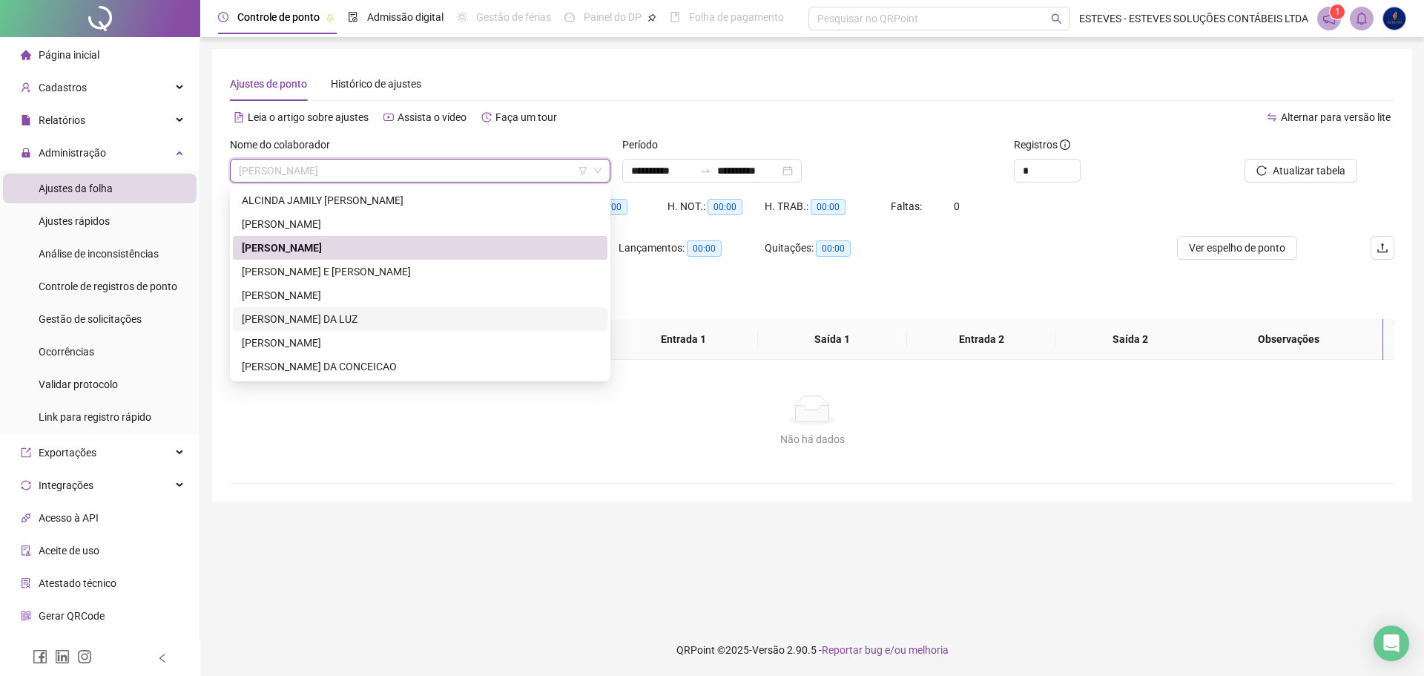
click at [425, 315] on div "[PERSON_NAME] DA LUZ" at bounding box center [420, 319] width 357 height 16
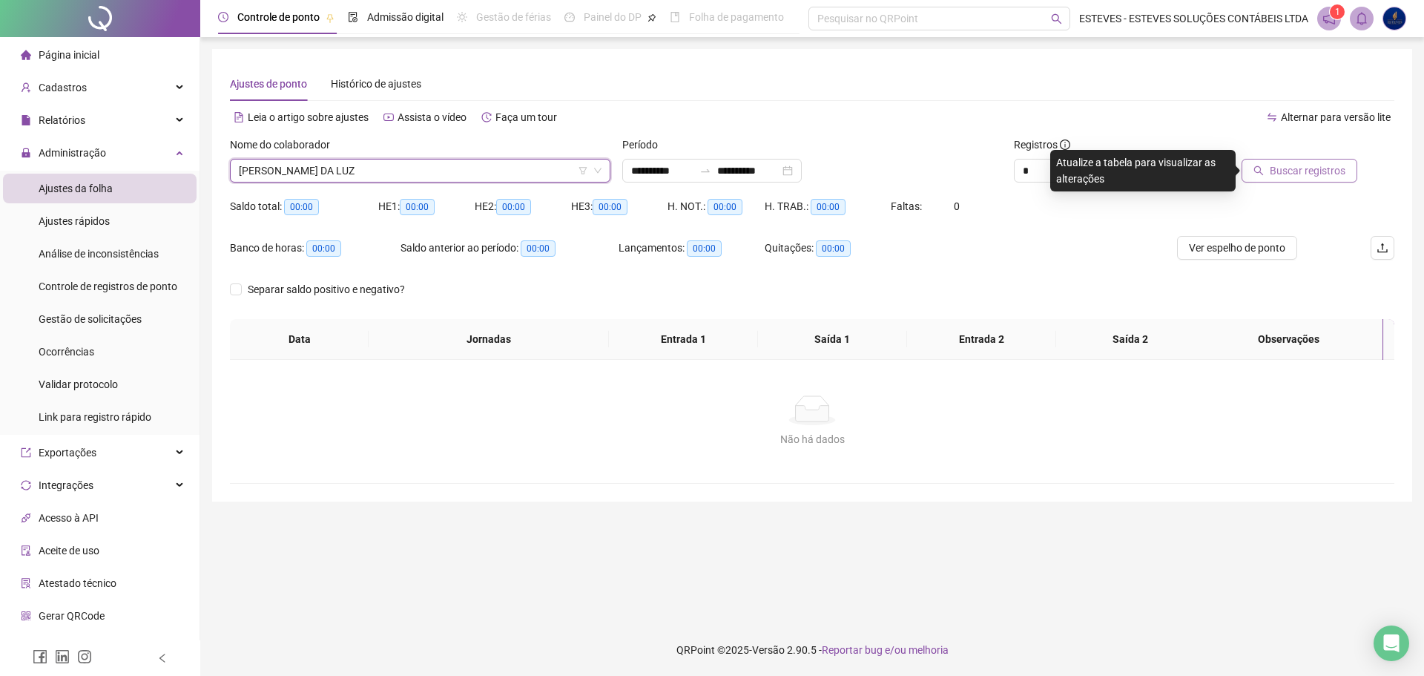
click at [1280, 171] on span "Buscar registros" at bounding box center [1308, 170] width 76 height 16
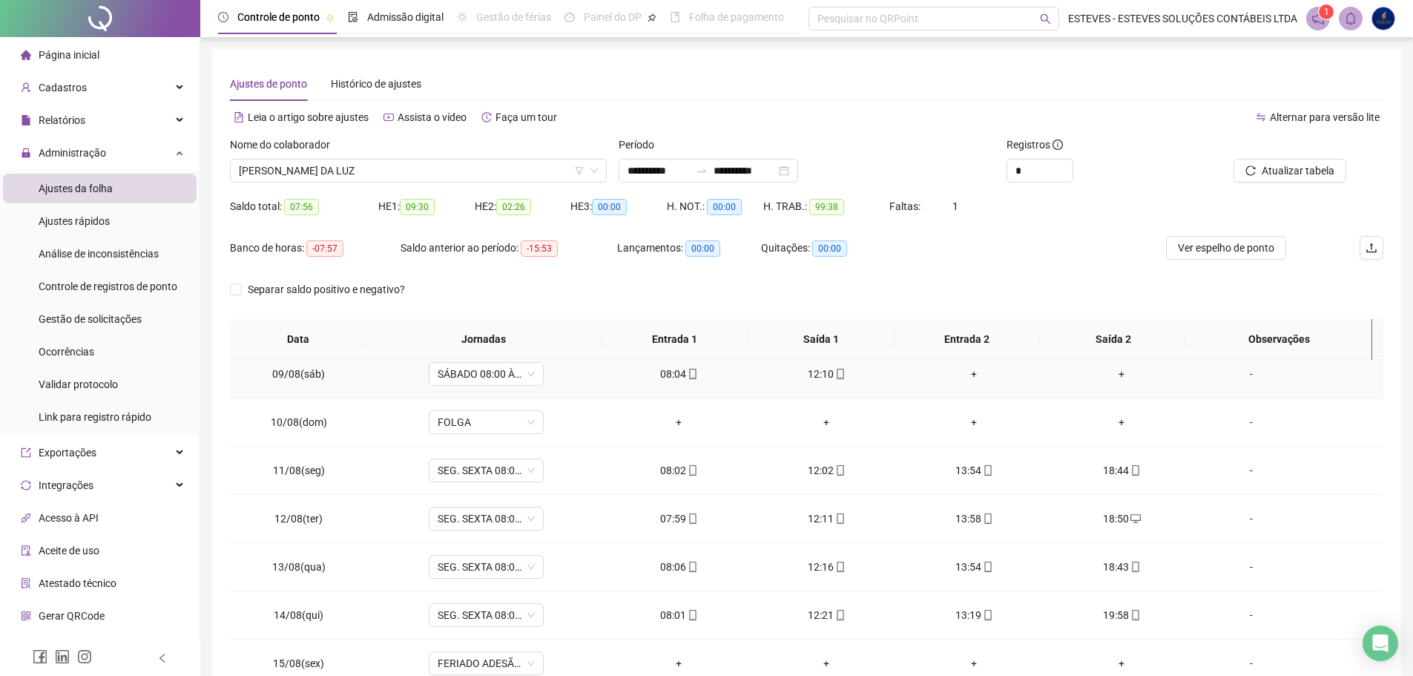
scroll to position [503, 0]
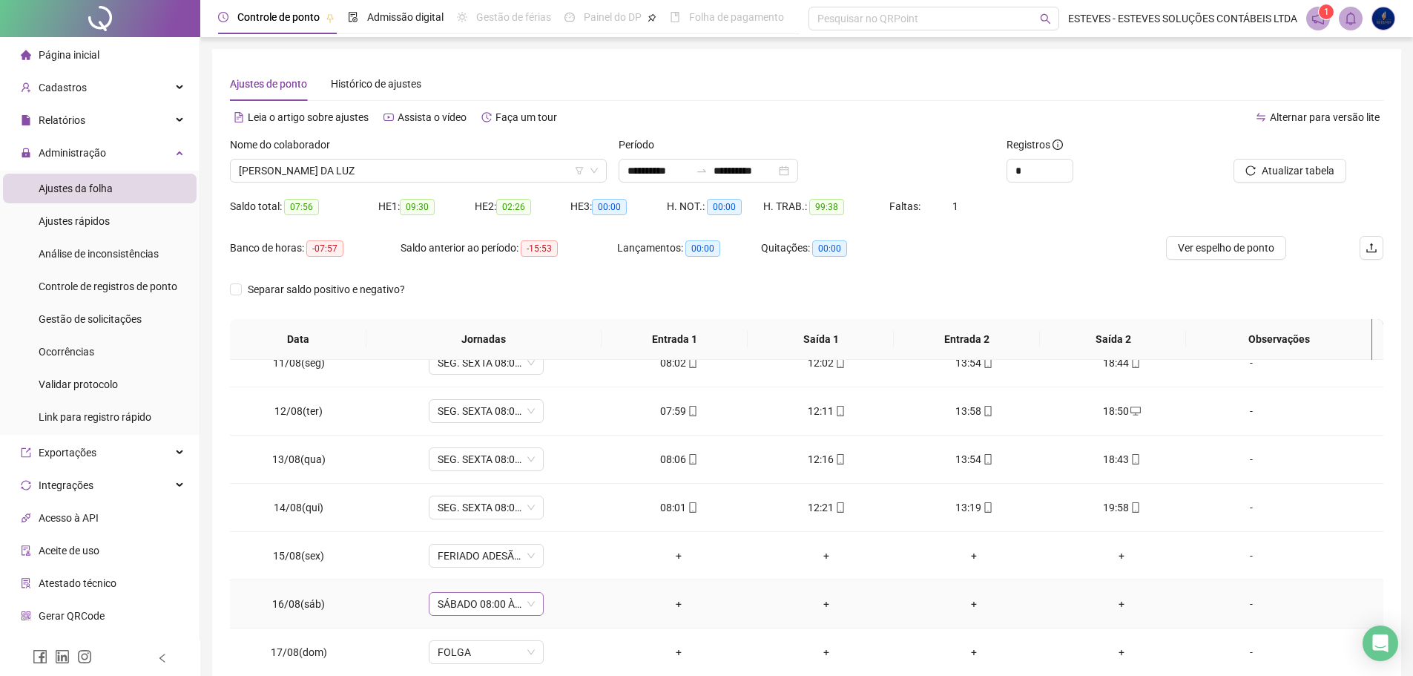
click at [488, 608] on span "SÁBADO 08:00 ÀS 12:00-JORN. PADRÃO" at bounding box center [486, 604] width 97 height 22
type input "*****"
click at [519, 572] on div "Folga compensatória" at bounding box center [496, 573] width 98 height 16
click at [554, 565] on span "Sim" at bounding box center [553, 565] width 17 height 16
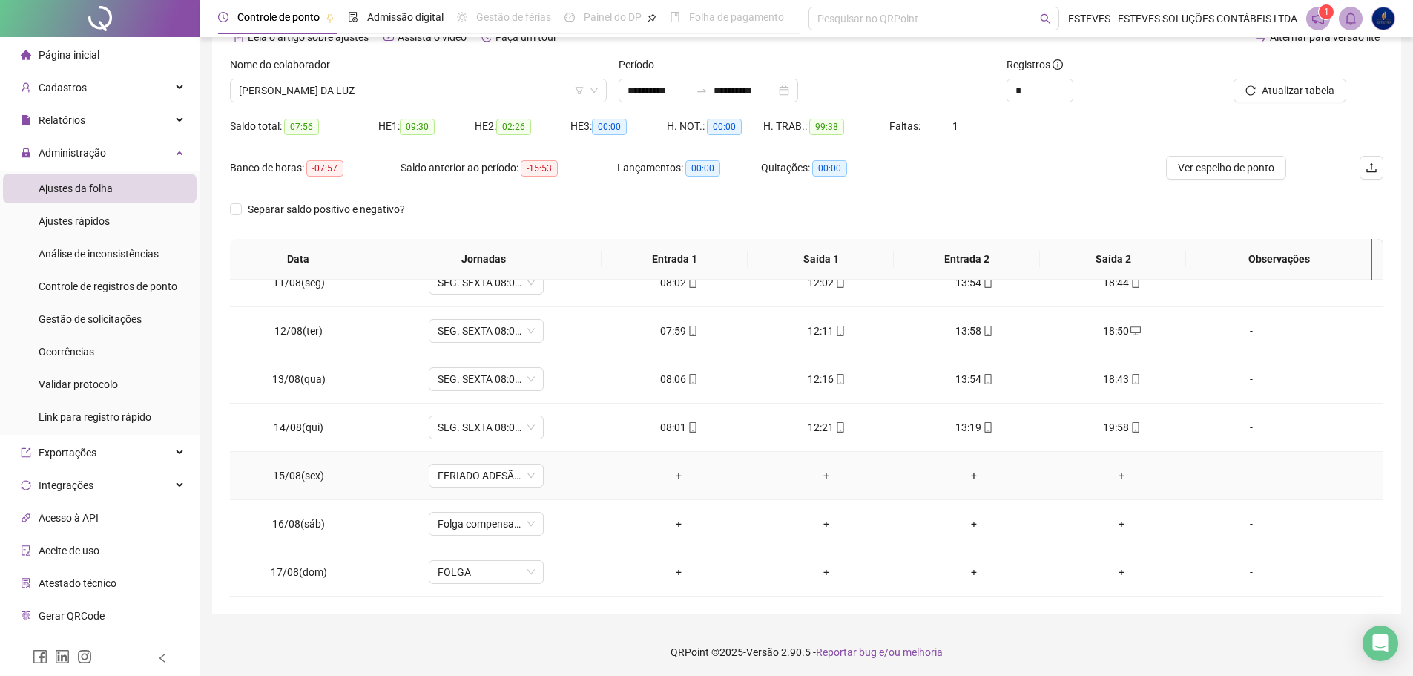
scroll to position [82, 0]
click at [1233, 162] on span "Ver espelho de ponto" at bounding box center [1226, 165] width 96 height 16
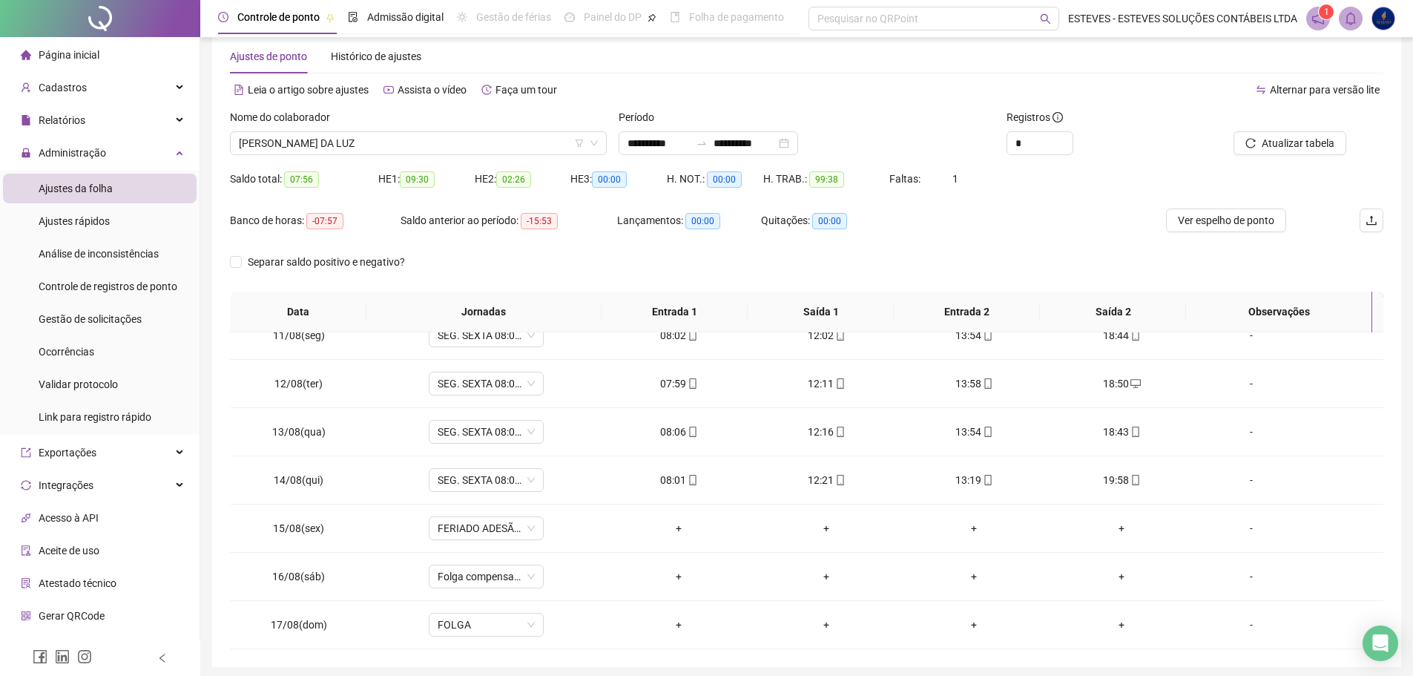
scroll to position [0, 0]
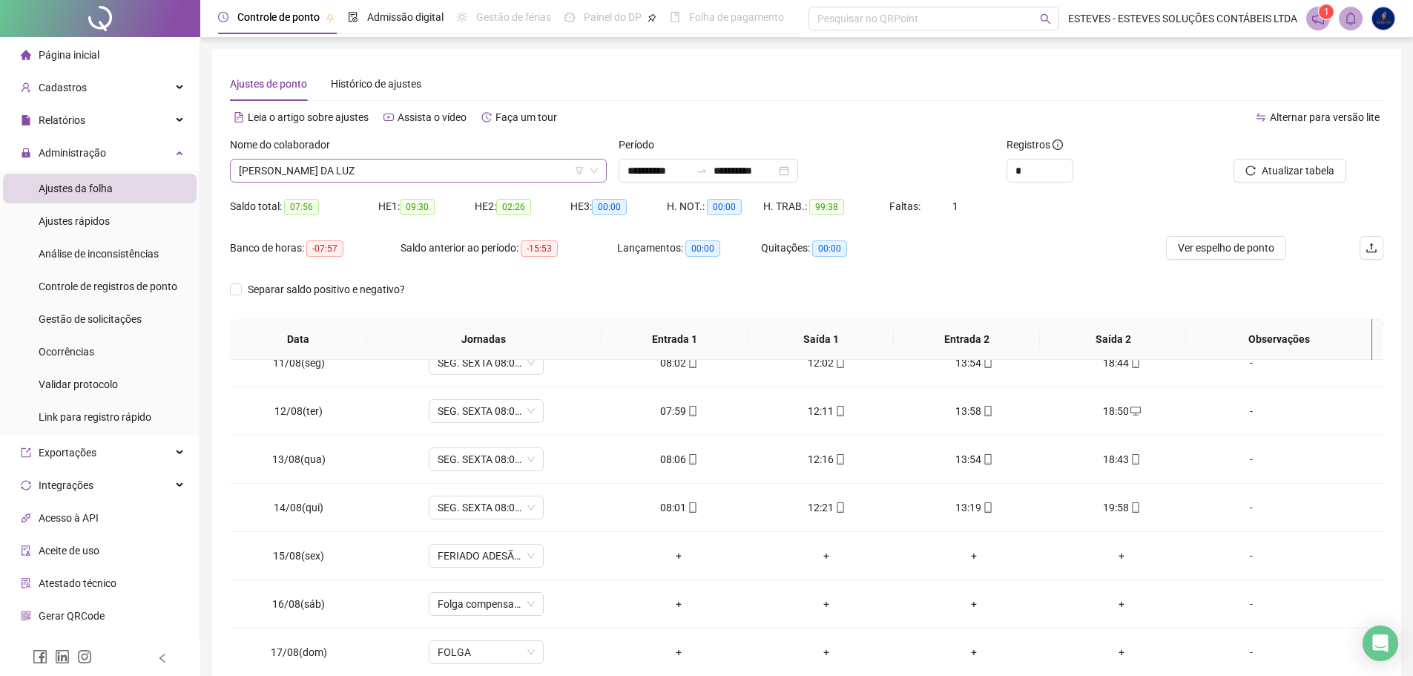
click at [493, 177] on span "[PERSON_NAME] DA LUZ" at bounding box center [418, 170] width 359 height 22
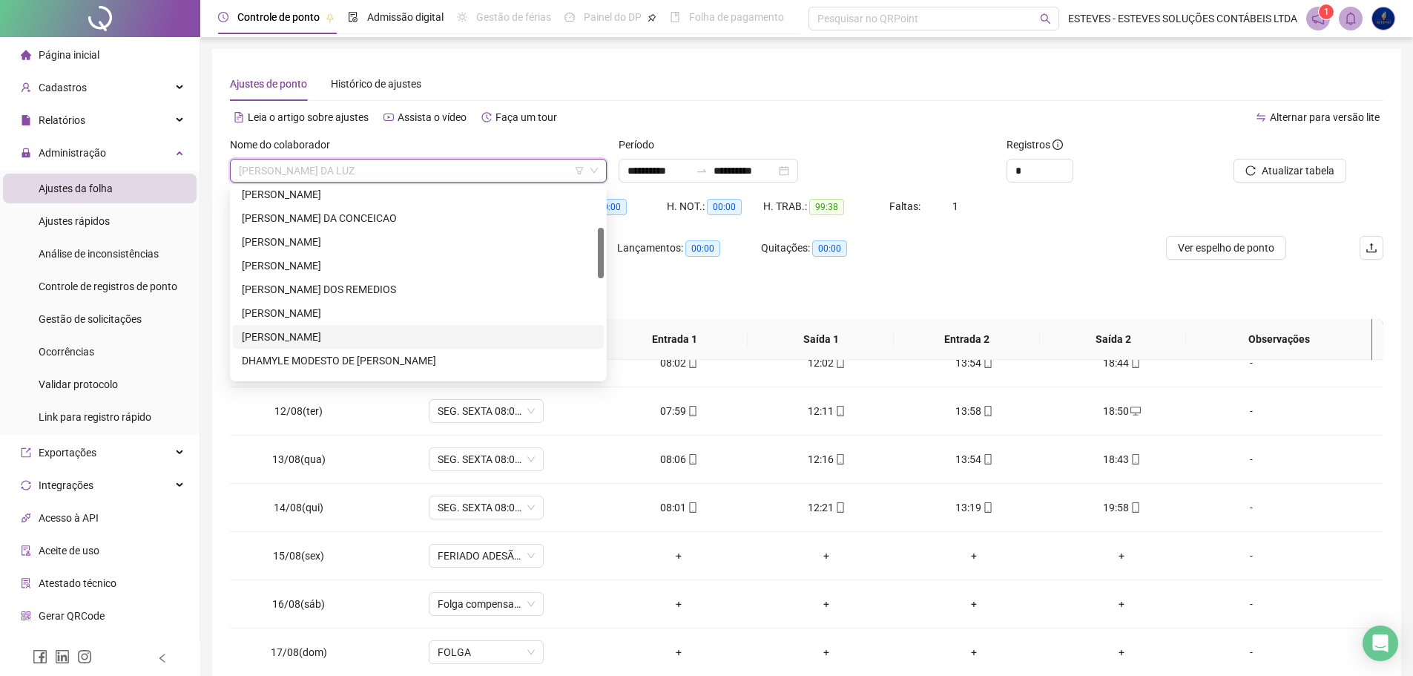
scroll to position [74, 0]
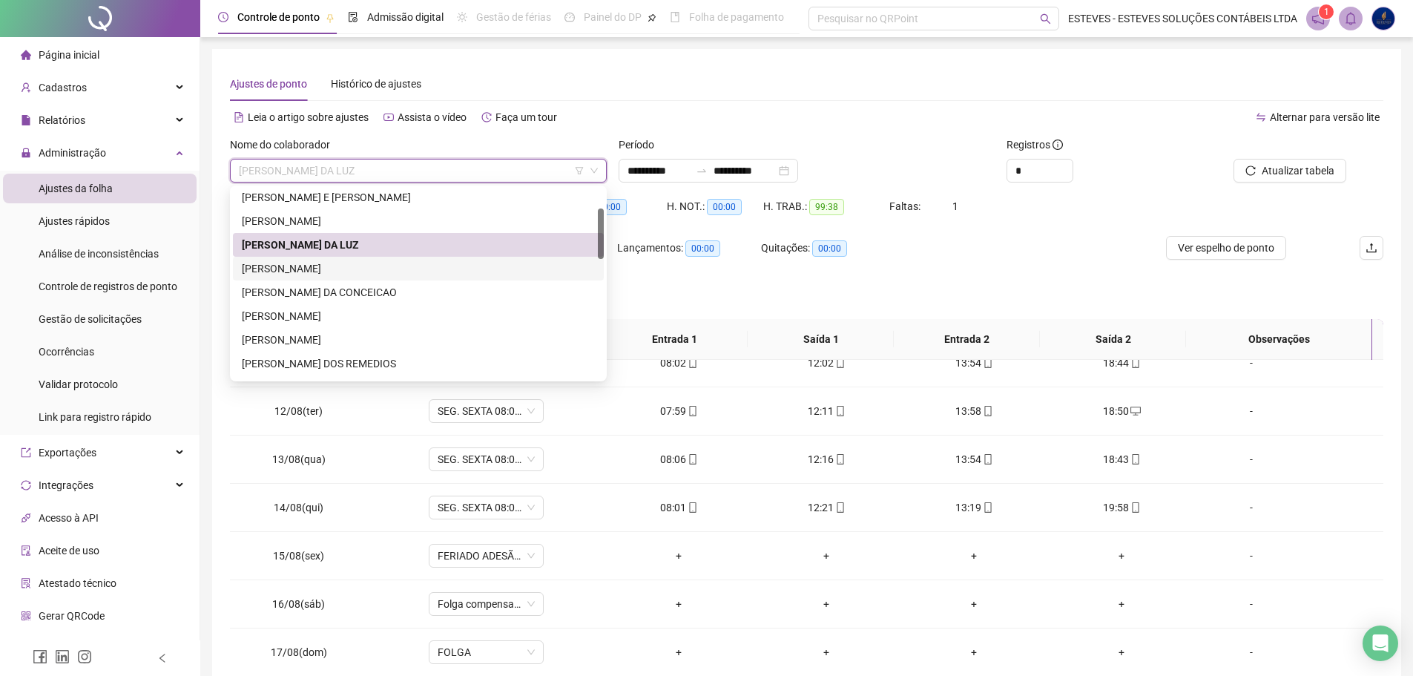
click at [458, 264] on div "[PERSON_NAME]" at bounding box center [418, 268] width 353 height 16
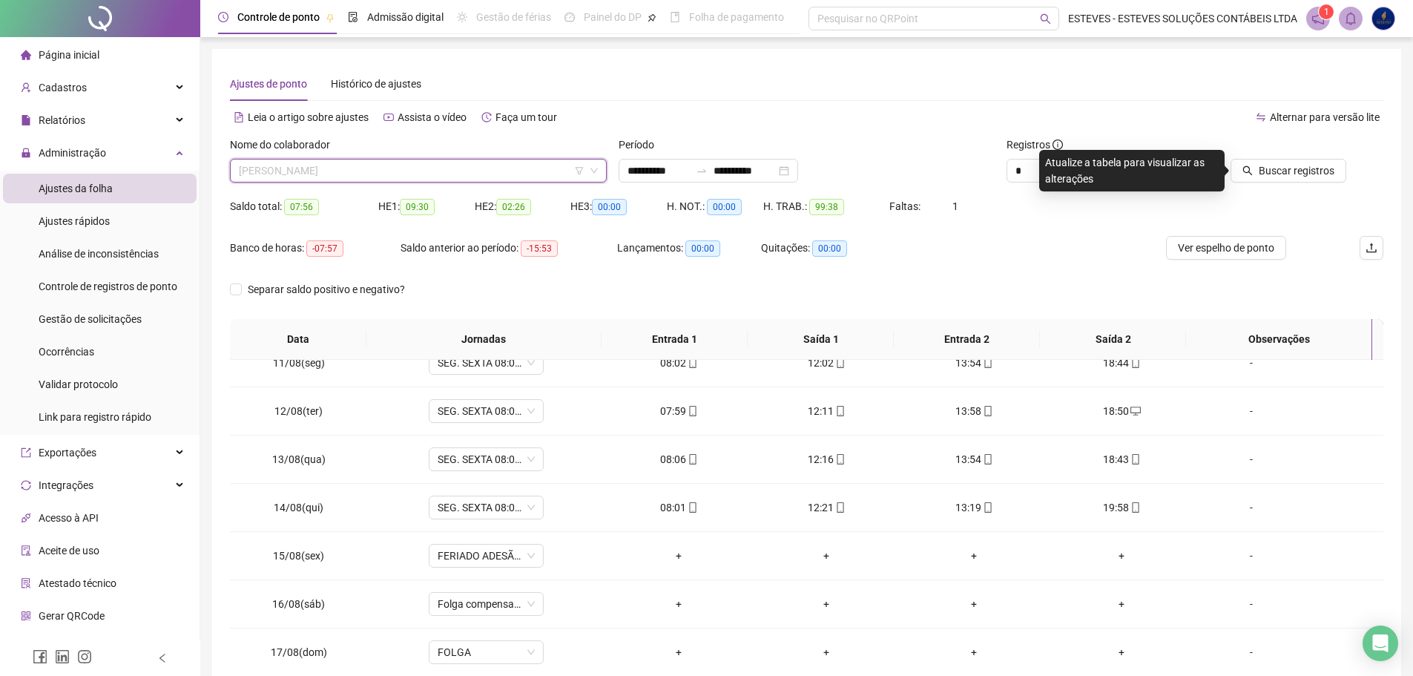
click at [583, 170] on div "[PERSON_NAME]" at bounding box center [418, 171] width 377 height 24
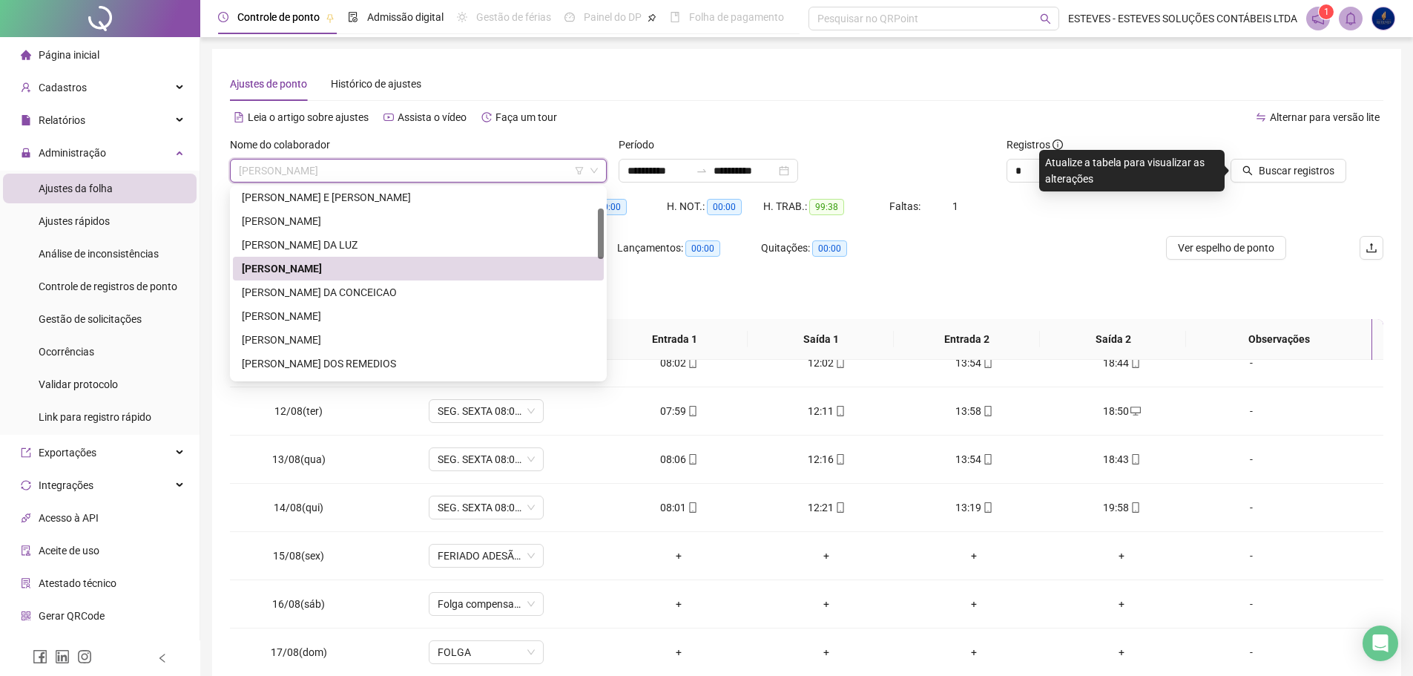
click at [578, 171] on icon "filter" at bounding box center [579, 170] width 8 height 7
click at [609, 120] on input "search" at bounding box center [579, 113] width 157 height 22
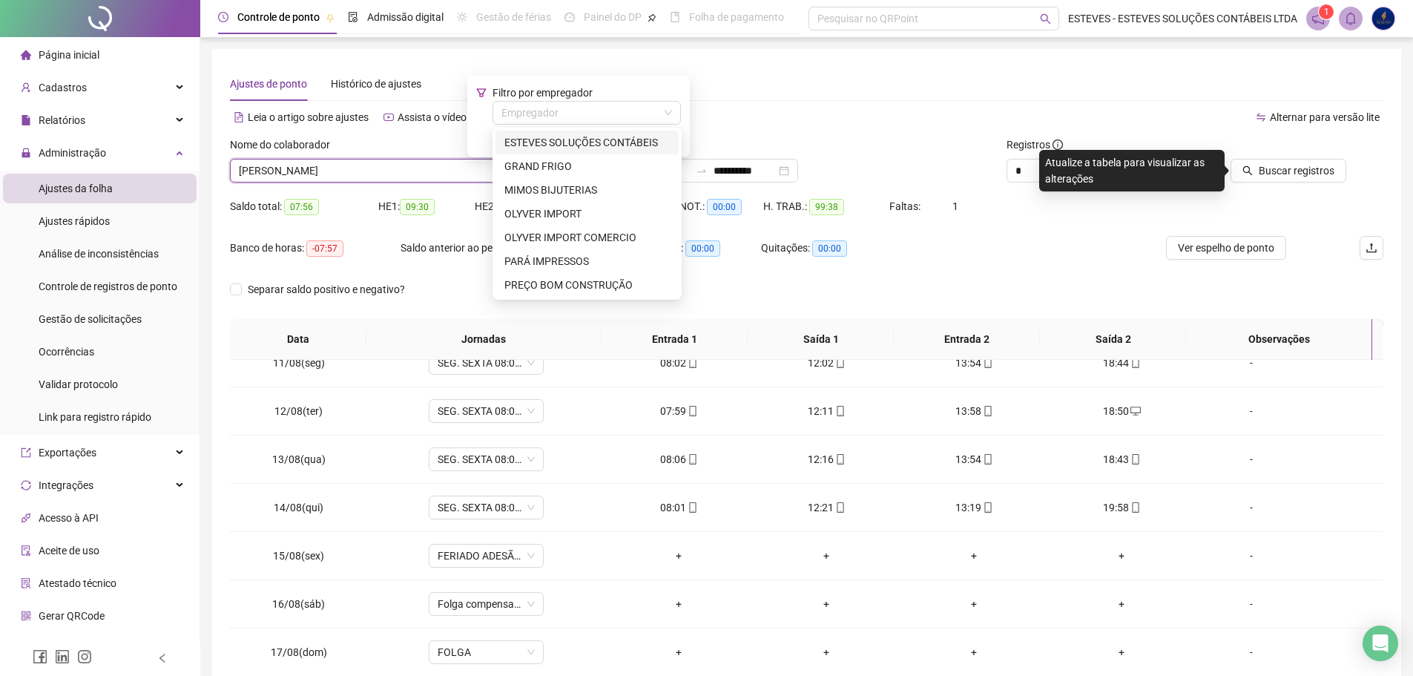
click at [607, 133] on div "ESTEVES SOLUÇÕES CONTÁBEIS" at bounding box center [587, 143] width 183 height 24
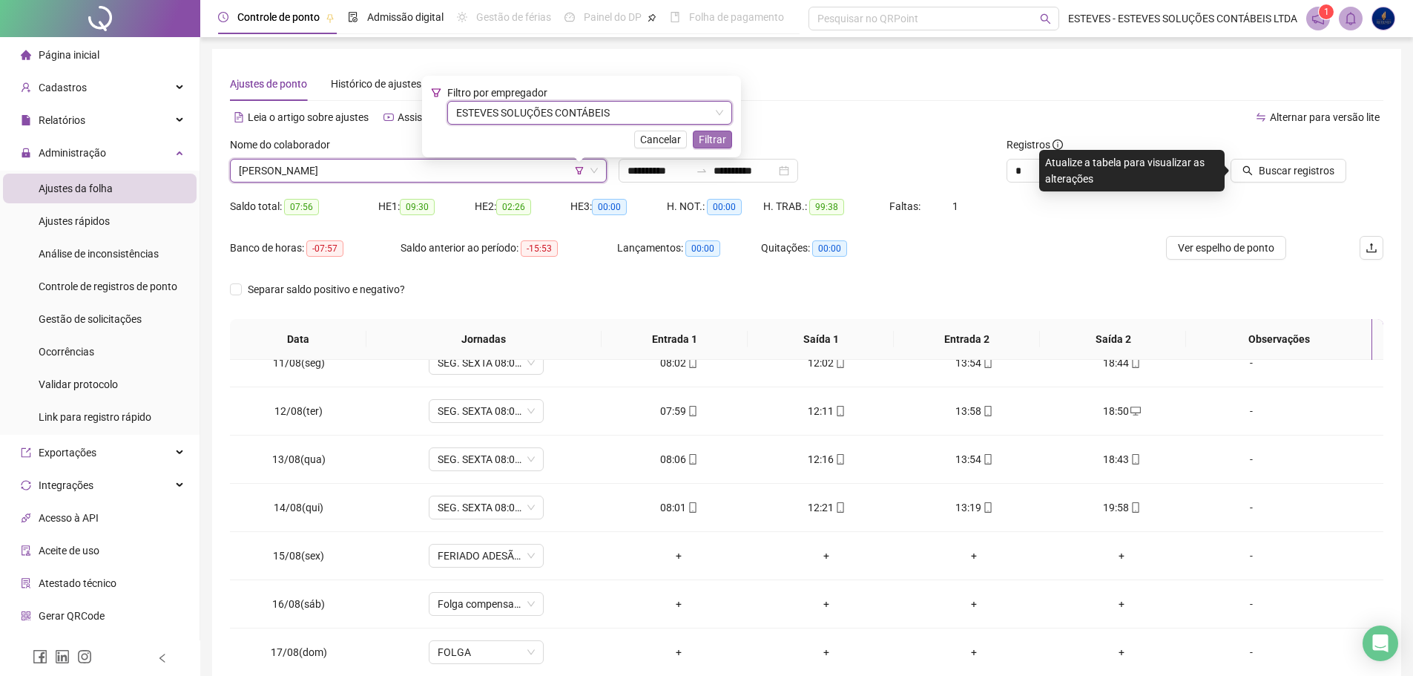
click at [694, 134] on button "Filtrar" at bounding box center [712, 140] width 39 height 18
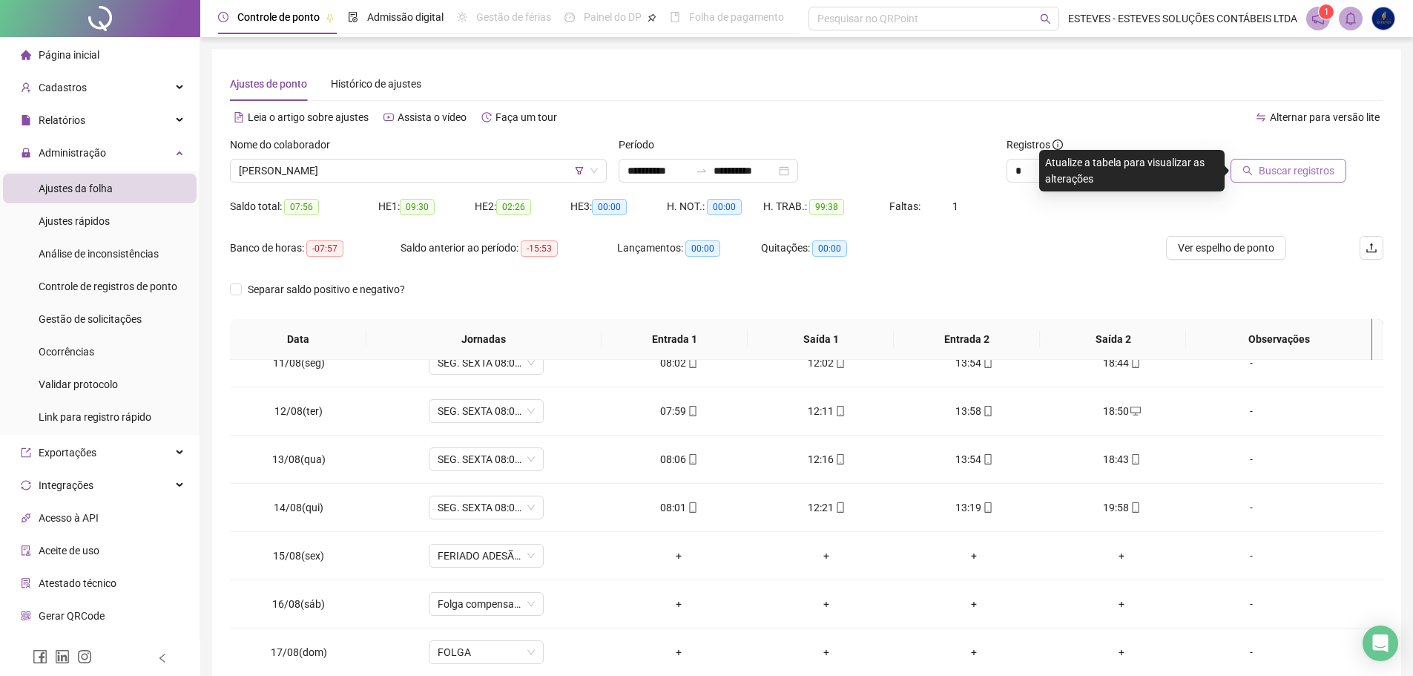
click at [1317, 165] on span "Buscar registros" at bounding box center [1297, 170] width 76 height 16
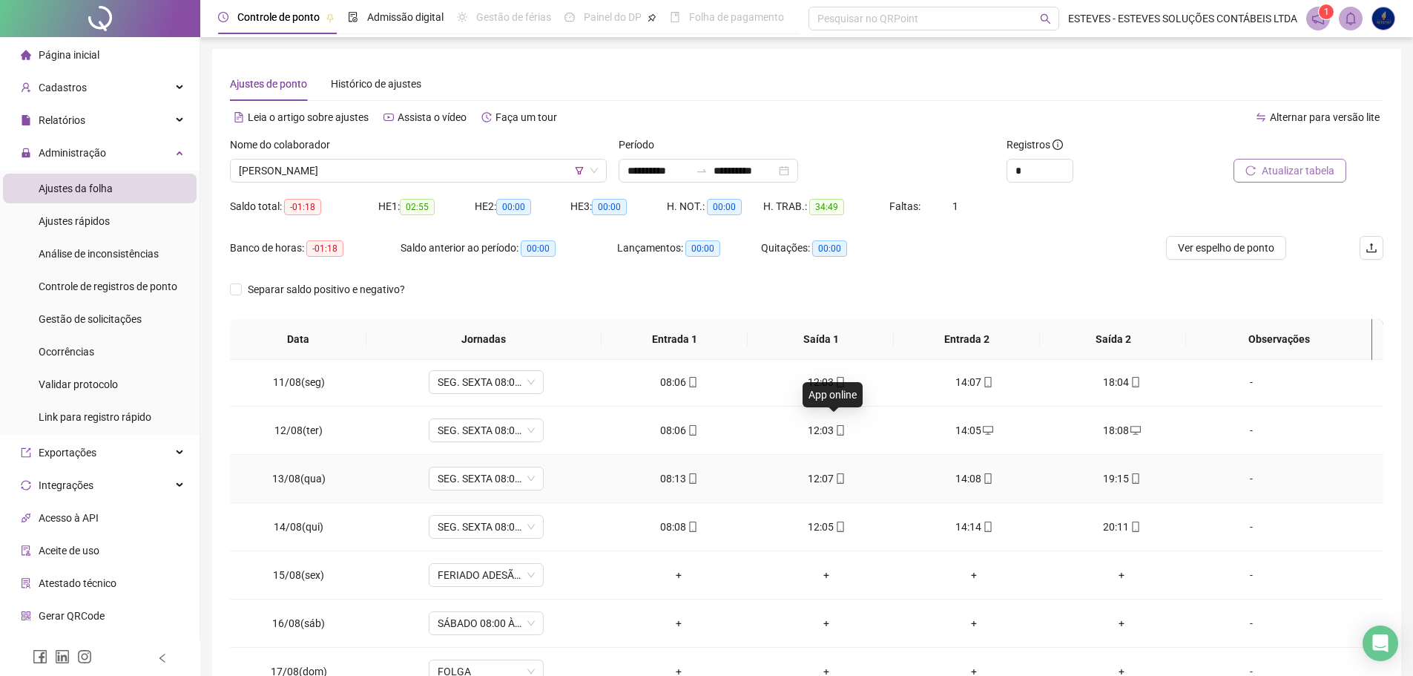
scroll to position [503, 0]
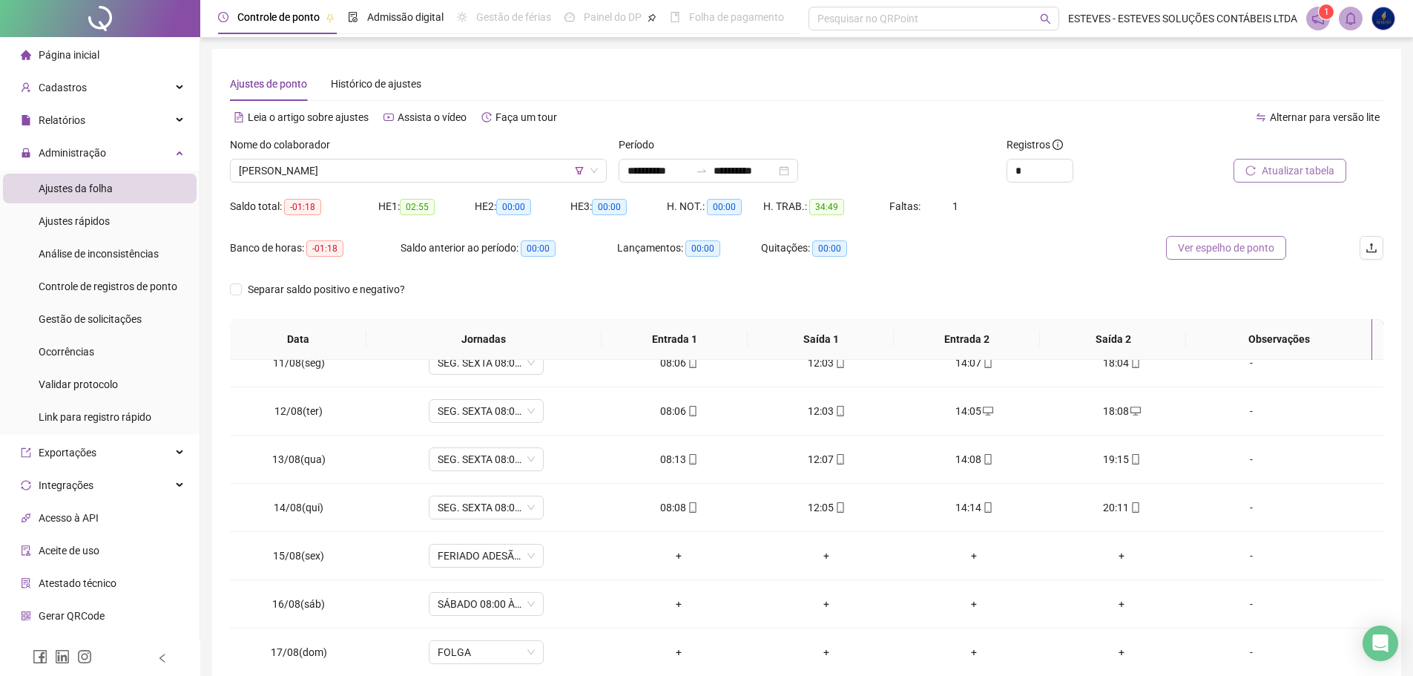
click at [1251, 251] on span "Ver espelho de ponto" at bounding box center [1226, 248] width 96 height 16
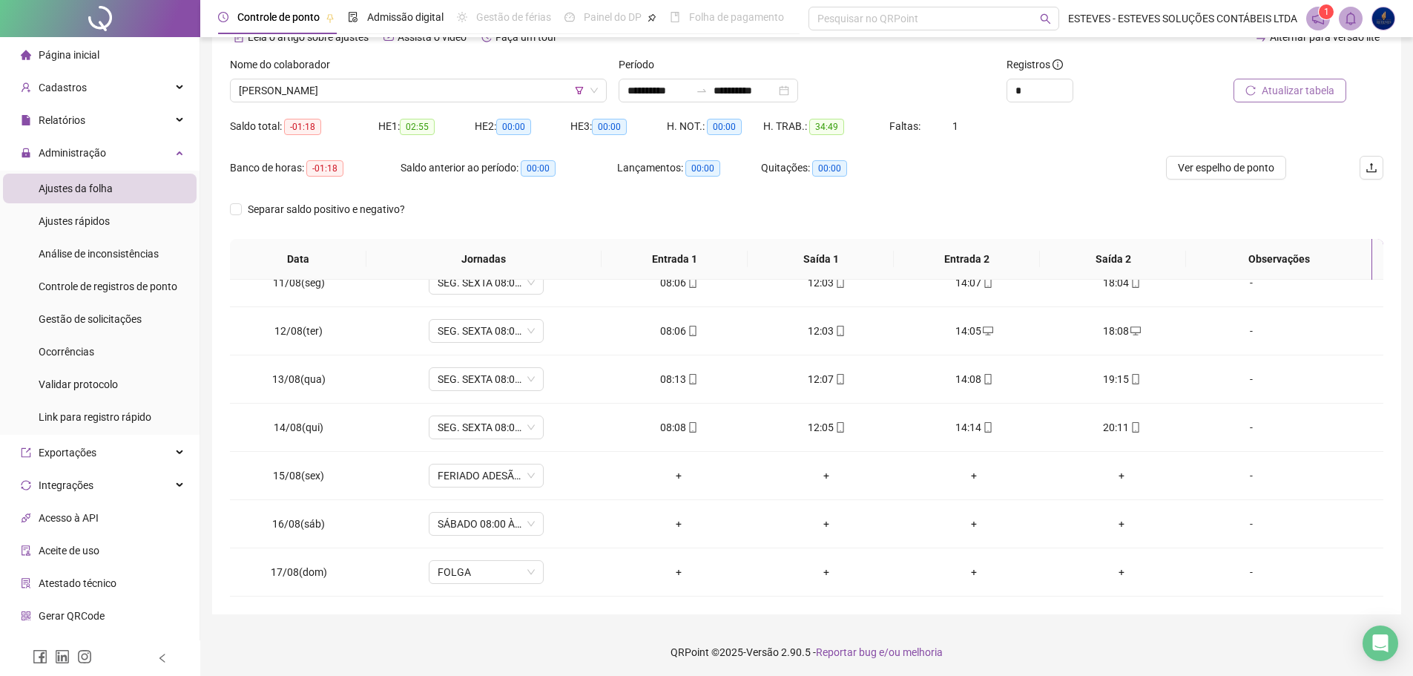
scroll to position [82, 0]
click at [510, 528] on span "SÁBADO 08:00 ÀS 12:00-JORN. PADRÃO" at bounding box center [486, 521] width 97 height 22
type input "*****"
click at [527, 487] on div "Folga compensatória" at bounding box center [496, 491] width 98 height 16
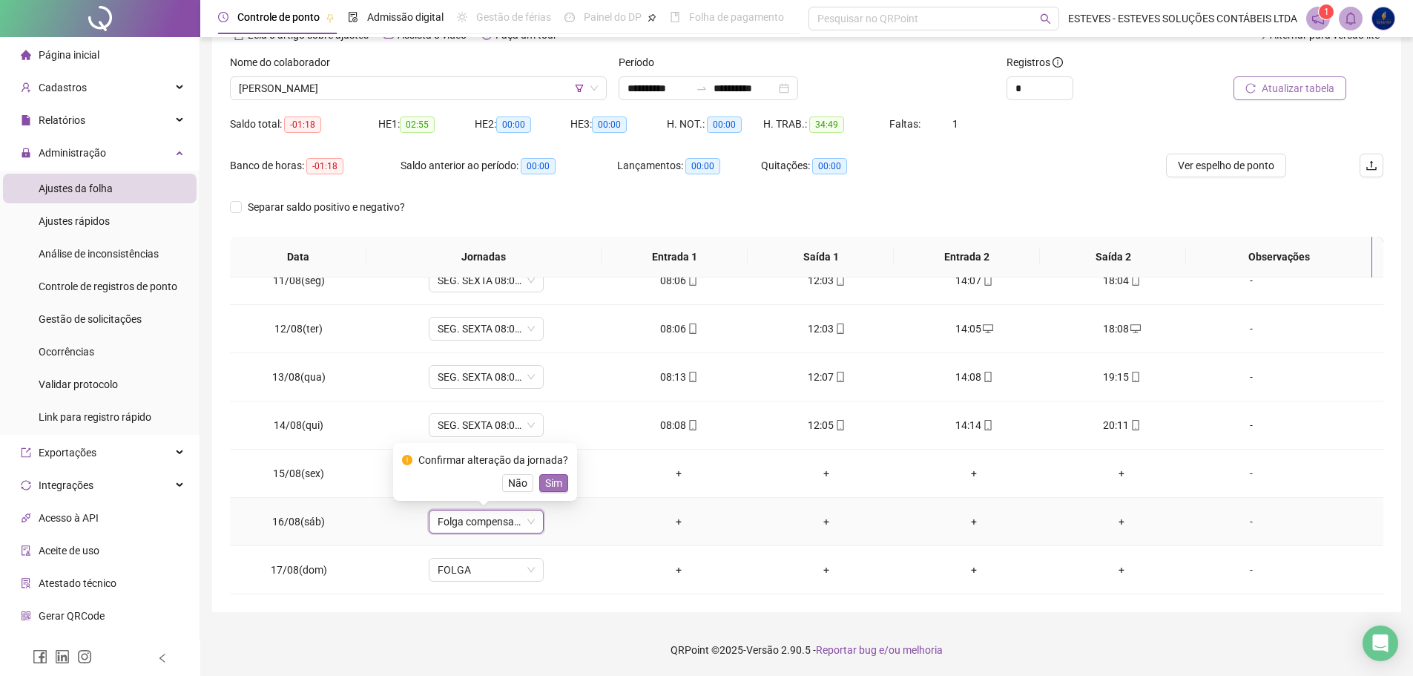
click at [545, 478] on span "Sim" at bounding box center [553, 483] width 17 height 16
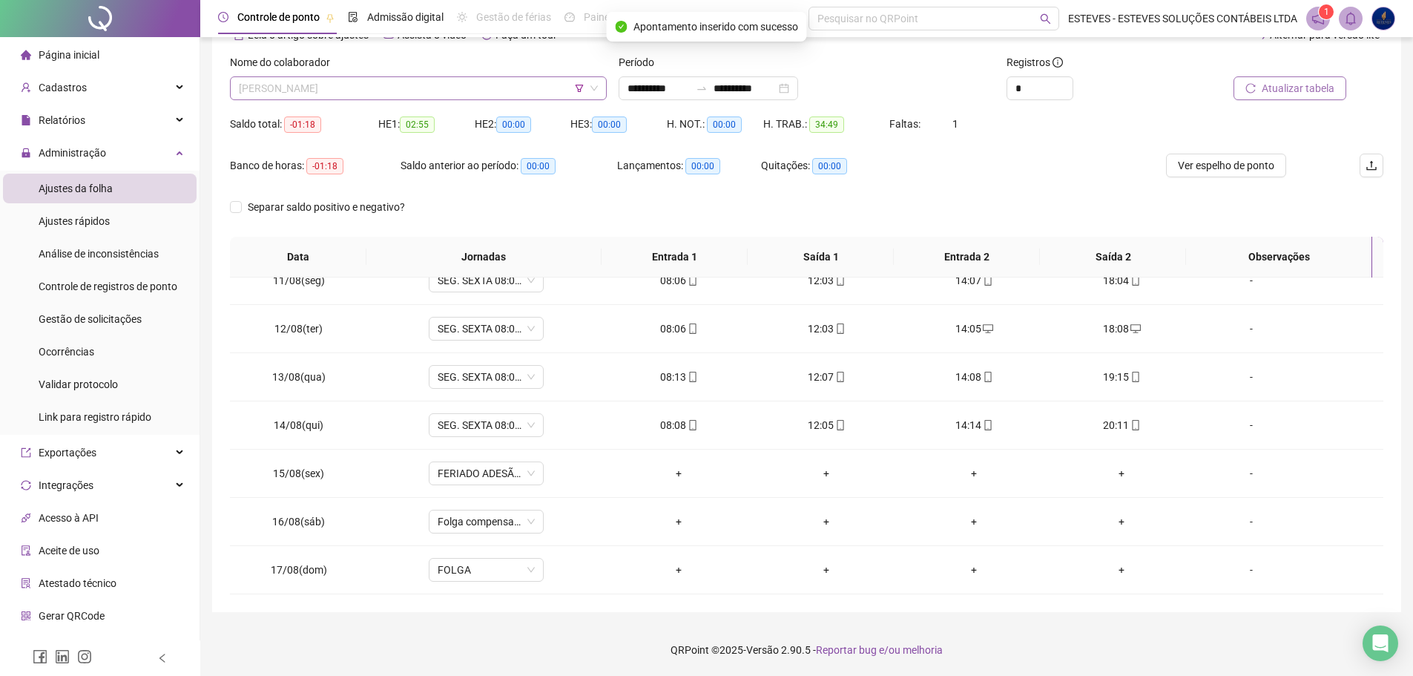
click at [452, 94] on span "[PERSON_NAME]" at bounding box center [418, 88] width 359 height 22
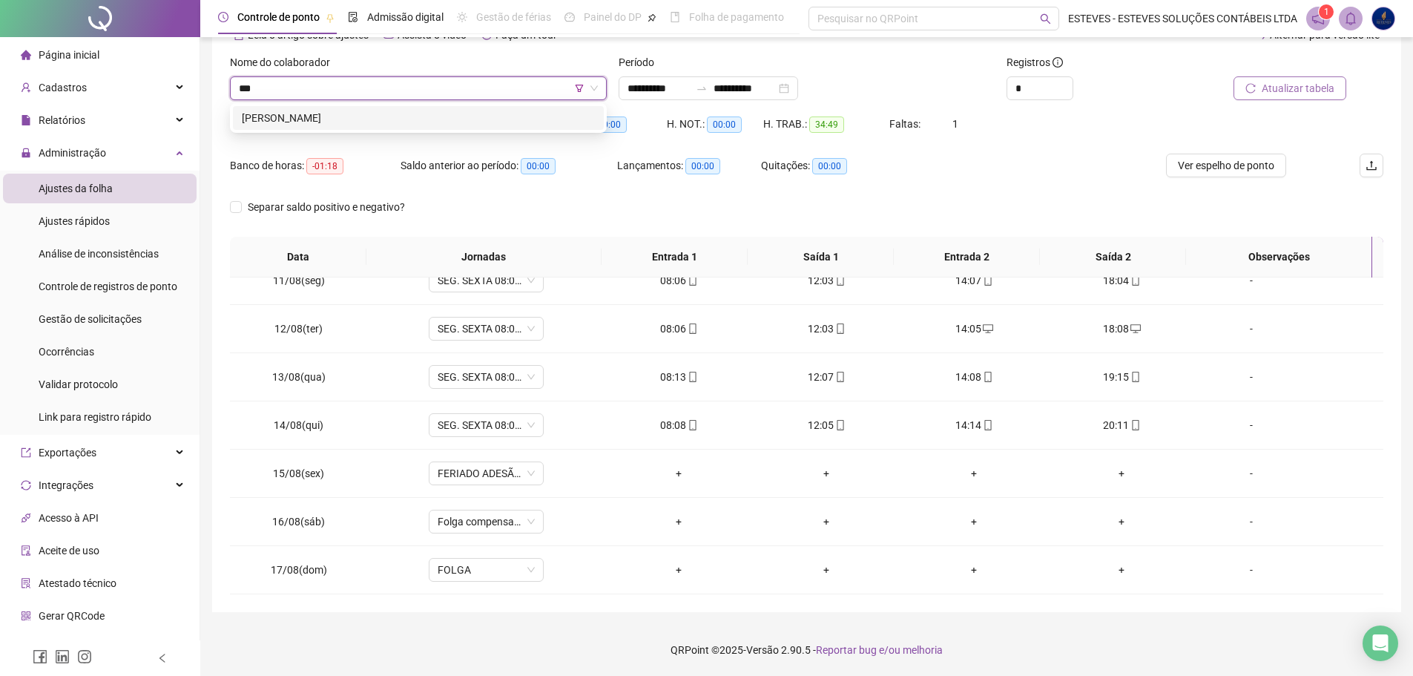
type input "****"
click at [458, 111] on div "[PERSON_NAME]" at bounding box center [418, 118] width 353 height 16
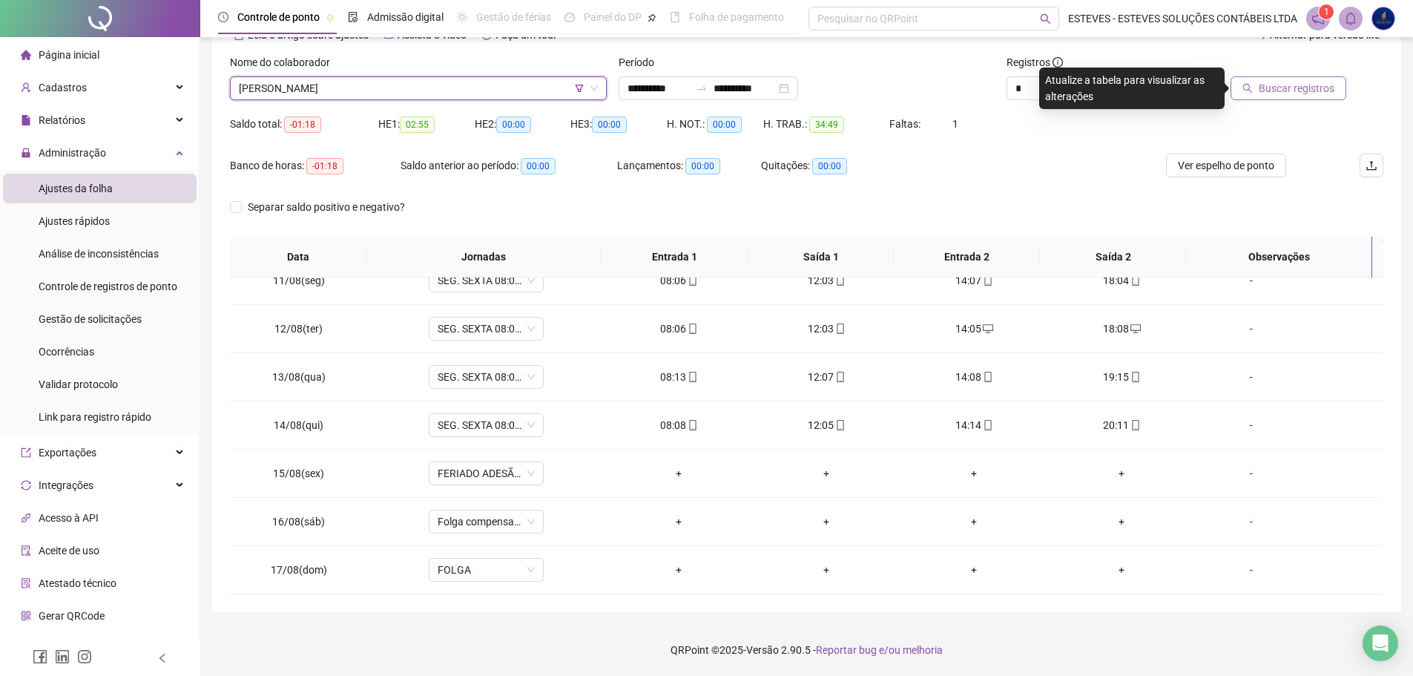
click at [1286, 91] on span "Buscar registros" at bounding box center [1297, 88] width 76 height 16
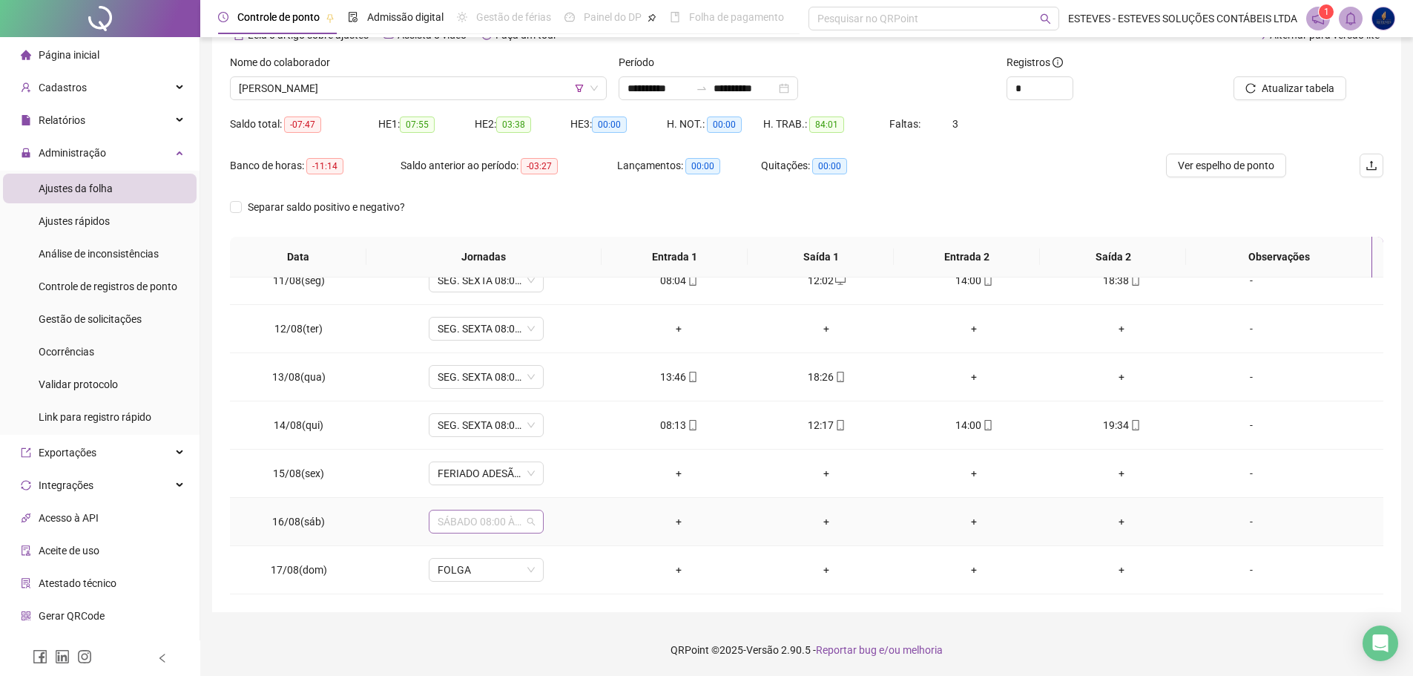
click at [484, 519] on span "SÁBADO 08:00 ÀS 12:00-JORN. PADRÃO" at bounding box center [486, 521] width 97 height 22
type input "*****"
click at [490, 487] on div "Folga compensatória" at bounding box center [496, 491] width 98 height 16
click at [547, 481] on span "Sim" at bounding box center [553, 483] width 17 height 16
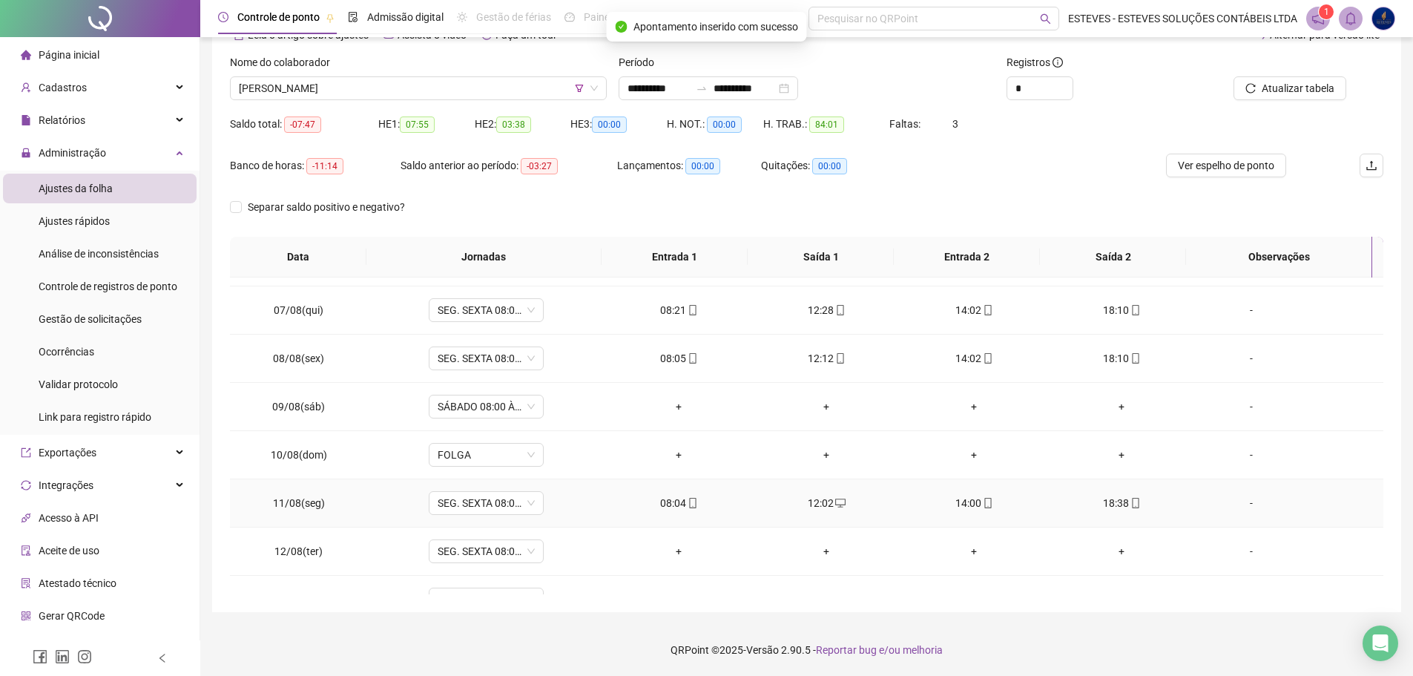
scroll to position [503, 0]
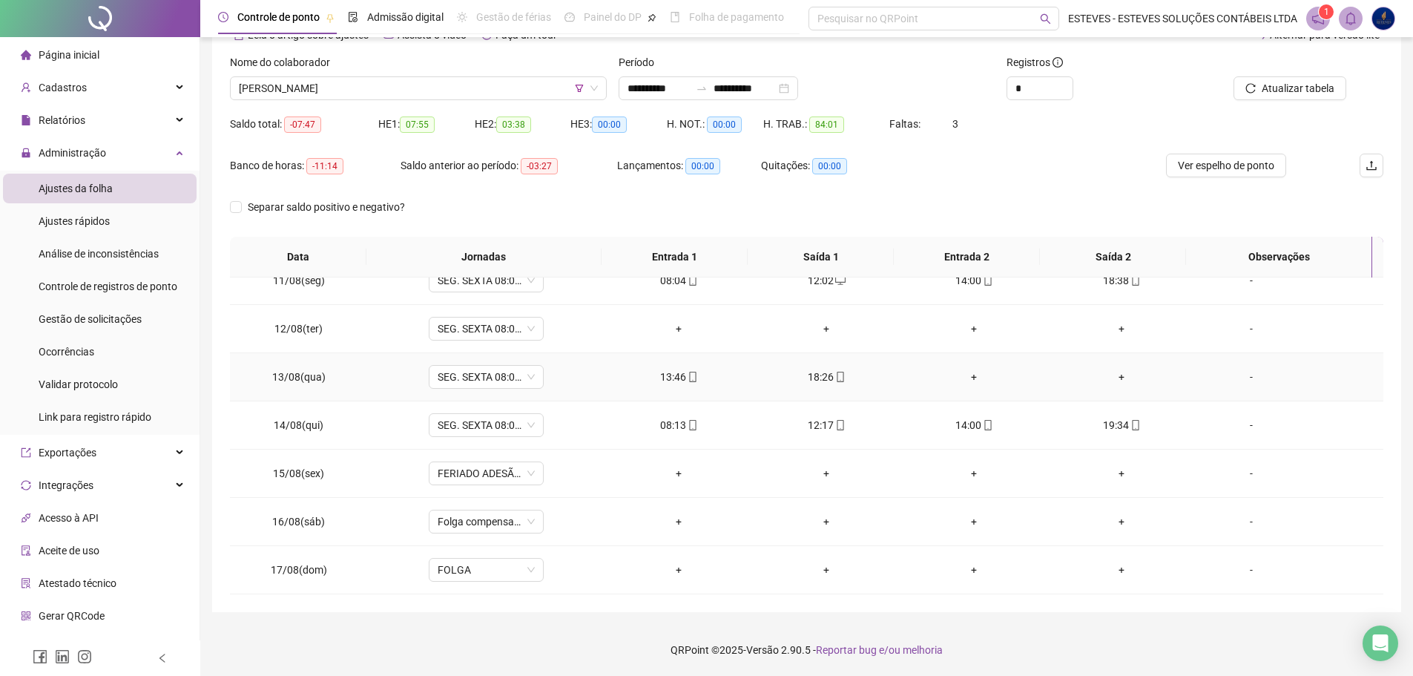
click at [1240, 379] on div "-" at bounding box center [1252, 377] width 88 height 16
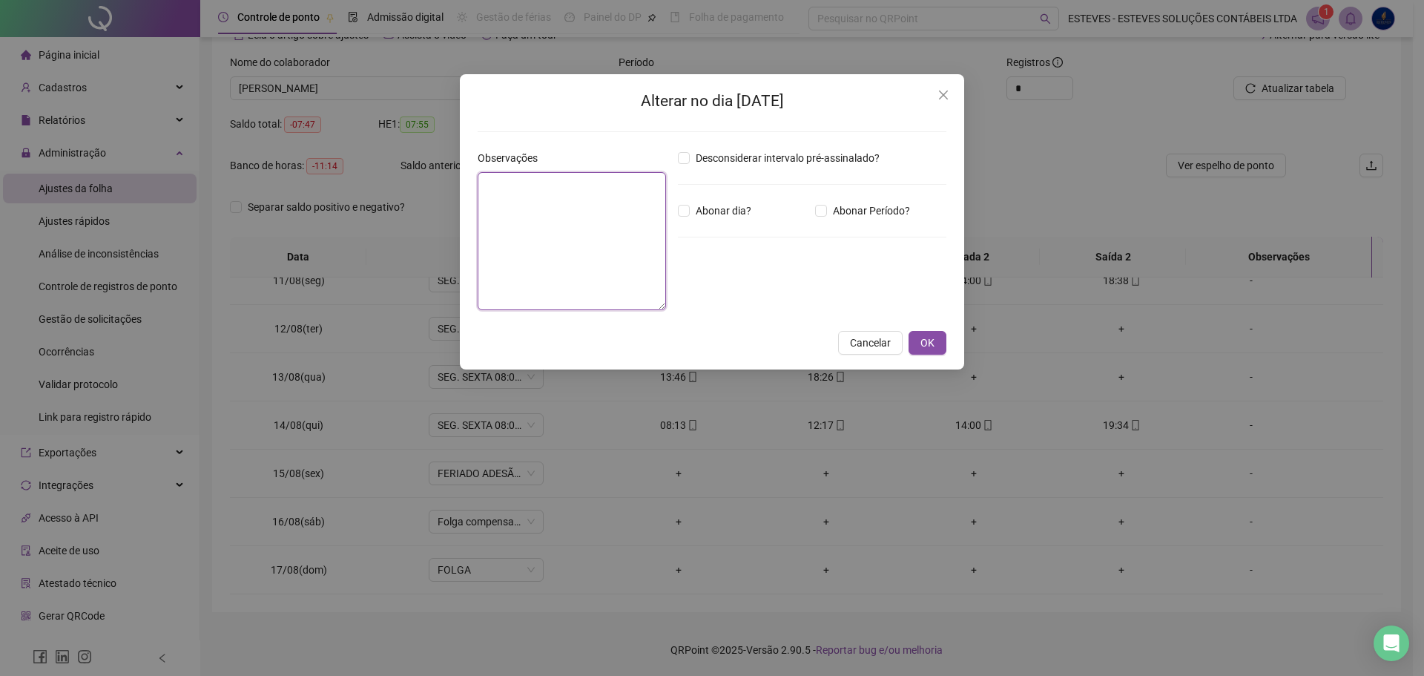
click at [620, 205] on textarea at bounding box center [572, 241] width 188 height 138
type textarea "**********"
click at [927, 341] on span "OK" at bounding box center [928, 343] width 14 height 16
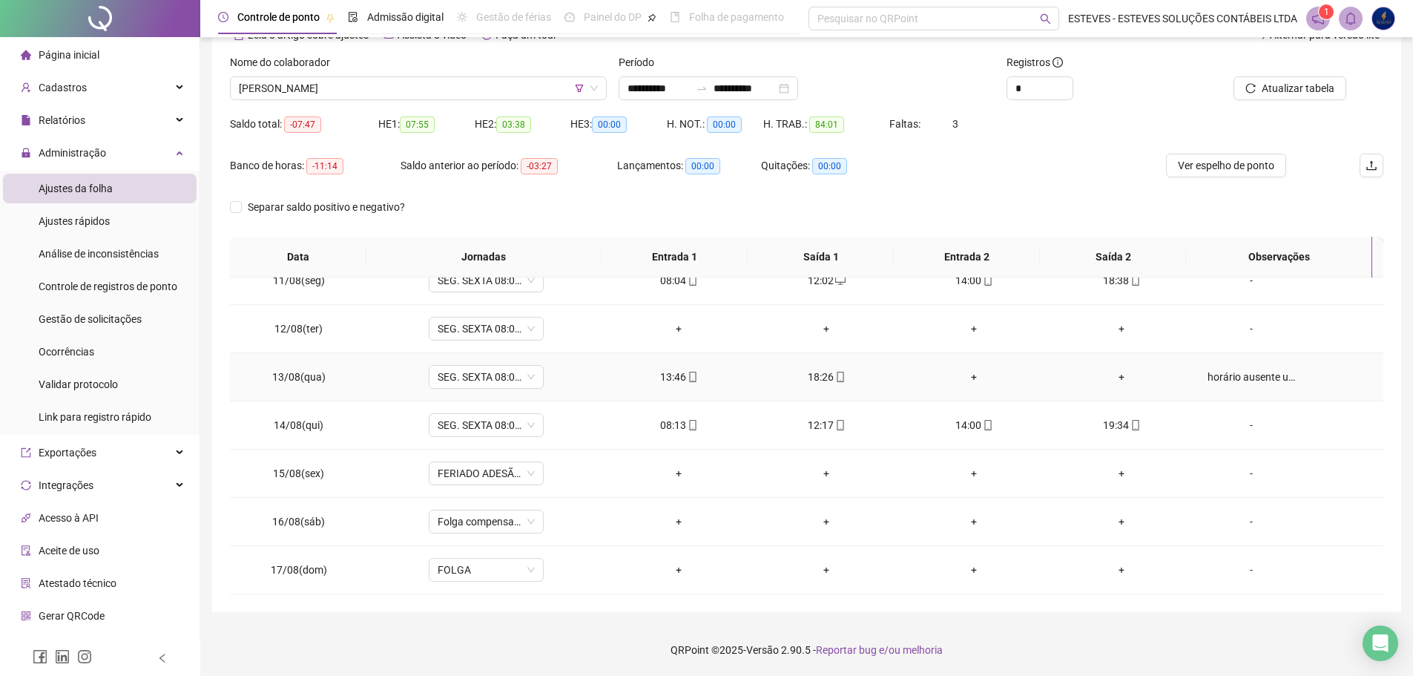
click at [1234, 380] on div "horário ausente usado como compensação do banco de horas" at bounding box center [1252, 377] width 88 height 16
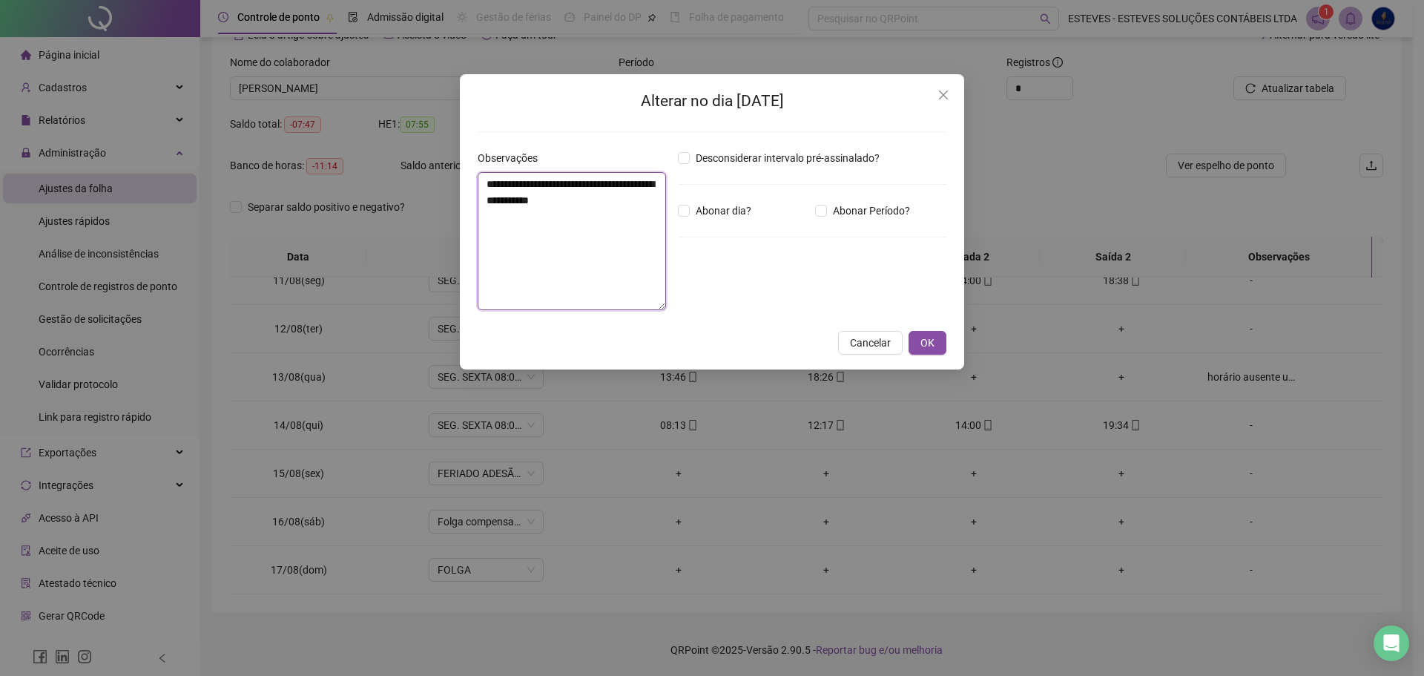
click at [545, 179] on textarea "**********" at bounding box center [572, 241] width 188 height 138
click at [639, 208] on textarea "**********" at bounding box center [572, 241] width 188 height 138
type textarea "**********"
click at [935, 333] on button "OK" at bounding box center [928, 343] width 38 height 24
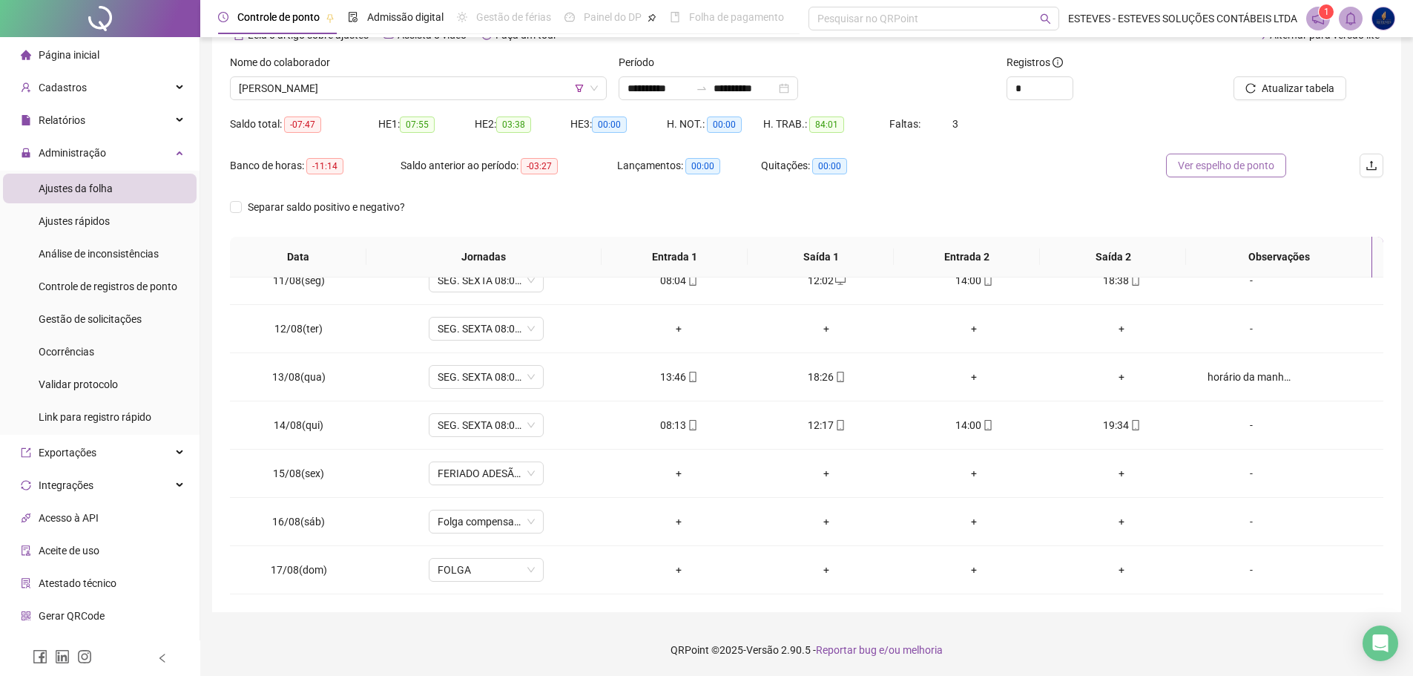
click at [1228, 156] on button "Ver espelho de ponto" at bounding box center [1226, 166] width 120 height 24
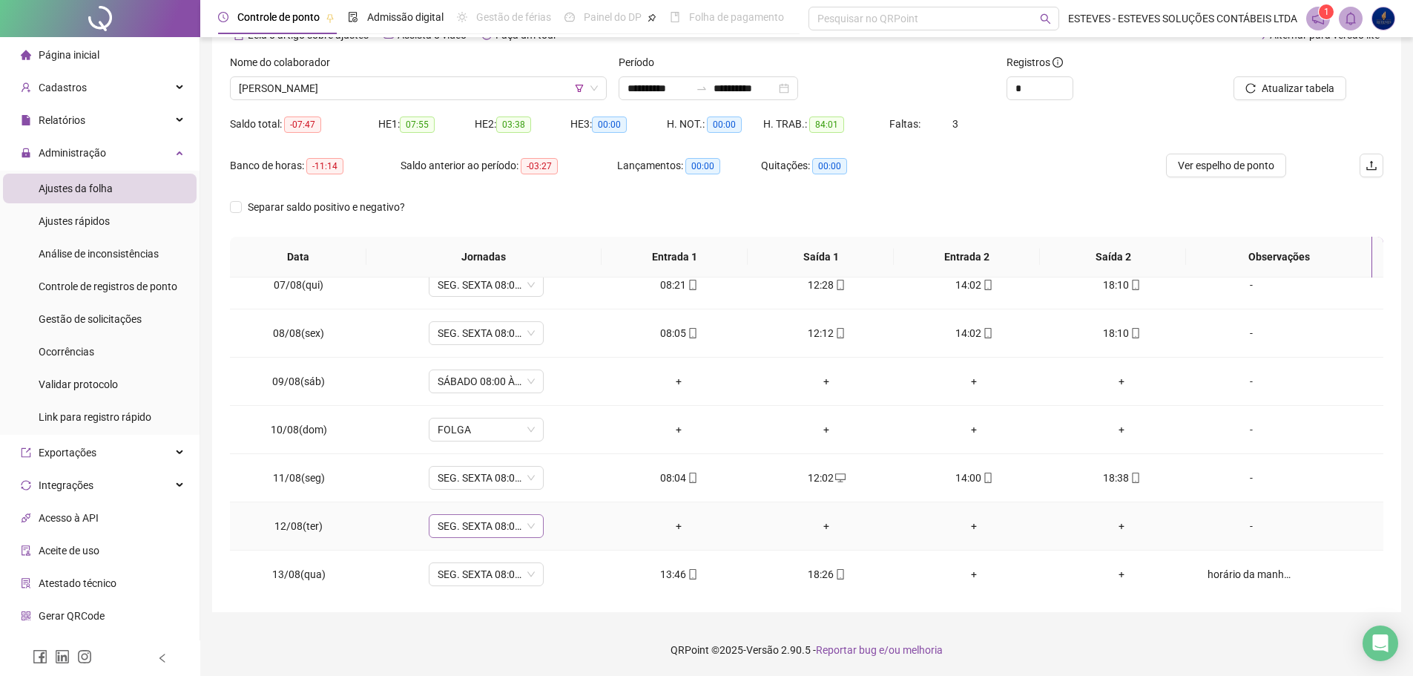
scroll to position [280, 0]
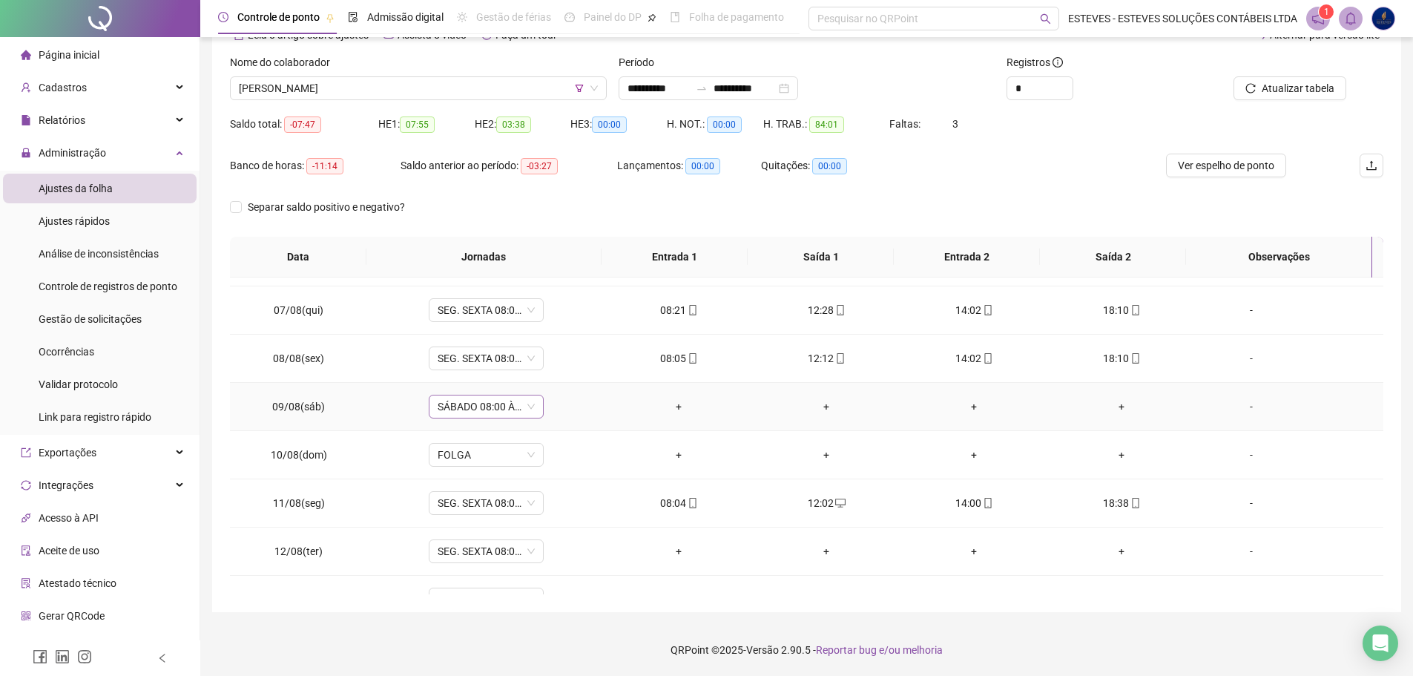
click at [506, 409] on span "SÁBADO 08:00 ÀS 12:00-JORN. PADRÃO" at bounding box center [486, 406] width 97 height 22
type input "*****"
click at [491, 507] on div "Folga compensatória" at bounding box center [496, 508] width 98 height 16
click at [550, 363] on span "Sim" at bounding box center [553, 368] width 17 height 16
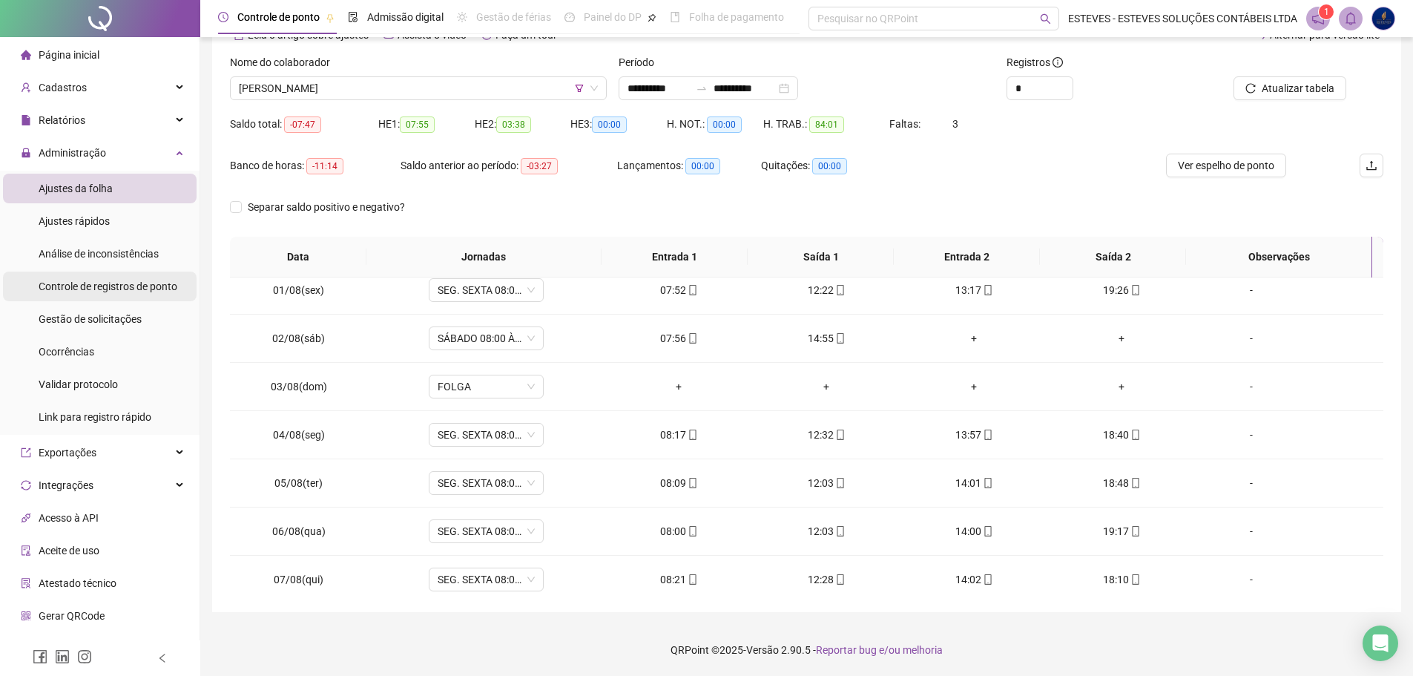
scroll to position [0, 0]
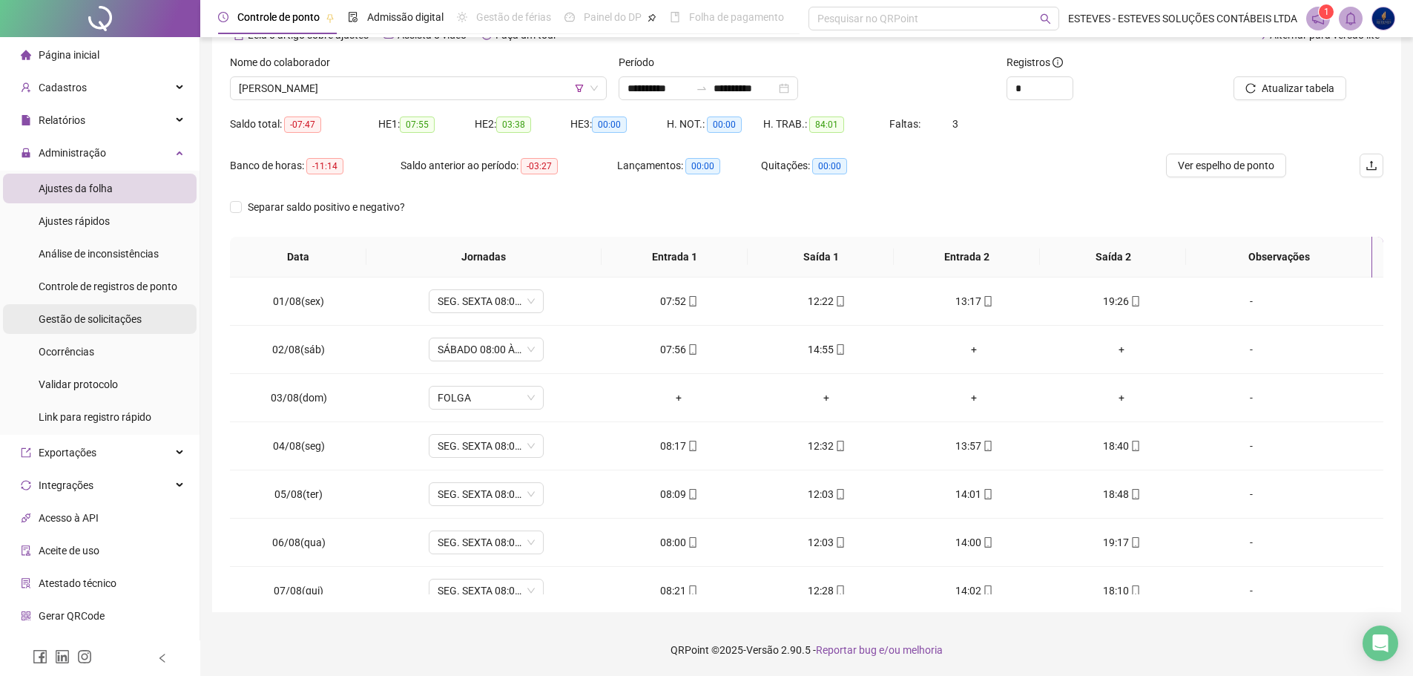
click at [105, 320] on span "Gestão de solicitações" at bounding box center [90, 319] width 103 height 12
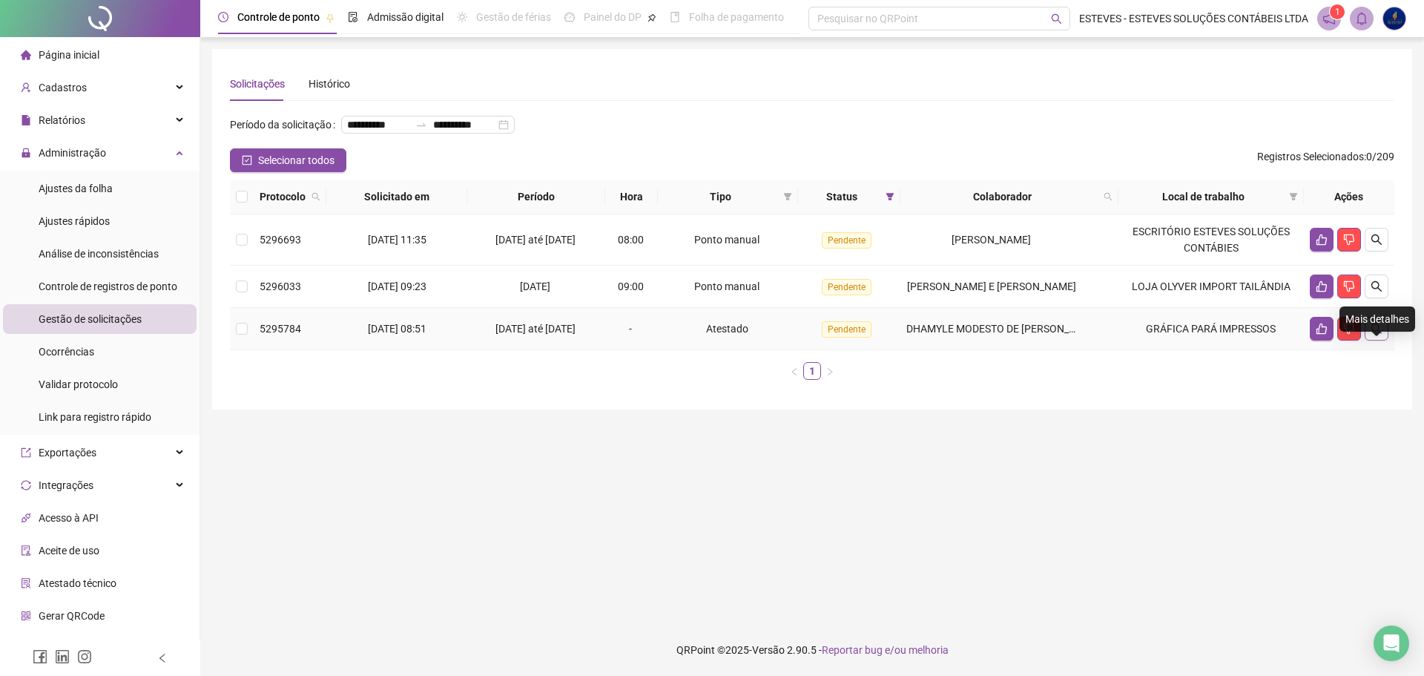
click at [1379, 334] on icon "search" at bounding box center [1377, 328] width 10 height 10
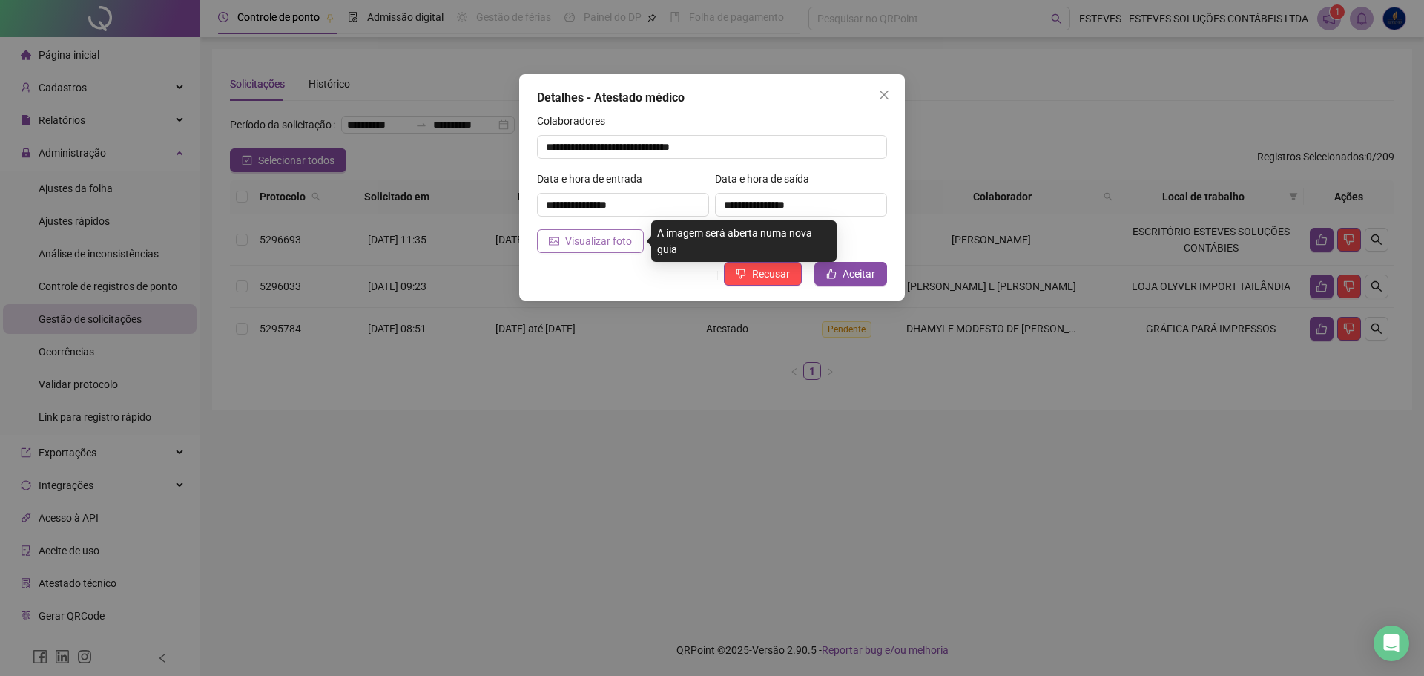
click at [585, 237] on span "Visualizar foto" at bounding box center [598, 241] width 67 height 16
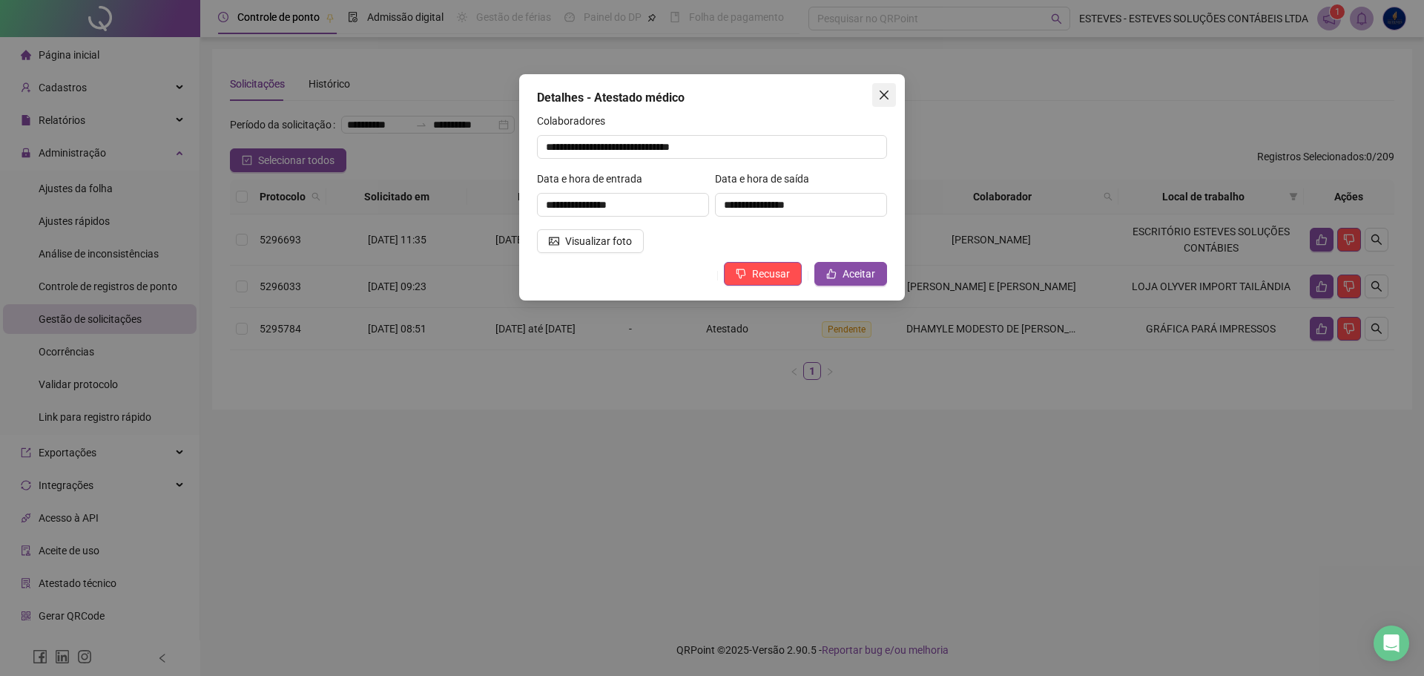
click at [885, 94] on icon "close" at bounding box center [884, 94] width 9 height 9
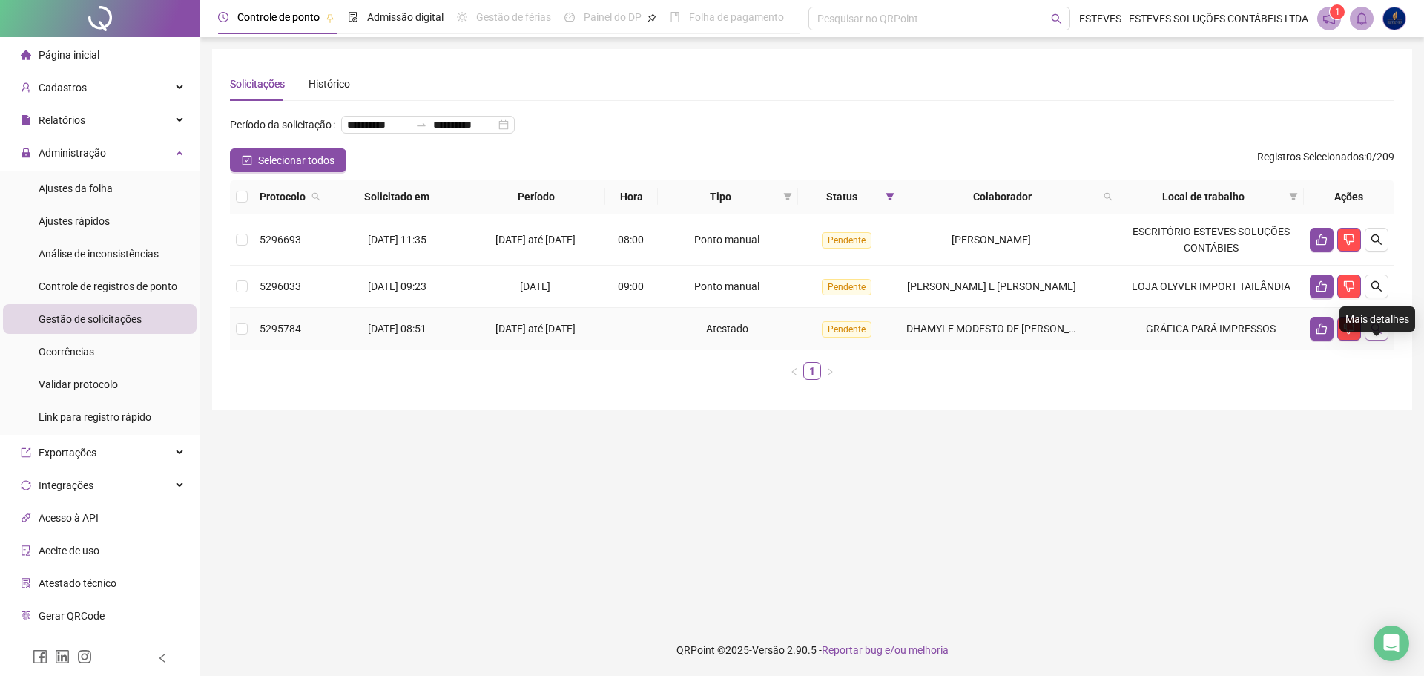
click at [1380, 335] on icon "search" at bounding box center [1377, 329] width 12 height 12
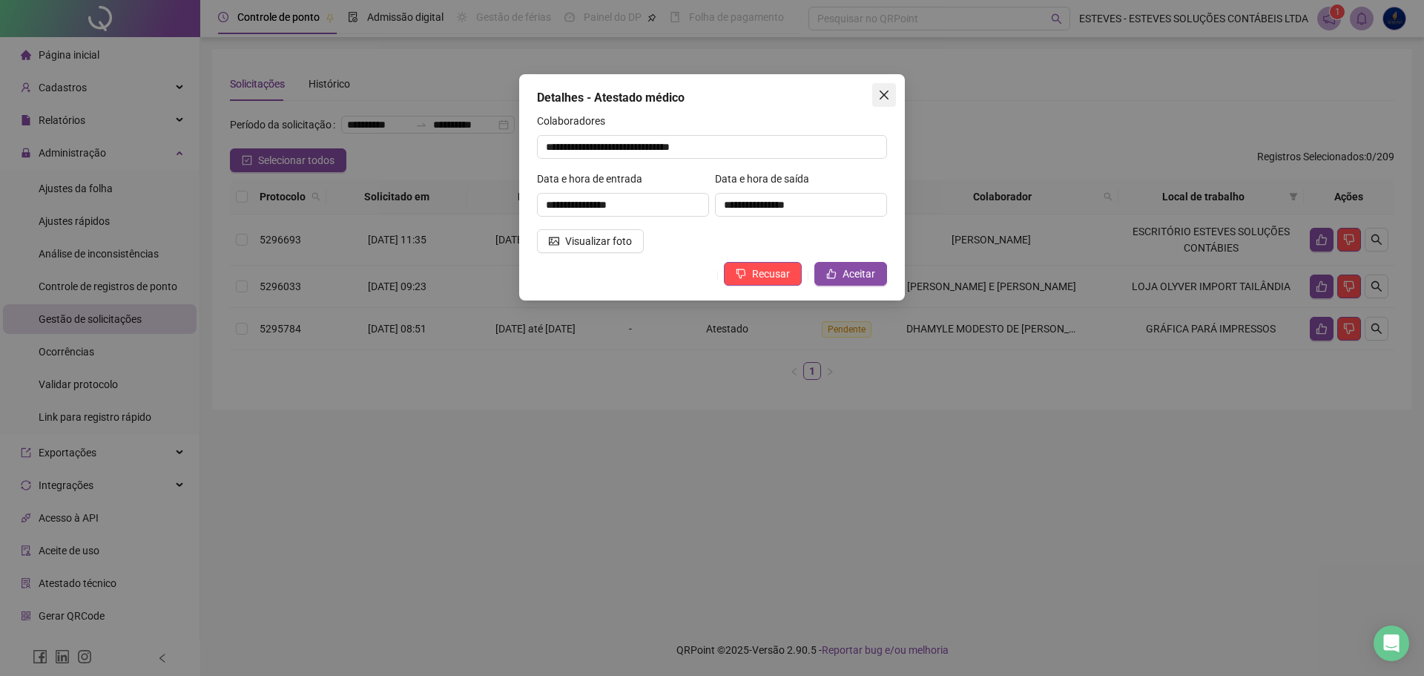
click at [893, 95] on span "Close" at bounding box center [884, 95] width 24 height 12
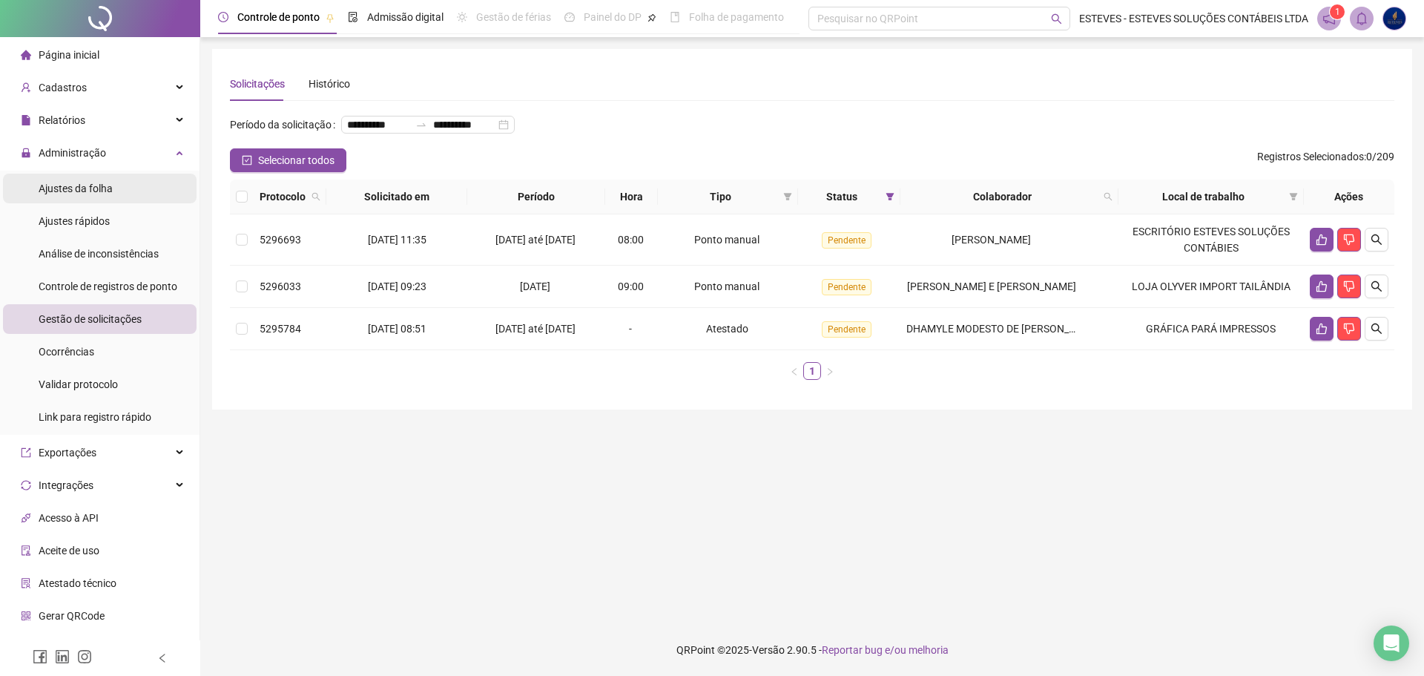
click at [53, 188] on span "Ajustes da folha" at bounding box center [76, 188] width 74 height 12
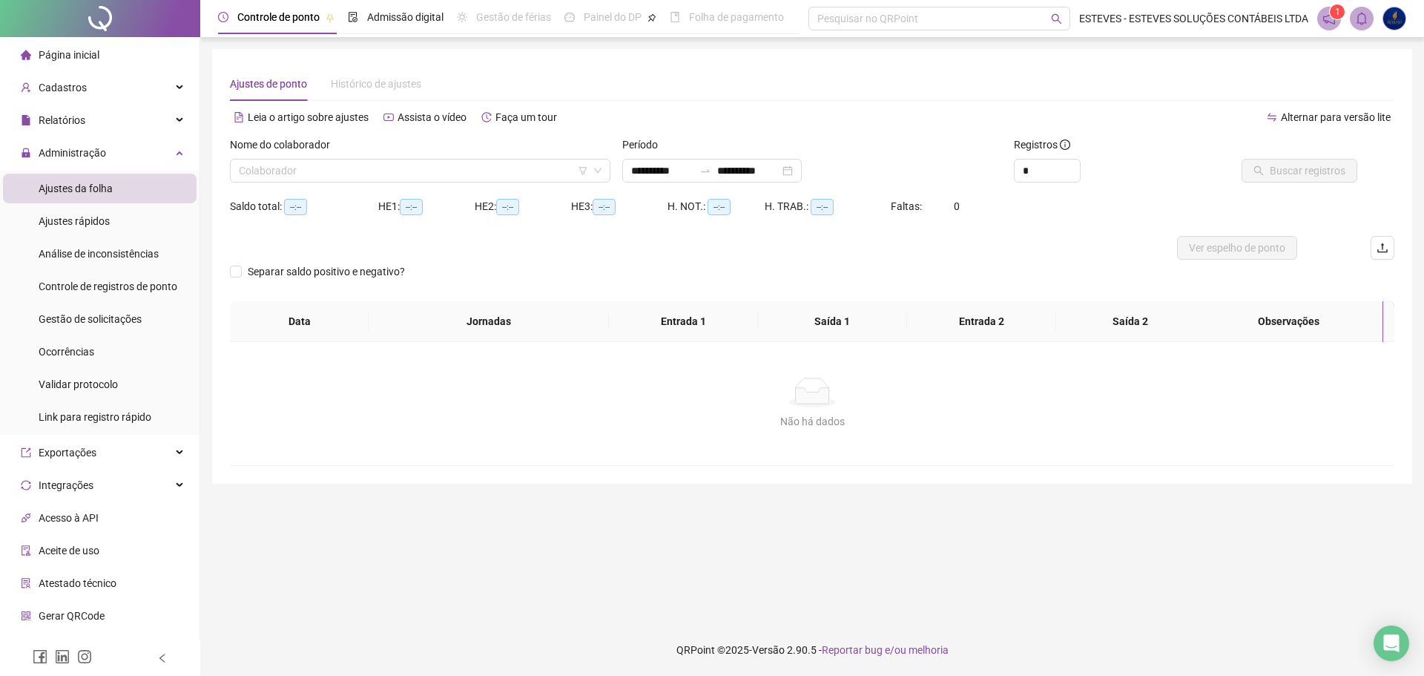
click at [349, 182] on div "Nome do colaborador Colaborador" at bounding box center [420, 165] width 392 height 58
click at [365, 160] on input "search" at bounding box center [413, 170] width 349 height 22
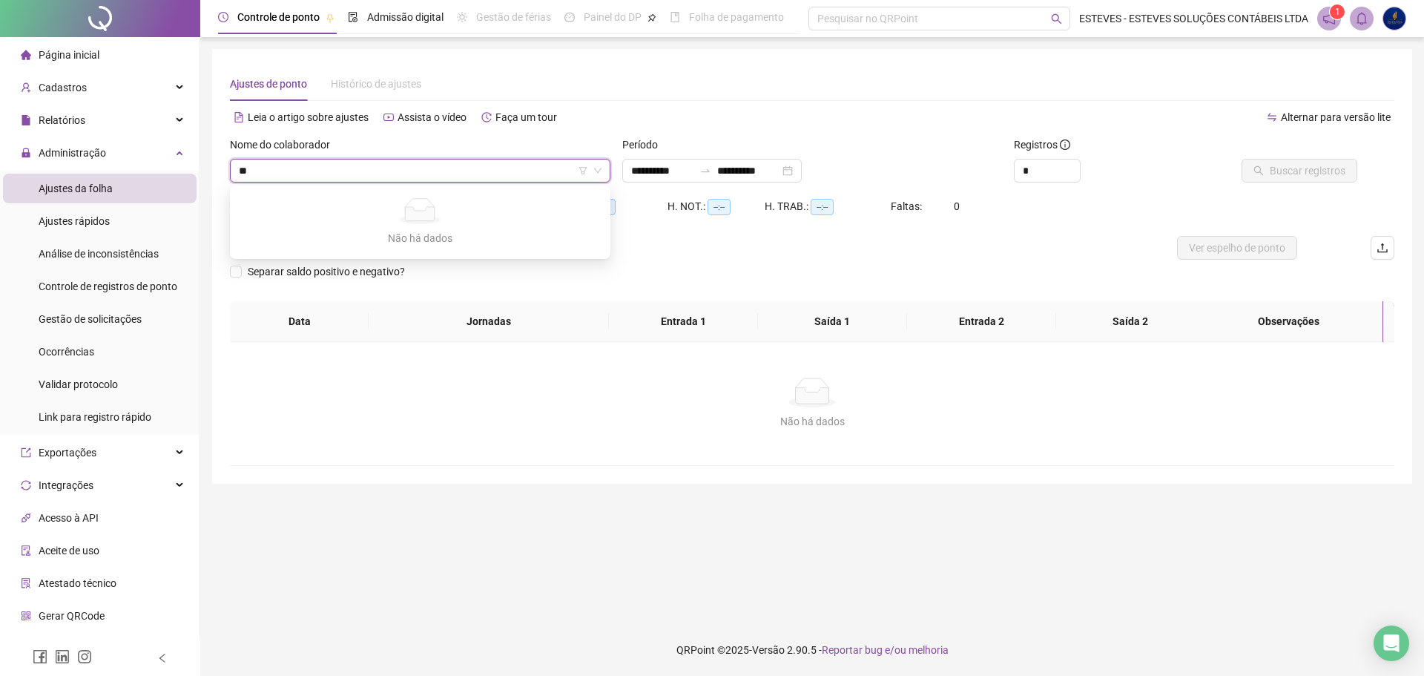
type input "*"
click at [583, 170] on icon "filter" at bounding box center [583, 170] width 9 height 9
type input "**********"
click at [619, 113] on input "search" at bounding box center [583, 113] width 157 height 22
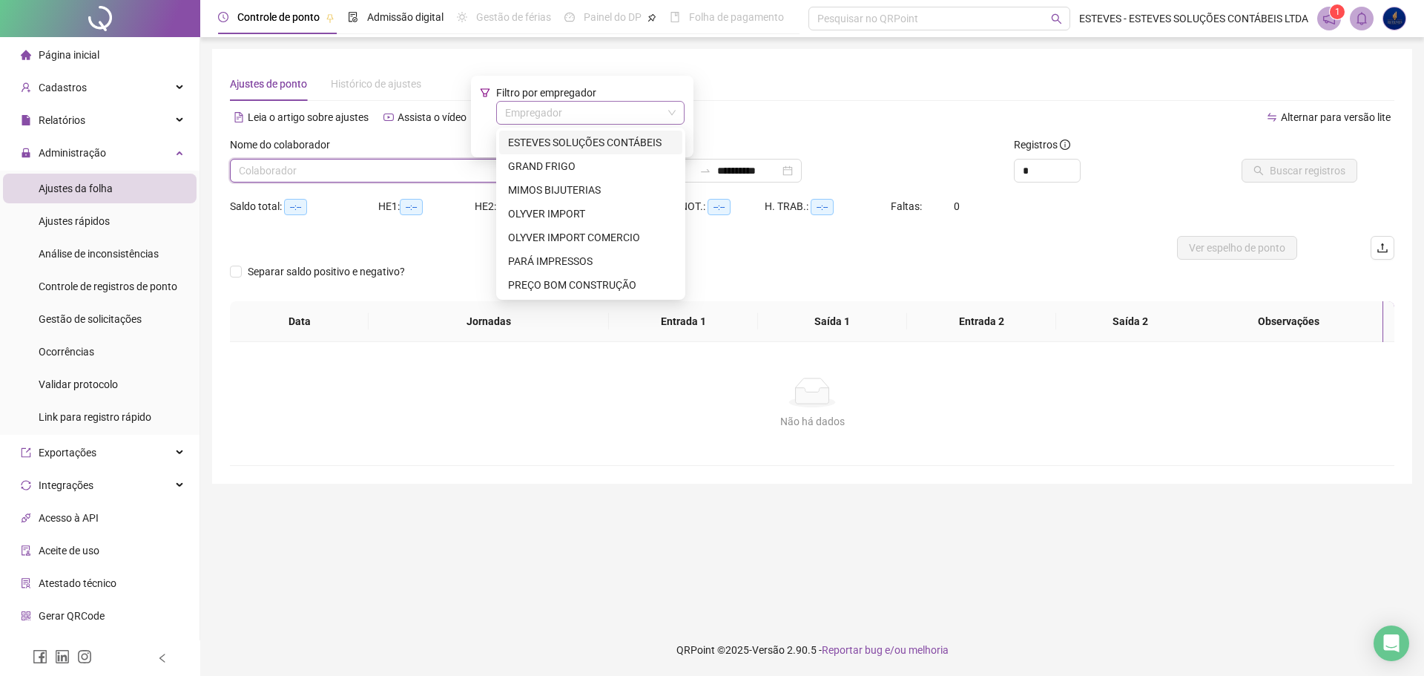
click at [631, 113] on input "search" at bounding box center [583, 113] width 157 height 22
click at [360, 169] on input "search" at bounding box center [413, 170] width 349 height 22
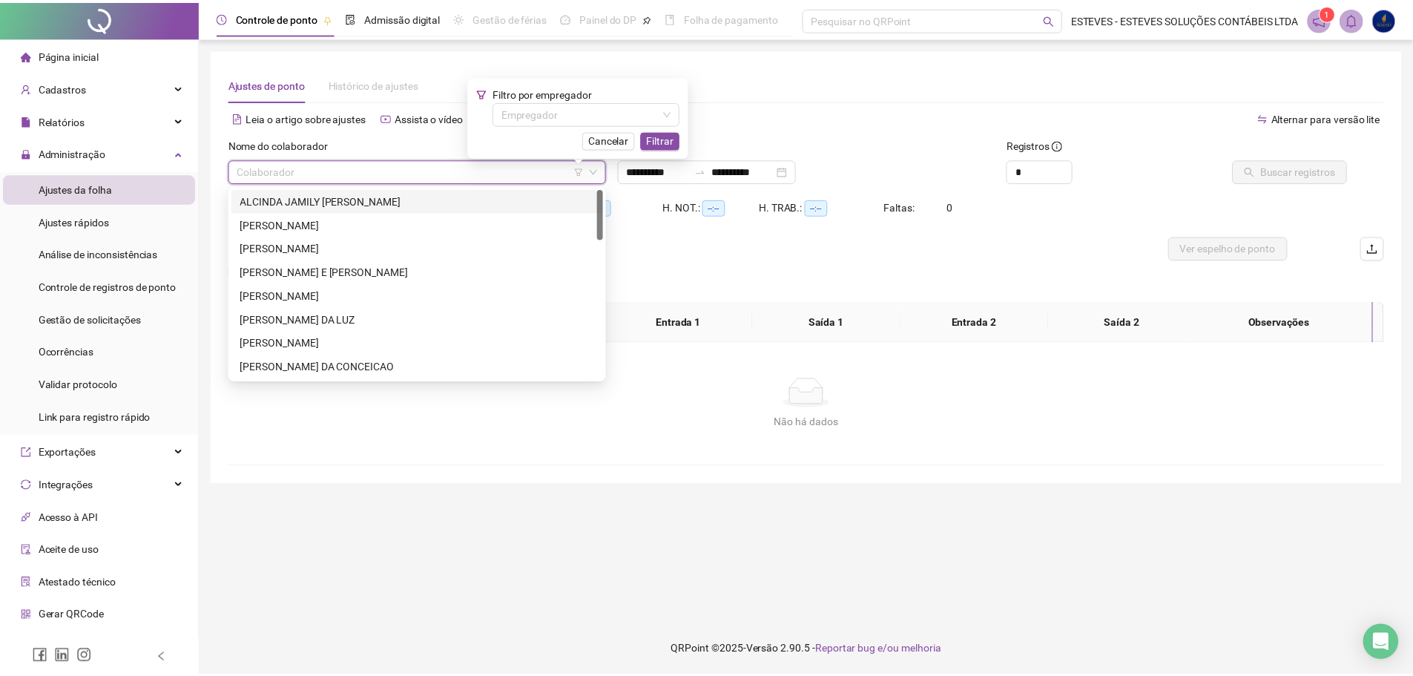
scroll to position [223, 0]
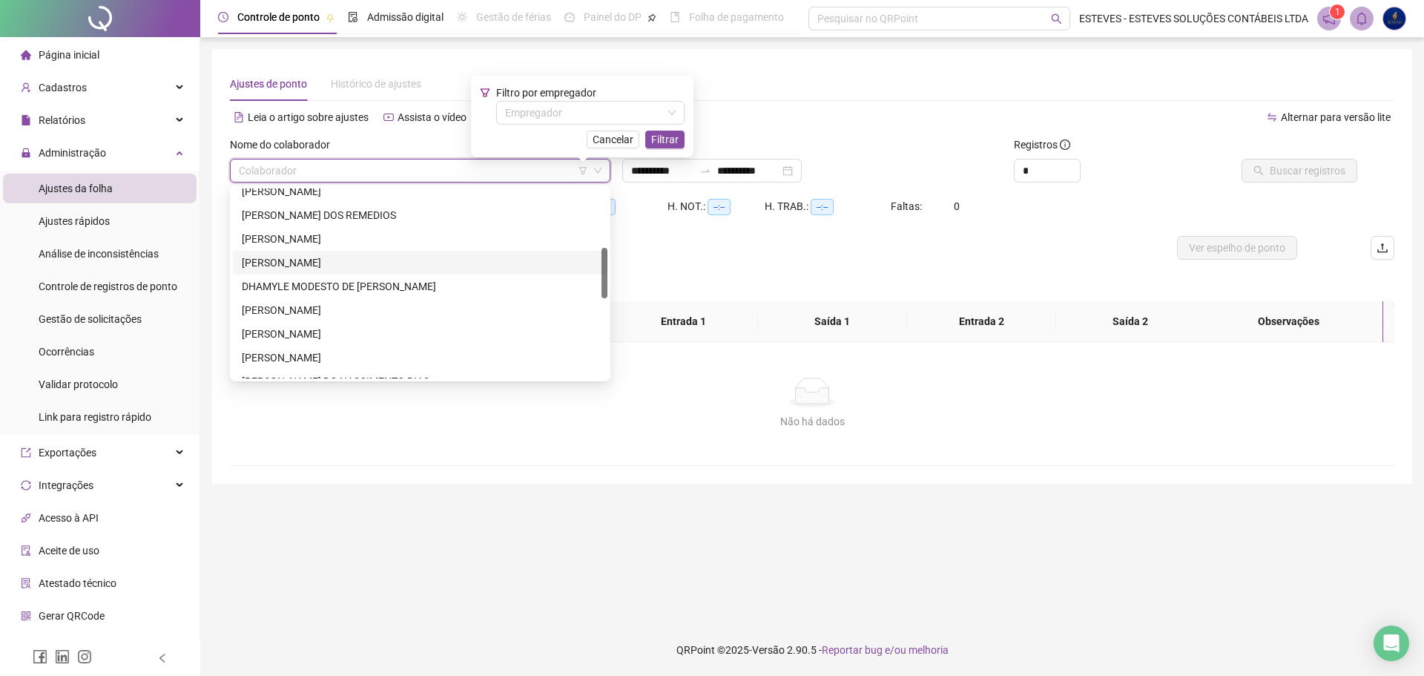
click at [341, 276] on div "DHAMYLE MODESTO DE [PERSON_NAME]" at bounding box center [420, 286] width 375 height 24
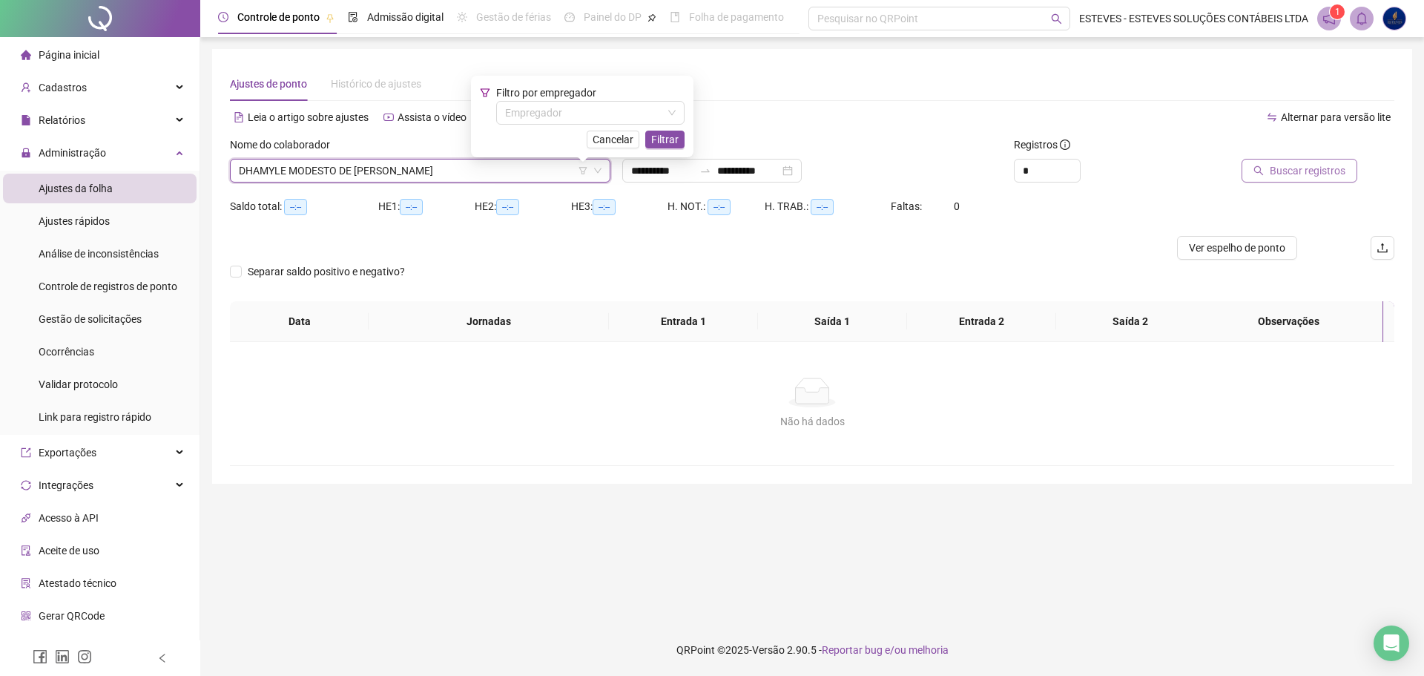
click at [1301, 163] on span "Buscar registros" at bounding box center [1308, 170] width 76 height 16
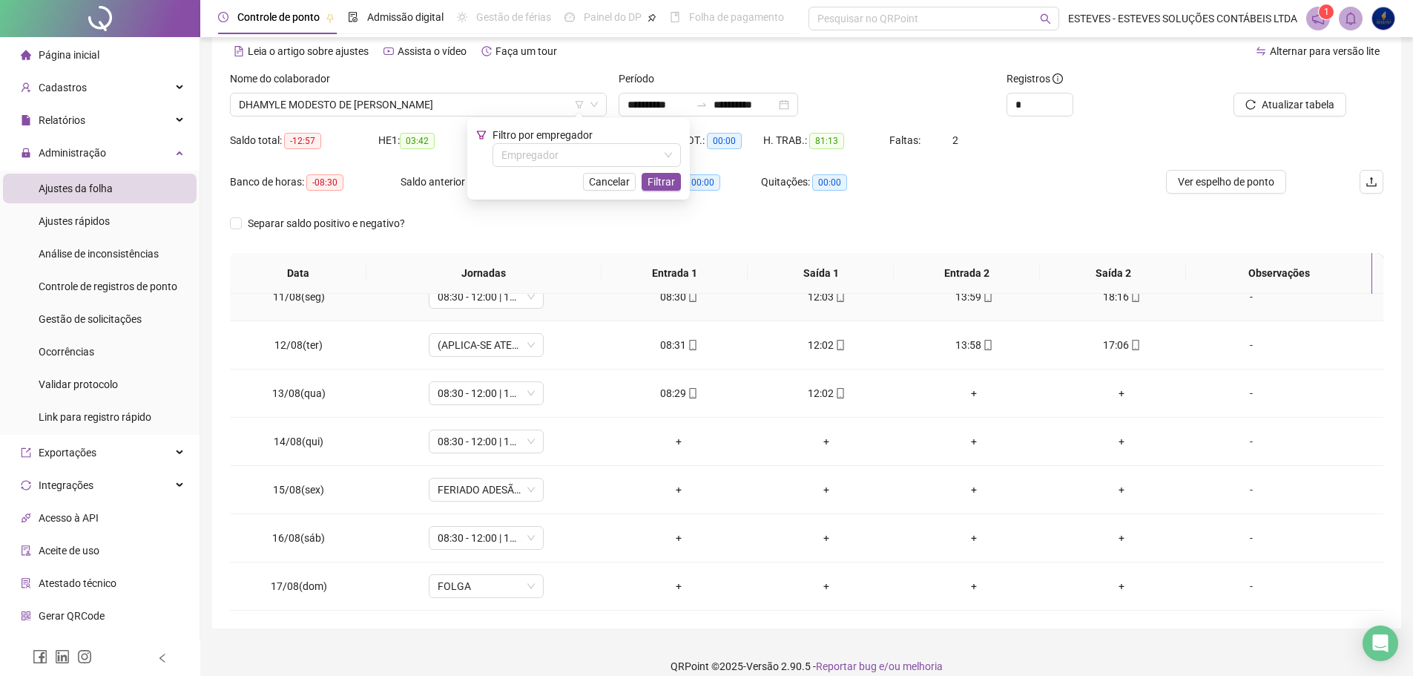
scroll to position [82, 0]
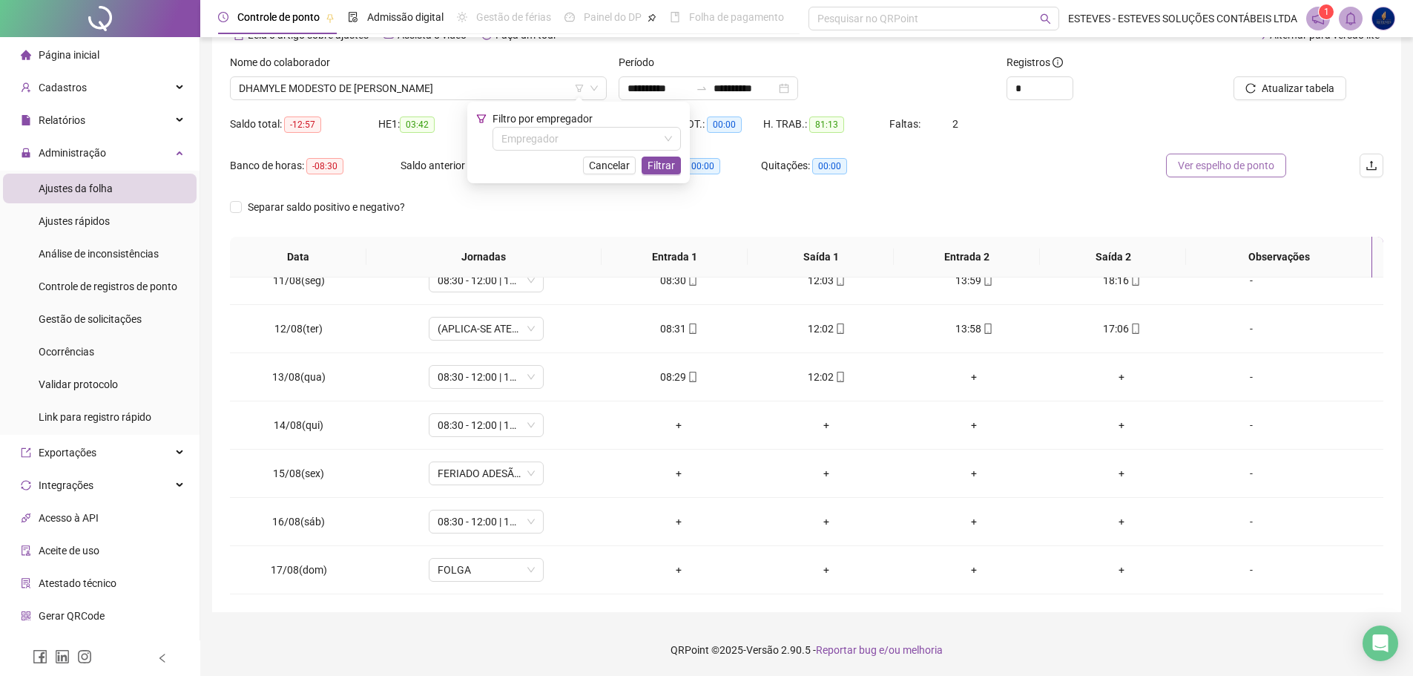
click at [1240, 159] on span "Ver espelho de ponto" at bounding box center [1226, 165] width 96 height 16
click at [135, 307] on div "Gestão de solicitações" at bounding box center [90, 319] width 103 height 30
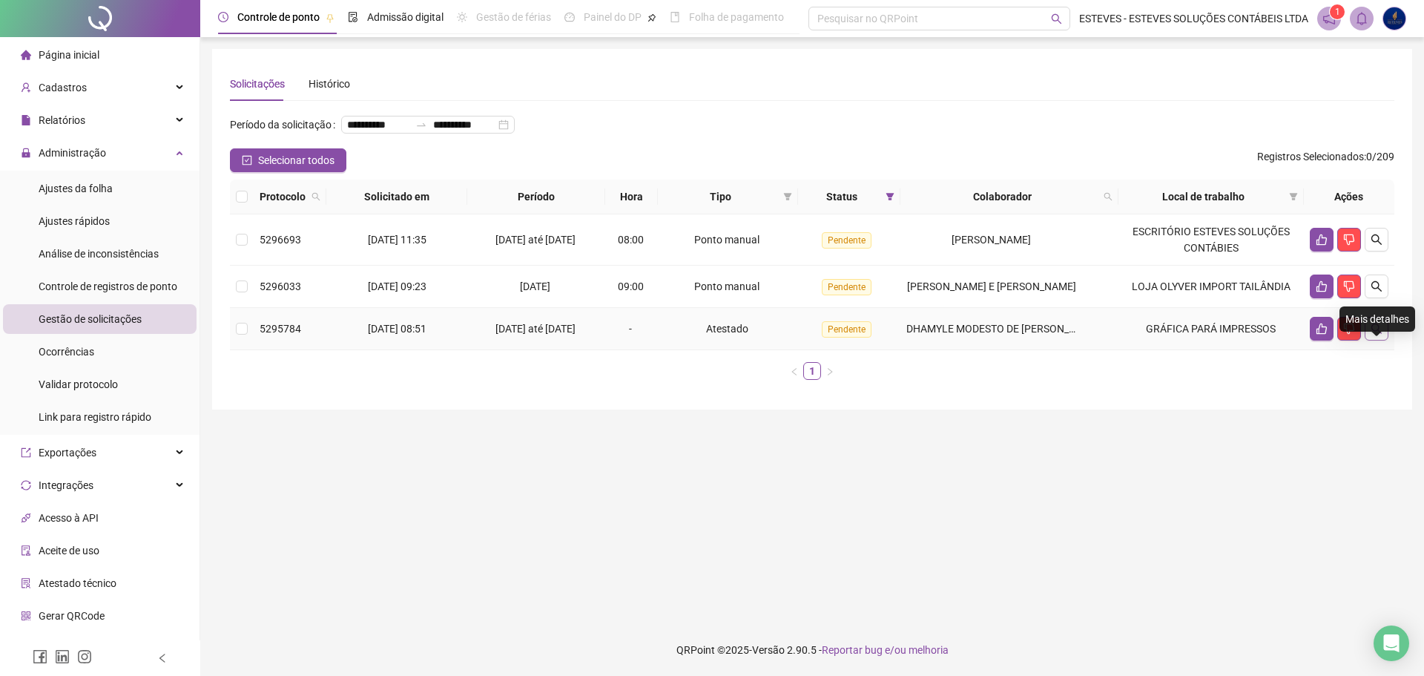
click at [1376, 335] on icon "search" at bounding box center [1377, 329] width 12 height 12
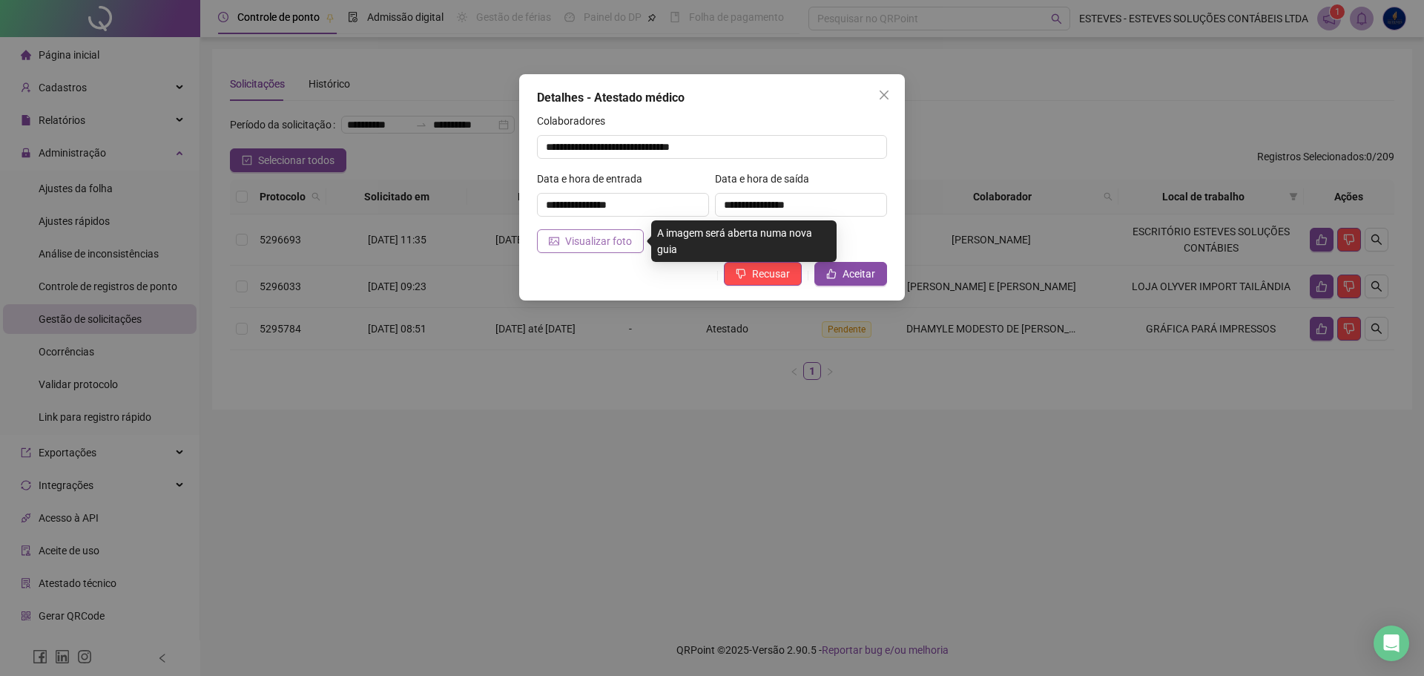
click at [621, 234] on span "Visualizar foto" at bounding box center [598, 241] width 67 height 16
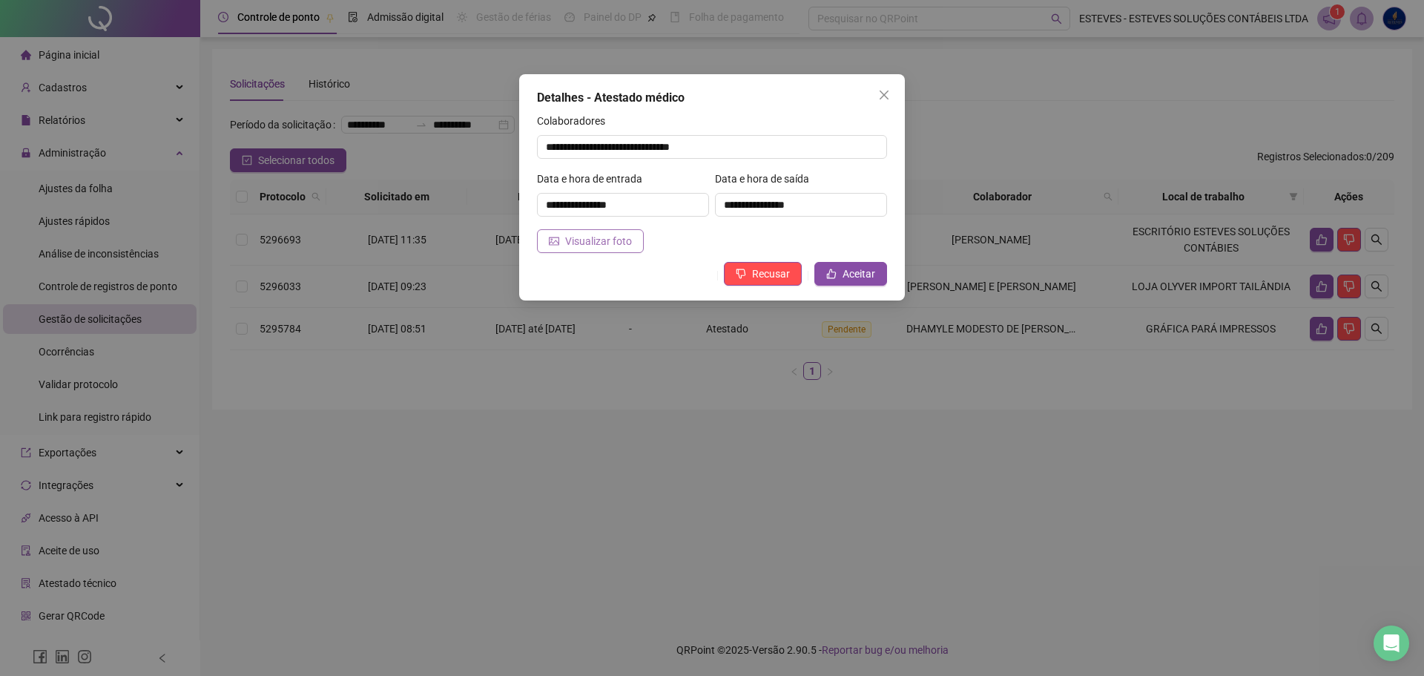
click at [605, 240] on span "Visualizar foto" at bounding box center [598, 241] width 67 height 16
click at [882, 98] on icon "close" at bounding box center [884, 94] width 9 height 9
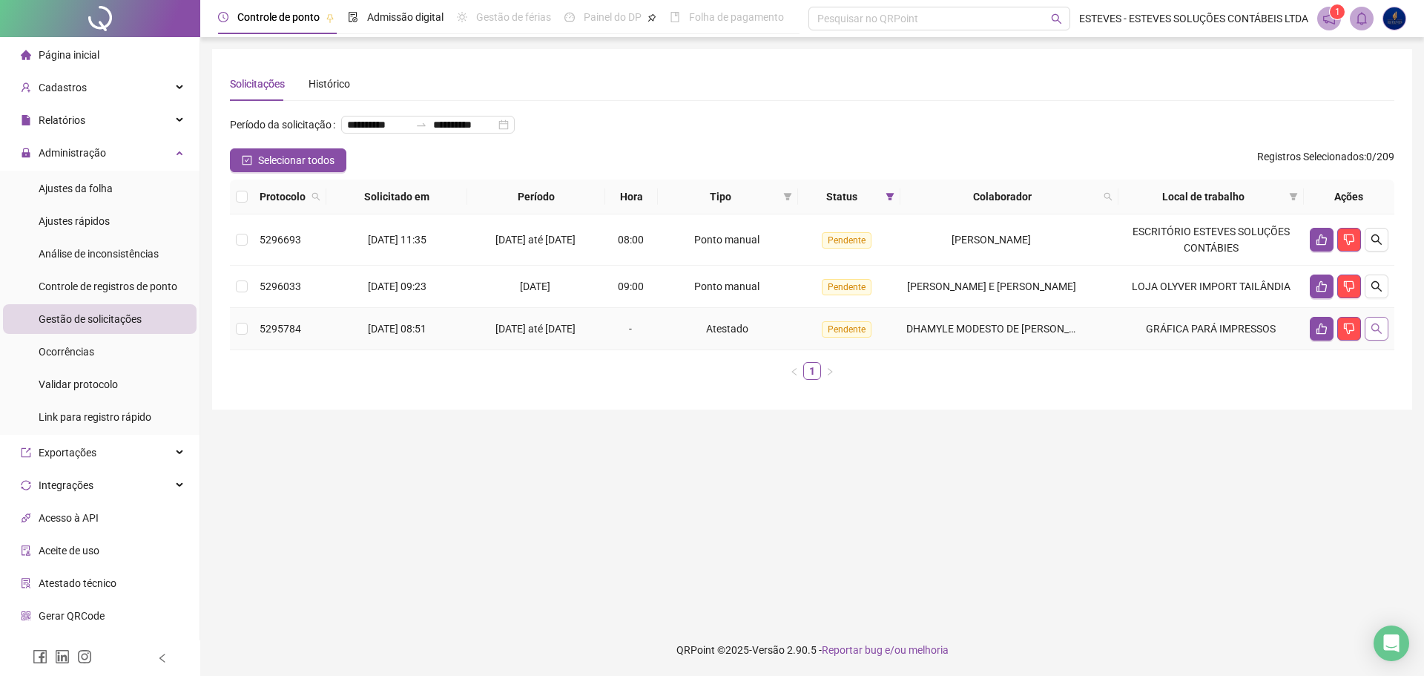
click at [1374, 335] on icon "search" at bounding box center [1377, 329] width 12 height 12
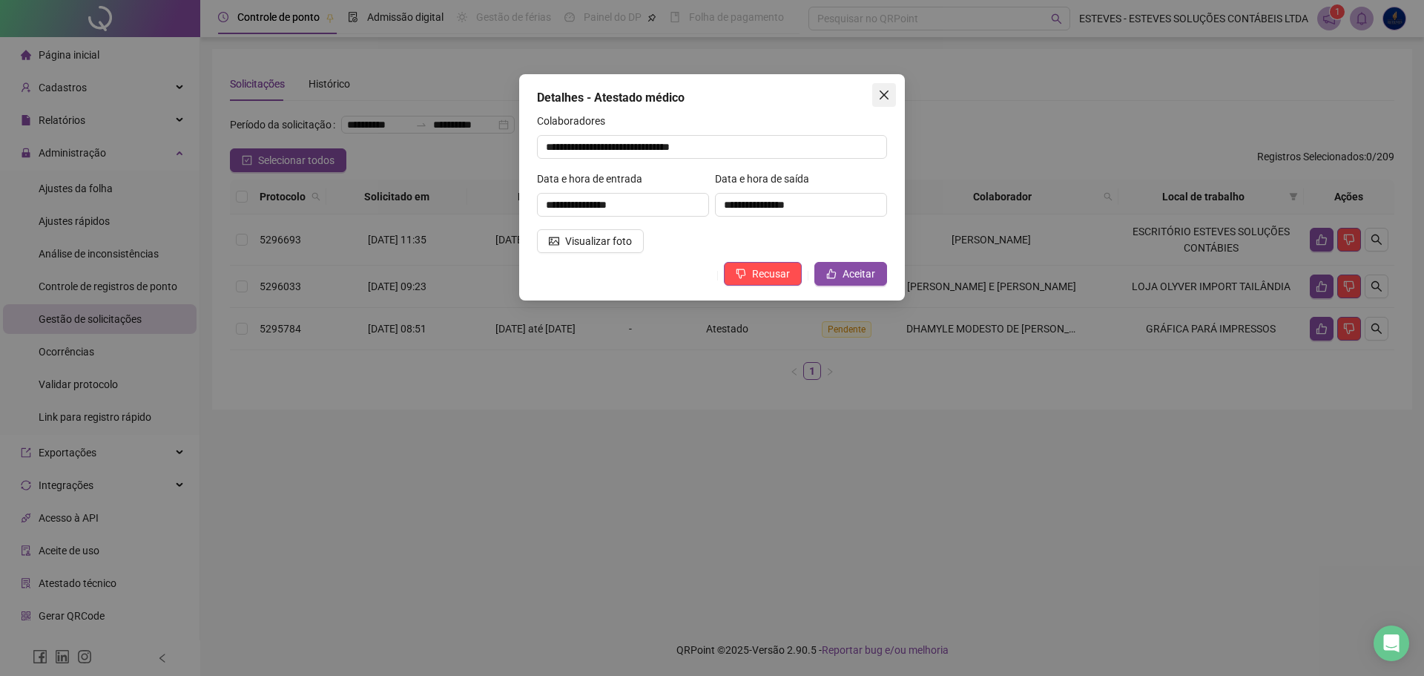
click at [883, 90] on icon "close" at bounding box center [884, 95] width 12 height 12
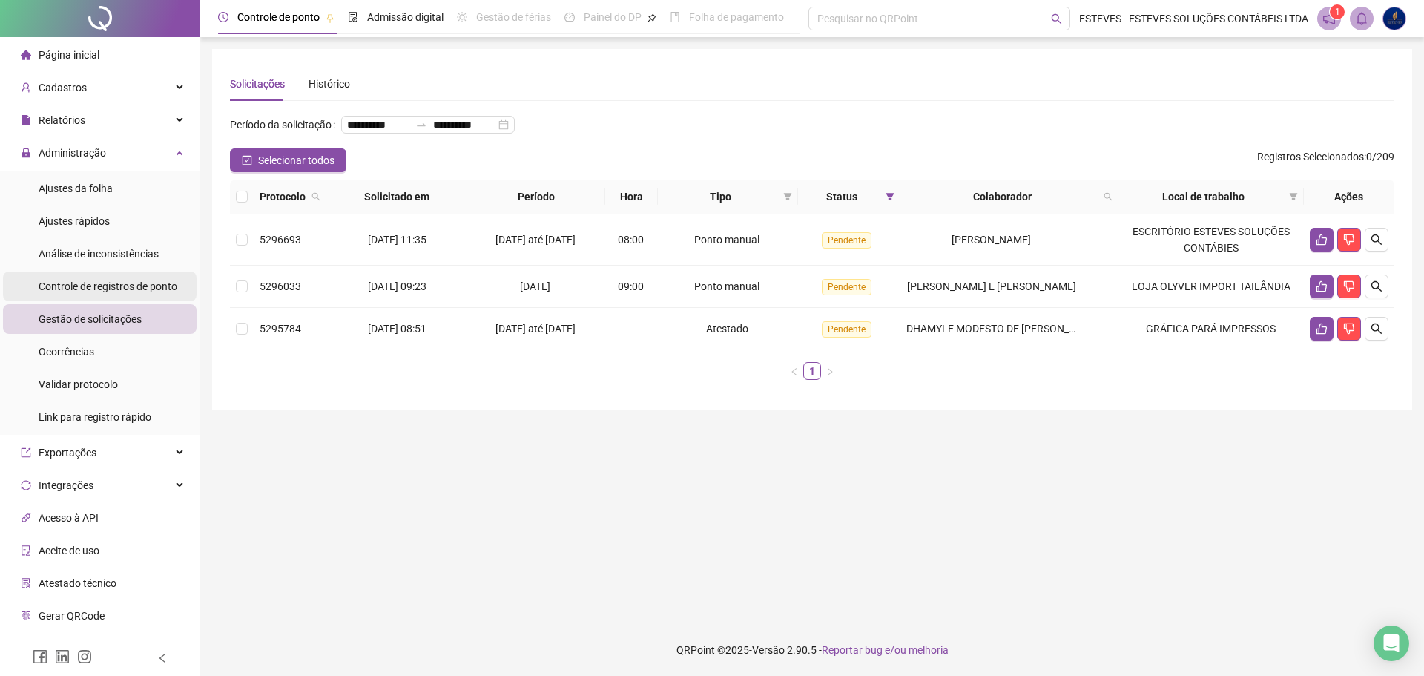
click at [147, 281] on span "Controle de registros de ponto" at bounding box center [108, 286] width 139 height 12
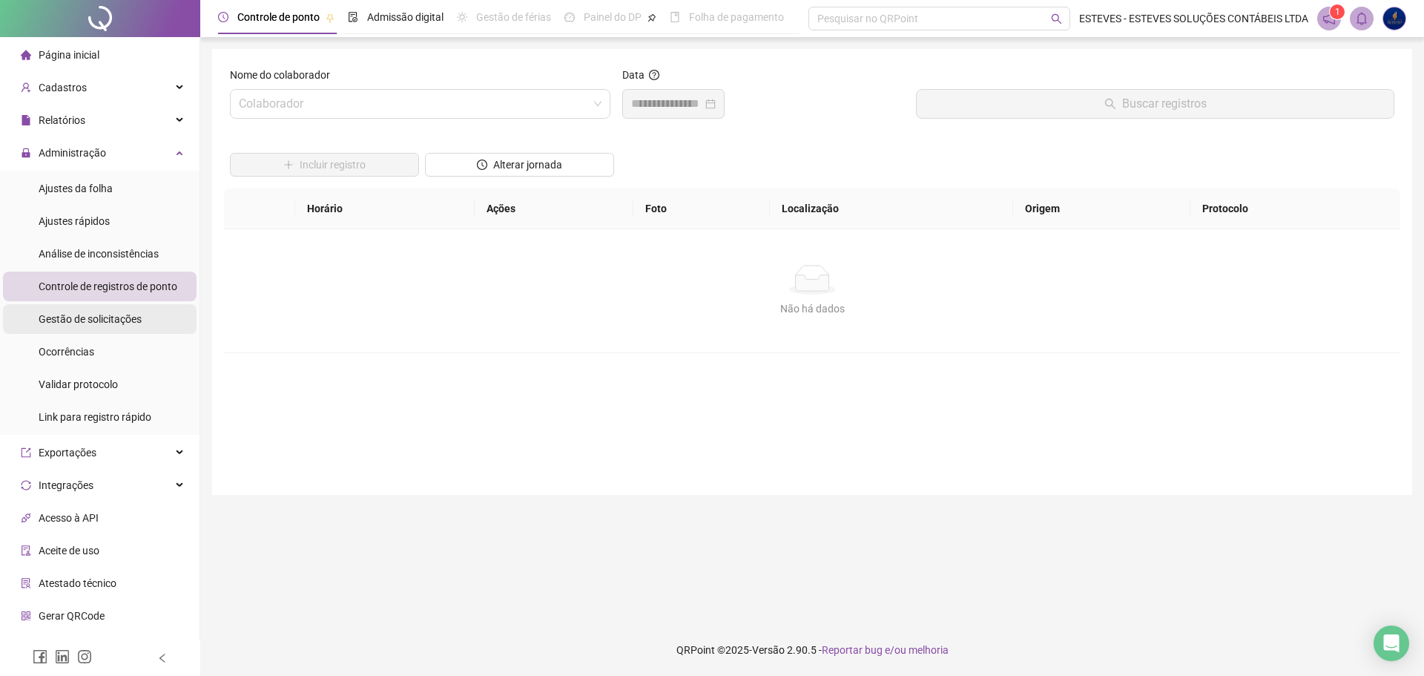
click at [154, 312] on li "Gestão de solicitações" at bounding box center [100, 319] width 194 height 30
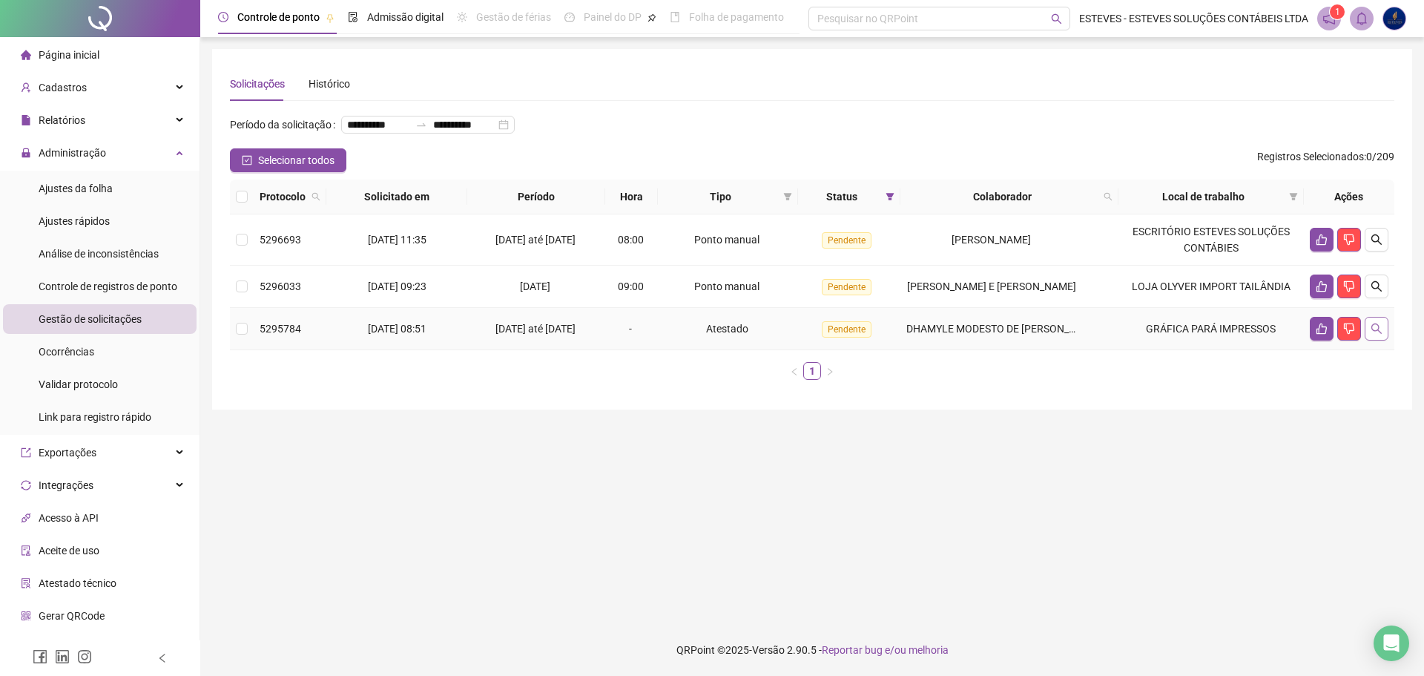
click at [1380, 335] on icon "search" at bounding box center [1377, 329] width 12 height 12
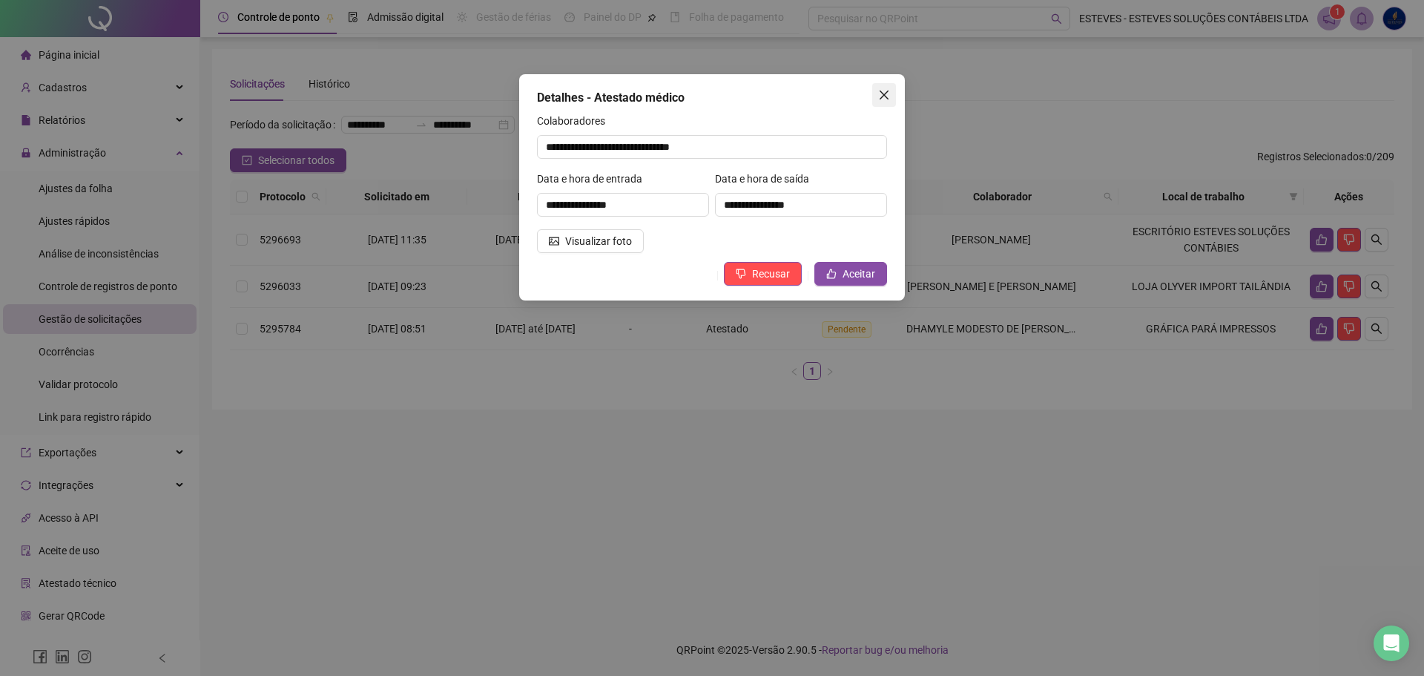
click at [882, 99] on icon "close" at bounding box center [884, 95] width 12 height 12
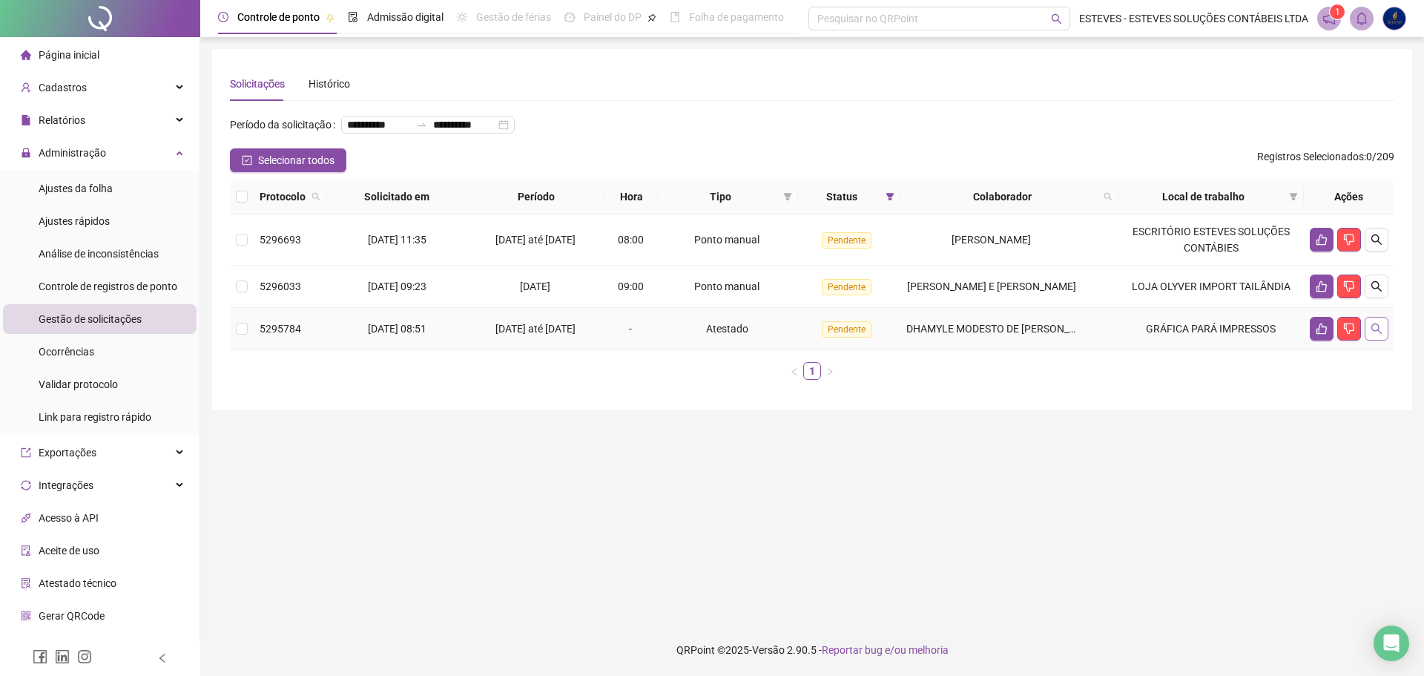
click at [1375, 335] on icon "search" at bounding box center [1377, 329] width 12 height 12
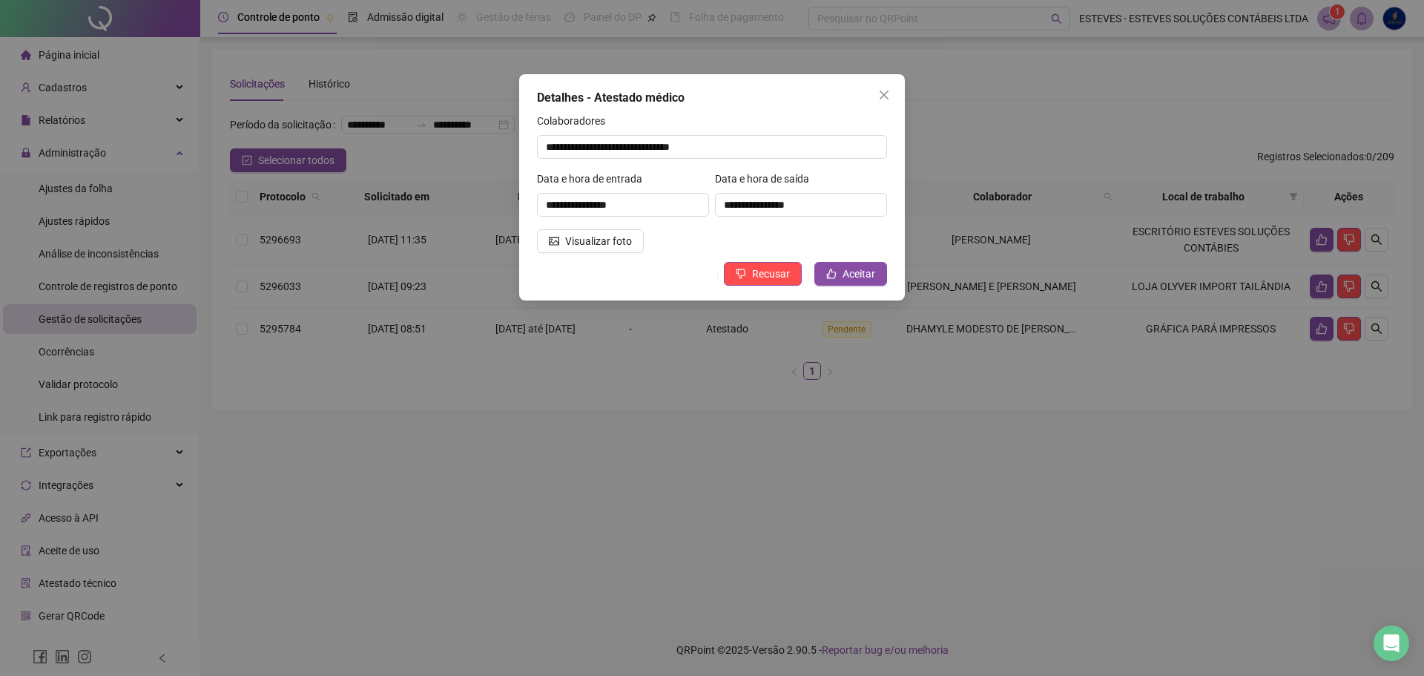
drag, startPoint x: 888, startPoint y: 87, endPoint x: 882, endPoint y: 108, distance: 21.6
click at [888, 87] on button "Close" at bounding box center [884, 95] width 24 height 24
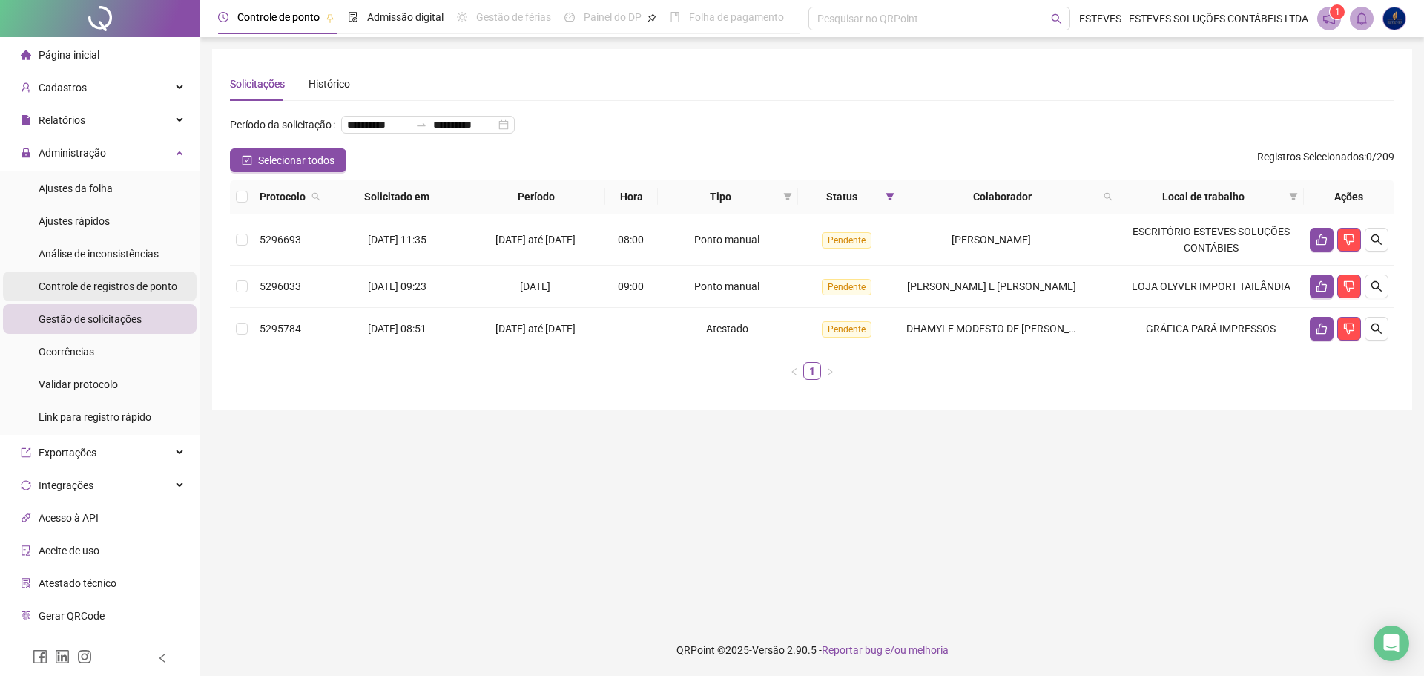
click at [157, 294] on div "Controle de registros de ponto" at bounding box center [108, 286] width 139 height 30
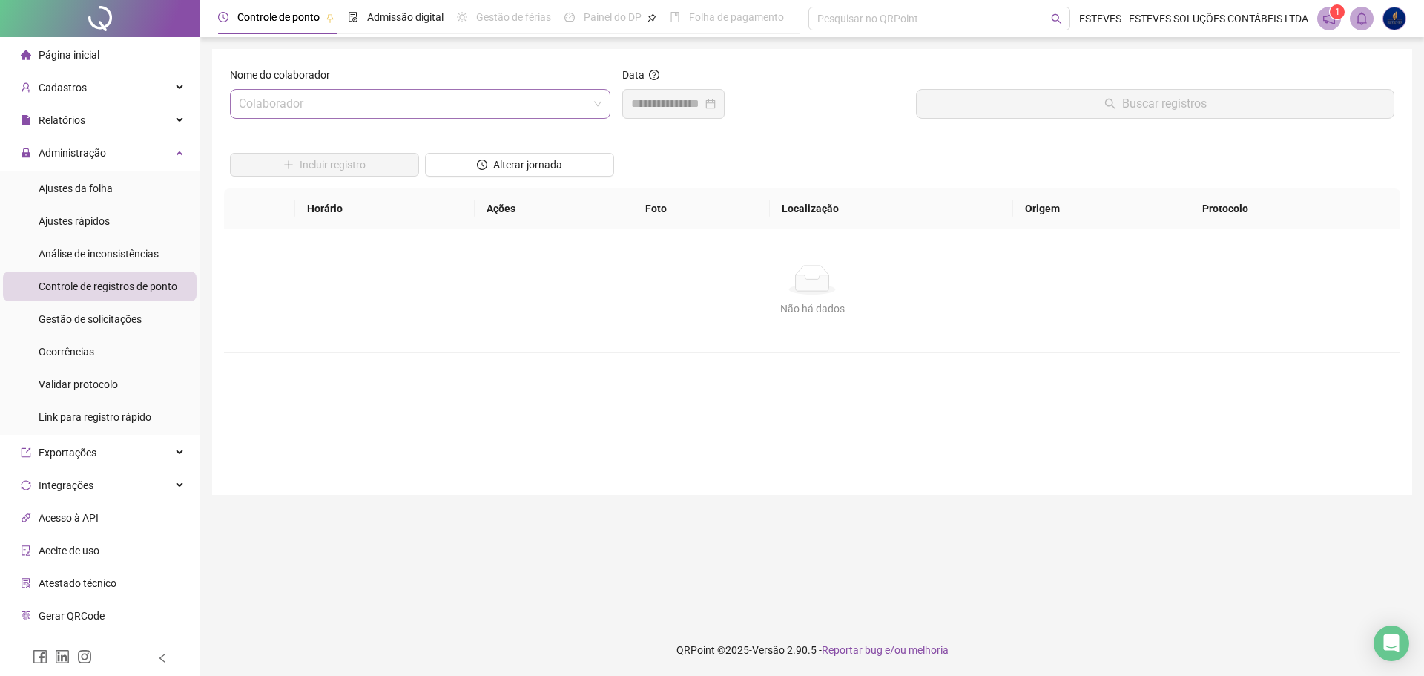
click at [431, 115] on input "search" at bounding box center [413, 104] width 349 height 28
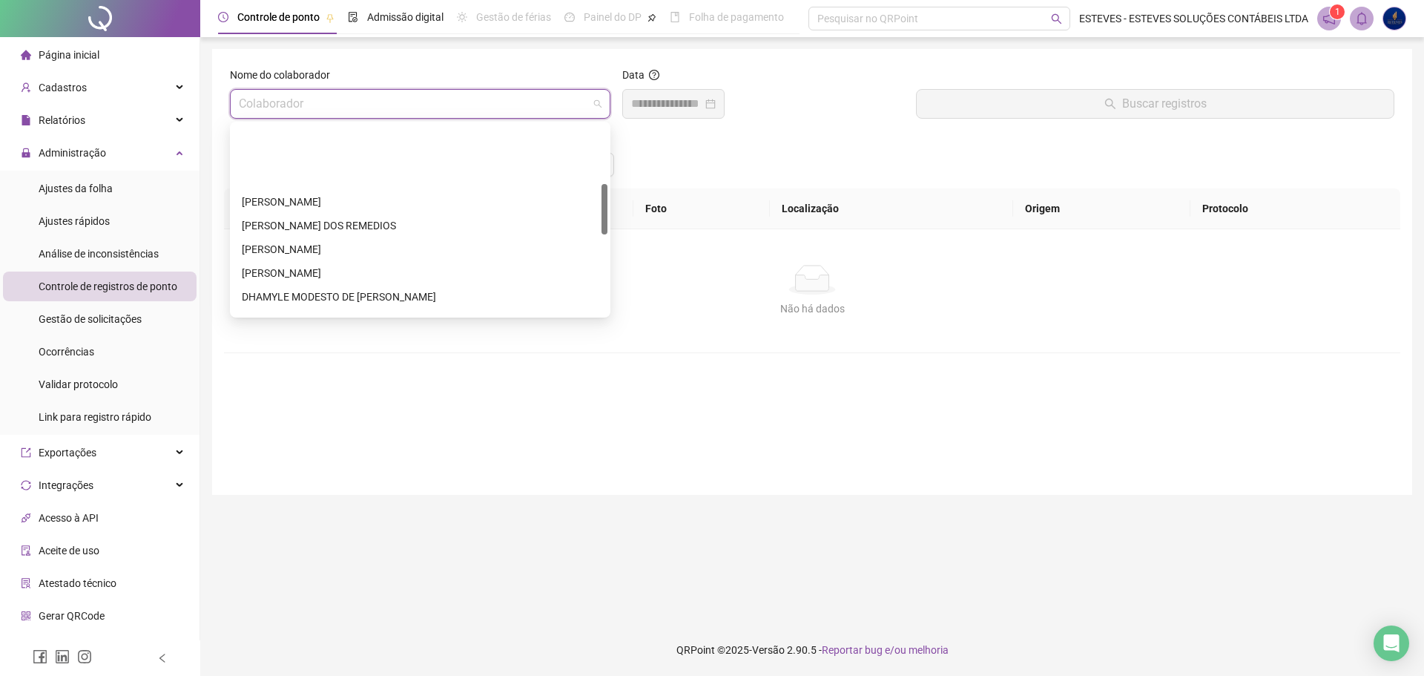
scroll to position [223, 0]
click at [396, 226] on div "DHAMYLE MODESTO DE [PERSON_NAME]" at bounding box center [420, 222] width 357 height 16
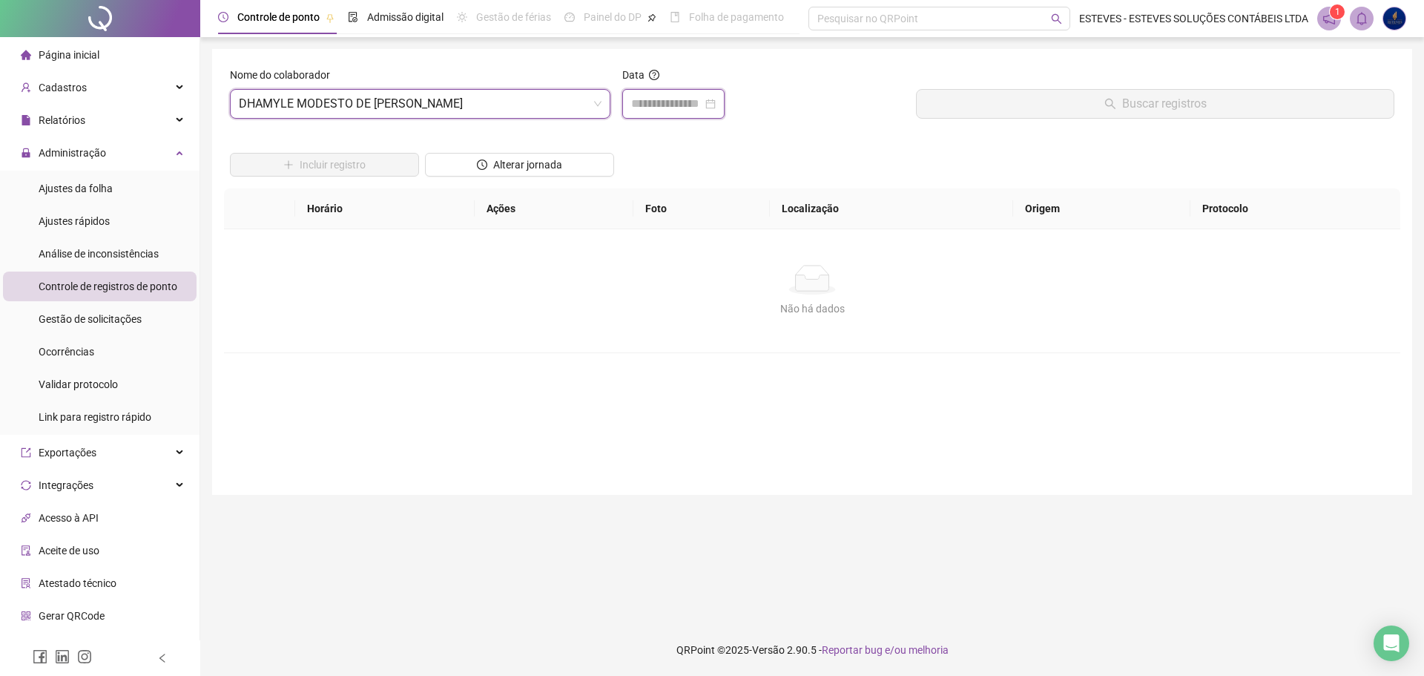
click at [692, 96] on input at bounding box center [666, 104] width 71 height 18
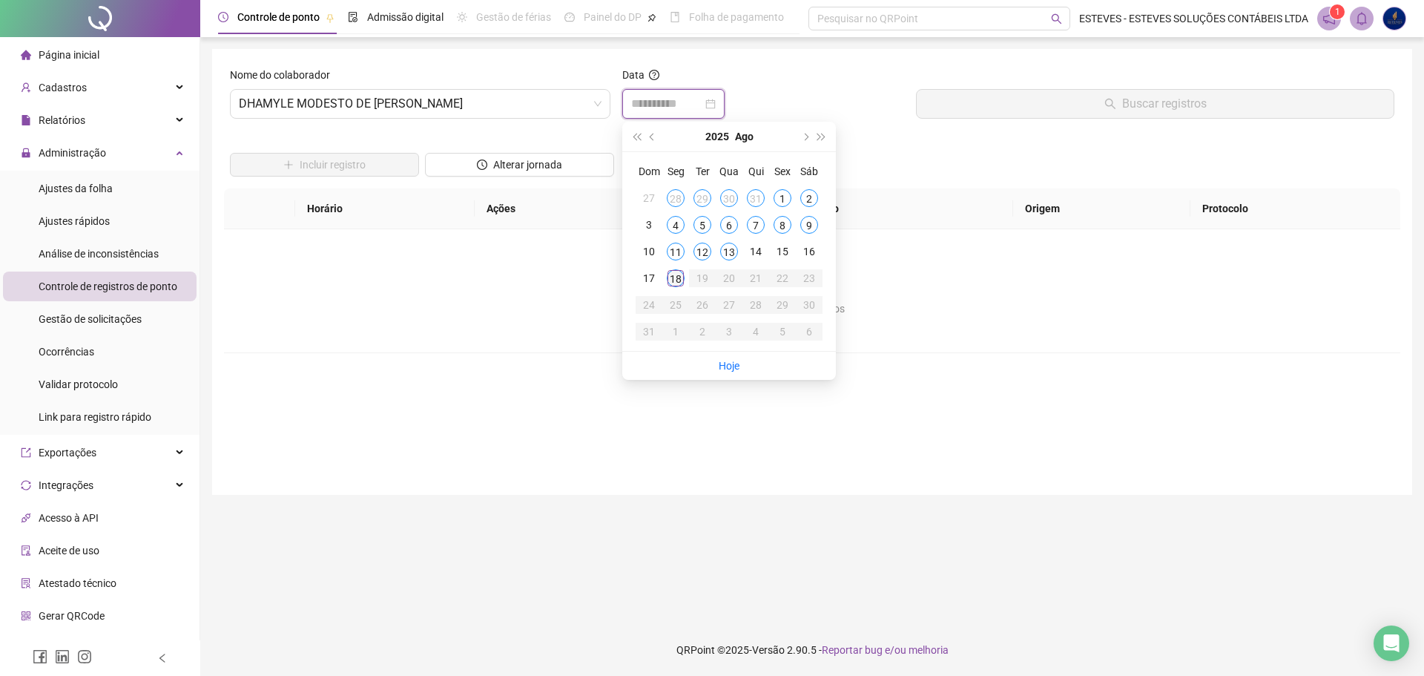
type input "**********"
click at [679, 279] on div "18" at bounding box center [676, 278] width 18 height 18
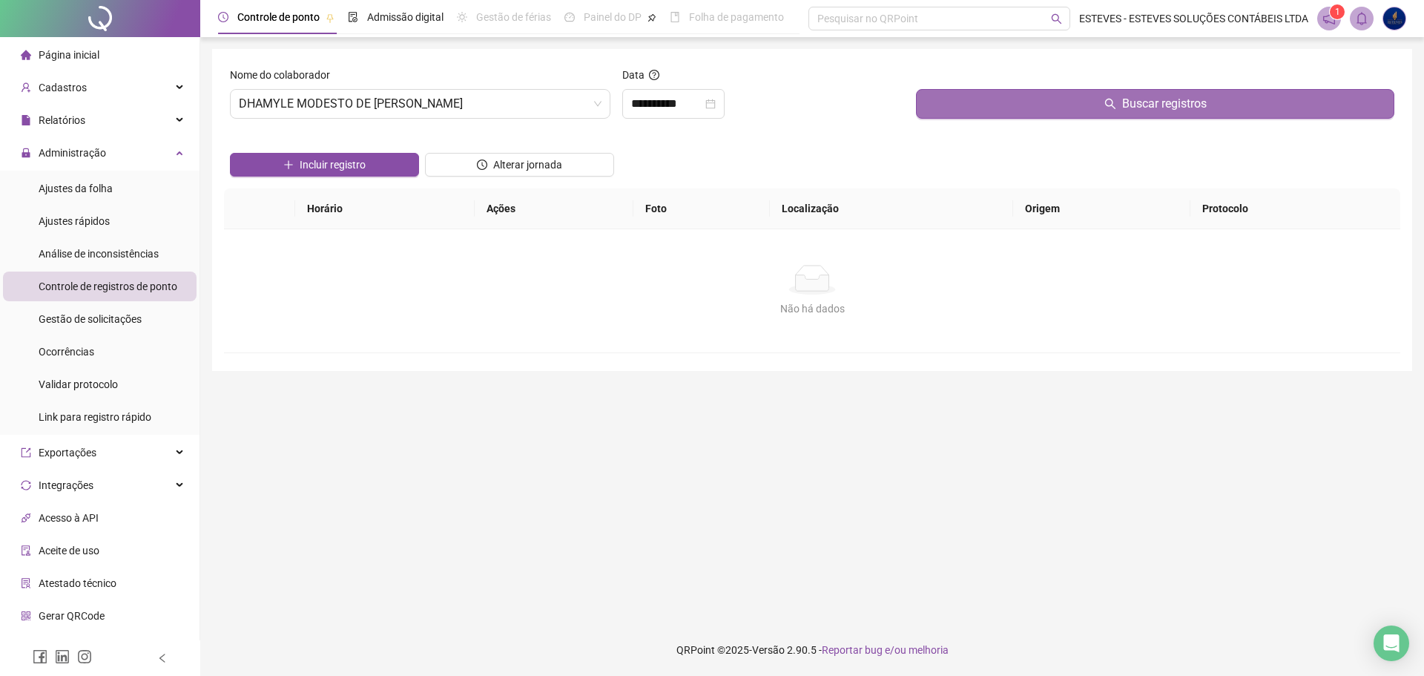
click at [1088, 108] on button "Buscar registros" at bounding box center [1155, 104] width 478 height 30
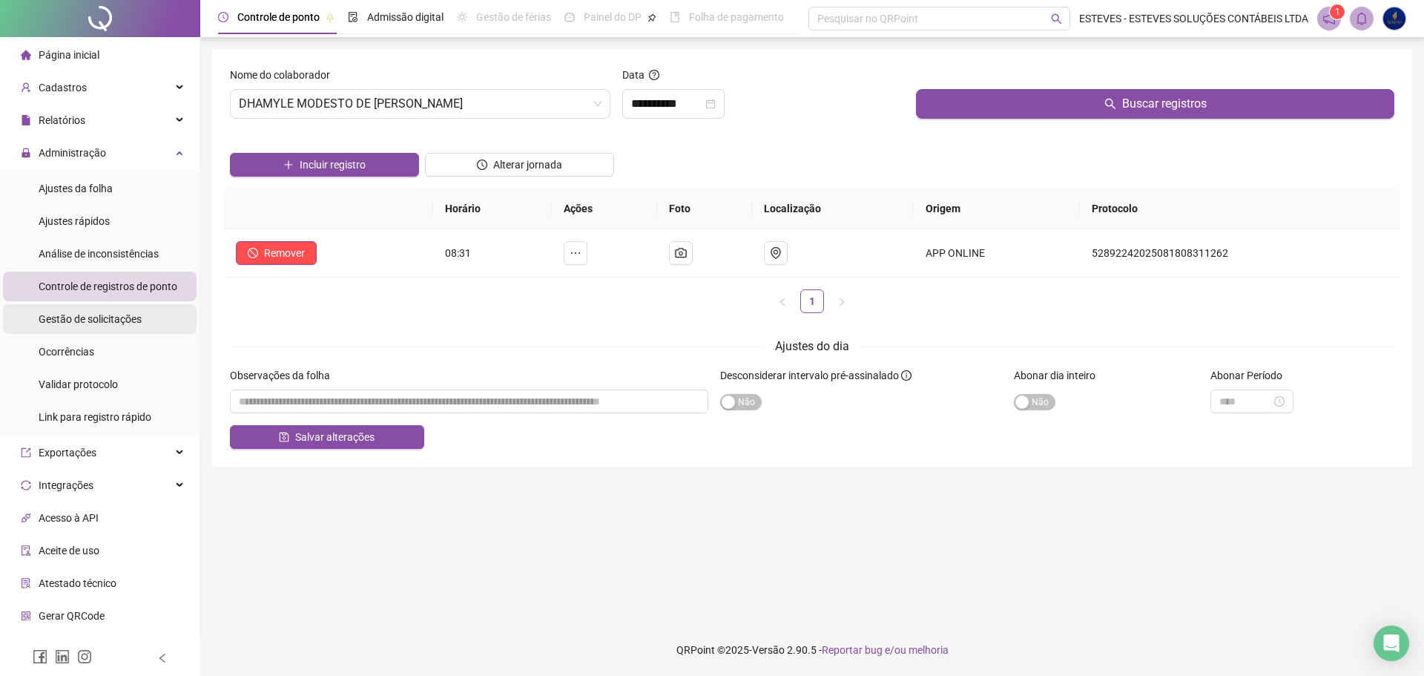
click at [94, 320] on span "Gestão de solicitações" at bounding box center [90, 319] width 103 height 12
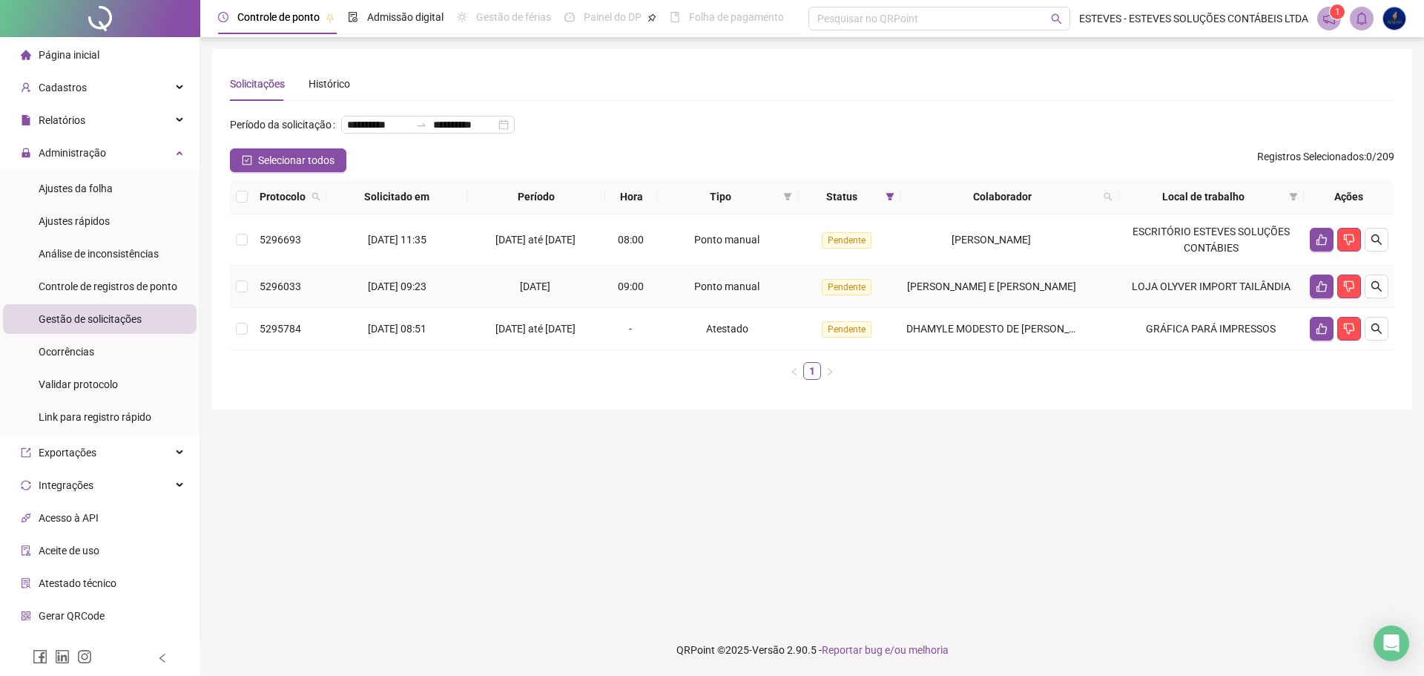
click at [235, 308] on td at bounding box center [242, 287] width 24 height 42
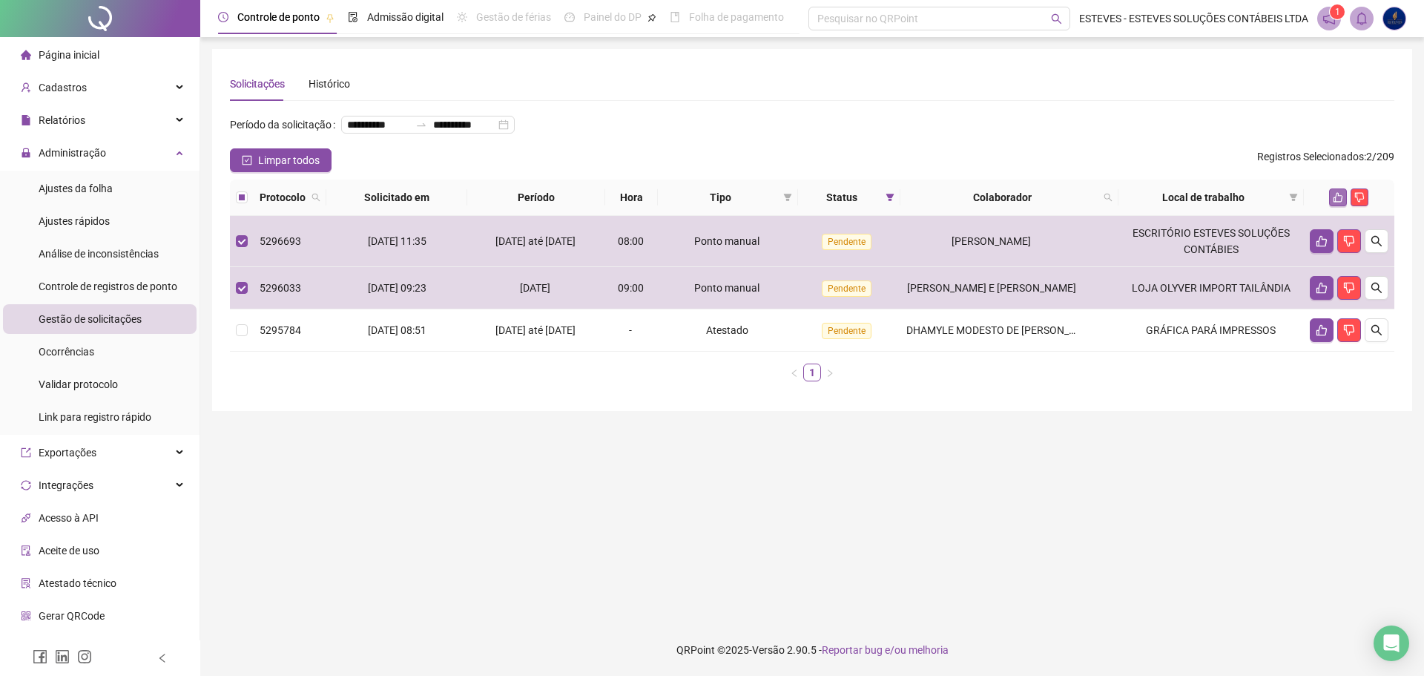
click at [1340, 203] on icon "like" at bounding box center [1338, 197] width 10 height 10
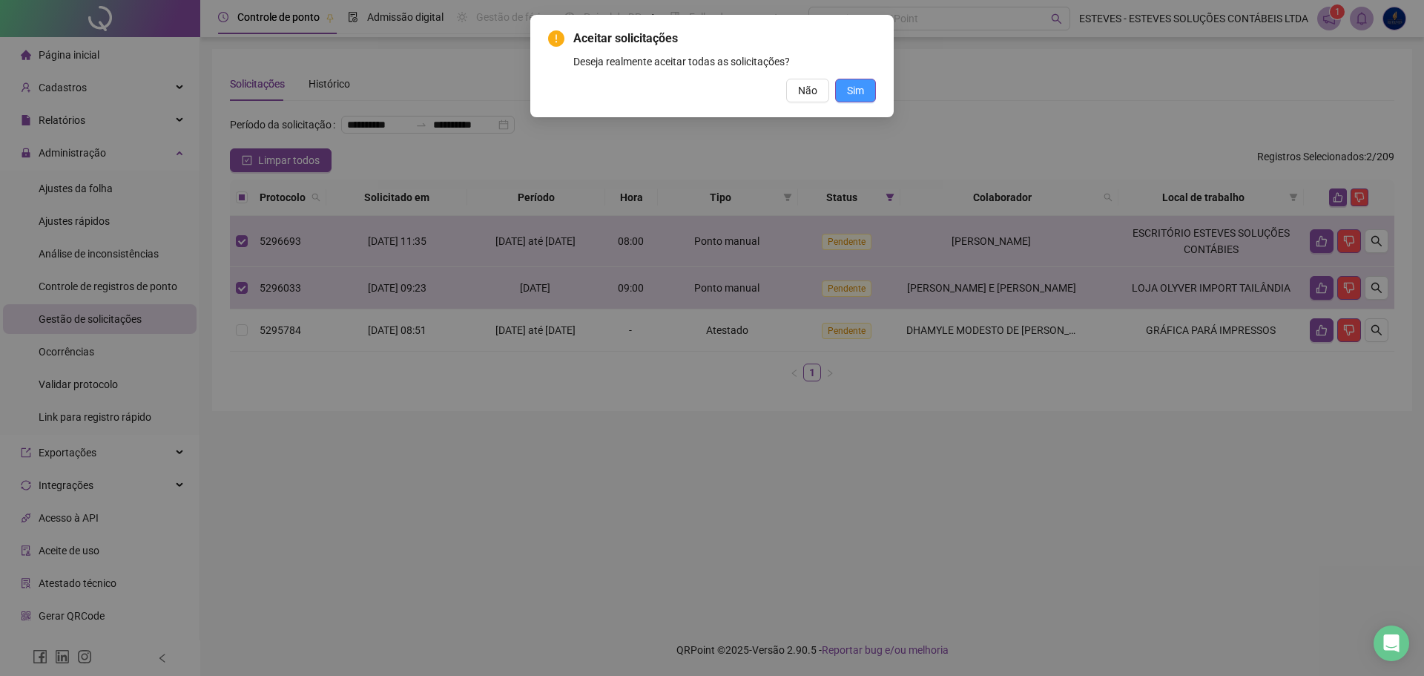
click at [852, 96] on span "Sim" at bounding box center [855, 90] width 17 height 16
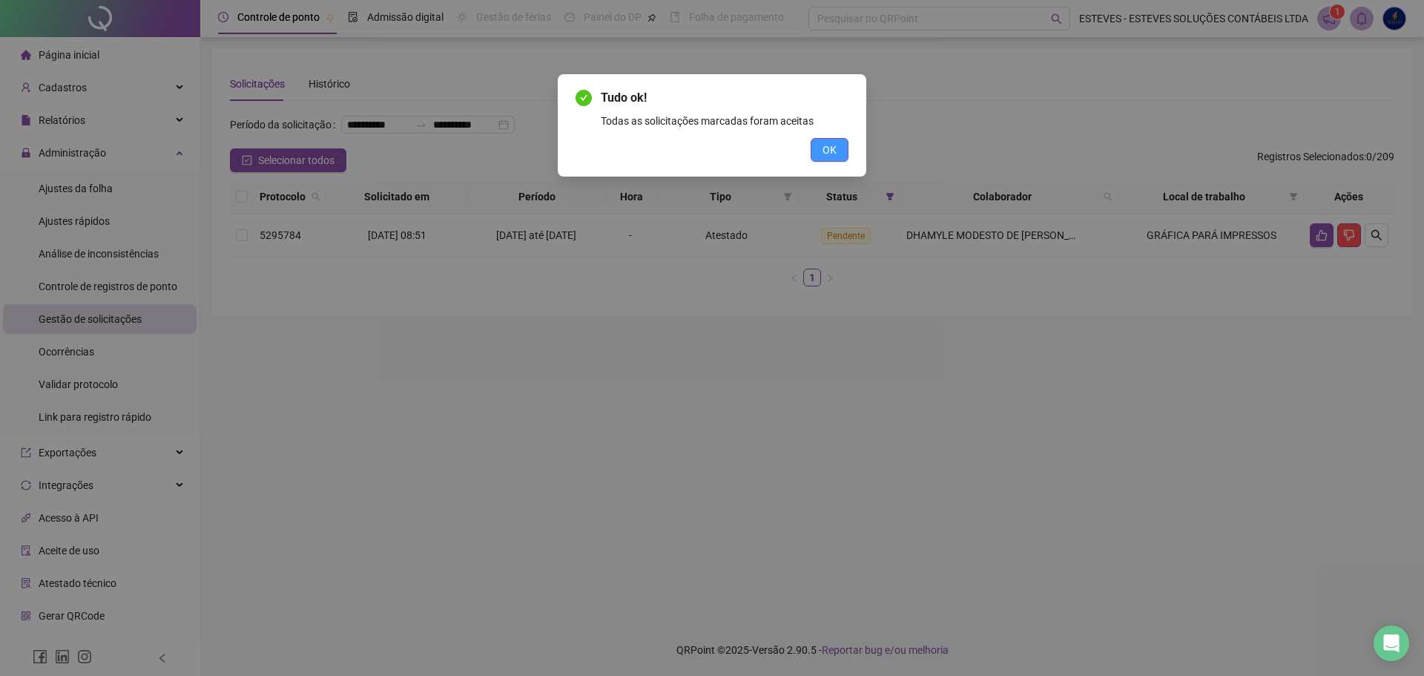
click at [836, 142] on span "OK" at bounding box center [830, 150] width 14 height 16
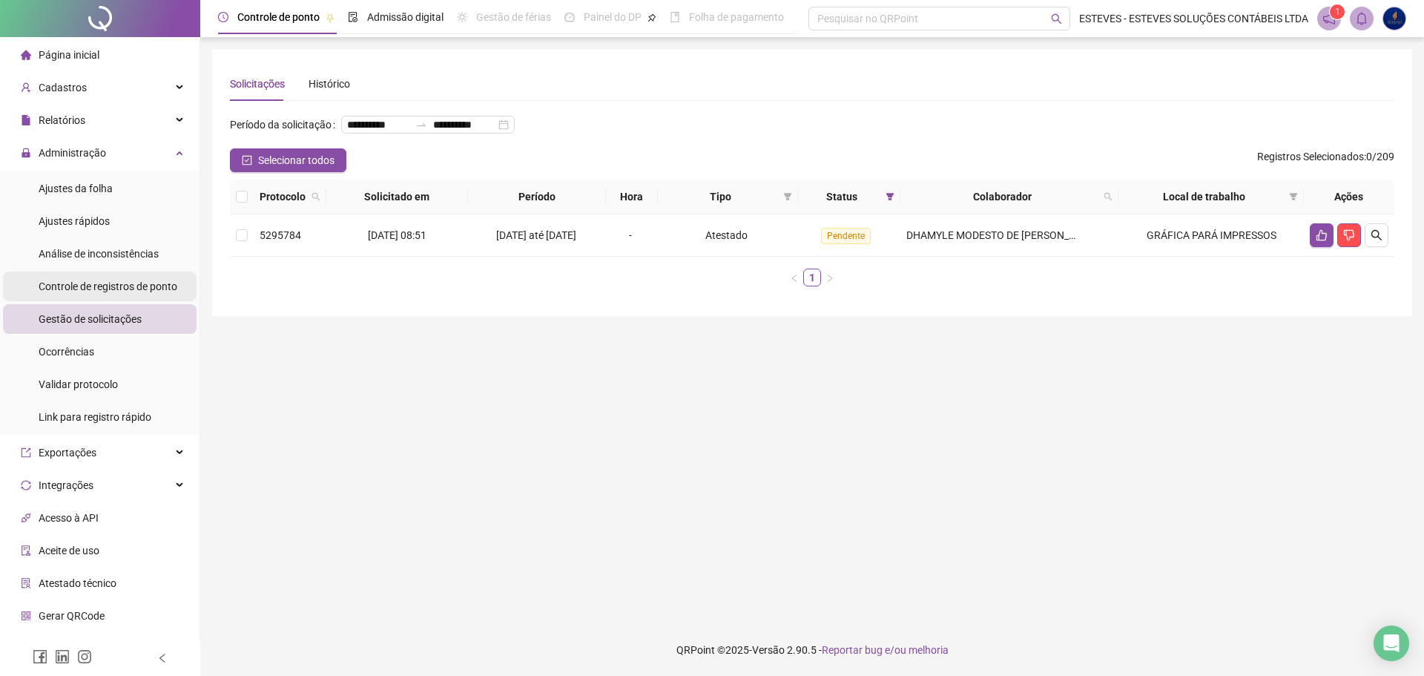
click at [112, 289] on span "Controle de registros de ponto" at bounding box center [108, 286] width 139 height 12
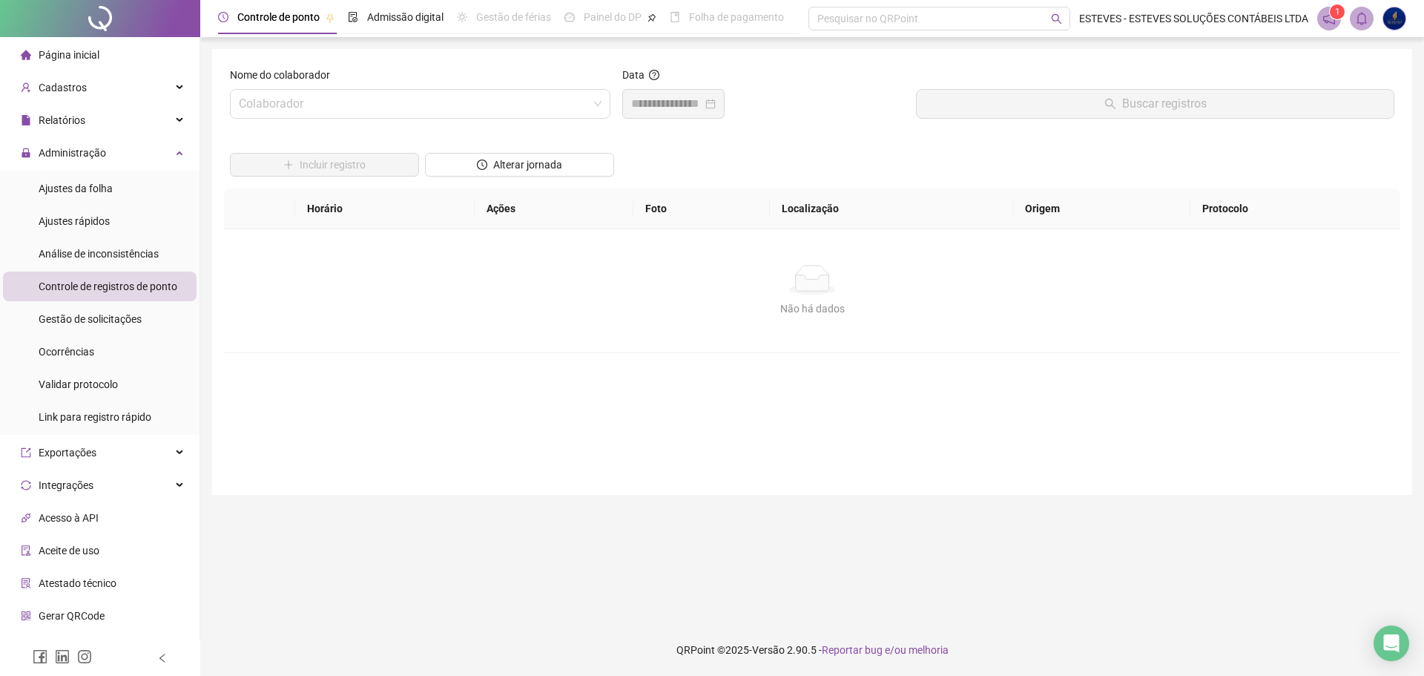
click at [453, 87] on div "Nome do colaborador" at bounding box center [420, 78] width 381 height 22
click at [455, 97] on input "search" at bounding box center [413, 104] width 349 height 28
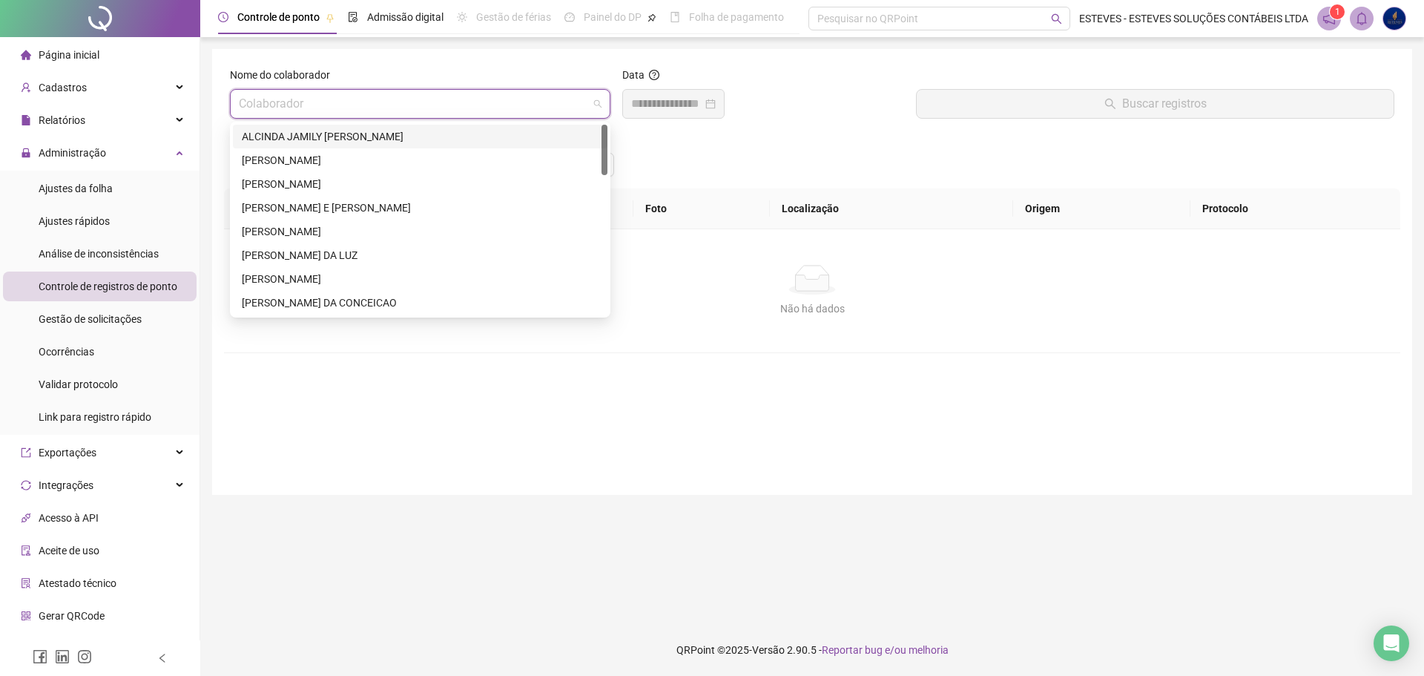
click at [418, 136] on div "ALCINDA JAMILY [PERSON_NAME]" at bounding box center [420, 136] width 357 height 16
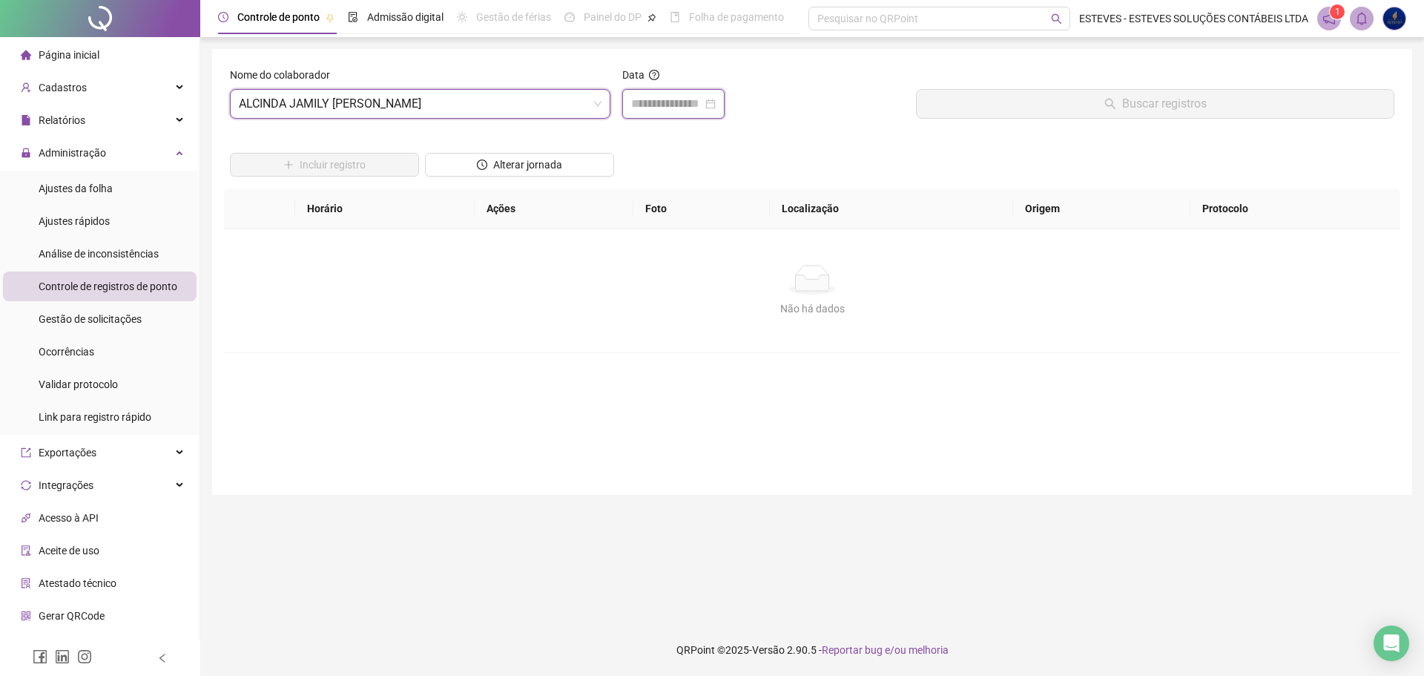
click at [671, 111] on input at bounding box center [666, 104] width 71 height 18
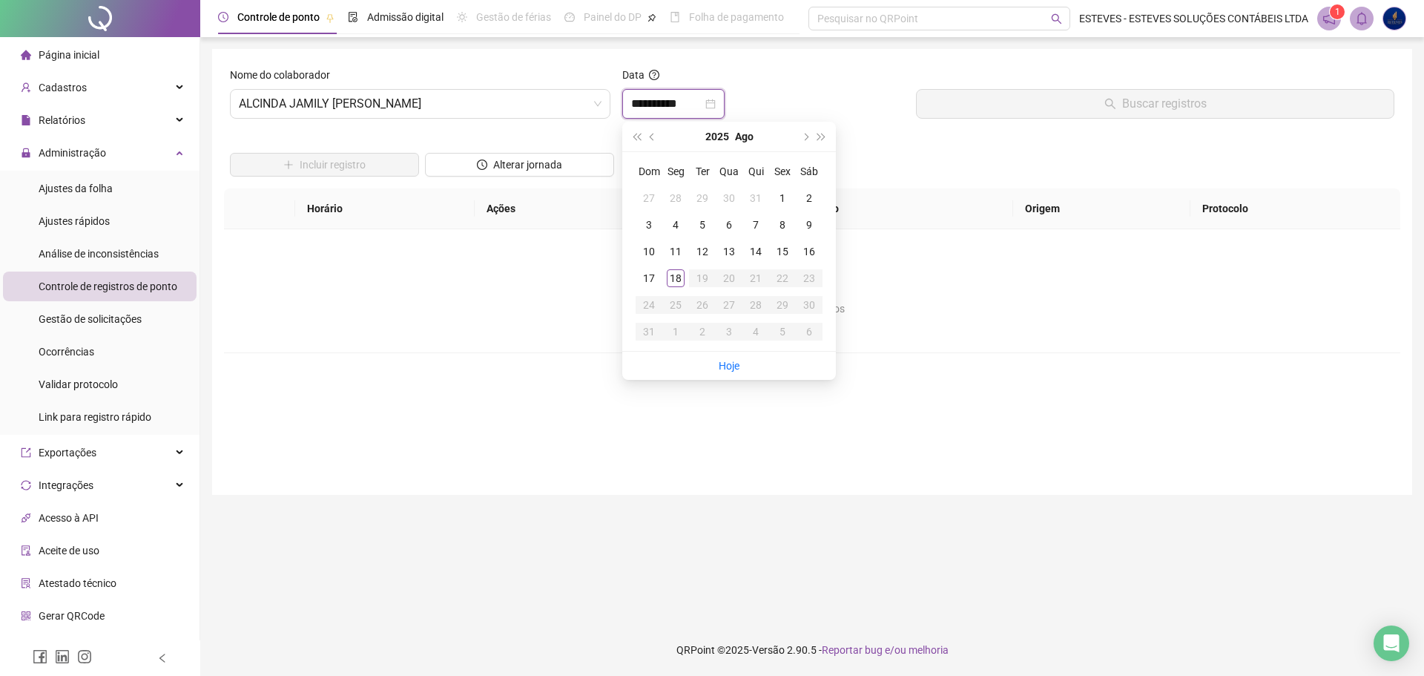
type input "**********"
click at [674, 274] on div "18" at bounding box center [676, 278] width 18 height 18
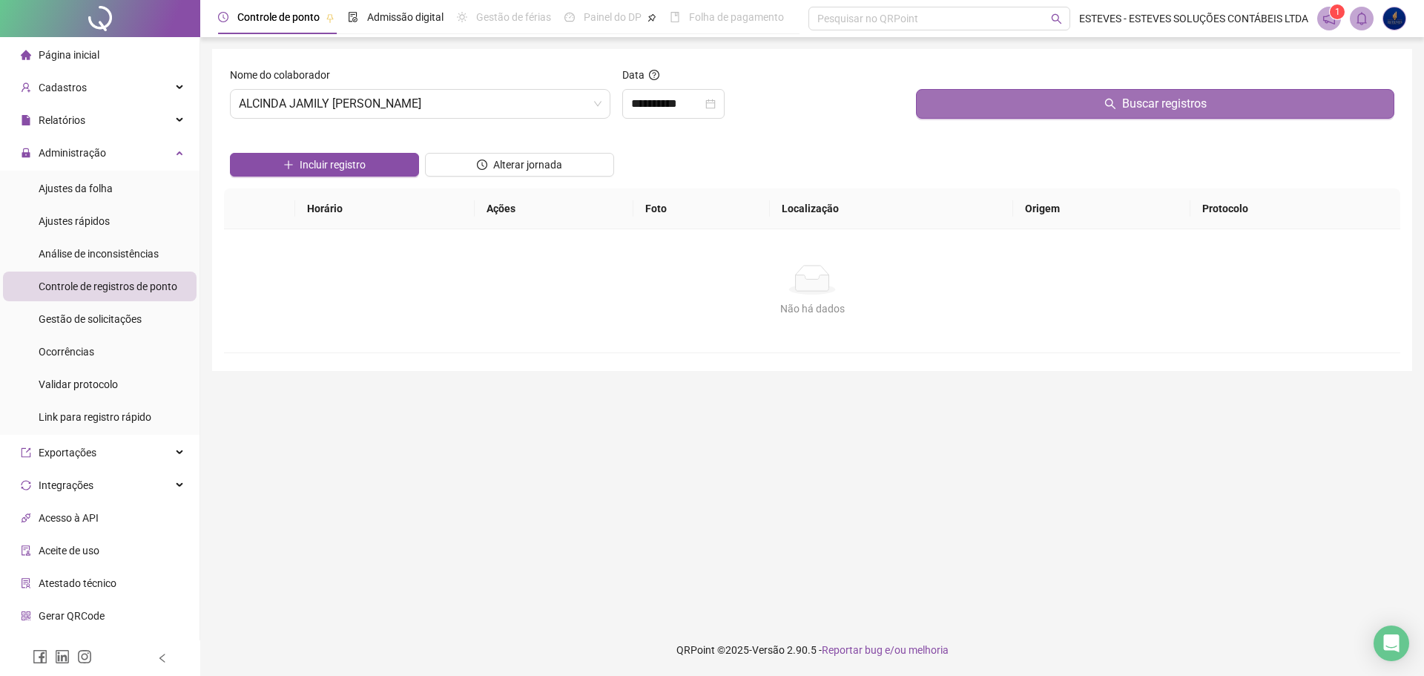
click at [1082, 99] on button "Buscar registros" at bounding box center [1155, 104] width 478 height 30
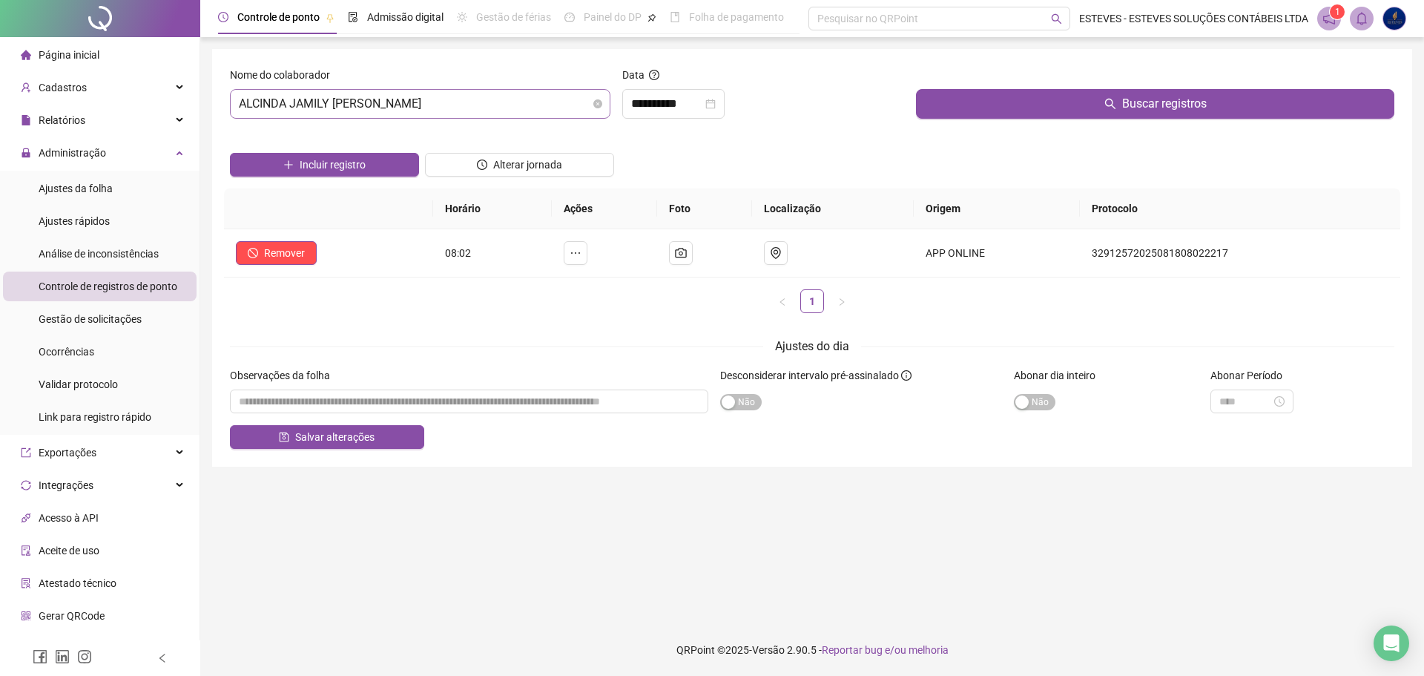
click at [510, 104] on span "ALCINDA JAMILY [PERSON_NAME]" at bounding box center [420, 104] width 363 height 28
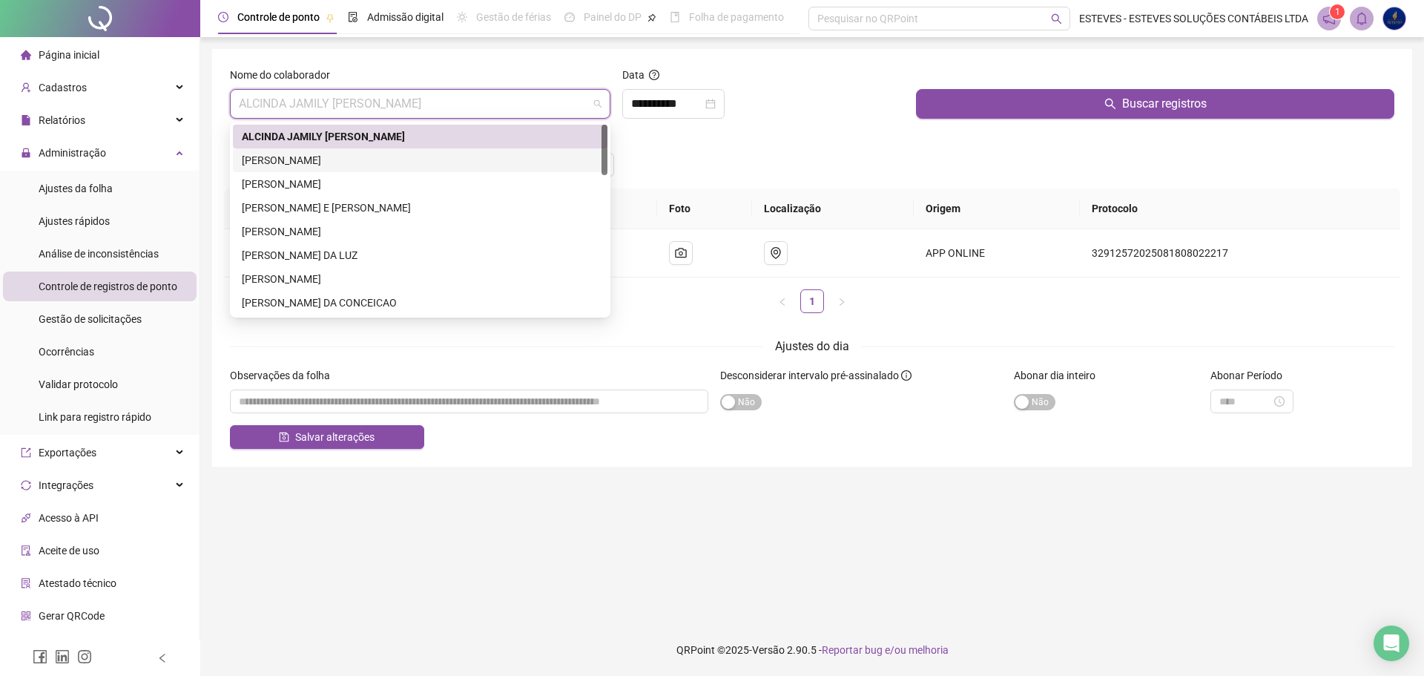
click at [412, 161] on div "[PERSON_NAME]" at bounding box center [420, 160] width 357 height 16
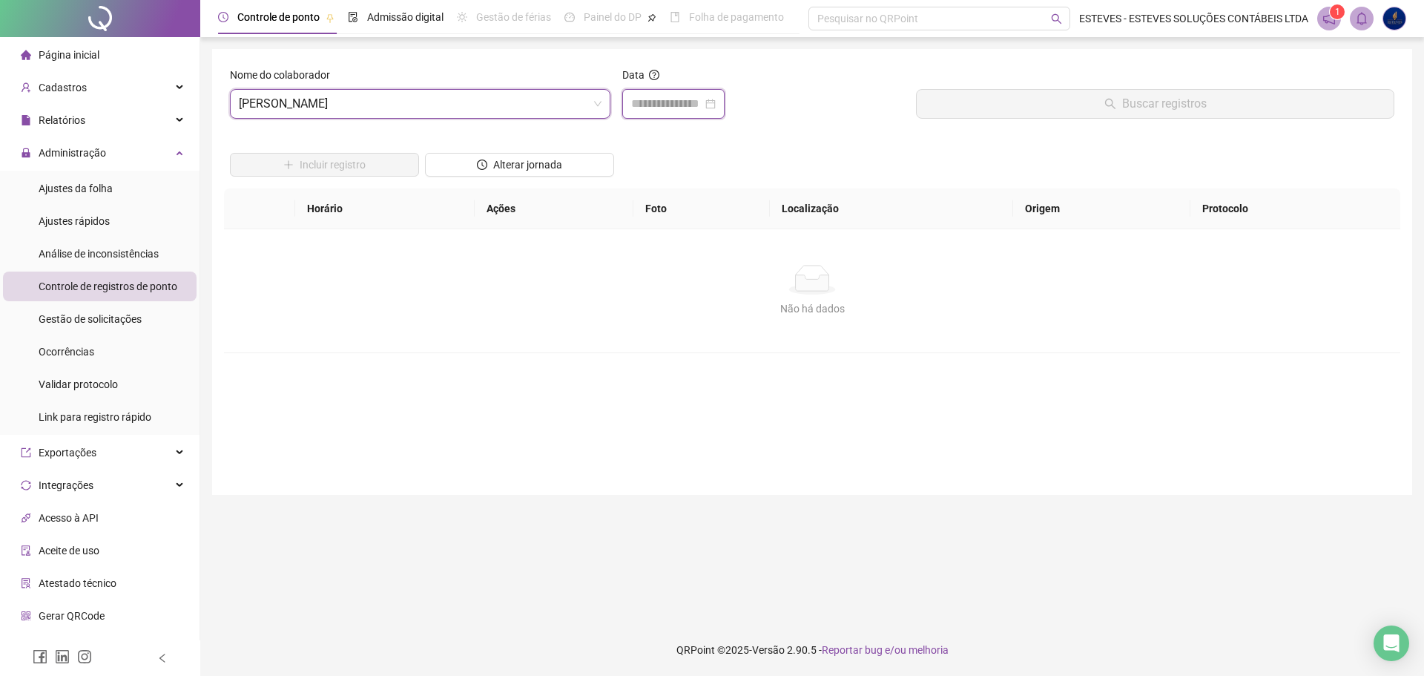
click at [659, 105] on input at bounding box center [666, 104] width 71 height 18
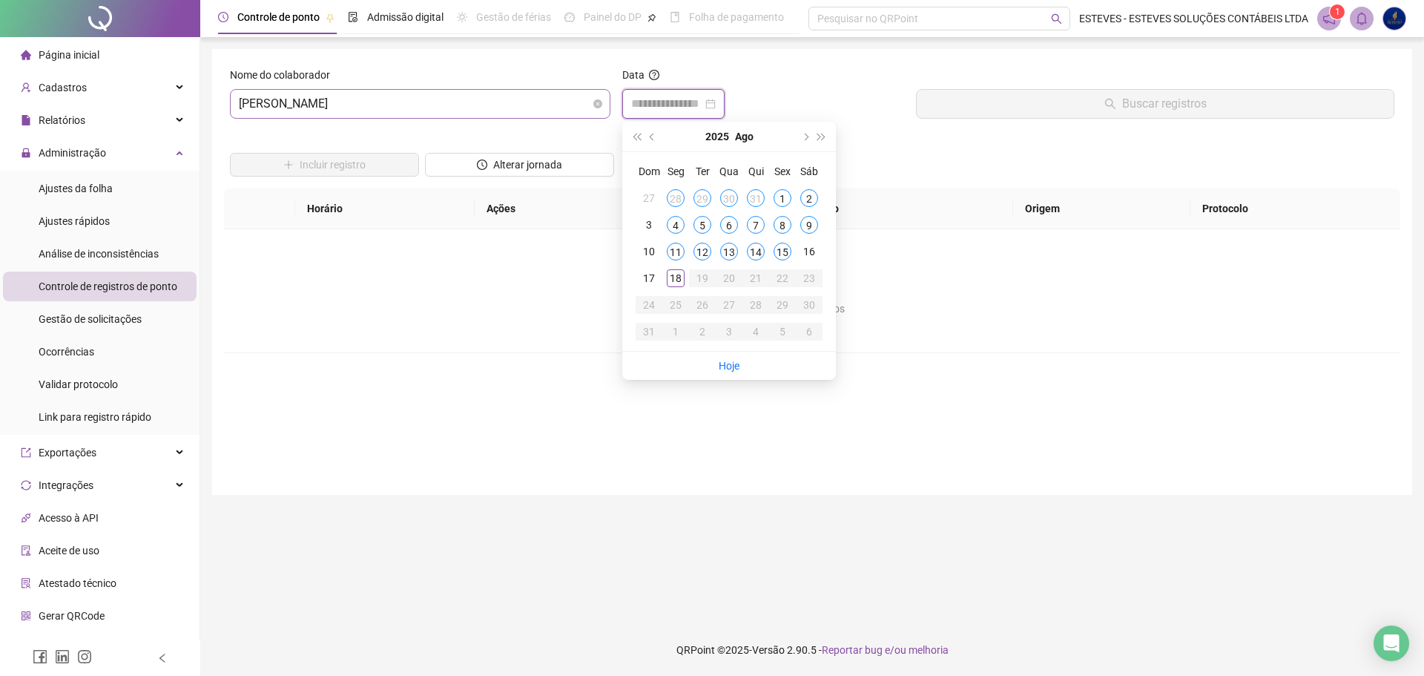
click at [452, 113] on span "[PERSON_NAME]" at bounding box center [420, 104] width 363 height 28
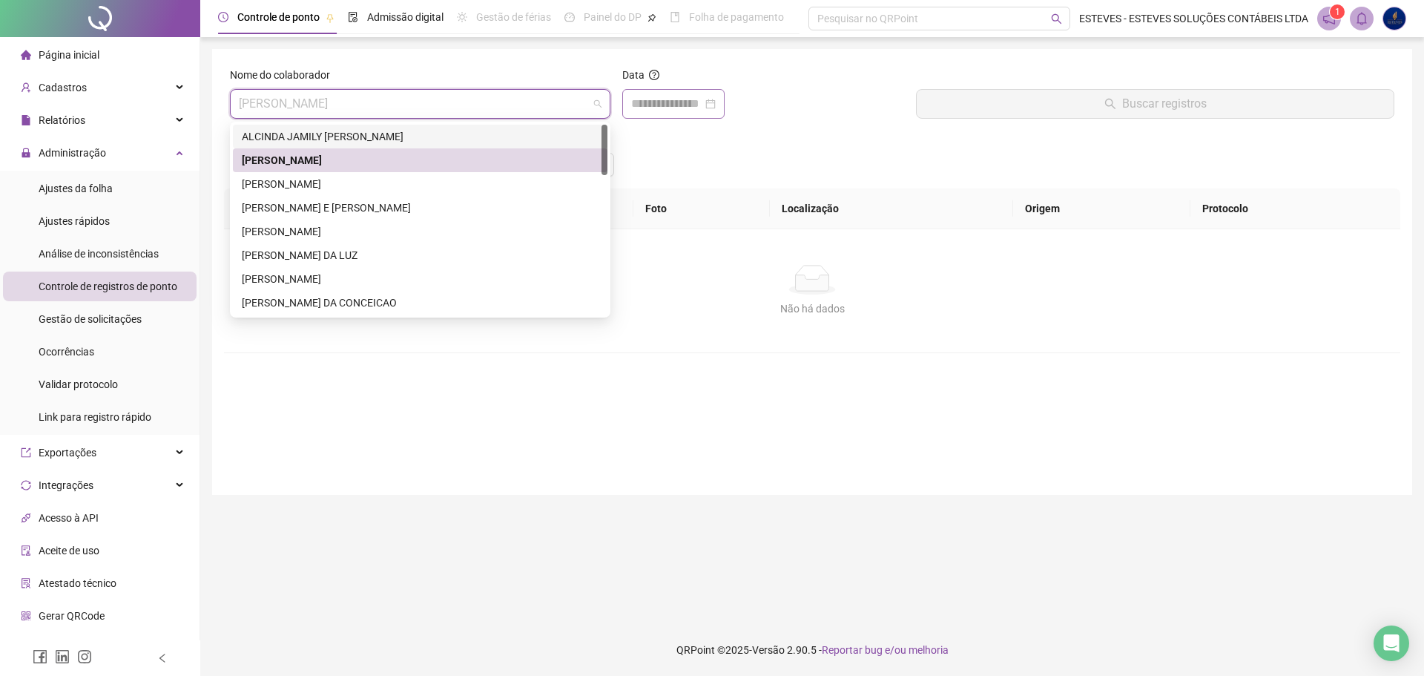
click at [658, 94] on div at bounding box center [673, 104] width 102 height 30
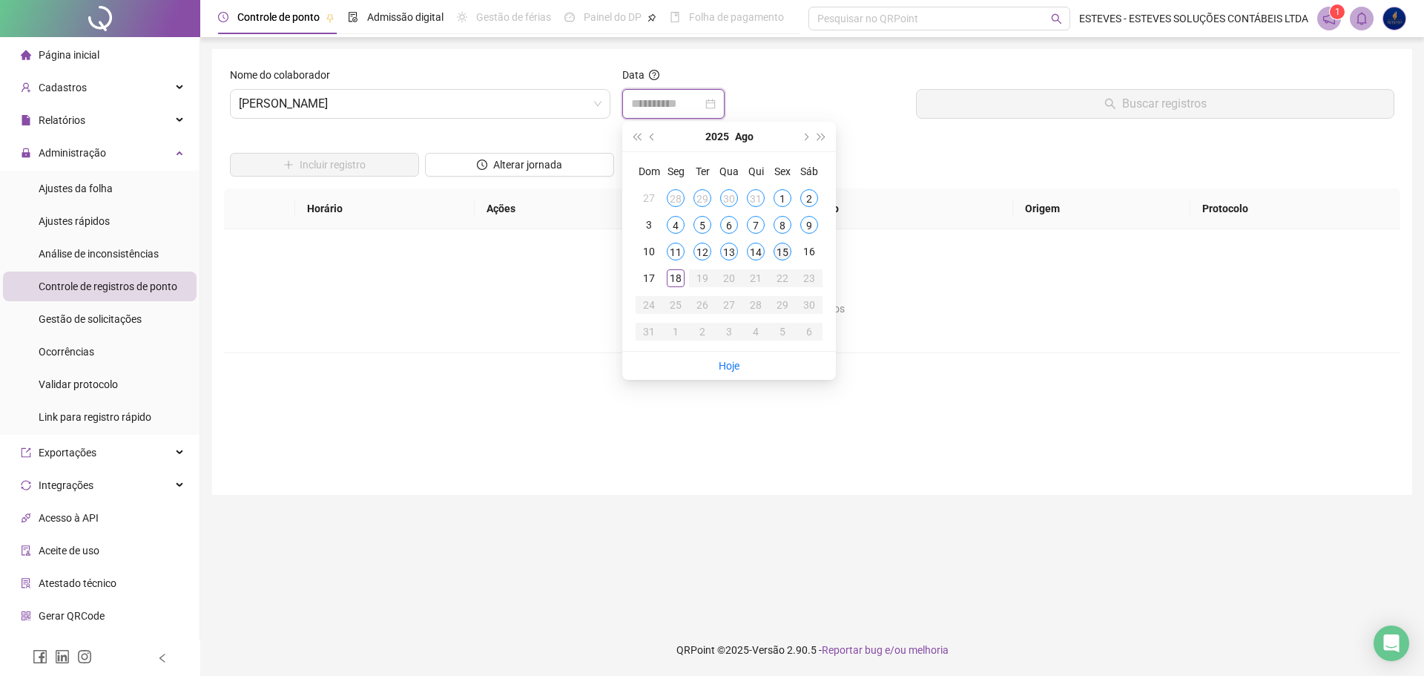
type input "**********"
click at [783, 248] on div "15" at bounding box center [783, 252] width 18 height 18
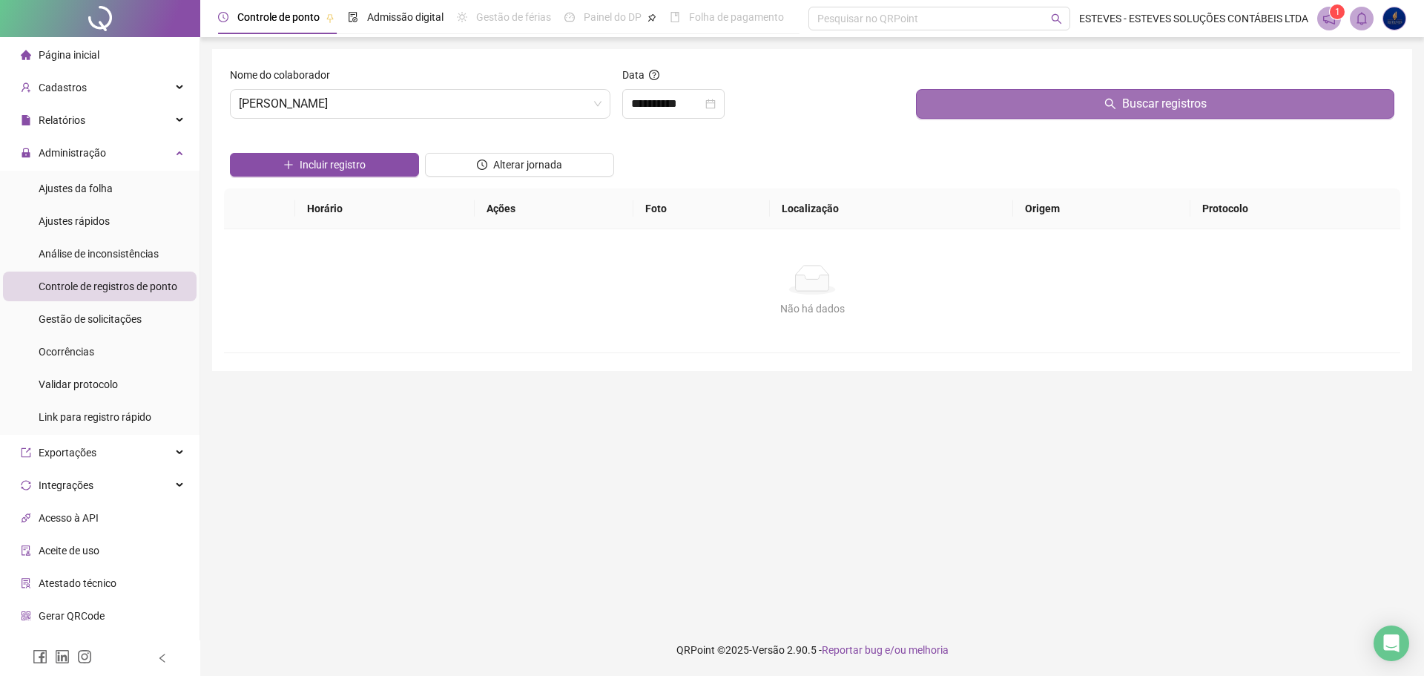
click at [1033, 103] on button "Buscar registros" at bounding box center [1155, 104] width 478 height 30
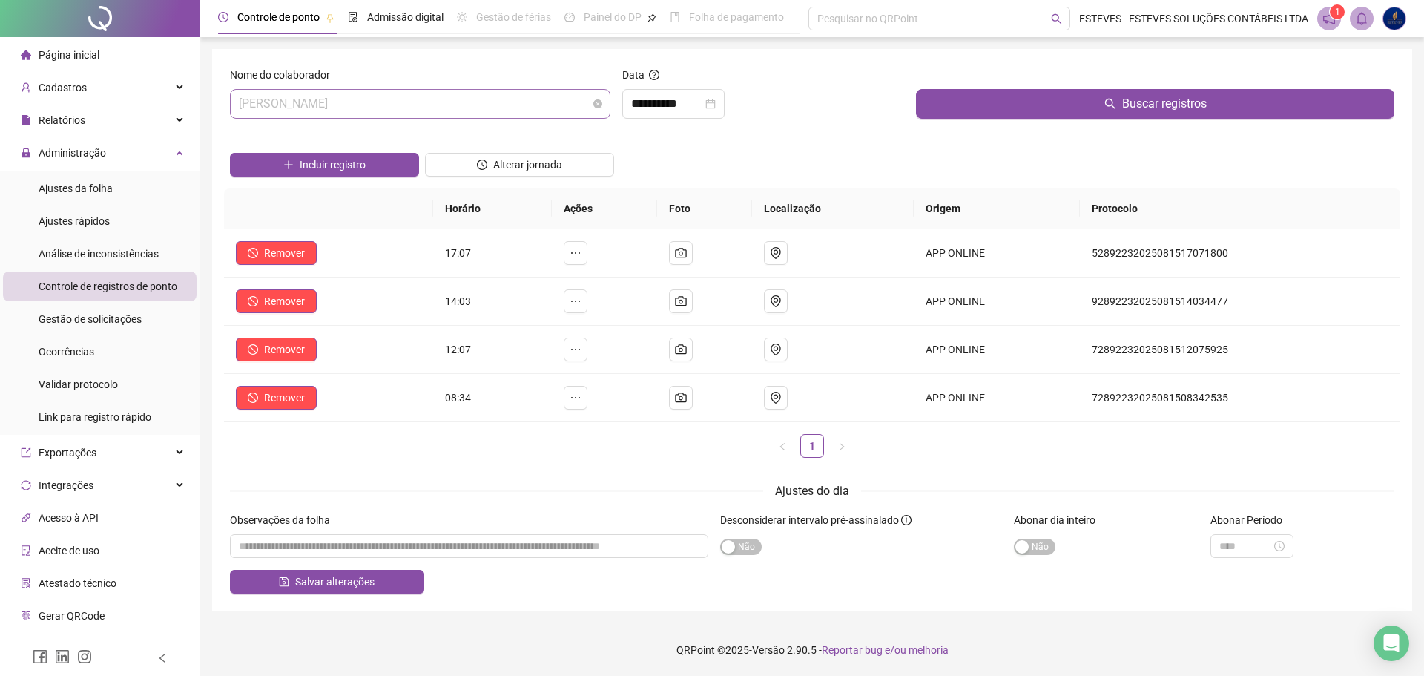
click at [461, 116] on span "[PERSON_NAME]" at bounding box center [420, 104] width 363 height 28
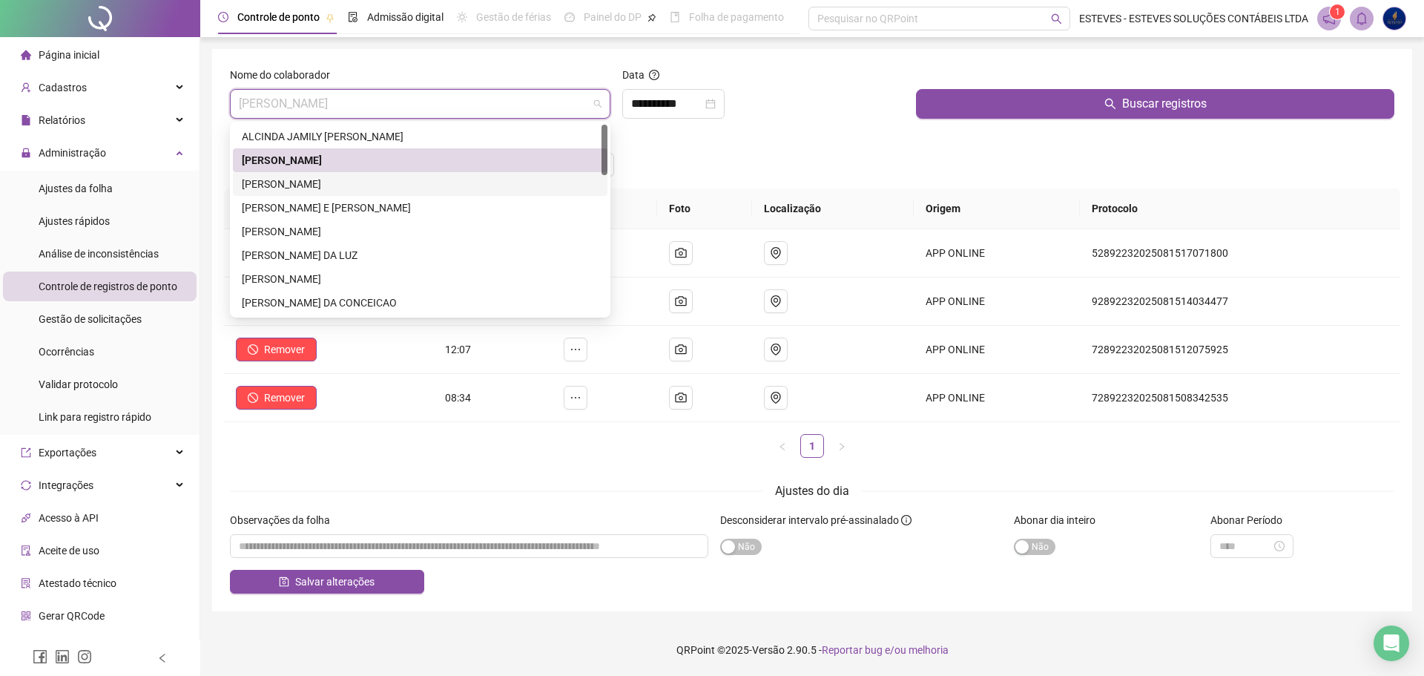
click at [386, 192] on div "[PERSON_NAME]" at bounding box center [420, 184] width 375 height 24
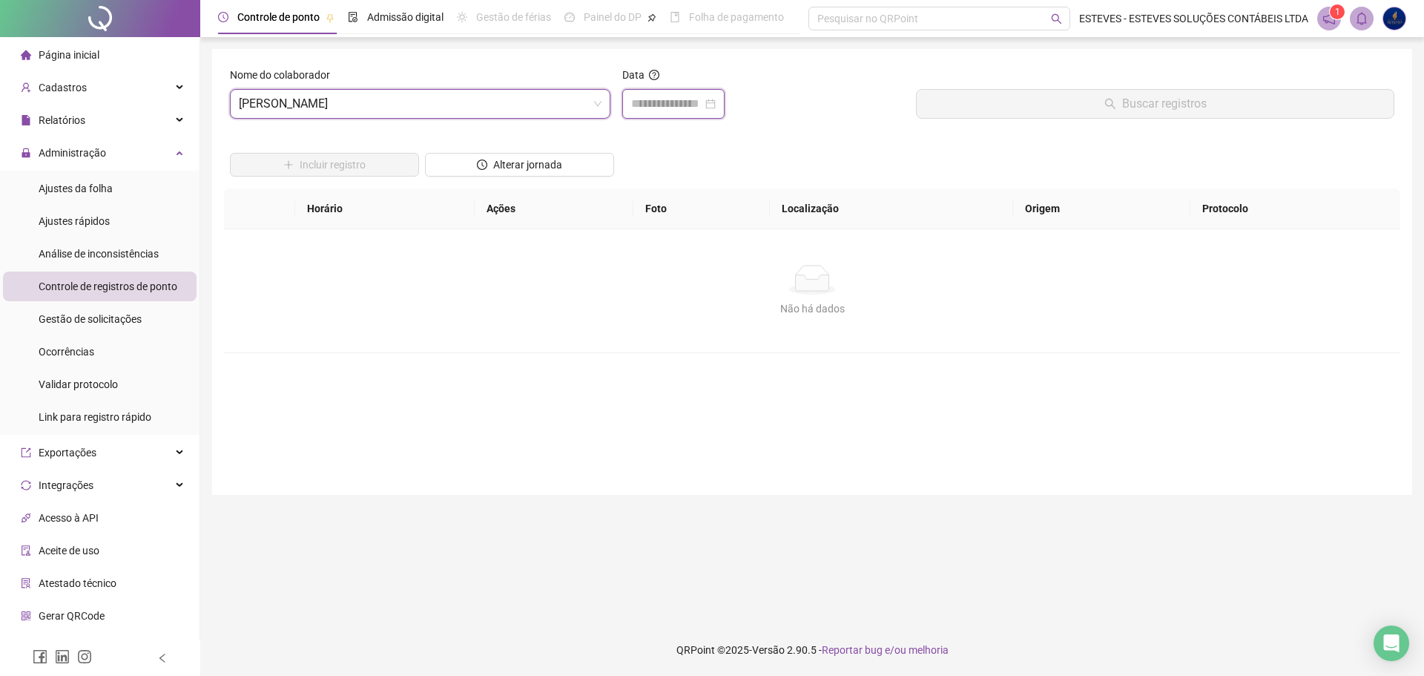
click at [636, 108] on input at bounding box center [666, 104] width 71 height 18
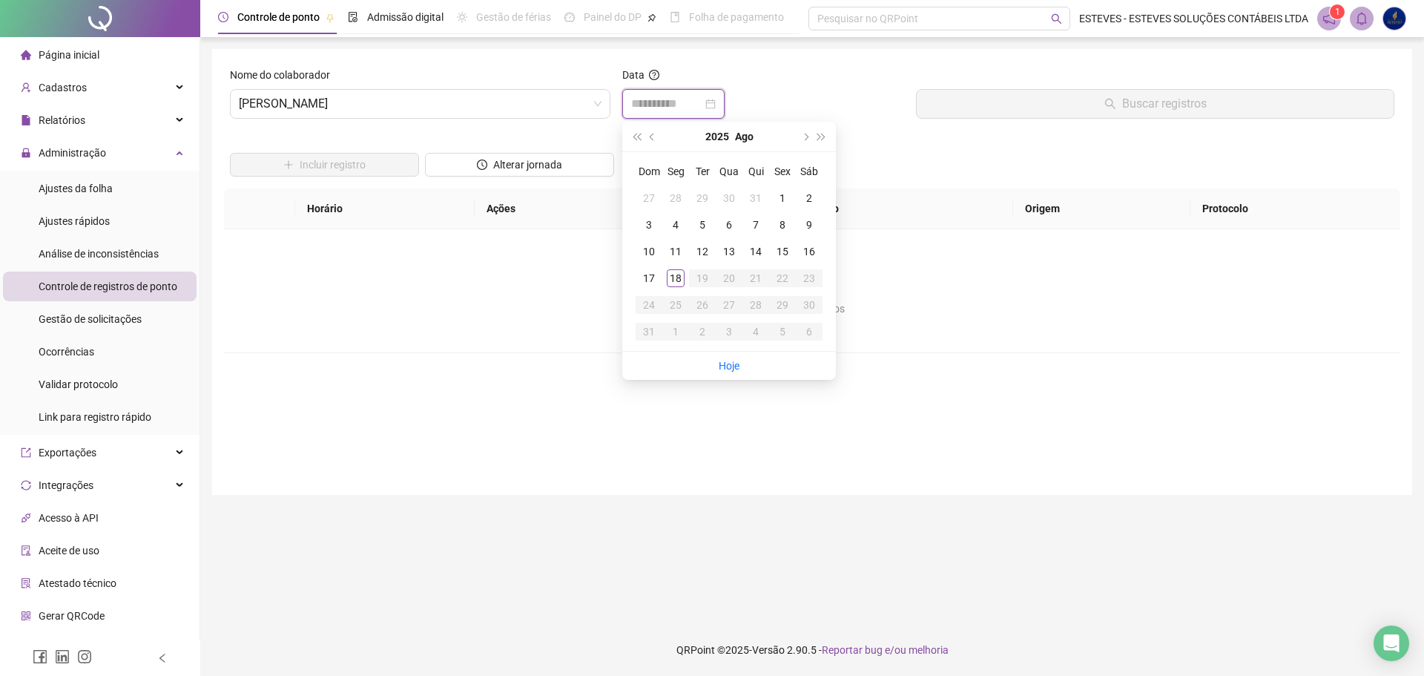
type input "**********"
click at [409, 108] on span "[PERSON_NAME]" at bounding box center [420, 104] width 363 height 28
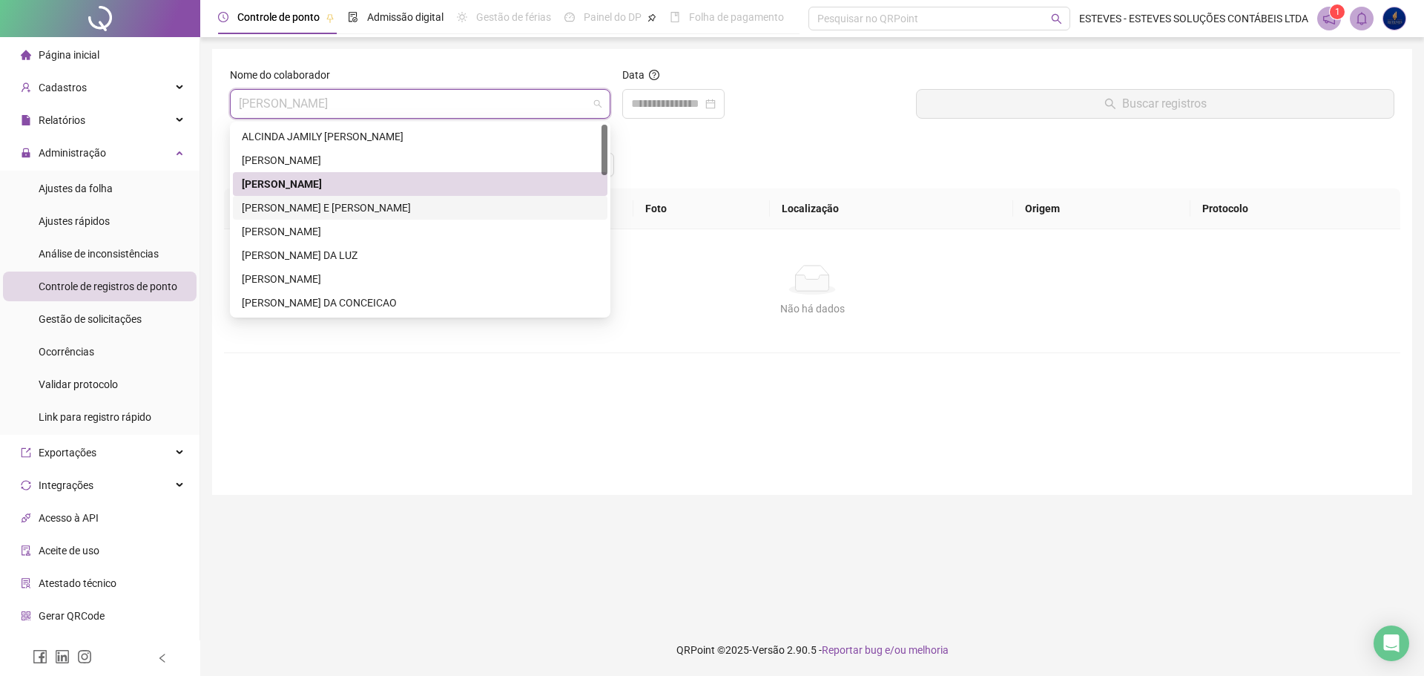
click at [369, 200] on div "[PERSON_NAME] E [PERSON_NAME]" at bounding box center [420, 208] width 357 height 16
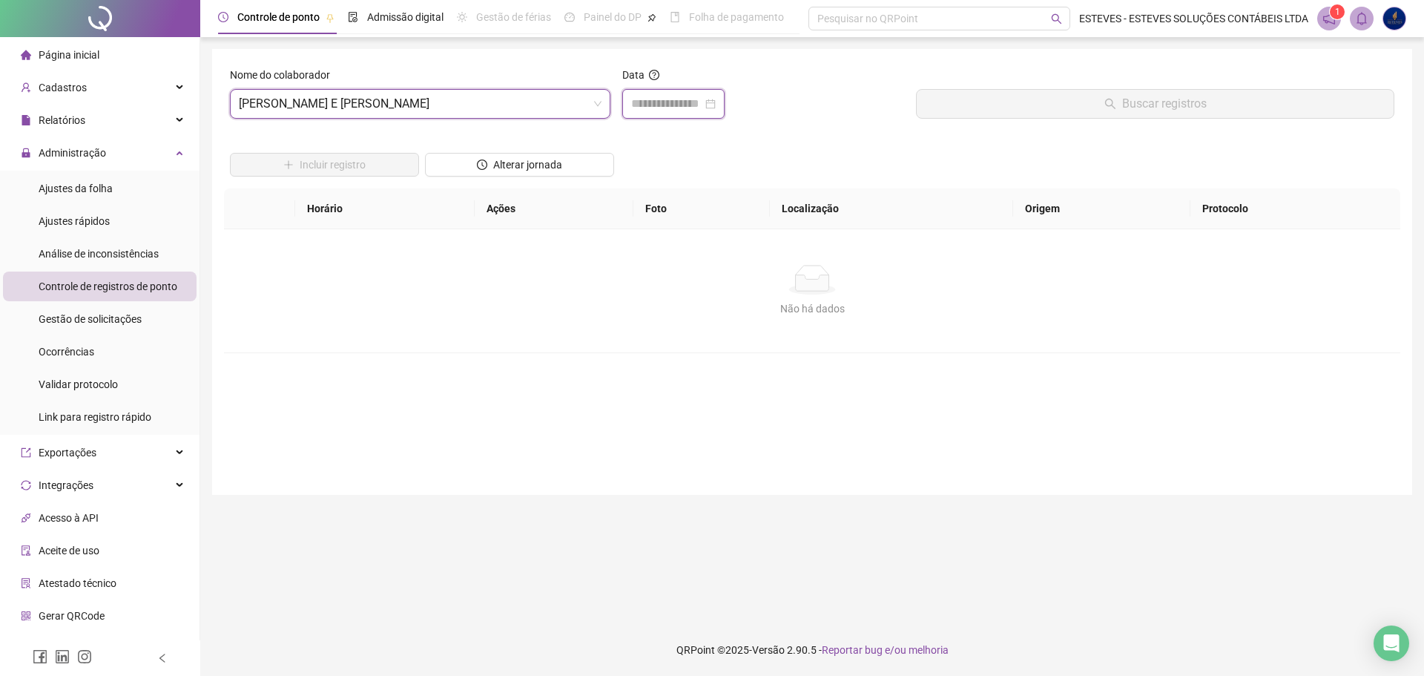
click at [671, 99] on input at bounding box center [666, 104] width 71 height 18
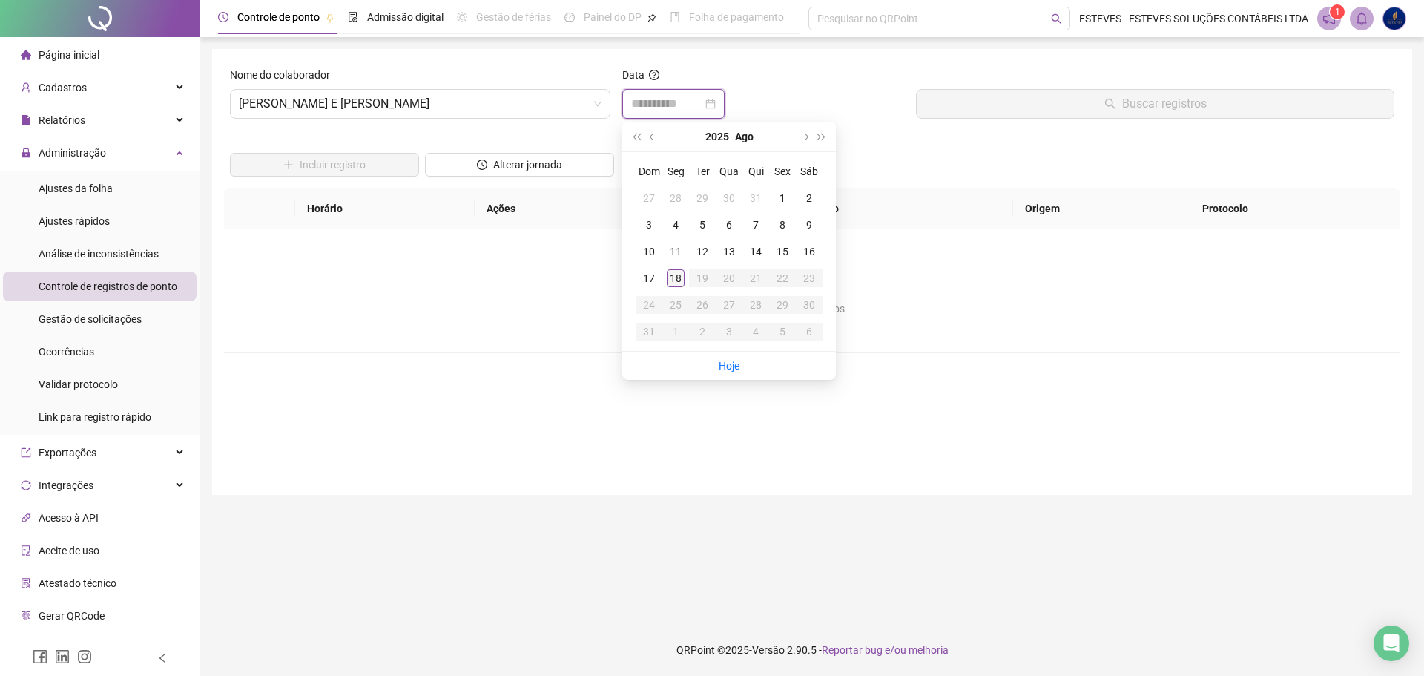
type input "**********"
click at [481, 107] on span "[PERSON_NAME] E [PERSON_NAME]" at bounding box center [420, 104] width 363 height 28
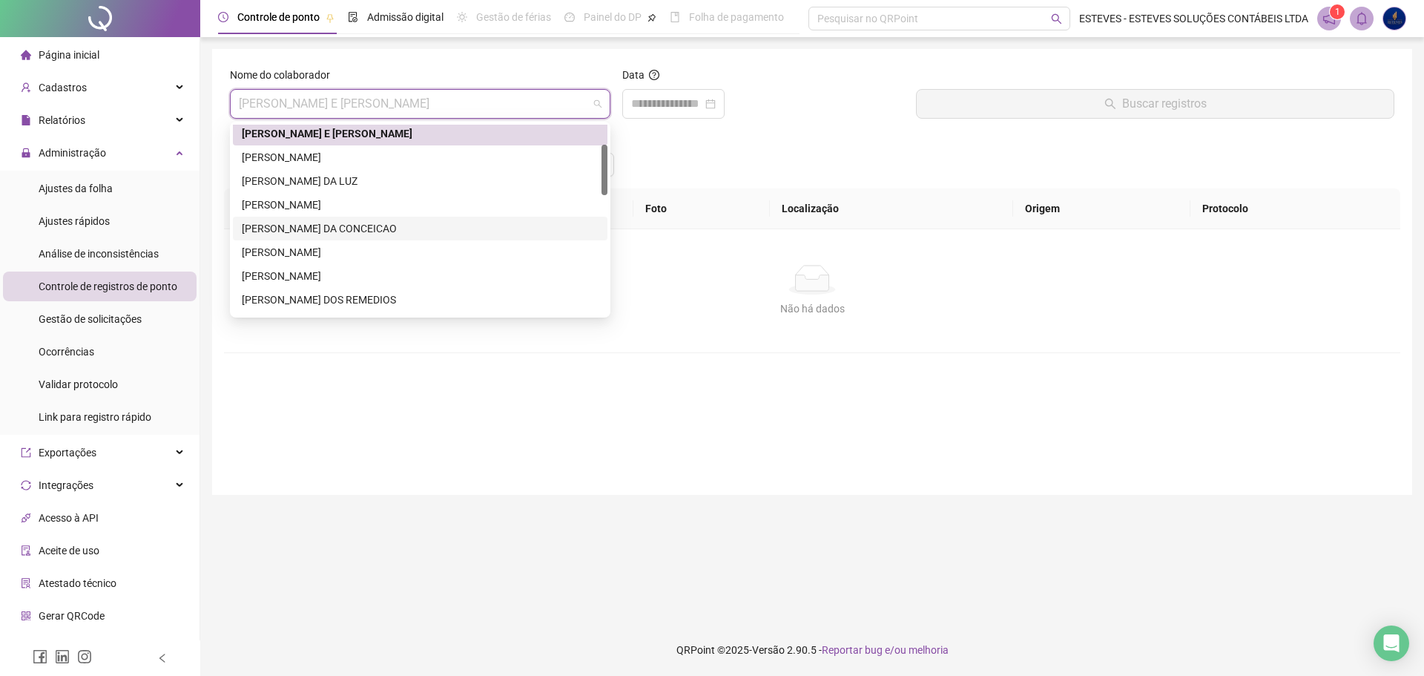
scroll to position [148, 0]
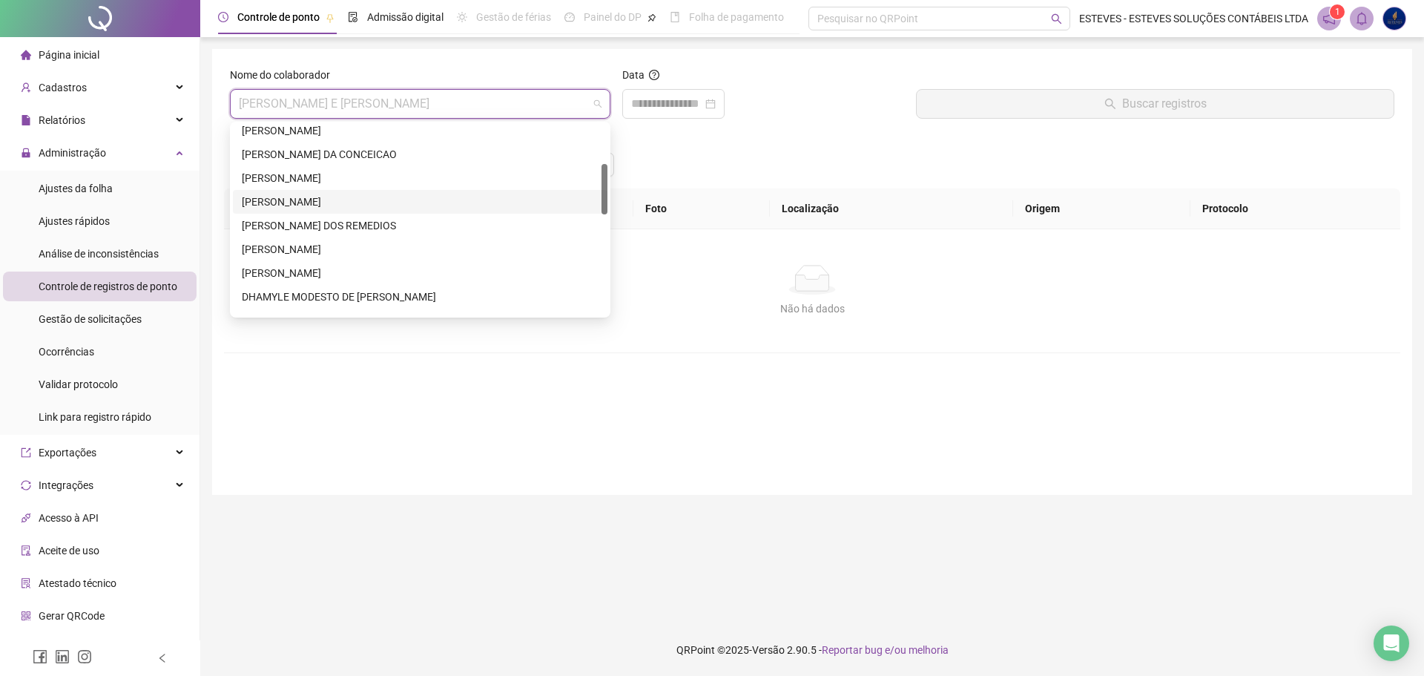
click at [340, 196] on div "[PERSON_NAME]" at bounding box center [420, 202] width 357 height 16
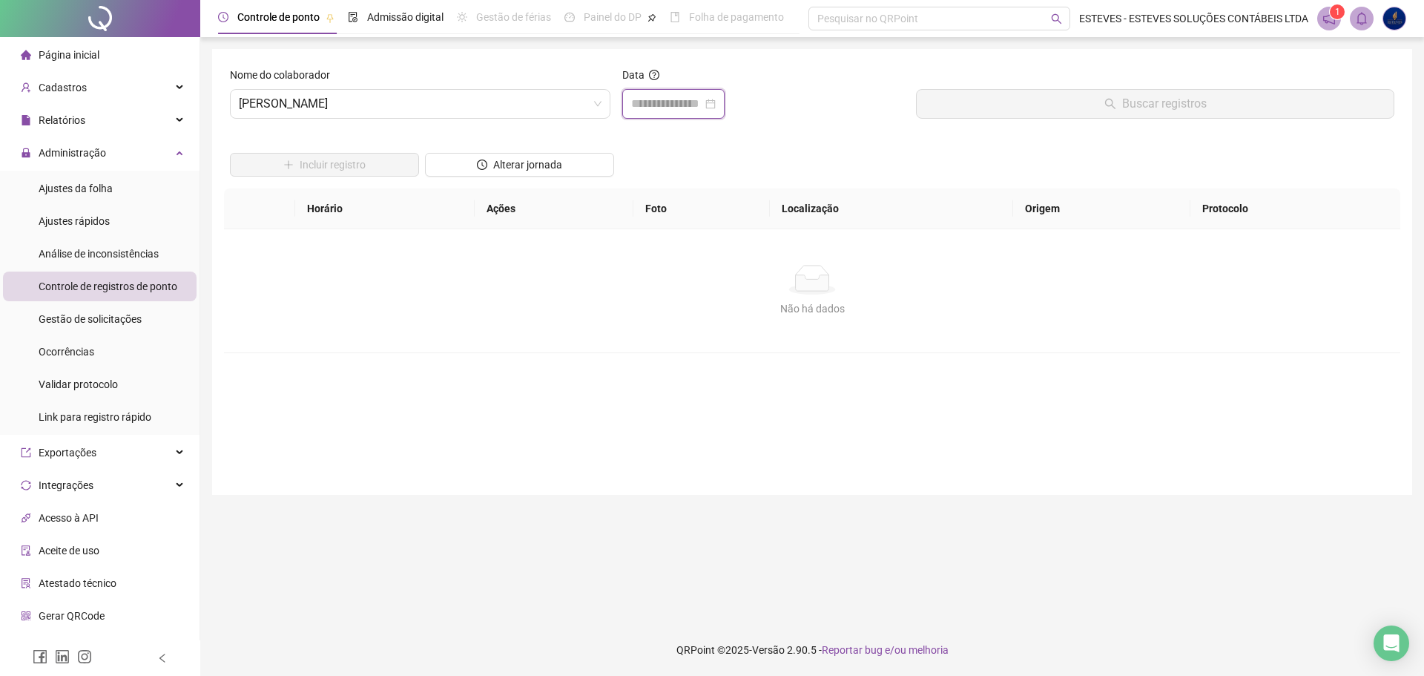
click at [645, 107] on input at bounding box center [666, 104] width 71 height 18
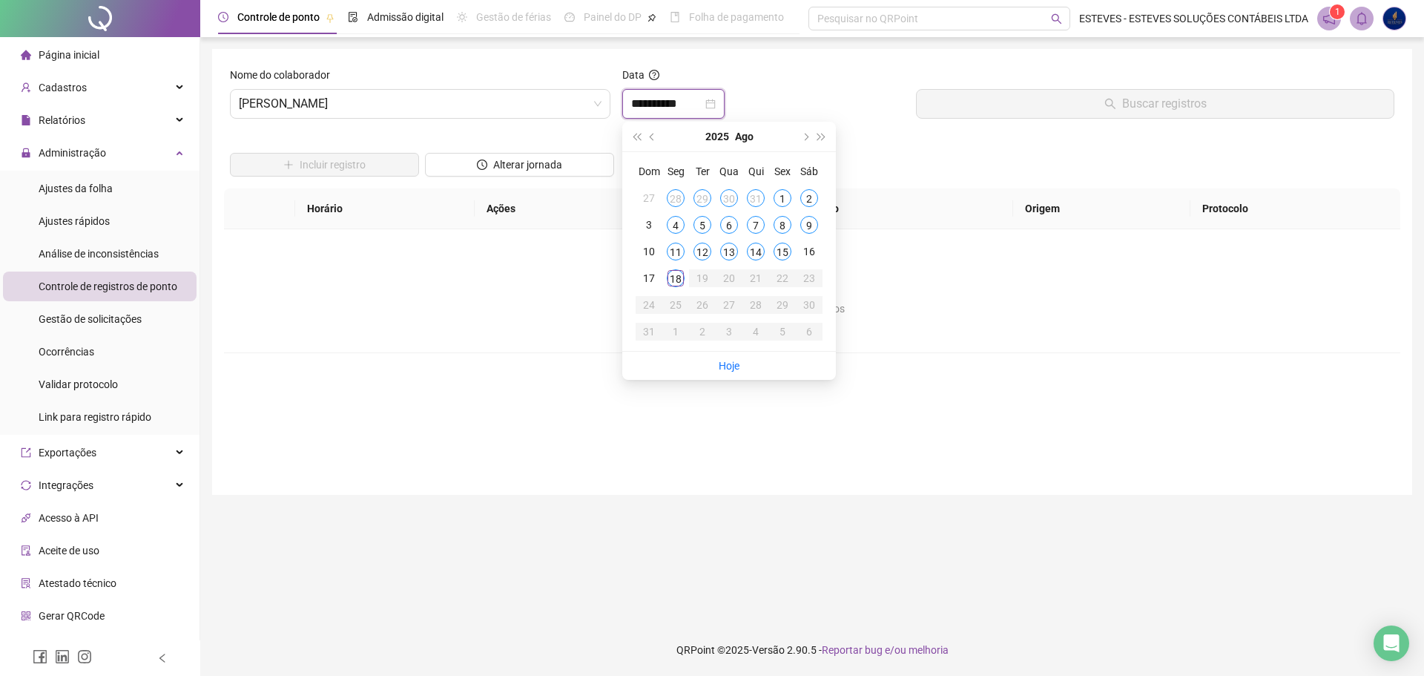
type input "**********"
click at [787, 250] on div "15" at bounding box center [783, 252] width 18 height 18
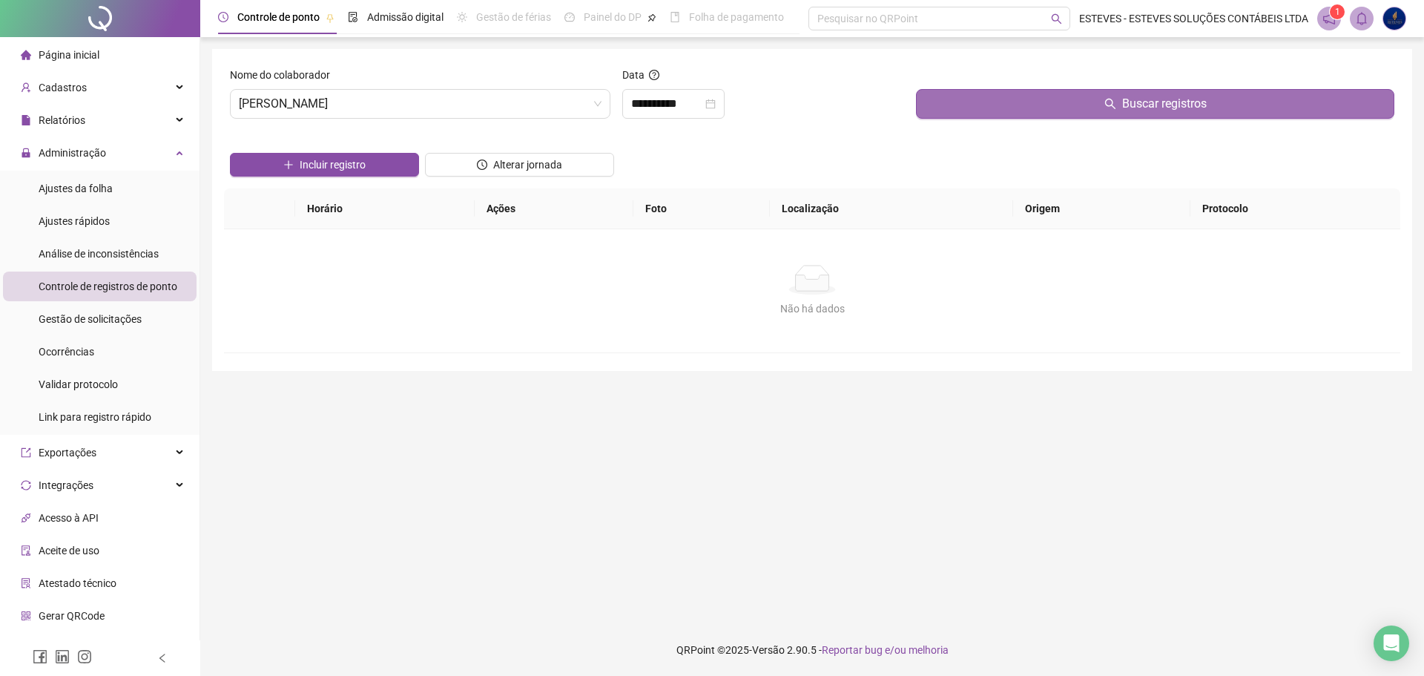
click at [1046, 114] on button "Buscar registros" at bounding box center [1155, 104] width 478 height 30
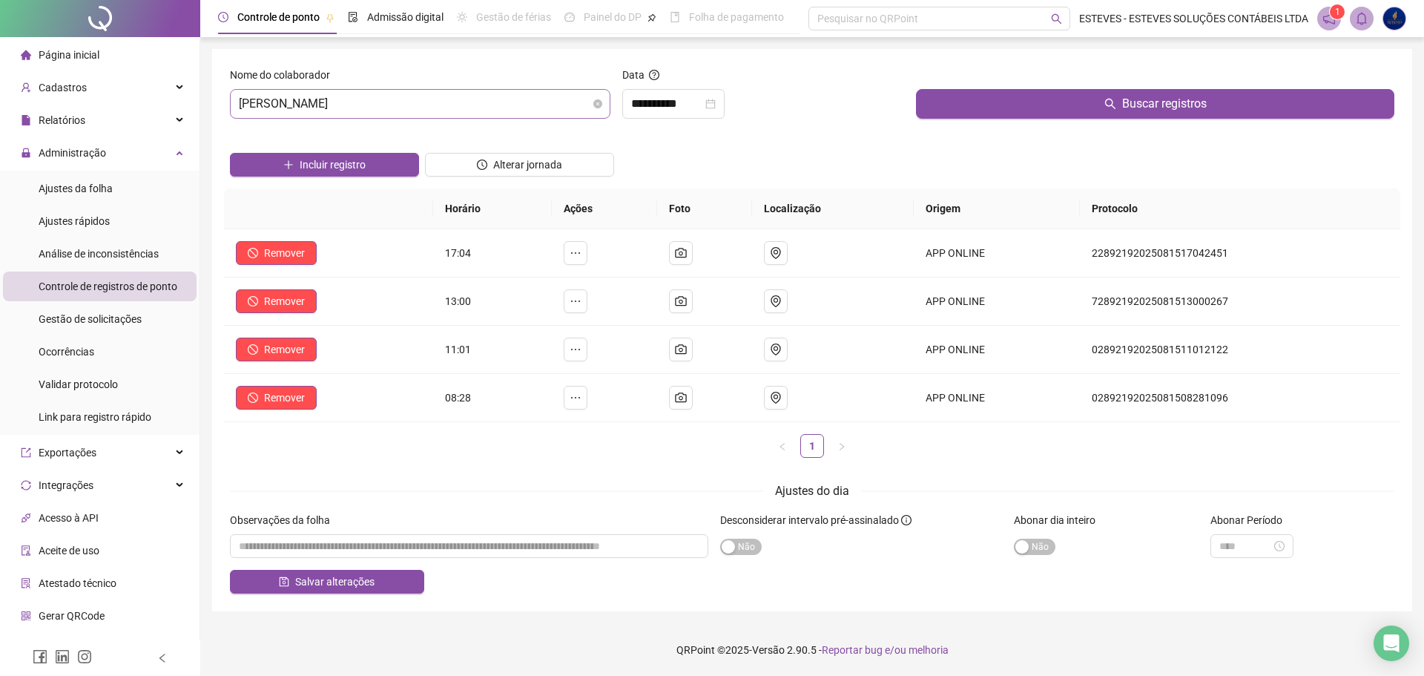
click at [475, 104] on span "[PERSON_NAME]" at bounding box center [420, 104] width 363 height 28
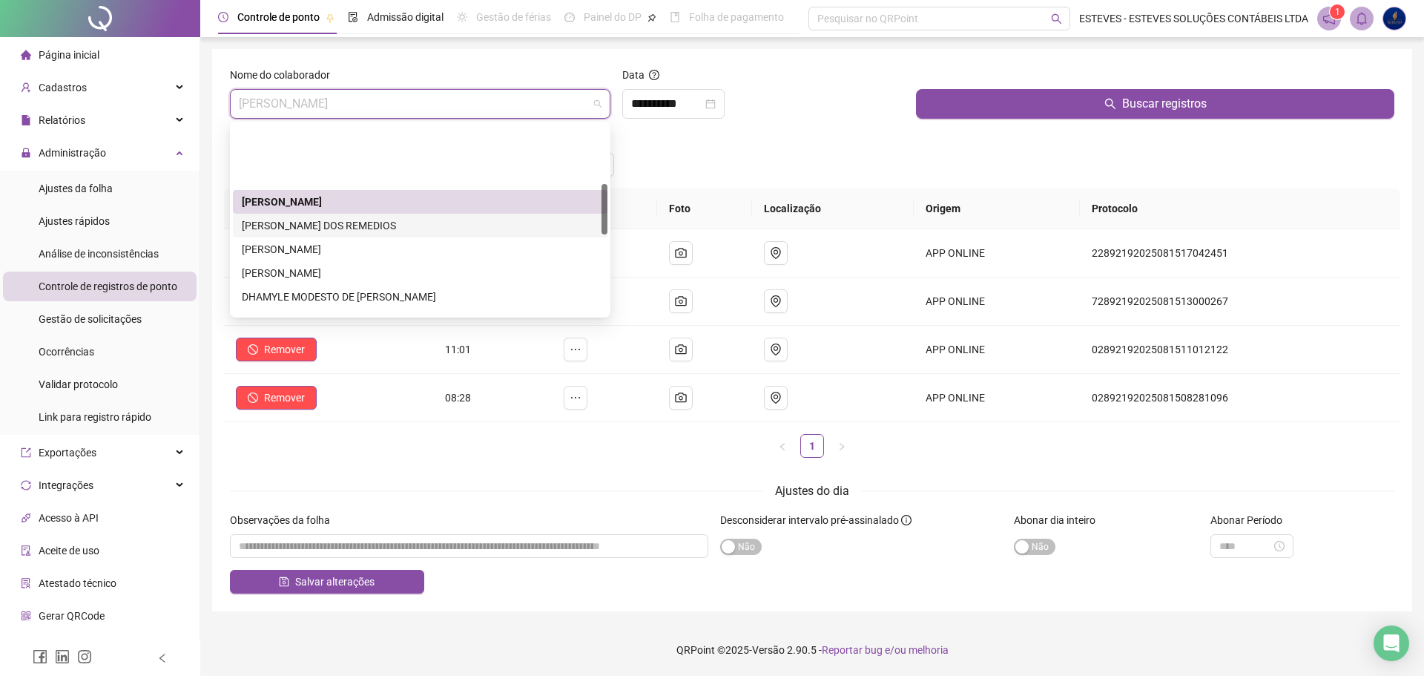
scroll to position [223, 0]
